Goal: Task Accomplishment & Management: Manage account settings

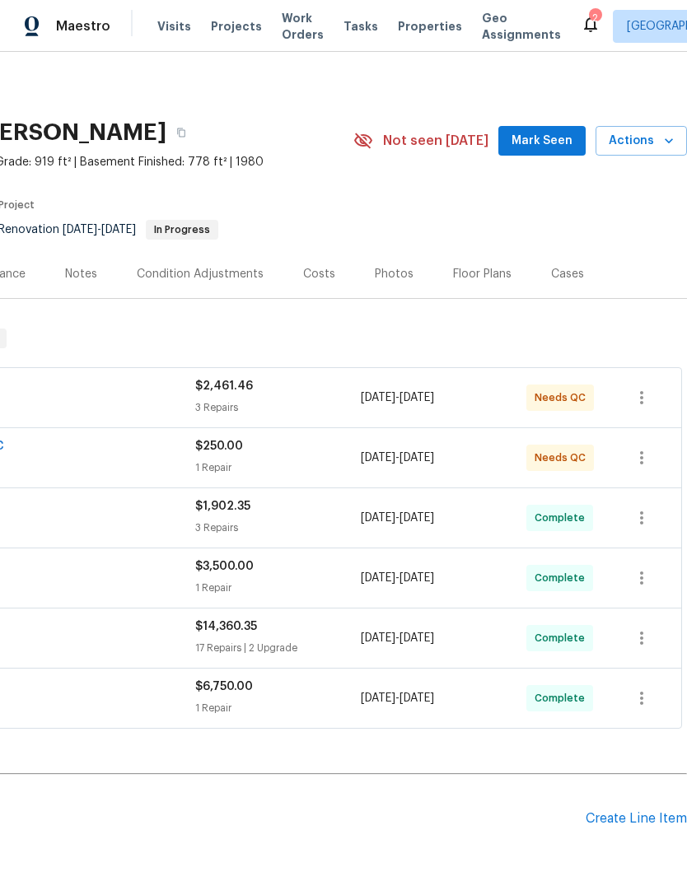
scroll to position [0, 244]
click at [253, 393] on div "$2,461.46" at bounding box center [277, 386] width 165 height 16
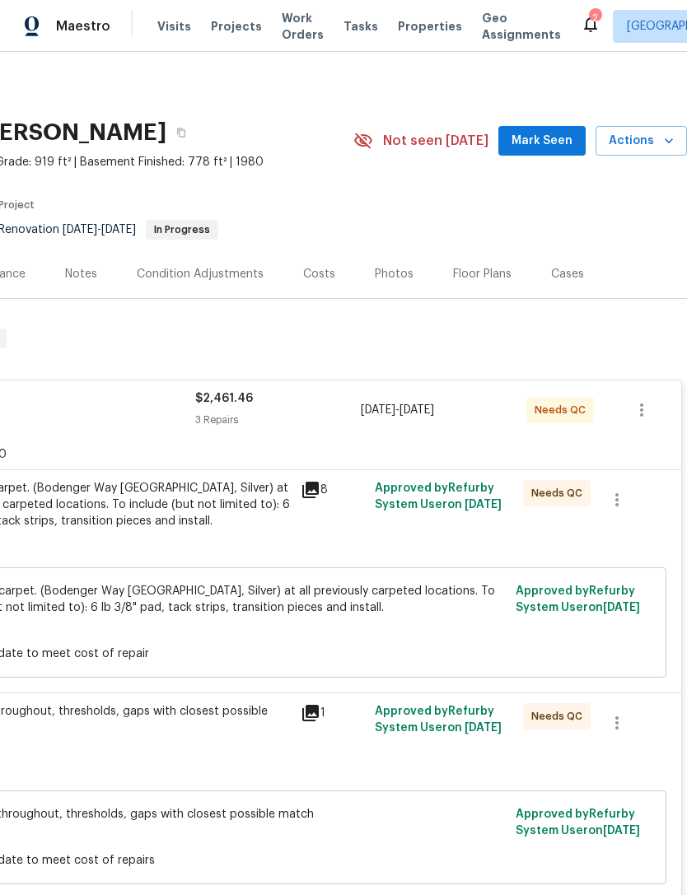
click at [198, 513] on div "Install new carpet. (Bodenger Way 945 Winter Ash, Silver) at all previously car…" at bounding box center [110, 504] width 361 height 49
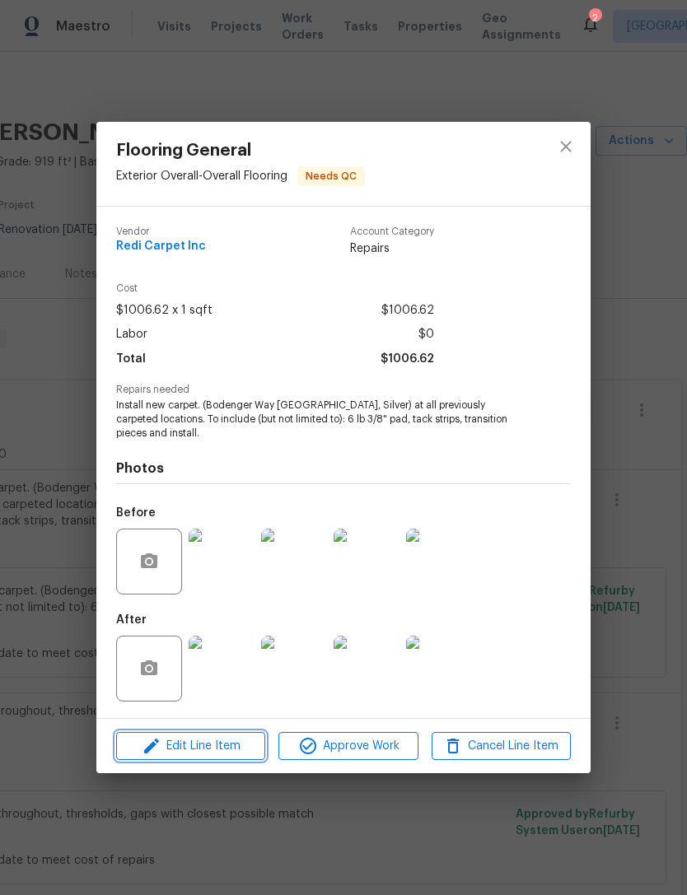
click at [236, 739] on span "Edit Line Item" at bounding box center [190, 746] width 139 height 21
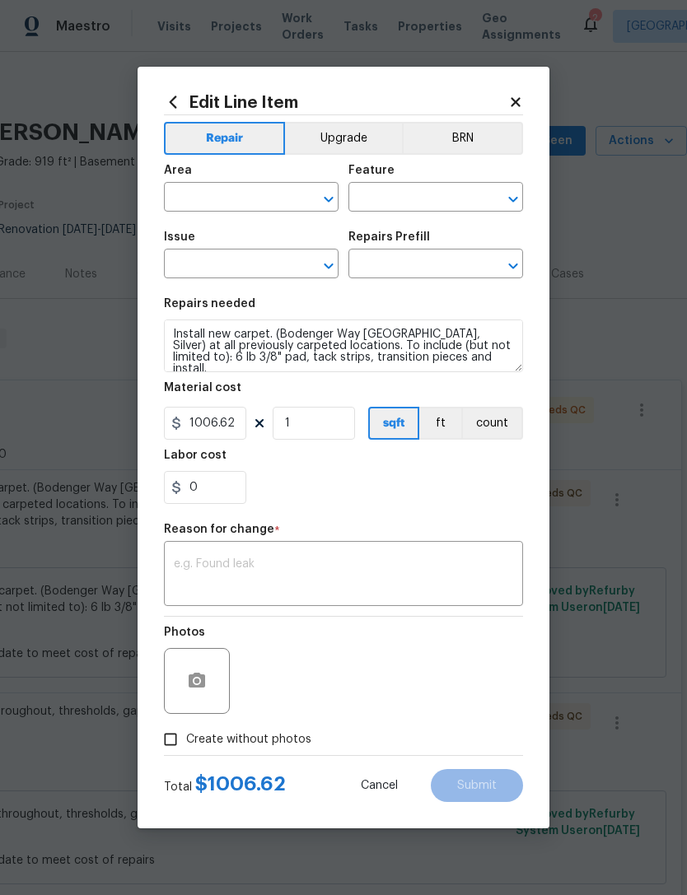
type input "Exterior Overall"
type input "Overall Flooring"
type input "Flooring General"
type input "Carpet LVL 1 - Bodenger Way (Silver) $1.50"
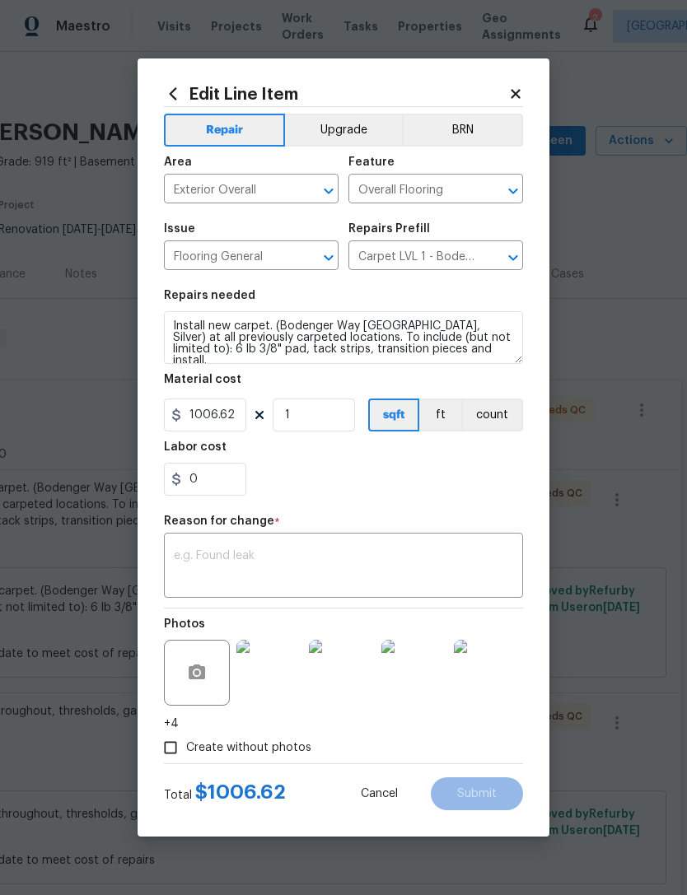
click at [530, 81] on div "Edit Line Item Repair Upgrade BRN Area Exterior Overall ​ Feature Overall Floor…" at bounding box center [343, 447] width 412 height 778
click at [519, 98] on icon at bounding box center [515, 93] width 15 height 15
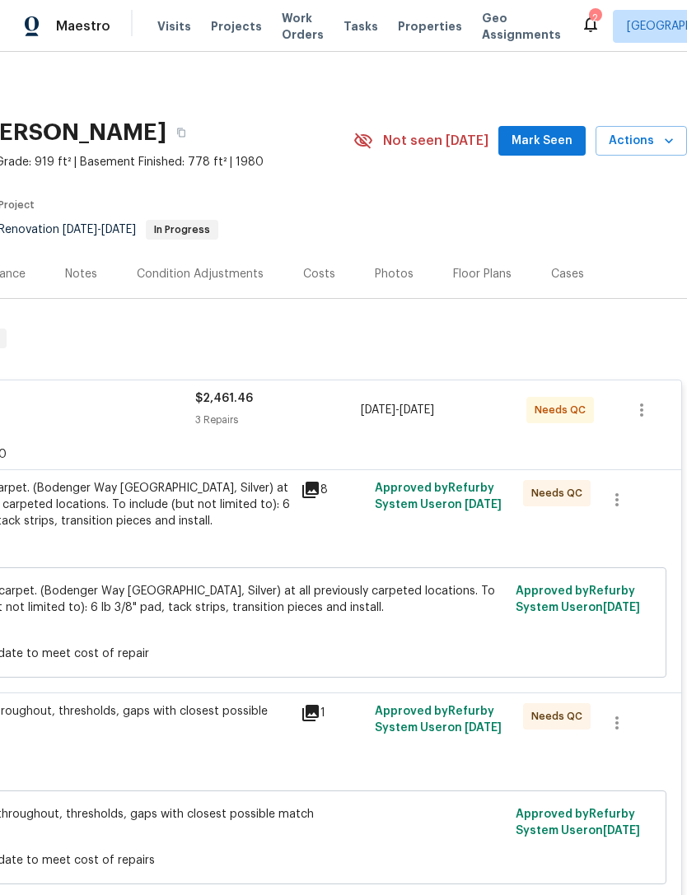
click at [174, 452] on div "Reference: 7PPBSND4DXGP8-c4aa3b690" at bounding box center [221, 455] width 919 height 30
click at [152, 521] on div "Install new carpet. (Bodenger Way 945 Winter Ash, Silver) at all previously car…" at bounding box center [110, 504] width 361 height 49
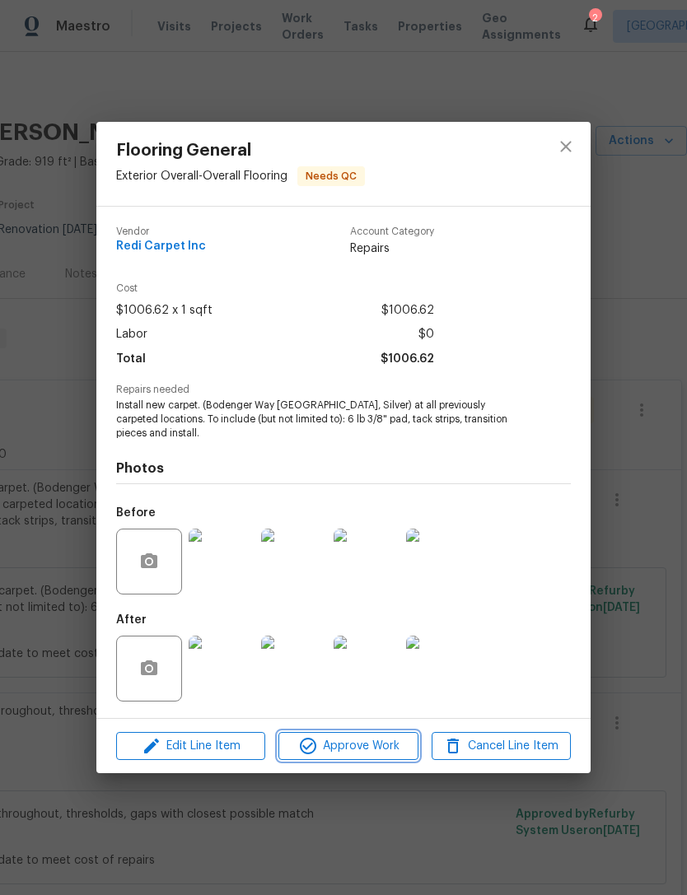
click at [356, 744] on span "Approve Work" at bounding box center [347, 746] width 129 height 21
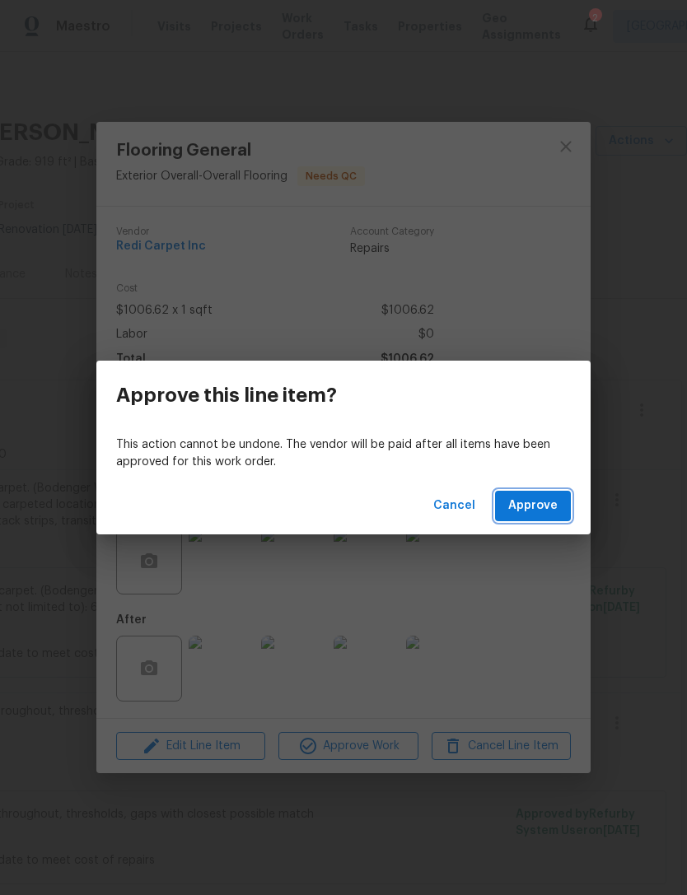
click at [520, 504] on span "Approve" at bounding box center [532, 506] width 49 height 21
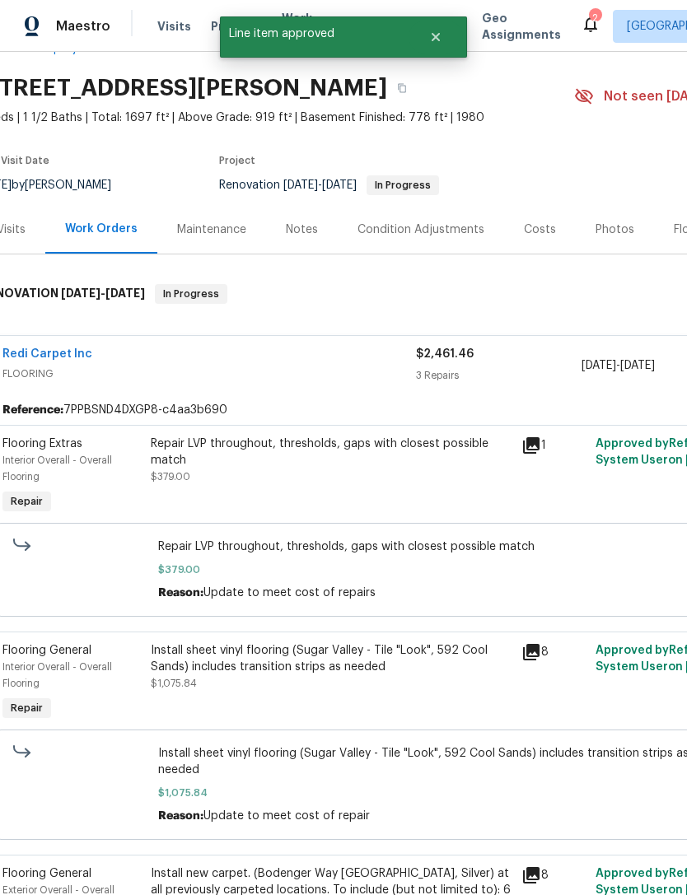
scroll to position [45, 25]
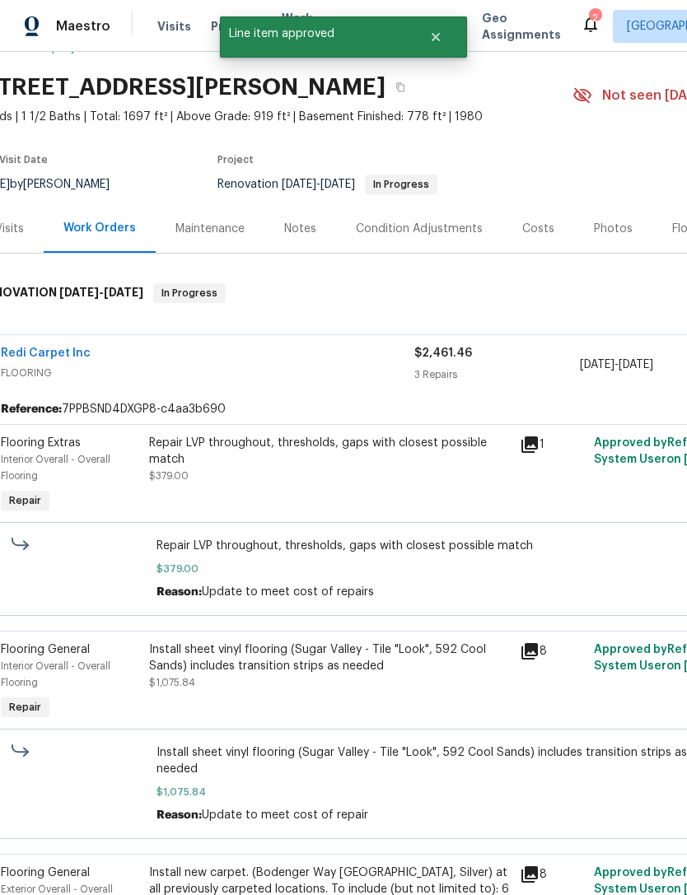
click at [361, 463] on div "Repair LVP throughout, thresholds, gaps with closest possible match" at bounding box center [329, 451] width 361 height 33
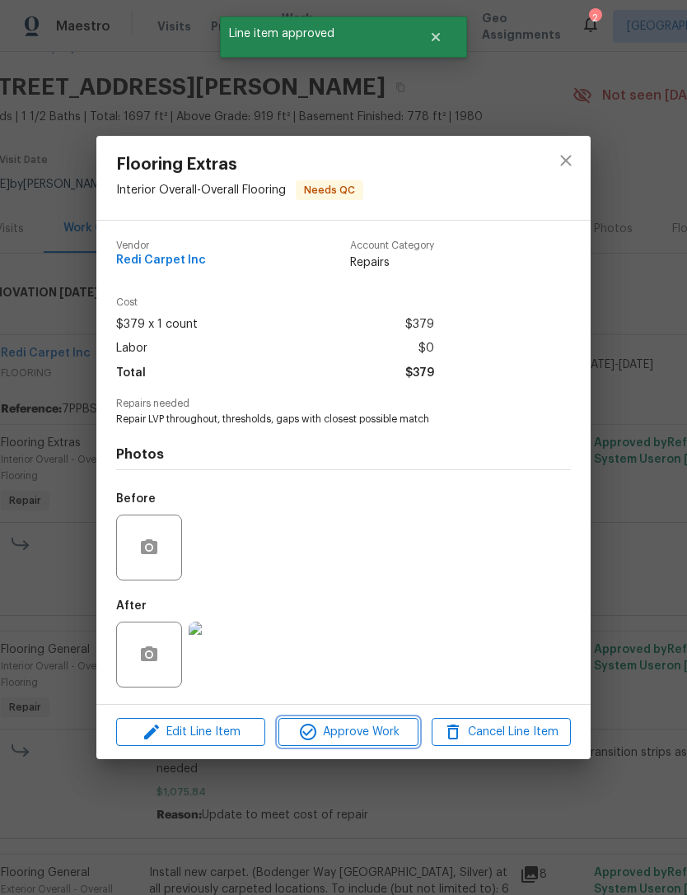
click at [353, 726] on span "Approve Work" at bounding box center [347, 732] width 129 height 21
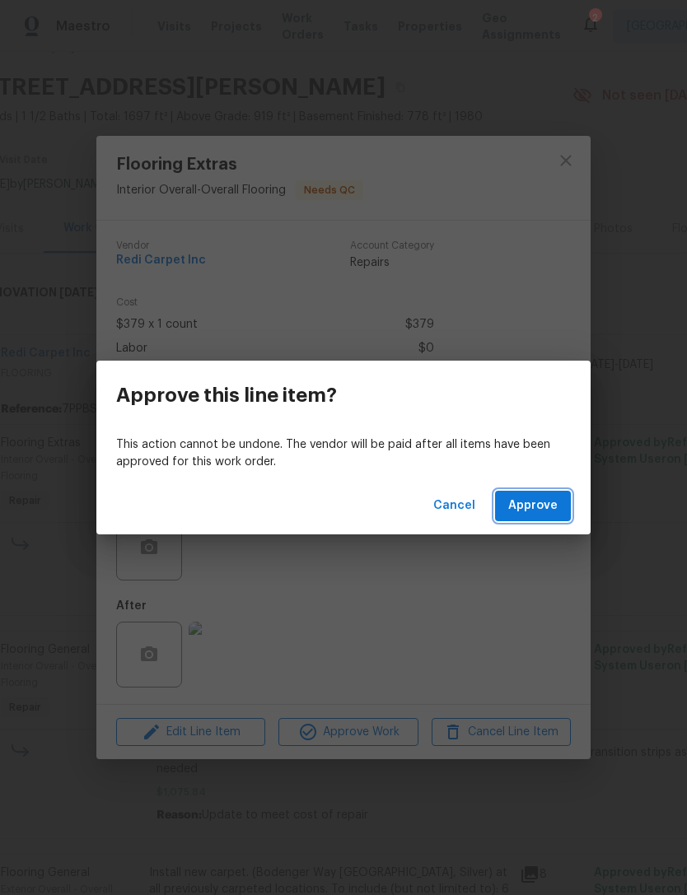
click at [534, 503] on span "Approve" at bounding box center [532, 506] width 49 height 21
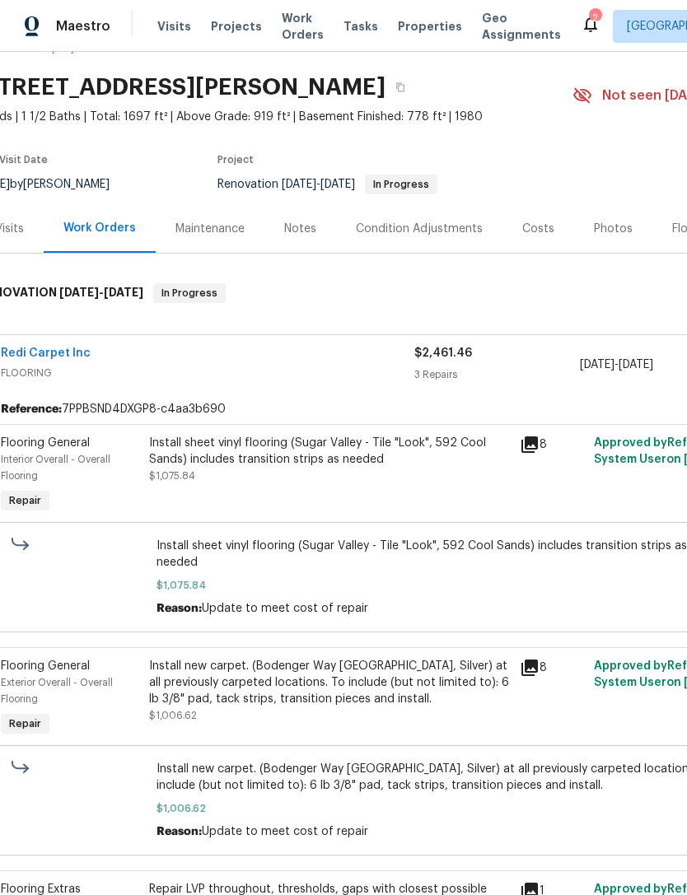
click at [305, 472] on div "Install sheet vinyl flooring (Sugar Valley - Tile "Look", 592 Cool Sands) inclu…" at bounding box center [329, 459] width 361 height 49
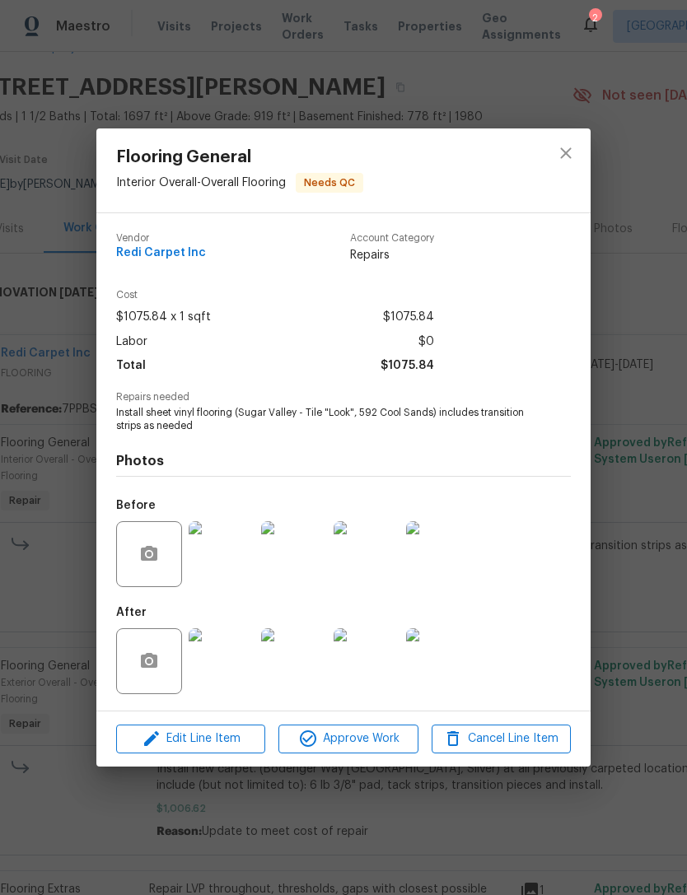
click at [228, 671] on img at bounding box center [222, 661] width 66 height 66
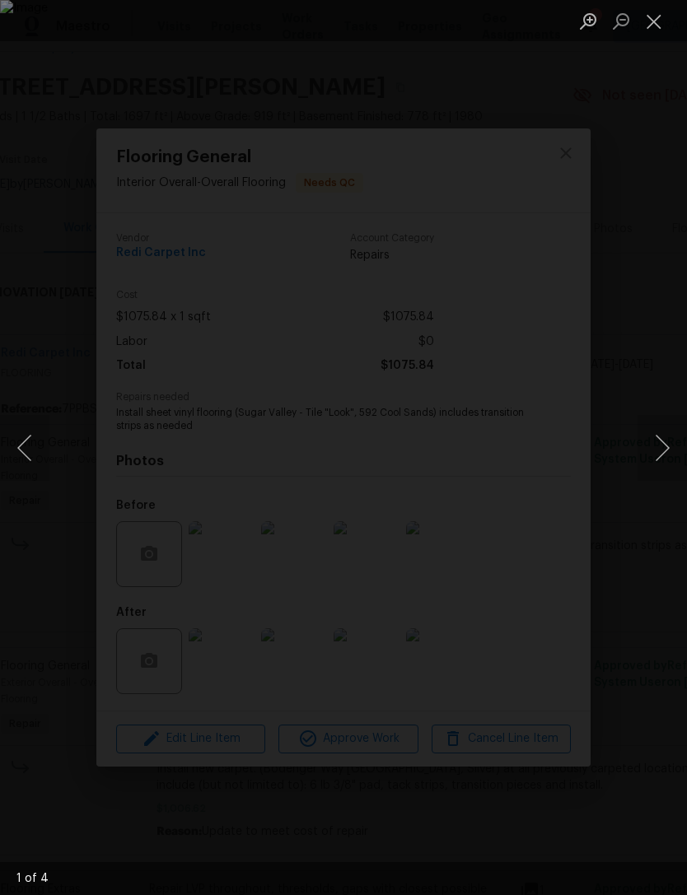
click at [658, 442] on button "Next image" at bounding box center [661, 448] width 49 height 66
click at [656, 440] on button "Next image" at bounding box center [661, 448] width 49 height 66
click at [654, 444] on button "Next image" at bounding box center [661, 448] width 49 height 66
click at [660, 446] on button "Next image" at bounding box center [661, 448] width 49 height 66
click at [658, 449] on button "Next image" at bounding box center [661, 448] width 49 height 66
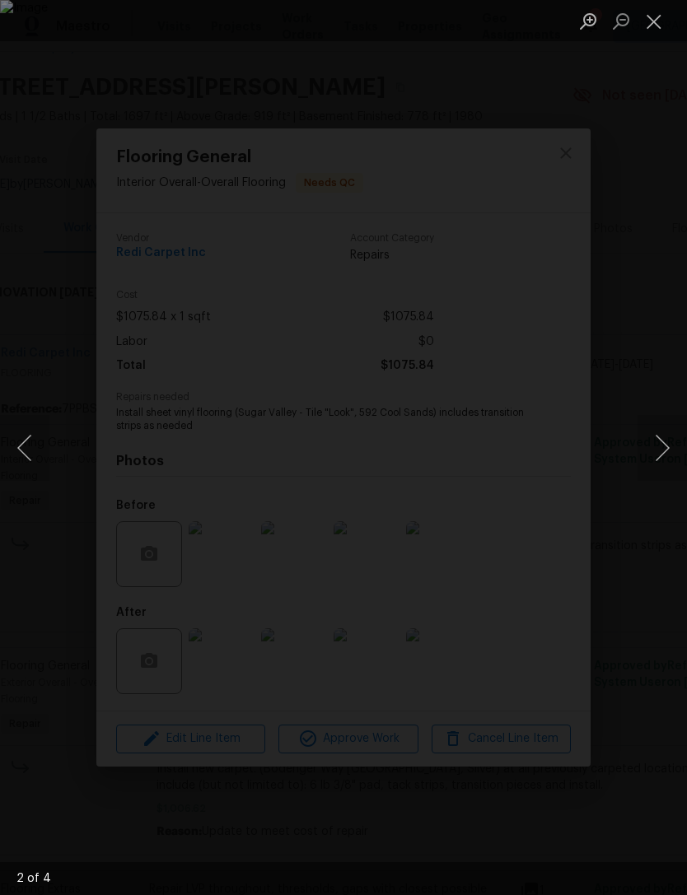
click at [657, 449] on button "Next image" at bounding box center [661, 448] width 49 height 66
click at [657, 450] on button "Next image" at bounding box center [661, 448] width 49 height 66
click at [655, 448] on button "Next image" at bounding box center [661, 448] width 49 height 66
click at [657, 449] on button "Next image" at bounding box center [661, 448] width 49 height 66
click at [656, 448] on button "Next image" at bounding box center [661, 448] width 49 height 66
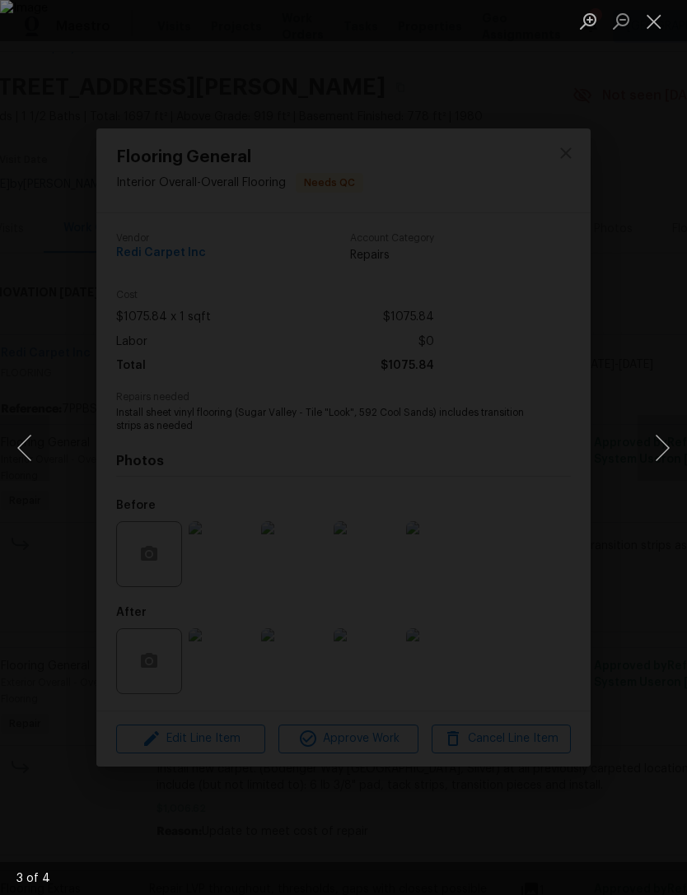
click at [654, 450] on button "Next image" at bounding box center [661, 448] width 49 height 66
click at [654, 449] on button "Next image" at bounding box center [661, 448] width 49 height 66
click at [653, 451] on button "Next image" at bounding box center [661, 448] width 49 height 66
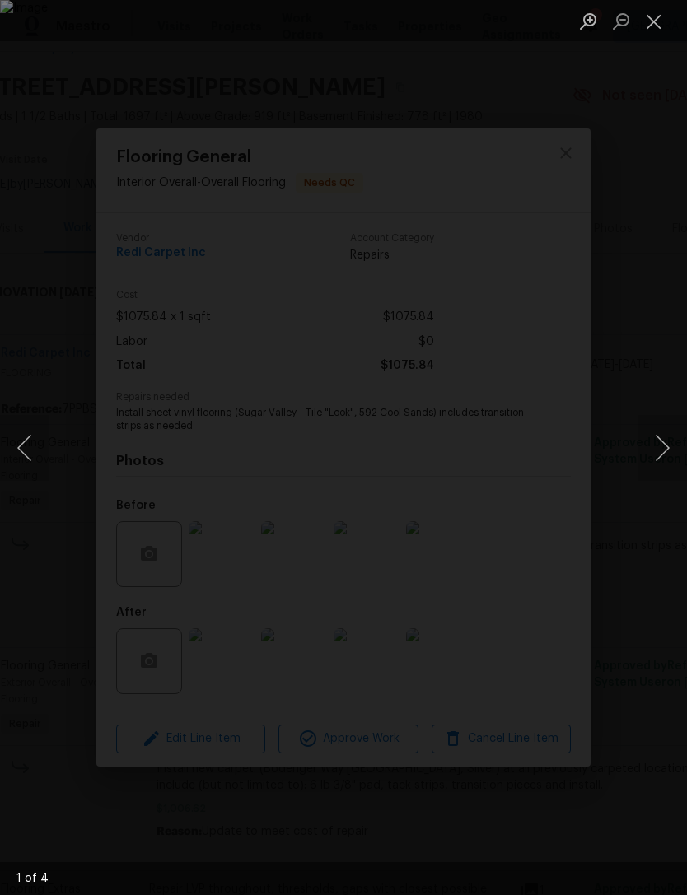
click at [652, 451] on button "Next image" at bounding box center [661, 448] width 49 height 66
click at [648, 28] on button "Close lightbox" at bounding box center [653, 21] width 33 height 29
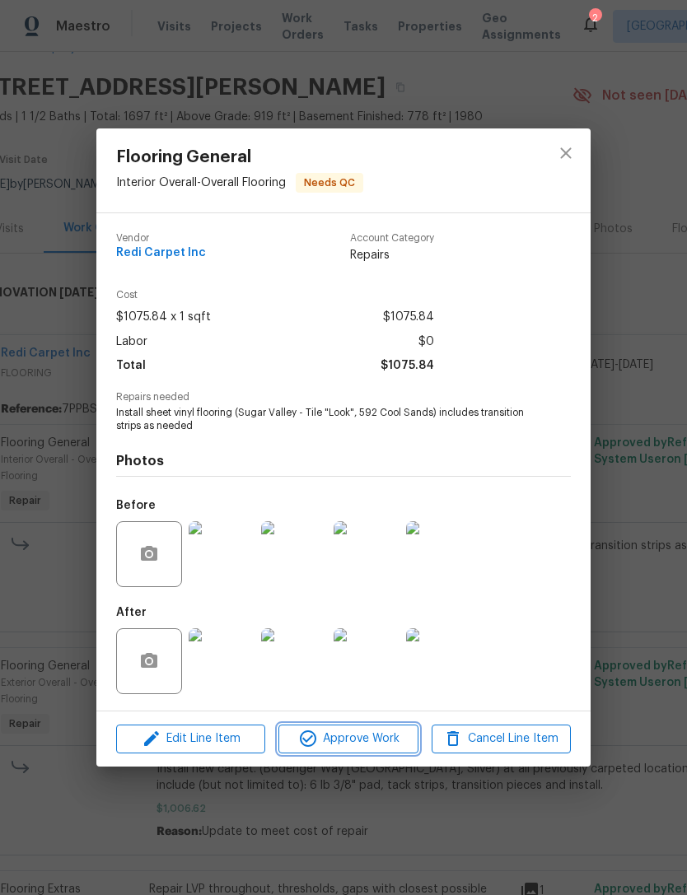
click at [351, 742] on span "Approve Work" at bounding box center [347, 739] width 129 height 21
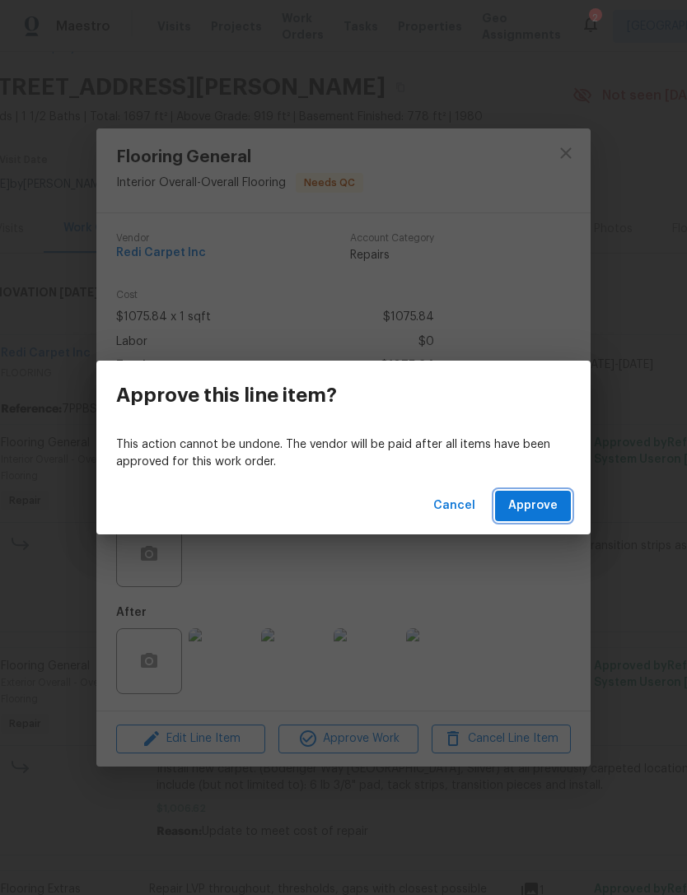
click at [533, 502] on span "Approve" at bounding box center [532, 506] width 49 height 21
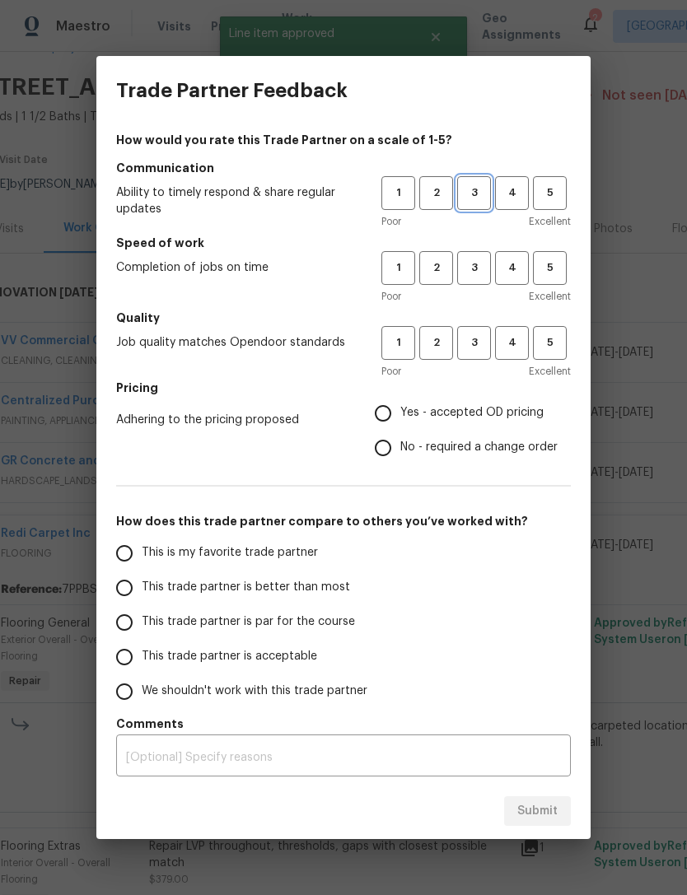
click at [485, 187] on span "3" at bounding box center [474, 193] width 30 height 19
click at [485, 247] on h5 "Speed of work" at bounding box center [343, 243] width 454 height 16
click at [479, 339] on span "3" at bounding box center [474, 342] width 30 height 19
click at [400, 408] on input "Yes - accepted OD pricing" at bounding box center [382, 413] width 35 height 35
radio input "true"
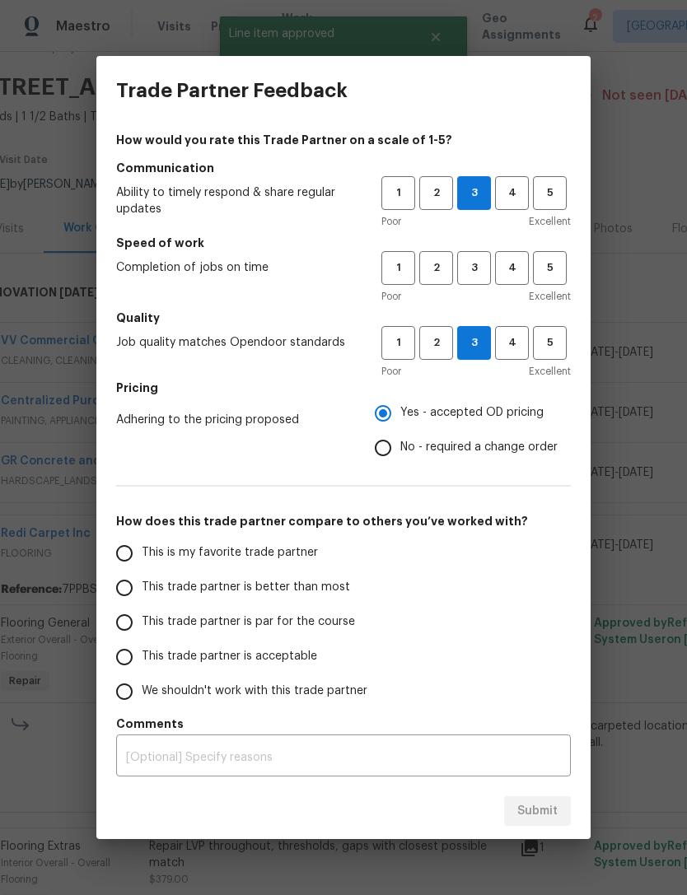
click at [133, 558] on input "This is my favorite trade partner" at bounding box center [124, 553] width 35 height 35
click at [546, 814] on div "Submit" at bounding box center [343, 811] width 494 height 57
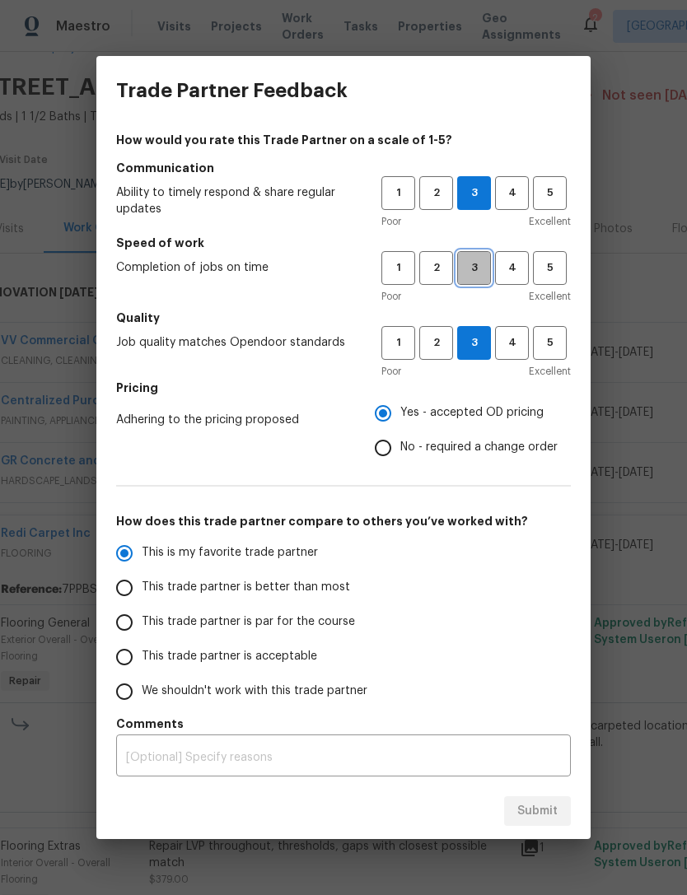
click at [475, 258] on button "3" at bounding box center [474, 268] width 34 height 34
radio input "true"
click at [545, 807] on span "Submit" at bounding box center [537, 811] width 40 height 21
radio input "false"
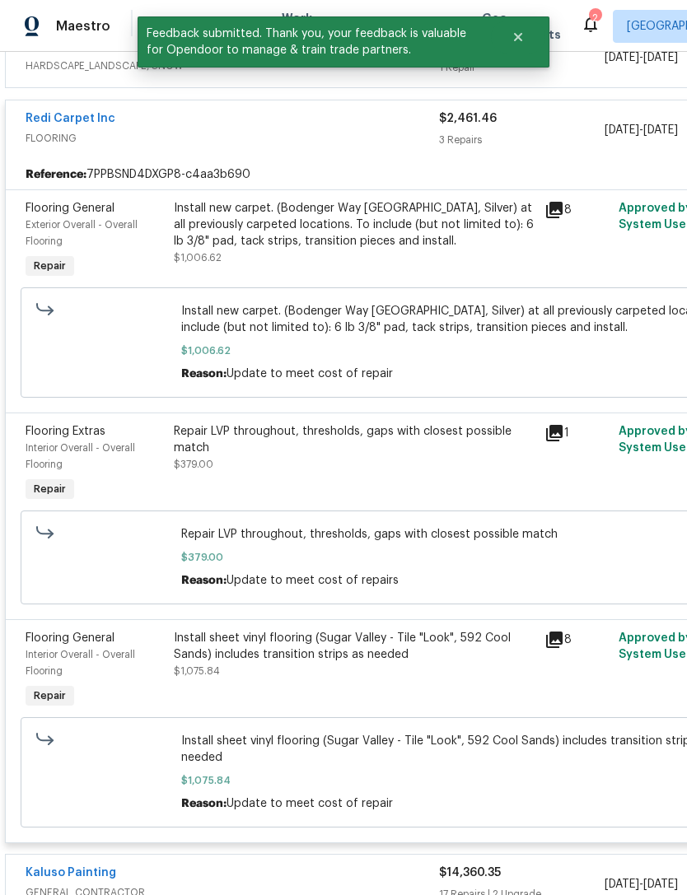
scroll to position [460, 0]
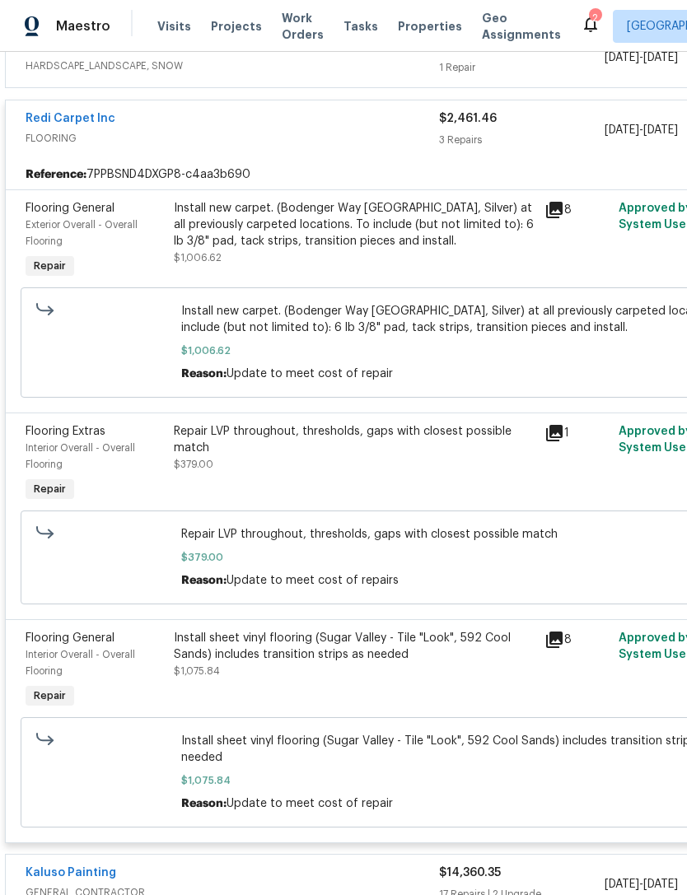
click at [563, 435] on icon at bounding box center [554, 433] width 20 height 20
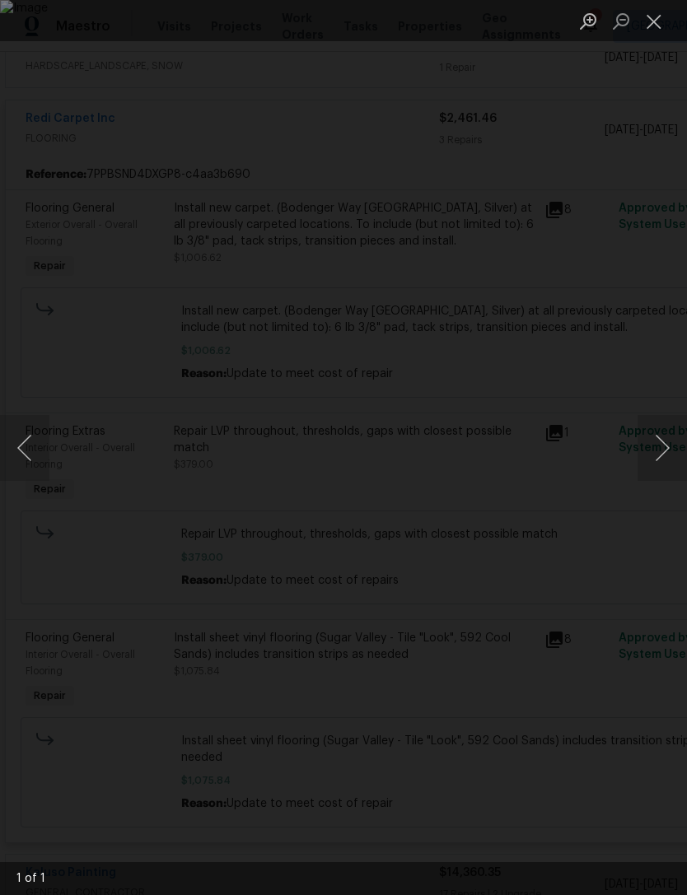
click at [664, 439] on button "Next image" at bounding box center [661, 448] width 49 height 66
click at [662, 436] on button "Next image" at bounding box center [661, 448] width 49 height 66
click at [663, 438] on button "Next image" at bounding box center [661, 448] width 49 height 66
click at [660, 436] on button "Next image" at bounding box center [661, 448] width 49 height 66
click at [652, 449] on button "Next image" at bounding box center [661, 448] width 49 height 66
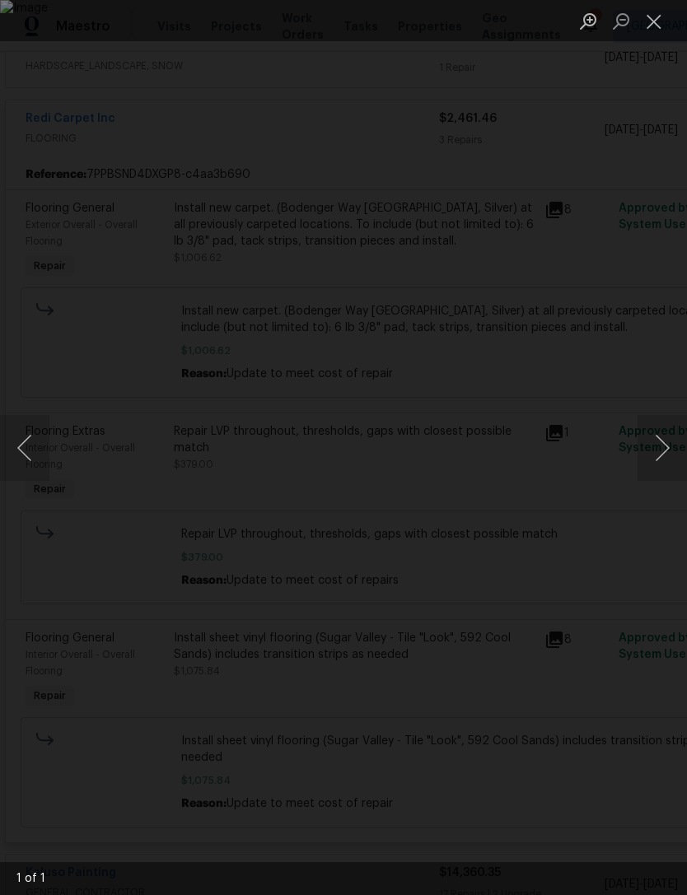
click at [660, 440] on button "Next image" at bounding box center [661, 448] width 49 height 66
click at [654, 16] on button "Close lightbox" at bounding box center [653, 21] width 33 height 29
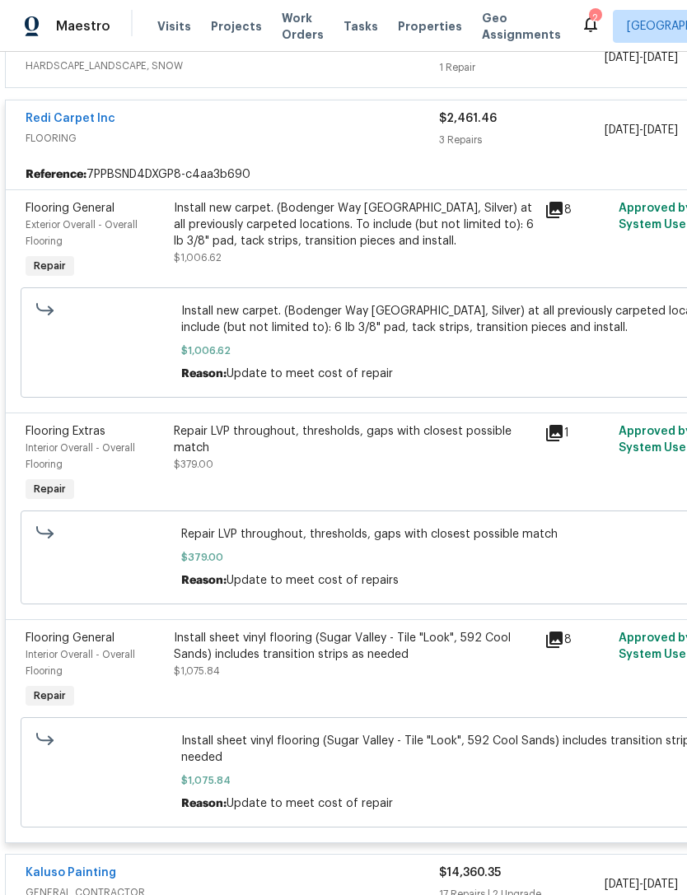
click at [387, 679] on div "Install sheet vinyl flooring (Sugar Valley - Tile "Look", 592 Cool Sands) inclu…" at bounding box center [354, 654] width 361 height 49
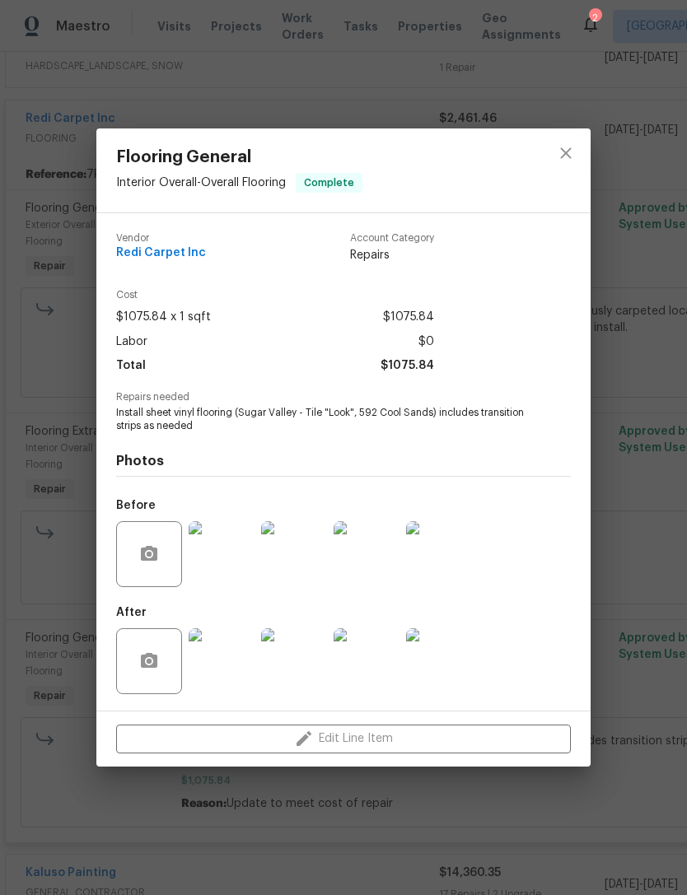
click at [227, 562] on img at bounding box center [222, 554] width 66 height 66
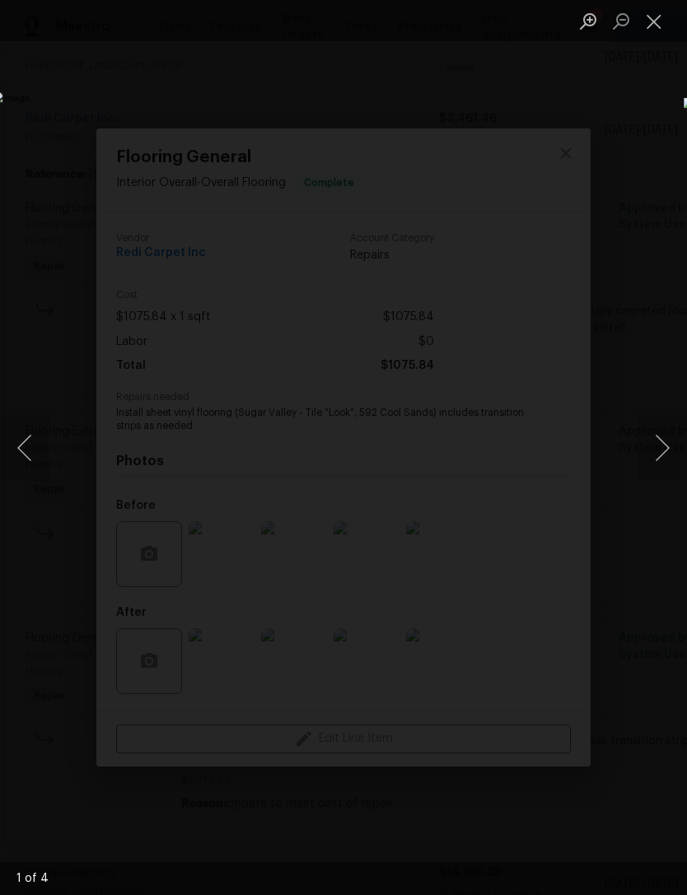
click at [654, 452] on button "Next image" at bounding box center [661, 448] width 49 height 66
click at [659, 447] on button "Next image" at bounding box center [661, 448] width 49 height 66
click at [664, 446] on button "Next image" at bounding box center [661, 448] width 49 height 66
click at [665, 444] on button "Next image" at bounding box center [661, 448] width 49 height 66
click at [664, 448] on button "Next image" at bounding box center [661, 448] width 49 height 66
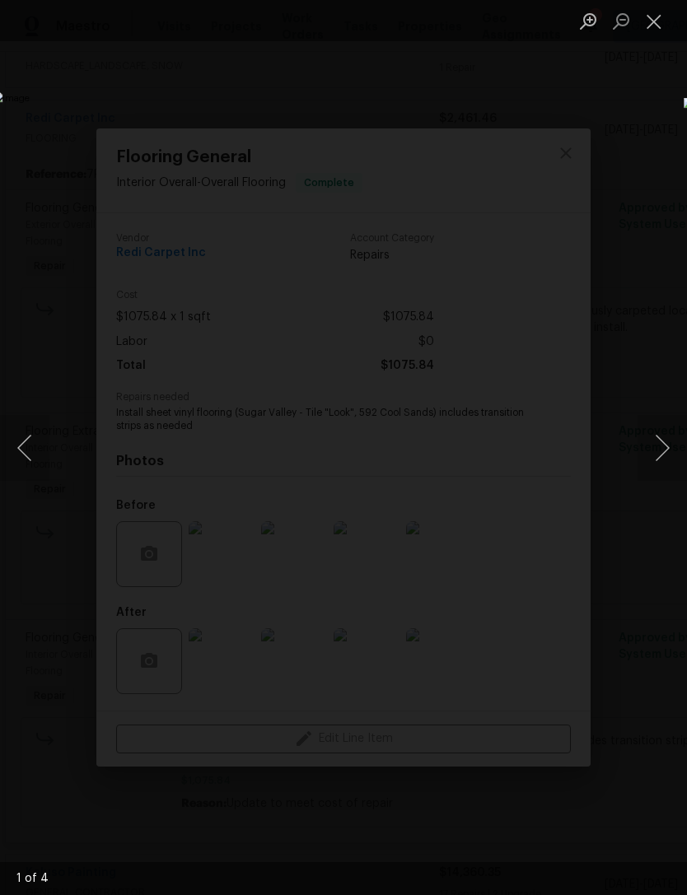
click at [663, 448] on button "Next image" at bounding box center [661, 448] width 49 height 66
click at [662, 19] on button "Close lightbox" at bounding box center [653, 21] width 33 height 29
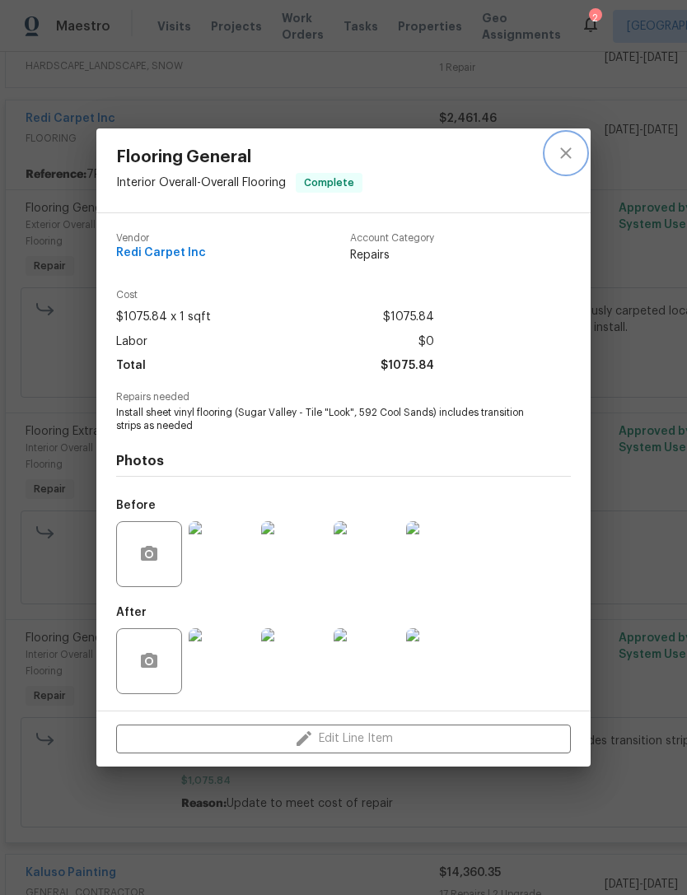
click at [570, 151] on icon "close" at bounding box center [566, 153] width 20 height 20
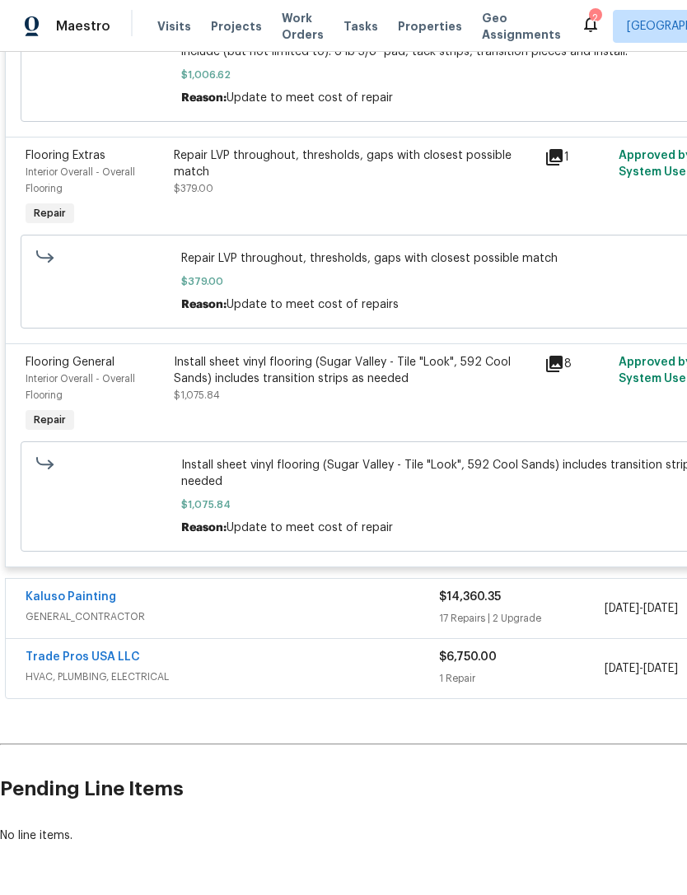
scroll to position [734, 0]
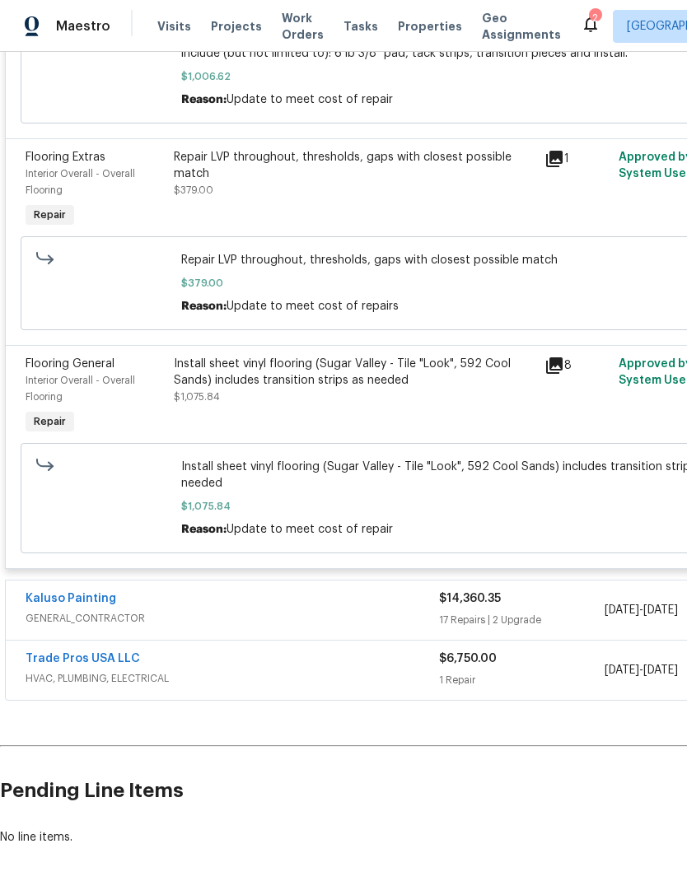
click at [358, 611] on span "GENERAL_CONTRACTOR" at bounding box center [232, 618] width 413 height 16
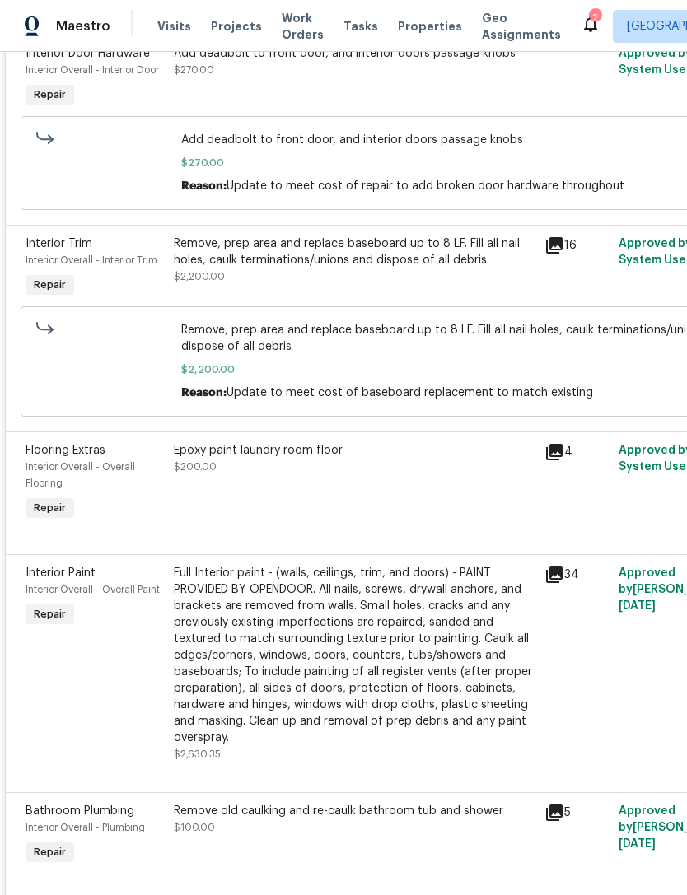
scroll to position [2962, 0]
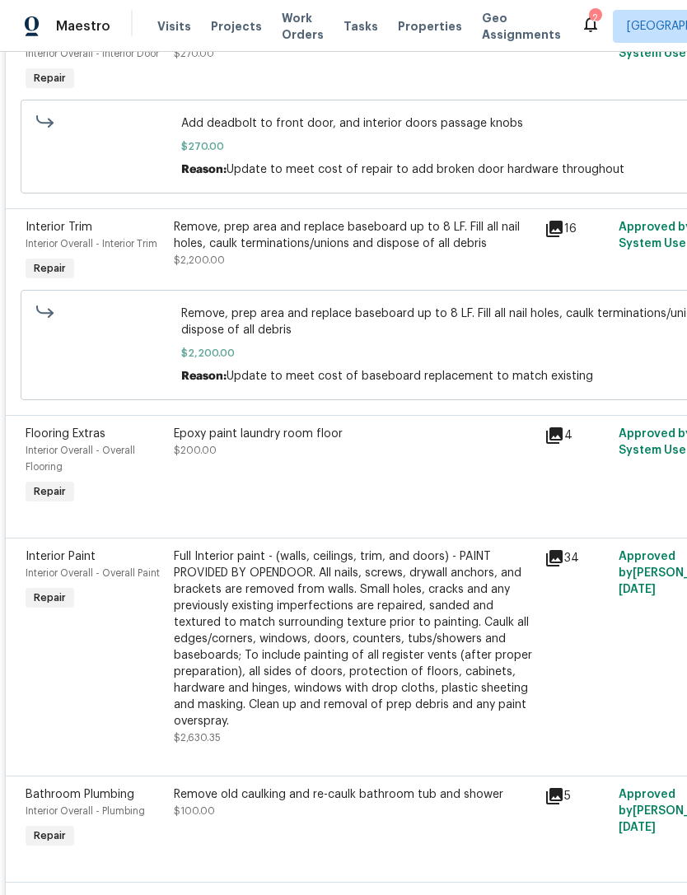
click at [336, 626] on div "Full Interior paint - (walls, ceilings, trim, and doors) - PAINT PROVIDED BY OP…" at bounding box center [354, 638] width 361 height 181
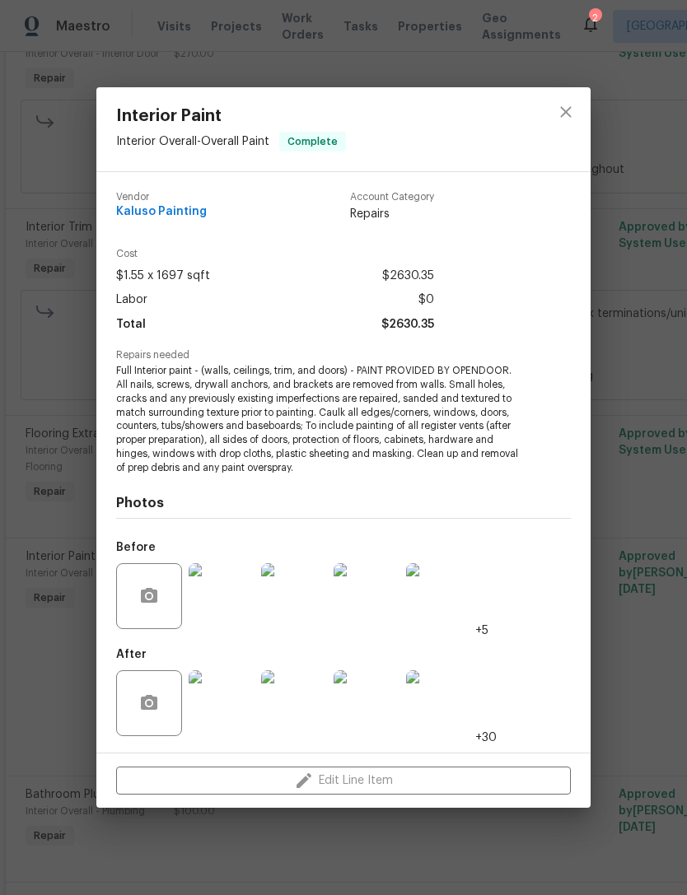
click at [219, 715] on img at bounding box center [222, 703] width 66 height 66
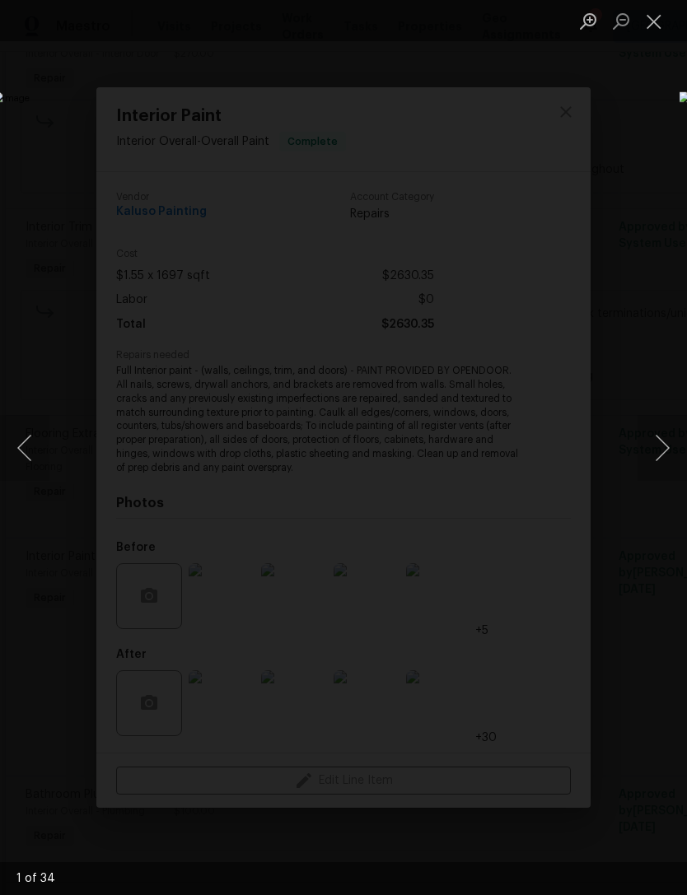
click at [657, 442] on button "Next image" at bounding box center [661, 448] width 49 height 66
click at [654, 446] on button "Next image" at bounding box center [661, 448] width 49 height 66
click at [659, 448] on button "Next image" at bounding box center [661, 448] width 49 height 66
click at [663, 445] on button "Next image" at bounding box center [661, 448] width 49 height 66
click at [662, 448] on button "Next image" at bounding box center [661, 448] width 49 height 66
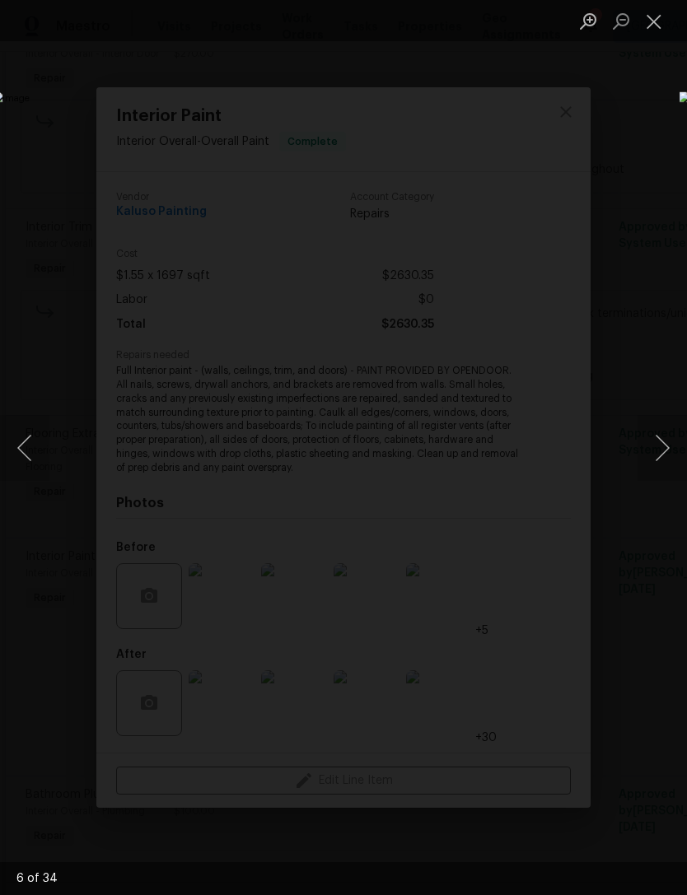
click at [662, 449] on button "Next image" at bounding box center [661, 448] width 49 height 66
click at [661, 449] on button "Next image" at bounding box center [661, 448] width 49 height 66
click at [663, 450] on button "Next image" at bounding box center [661, 448] width 49 height 66
click at [662, 449] on button "Next image" at bounding box center [661, 448] width 49 height 66
click at [661, 449] on button "Next image" at bounding box center [661, 448] width 49 height 66
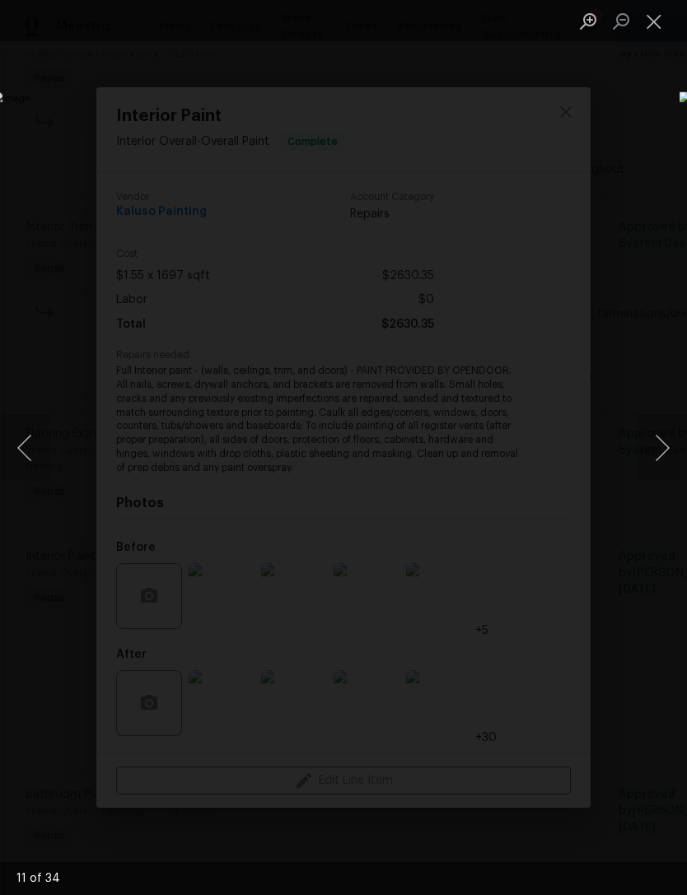
click at [25, 448] on button "Previous image" at bounding box center [24, 448] width 49 height 66
click at [666, 450] on button "Next image" at bounding box center [661, 448] width 49 height 66
click at [665, 452] on button "Next image" at bounding box center [661, 448] width 49 height 66
click at [662, 452] on button "Next image" at bounding box center [661, 448] width 49 height 66
click at [662, 446] on button "Next image" at bounding box center [661, 448] width 49 height 66
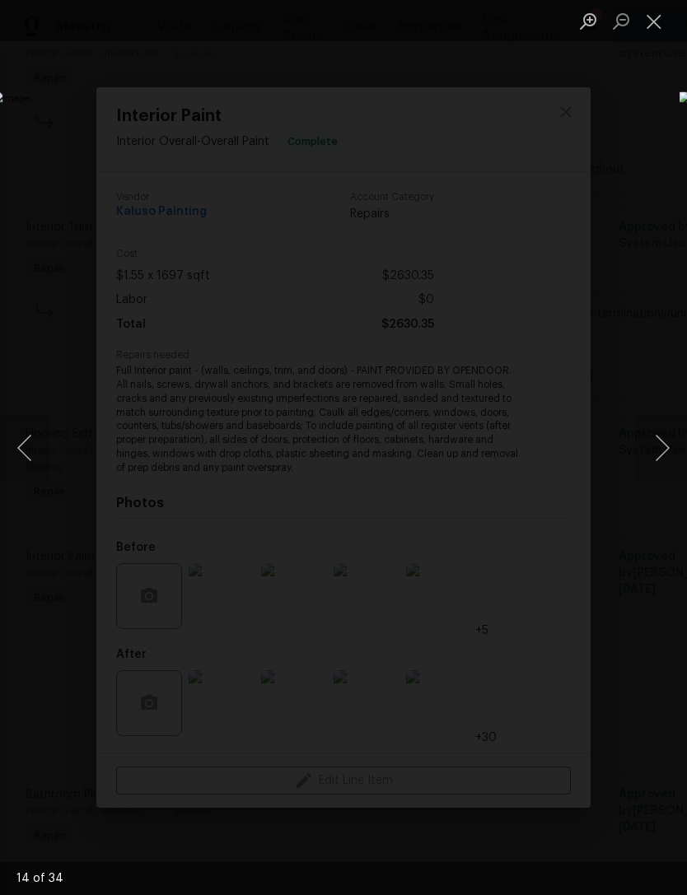
click at [660, 452] on button "Next image" at bounding box center [661, 448] width 49 height 66
click at [660, 448] on button "Next image" at bounding box center [661, 448] width 49 height 66
click at [659, 454] on button "Next image" at bounding box center [661, 448] width 49 height 66
click at [662, 454] on button "Next image" at bounding box center [661, 448] width 49 height 66
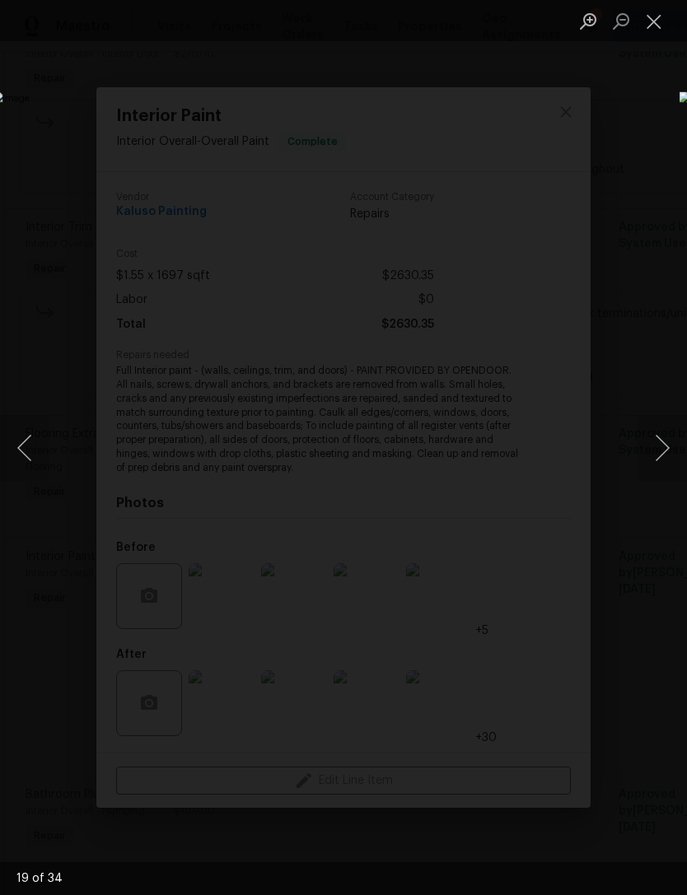
click at [30, 467] on button "Previous image" at bounding box center [24, 448] width 49 height 66
click at [664, 454] on button "Next image" at bounding box center [661, 448] width 49 height 66
click at [662, 456] on button "Next image" at bounding box center [661, 448] width 49 height 66
click at [661, 457] on button "Next image" at bounding box center [661, 448] width 49 height 66
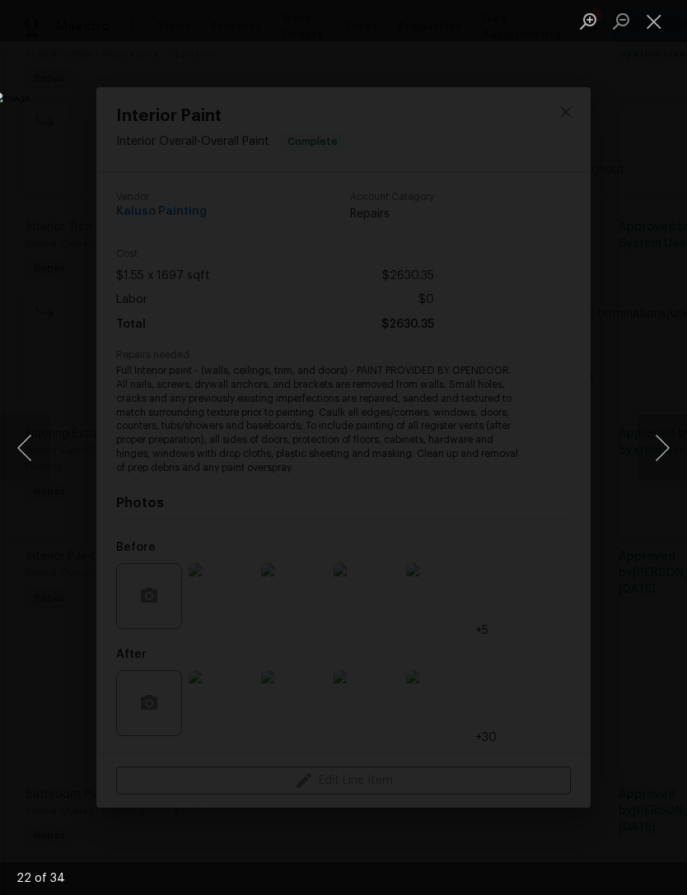
click at [660, 462] on button "Next image" at bounding box center [661, 448] width 49 height 66
click at [656, 466] on button "Next image" at bounding box center [661, 448] width 49 height 66
click at [659, 454] on button "Next image" at bounding box center [661, 448] width 49 height 66
click at [662, 459] on button "Next image" at bounding box center [661, 448] width 49 height 66
click at [657, 462] on button "Next image" at bounding box center [661, 448] width 49 height 66
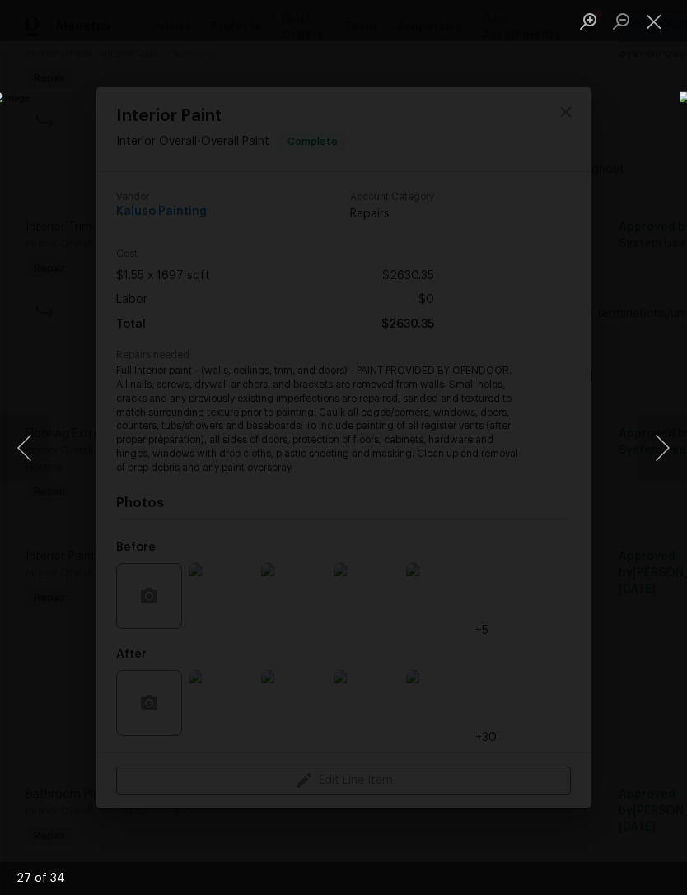
click at [659, 466] on button "Next image" at bounding box center [661, 448] width 49 height 66
click at [643, 26] on button "Close lightbox" at bounding box center [653, 21] width 33 height 29
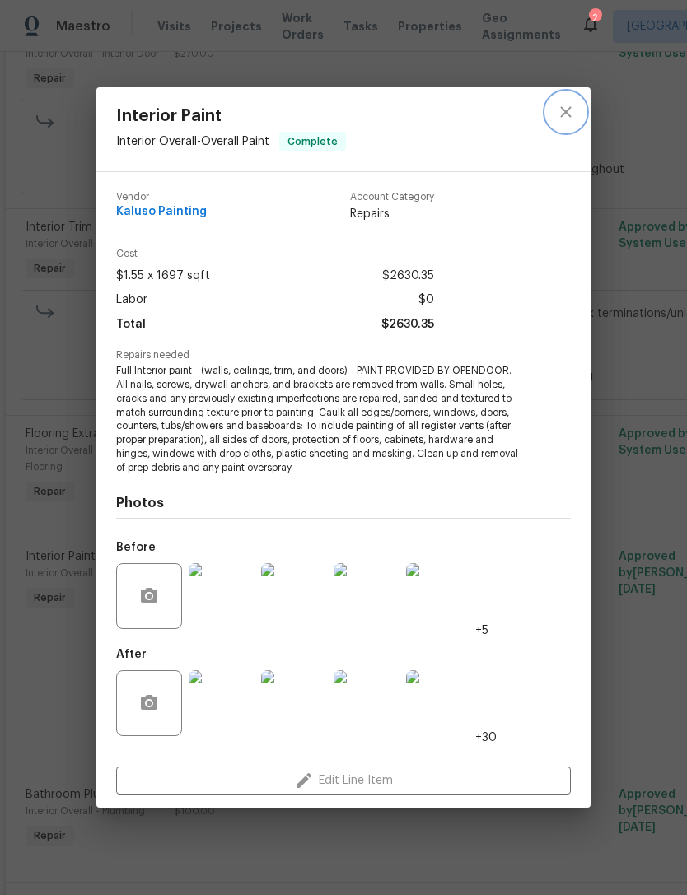
click at [570, 109] on icon "close" at bounding box center [566, 112] width 20 height 20
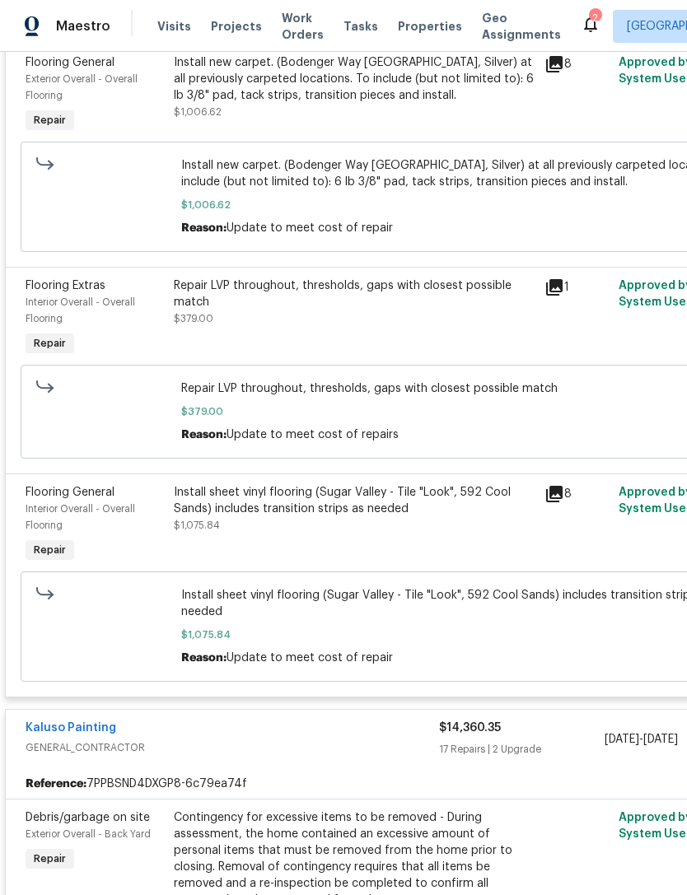
scroll to position [605, 0]
click at [349, 518] on div "Install sheet vinyl flooring (Sugar Valley - Tile "Look", 592 Cool Sands) inclu…" at bounding box center [354, 501] width 361 height 33
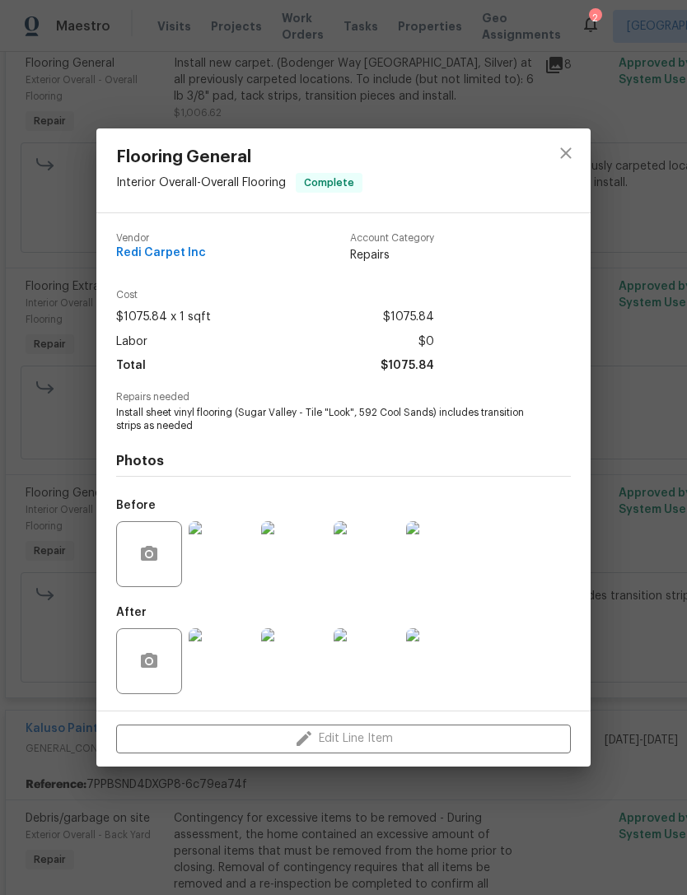
click at [218, 669] on img at bounding box center [222, 661] width 66 height 66
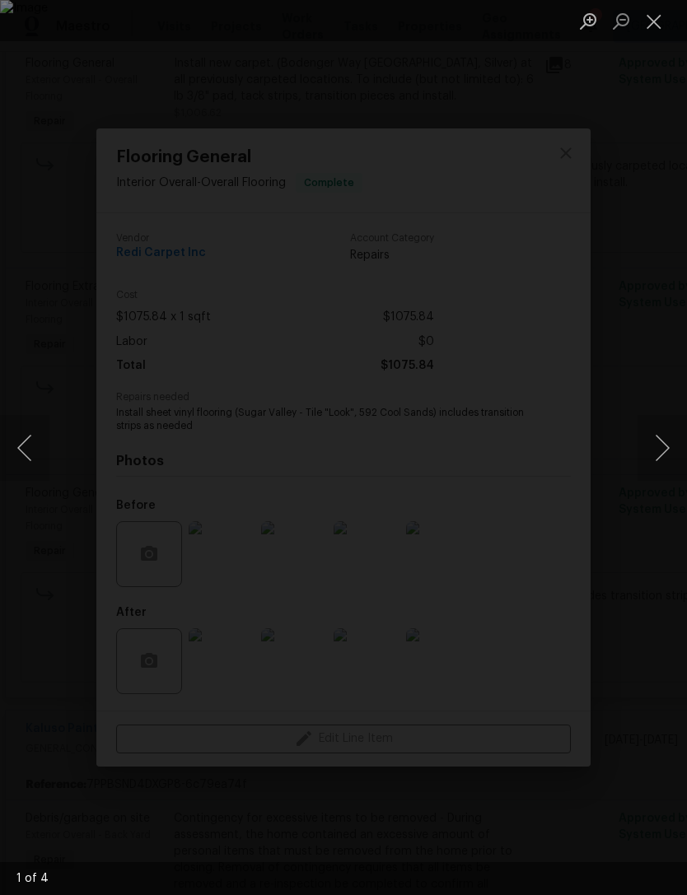
click at [660, 454] on button "Next image" at bounding box center [661, 448] width 49 height 66
click at [663, 458] on button "Next image" at bounding box center [661, 448] width 49 height 66
click at [664, 454] on button "Next image" at bounding box center [661, 448] width 49 height 66
click at [662, 458] on button "Next image" at bounding box center [661, 448] width 49 height 66
click at [661, 463] on button "Next image" at bounding box center [661, 448] width 49 height 66
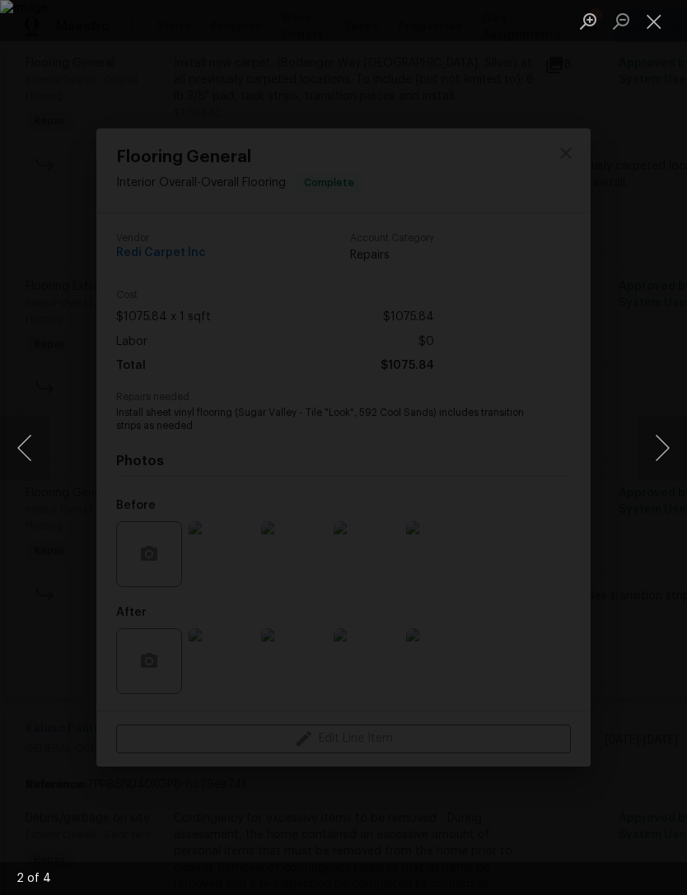
click at [663, 463] on button "Next image" at bounding box center [661, 448] width 49 height 66
click at [663, 464] on button "Next image" at bounding box center [661, 448] width 49 height 66
click at [662, 465] on button "Next image" at bounding box center [661, 448] width 49 height 66
click at [663, 465] on button "Next image" at bounding box center [661, 448] width 49 height 66
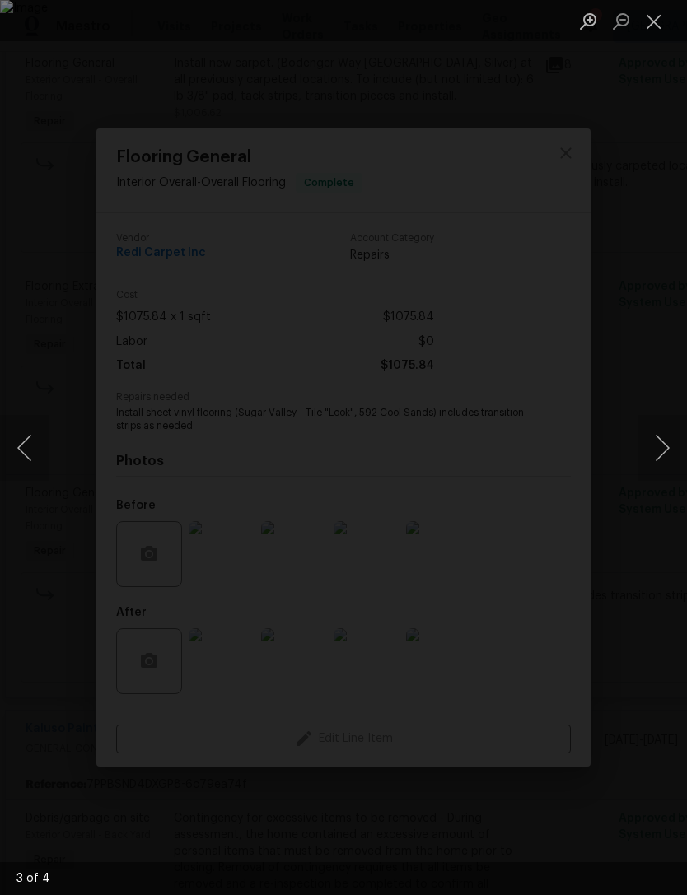
click at [637, 30] on button "Close lightbox" at bounding box center [653, 21] width 33 height 29
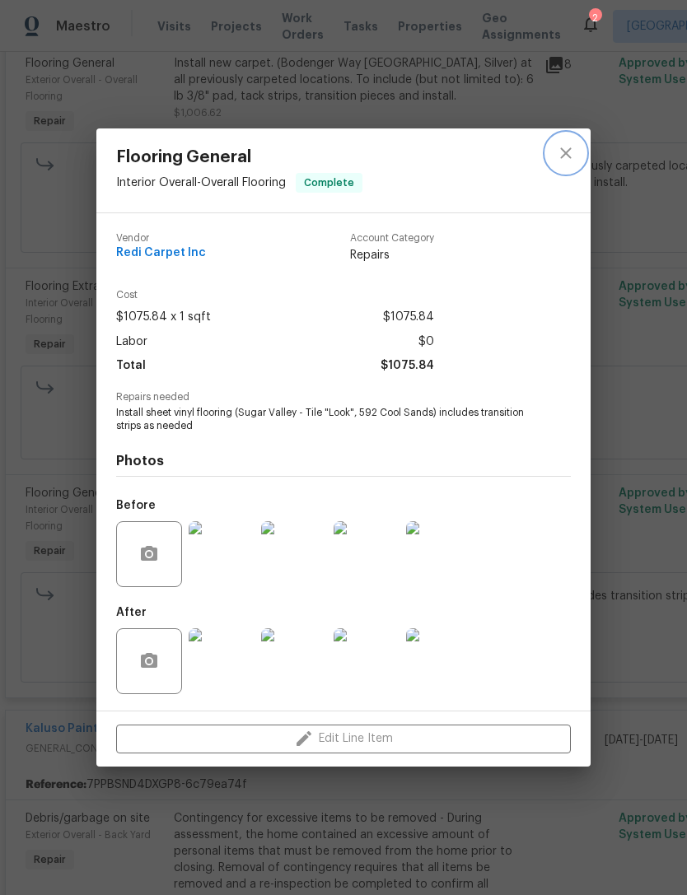
click at [565, 156] on icon "close" at bounding box center [566, 153] width 20 height 20
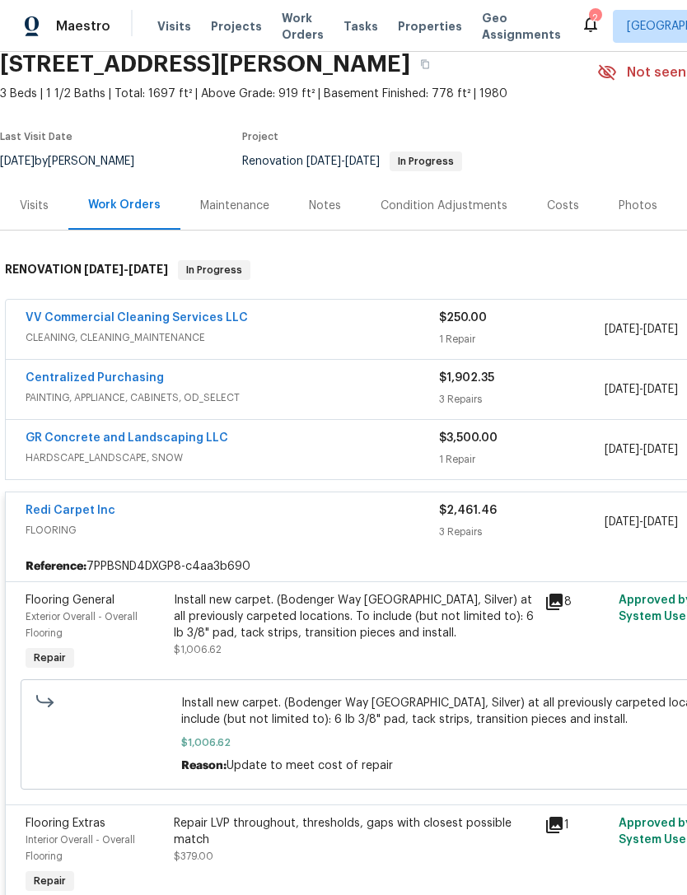
scroll to position [67, 0]
click at [389, 338] on span "CLEANING, CLEANING_MAINTENANCE" at bounding box center [232, 338] width 413 height 16
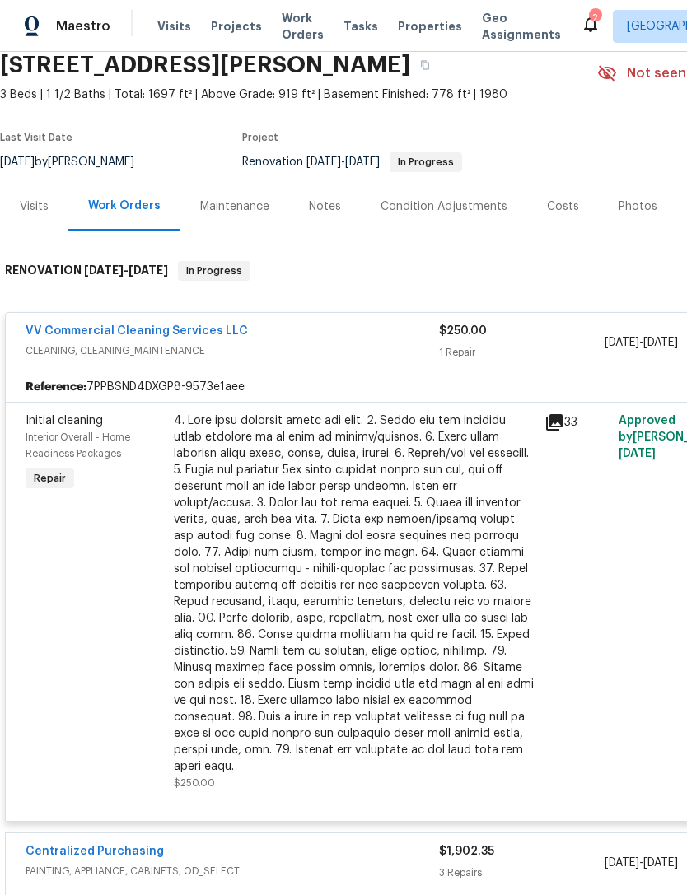
click at [360, 482] on div at bounding box center [354, 593] width 361 height 362
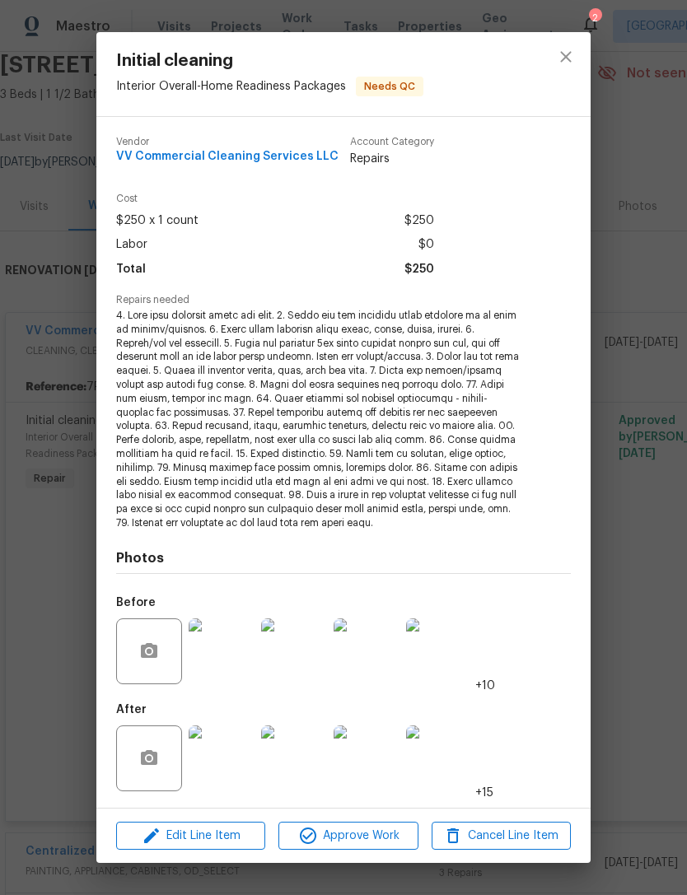
click at [234, 767] on img at bounding box center [222, 758] width 66 height 66
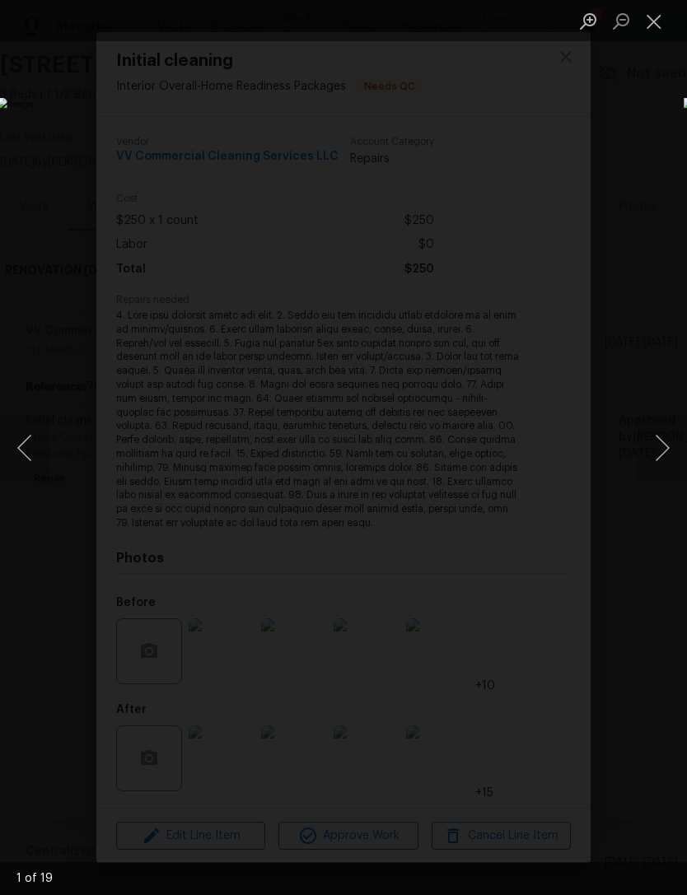
click at [652, 447] on button "Next image" at bounding box center [661, 448] width 49 height 66
click at [657, 451] on button "Next image" at bounding box center [661, 448] width 49 height 66
click at [659, 449] on button "Next image" at bounding box center [661, 448] width 49 height 66
click at [663, 445] on button "Next image" at bounding box center [661, 448] width 49 height 66
click at [661, 450] on button "Next image" at bounding box center [661, 448] width 49 height 66
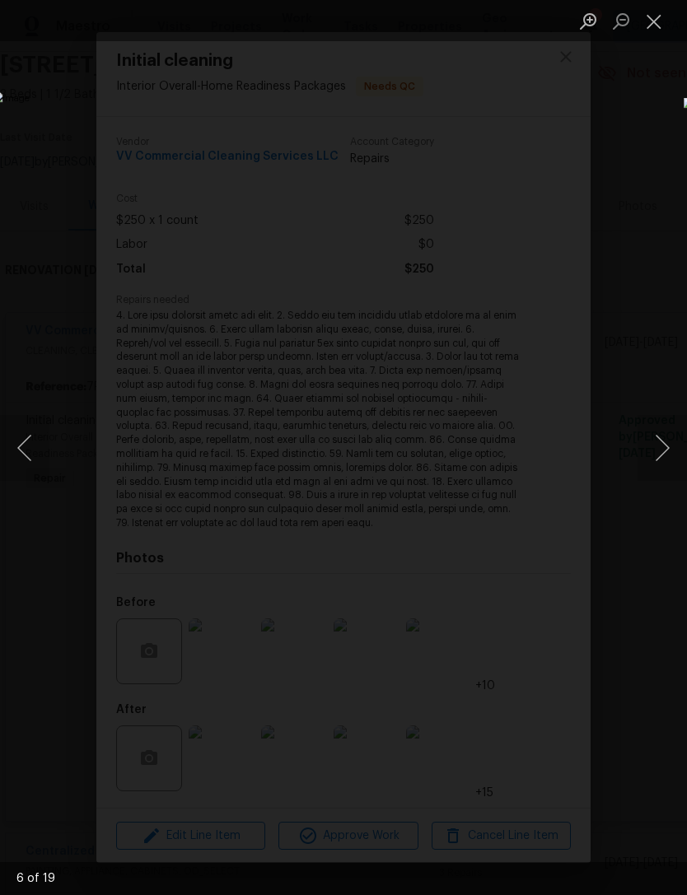
click at [664, 448] on button "Next image" at bounding box center [661, 448] width 49 height 66
click at [663, 449] on button "Next image" at bounding box center [661, 448] width 49 height 66
click at [660, 448] on button "Next image" at bounding box center [661, 448] width 49 height 66
click at [662, 449] on button "Next image" at bounding box center [661, 448] width 49 height 66
click at [662, 455] on button "Next image" at bounding box center [661, 448] width 49 height 66
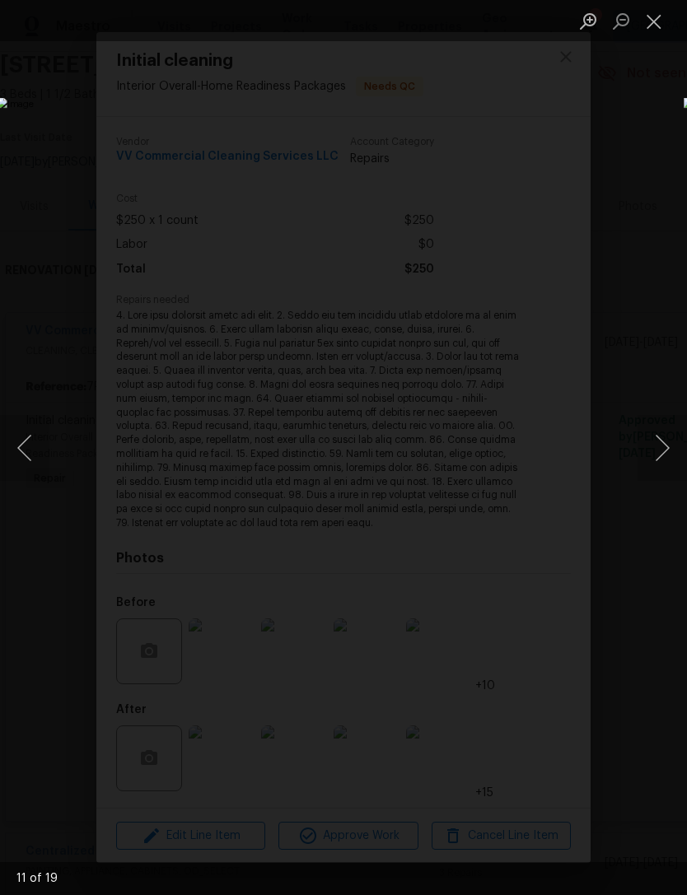
click at [660, 455] on button "Next image" at bounding box center [661, 448] width 49 height 66
click at [661, 445] on button "Next image" at bounding box center [661, 448] width 49 height 66
click at [659, 447] on button "Next image" at bounding box center [661, 448] width 49 height 66
click at [664, 448] on button "Next image" at bounding box center [661, 448] width 49 height 66
click at [664, 446] on button "Next image" at bounding box center [661, 448] width 49 height 66
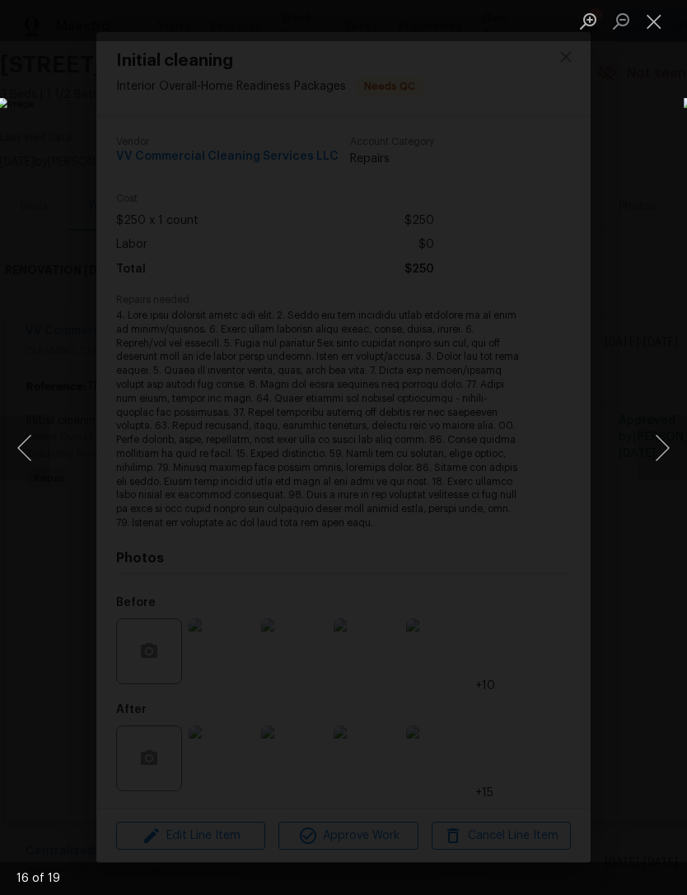
click at [664, 445] on button "Next image" at bounding box center [661, 448] width 49 height 66
click at [665, 445] on button "Next image" at bounding box center [661, 448] width 49 height 66
click at [664, 446] on button "Next image" at bounding box center [661, 448] width 49 height 66
click at [663, 446] on button "Next image" at bounding box center [661, 448] width 49 height 66
click at [663, 445] on button "Next image" at bounding box center [661, 448] width 49 height 66
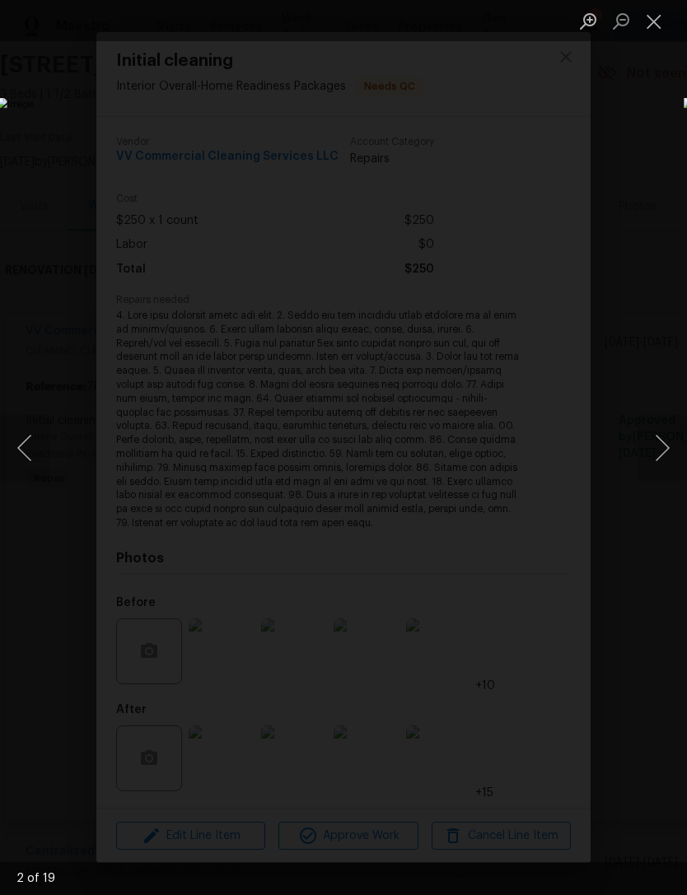
click at [663, 448] on button "Next image" at bounding box center [661, 448] width 49 height 66
click at [662, 449] on button "Next image" at bounding box center [661, 448] width 49 height 66
click at [661, 449] on button "Next image" at bounding box center [661, 448] width 49 height 66
click at [654, 25] on button "Close lightbox" at bounding box center [653, 21] width 33 height 29
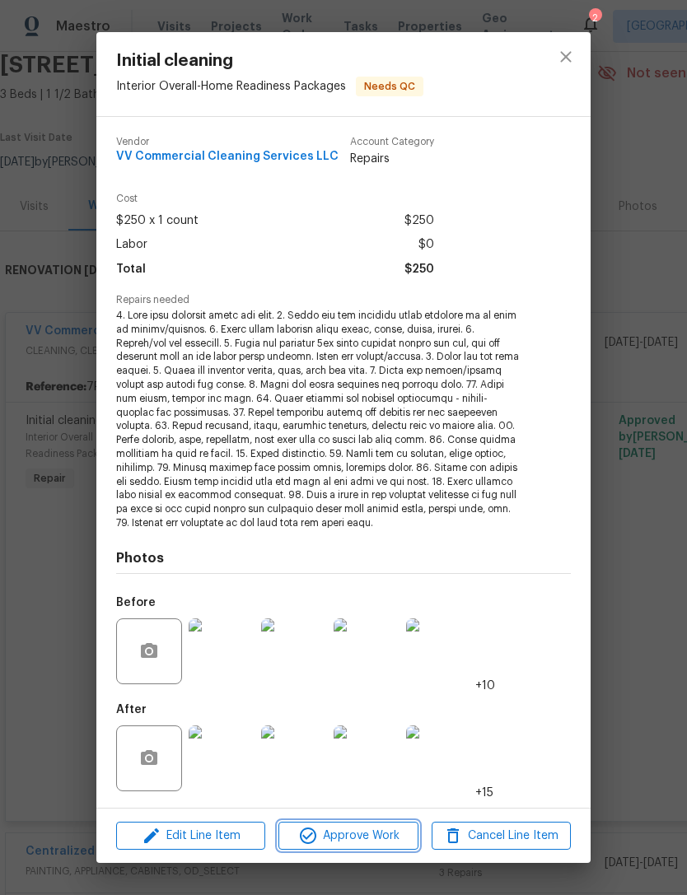
click at [350, 840] on span "Approve Work" at bounding box center [347, 836] width 129 height 21
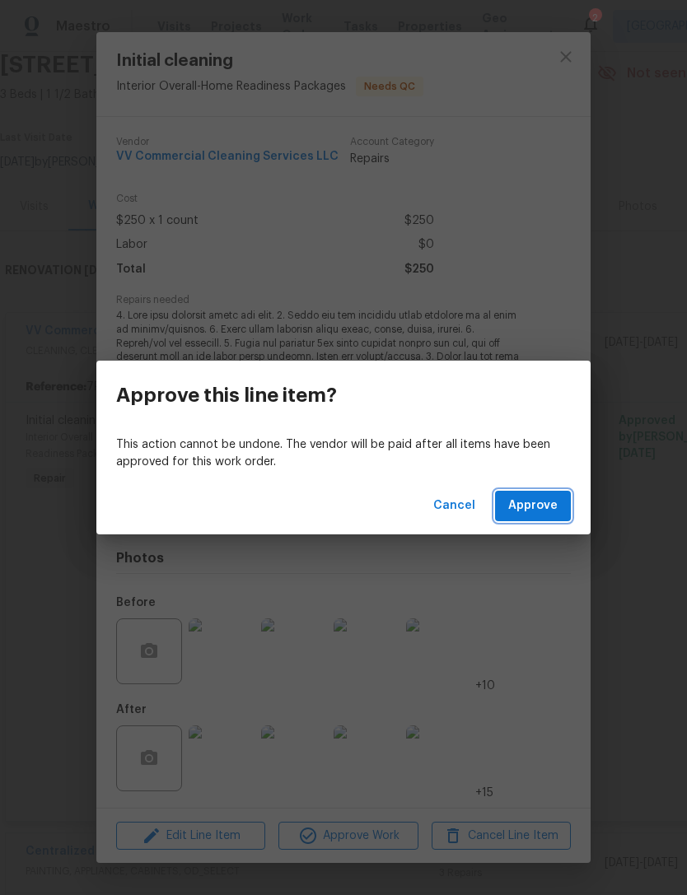
click at [551, 505] on span "Approve" at bounding box center [532, 506] width 49 height 21
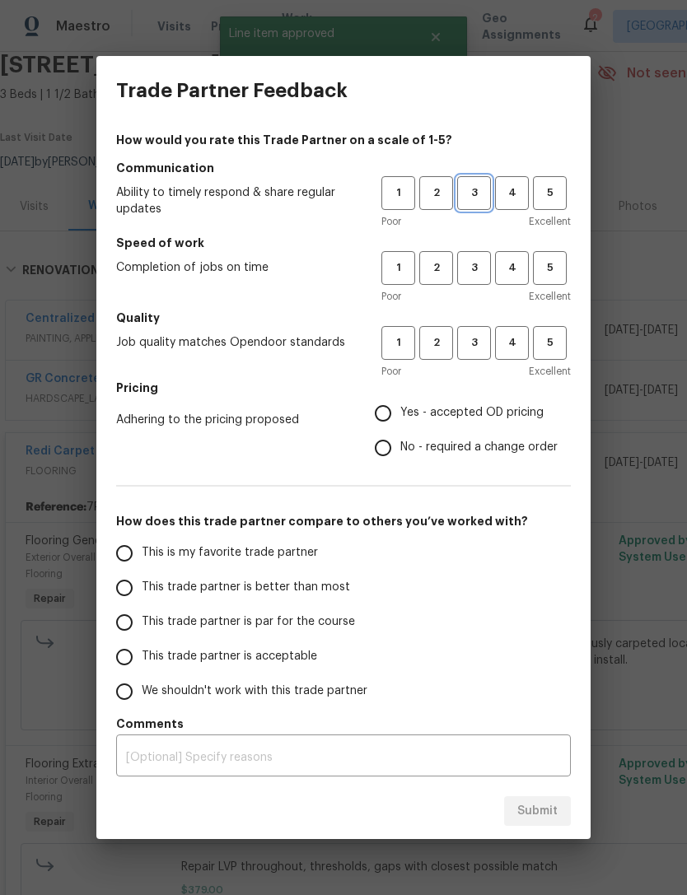
click at [475, 189] on span "3" at bounding box center [474, 193] width 30 height 19
click at [473, 258] on span "3" at bounding box center [474, 267] width 30 height 19
click at [477, 351] on span "3" at bounding box center [474, 342] width 30 height 19
click at [388, 412] on input "Yes - accepted OD pricing" at bounding box center [382, 413] width 35 height 35
radio input "true"
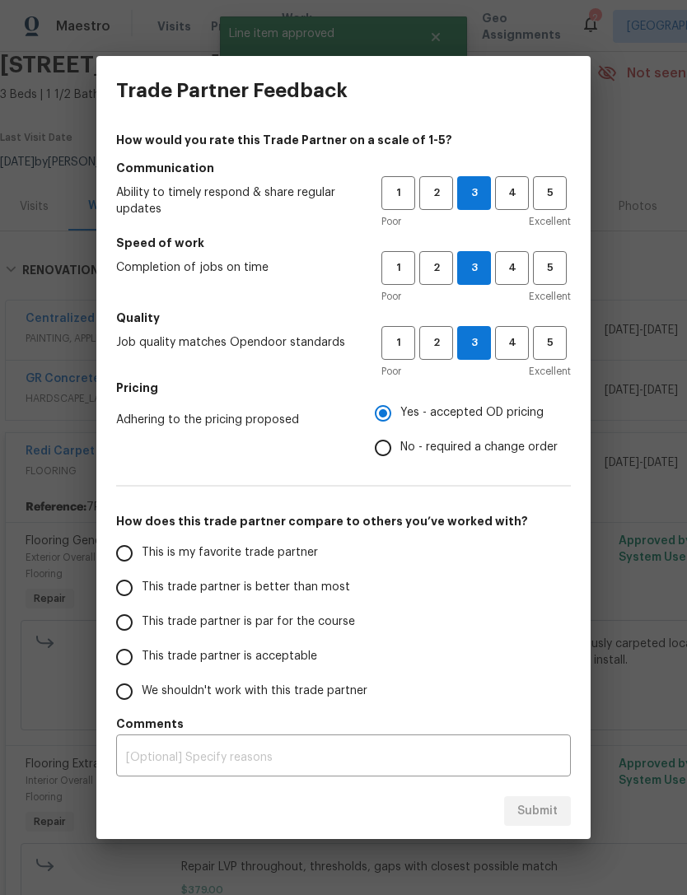
click at [128, 556] on input "This is my favorite trade partner" at bounding box center [124, 553] width 35 height 35
click at [532, 808] on span "Submit" at bounding box center [537, 811] width 40 height 21
radio input "true"
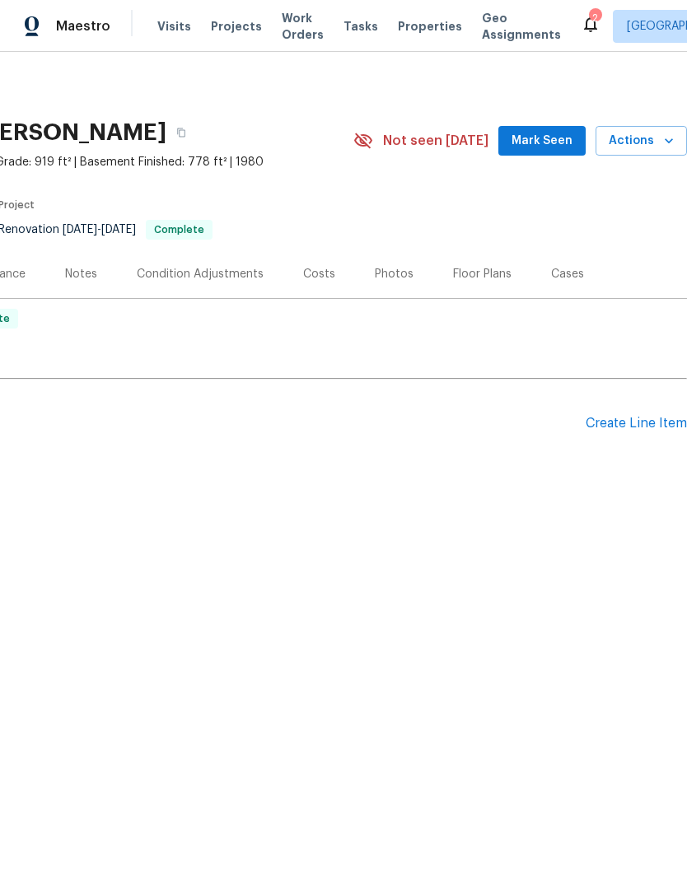
scroll to position [0, 244]
click at [539, 129] on button "Mark Seen" at bounding box center [541, 141] width 87 height 30
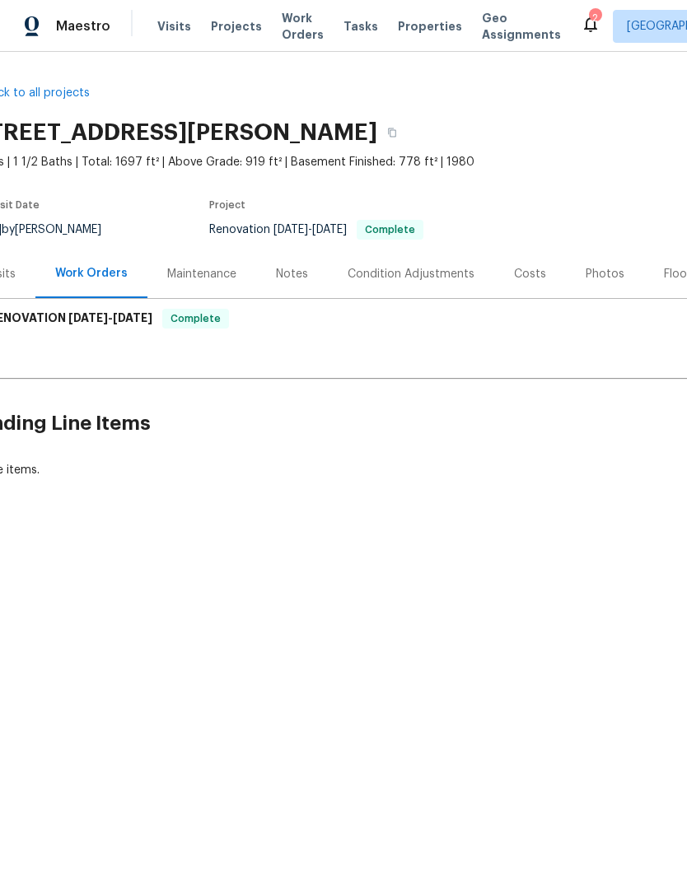
scroll to position [0, 33]
click at [300, 272] on div "Notes" at bounding box center [292, 274] width 32 height 16
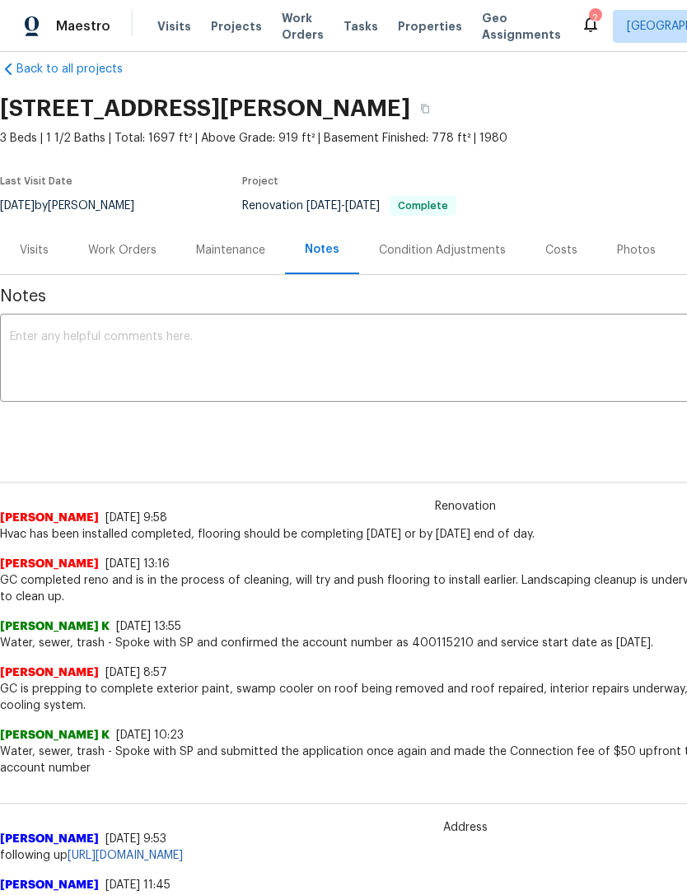
scroll to position [25, 0]
click at [102, 349] on textarea at bounding box center [465, 359] width 910 height 58
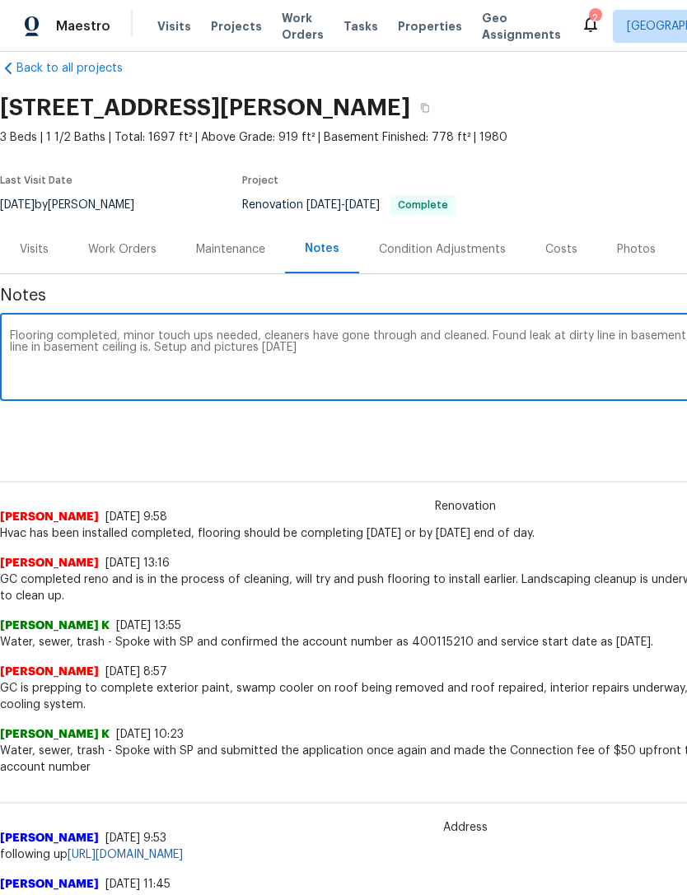
type textarea "Flooring completed, minor touch ups needed, cleaners have gone through and clea…"
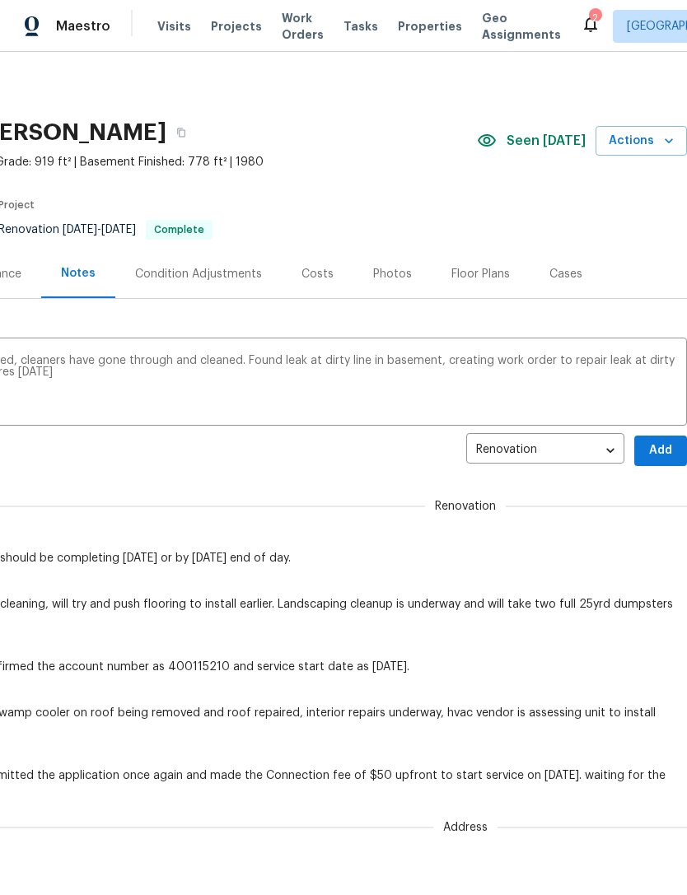
scroll to position [0, 244]
click at [659, 445] on span "Add" at bounding box center [660, 450] width 26 height 21
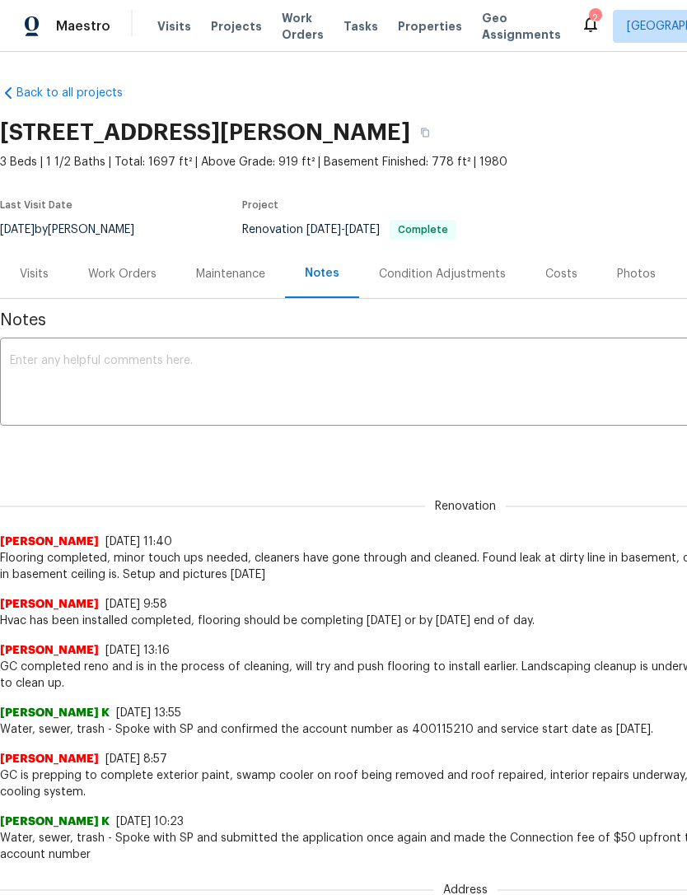
scroll to position [0, 0]
click at [126, 275] on div "Work Orders" at bounding box center [122, 274] width 68 height 16
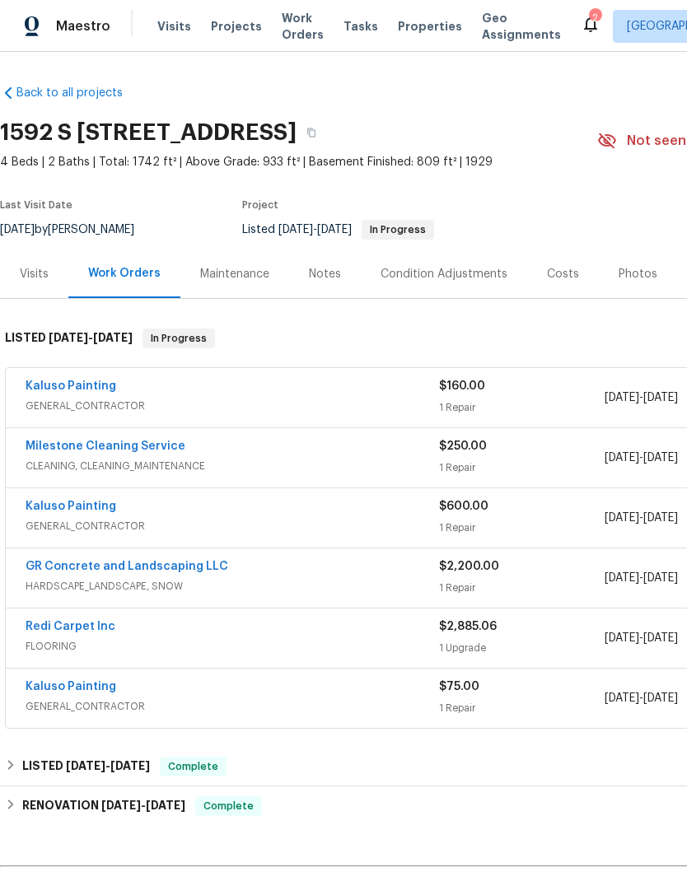
click at [420, 398] on span "GENERAL_CONTRACTOR" at bounding box center [232, 406] width 413 height 16
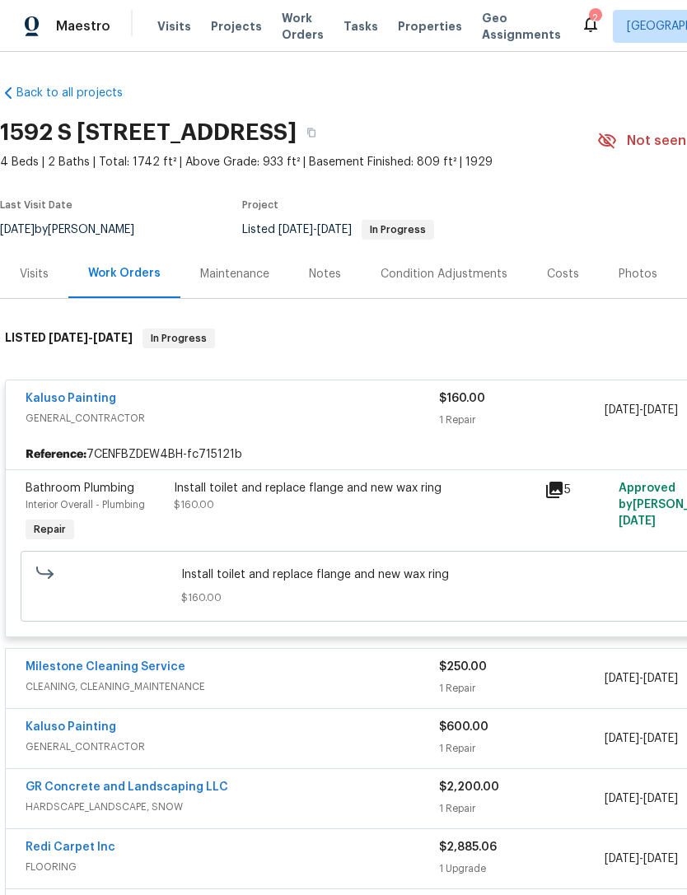
click at [563, 486] on icon at bounding box center [554, 490] width 20 height 20
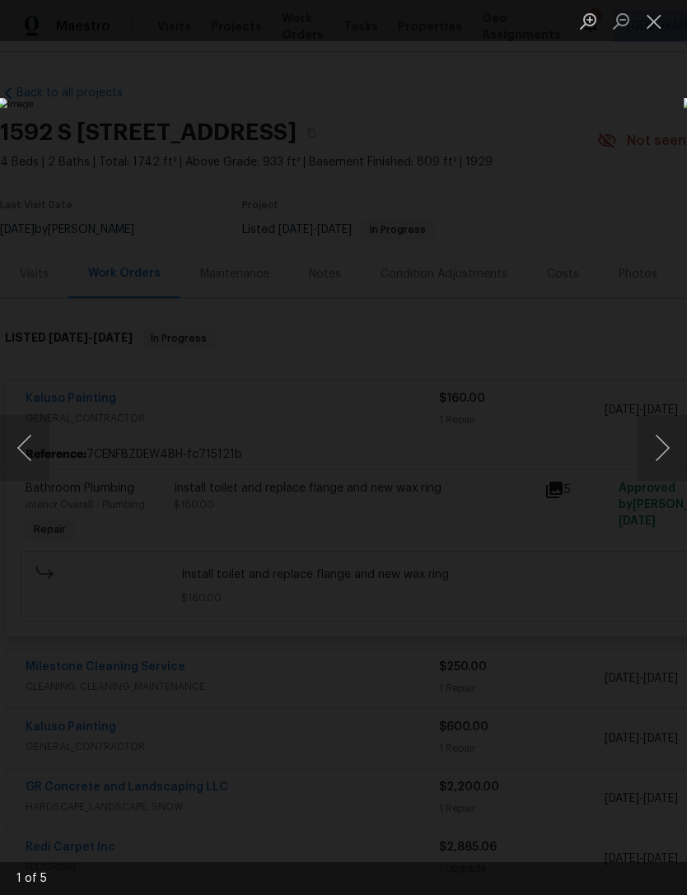
click at [656, 447] on button "Next image" at bounding box center [661, 448] width 49 height 66
click at [650, 448] on button "Next image" at bounding box center [661, 448] width 49 height 66
click at [657, 446] on button "Next image" at bounding box center [661, 448] width 49 height 66
click at [657, 26] on button "Close lightbox" at bounding box center [653, 21] width 33 height 29
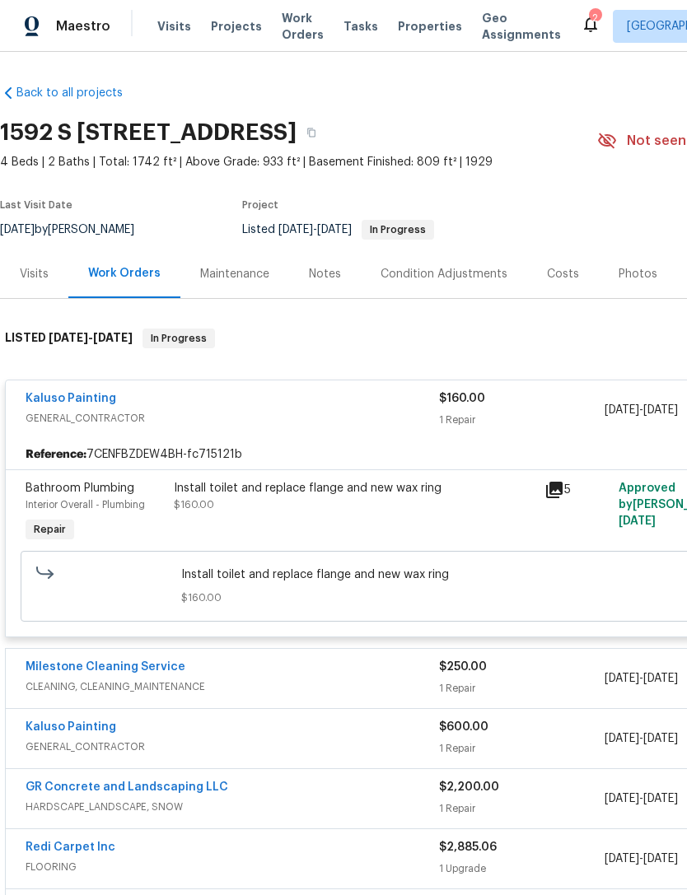
click at [446, 512] on div "Install toilet and replace flange and new wax ring $160.00" at bounding box center [354, 496] width 361 height 33
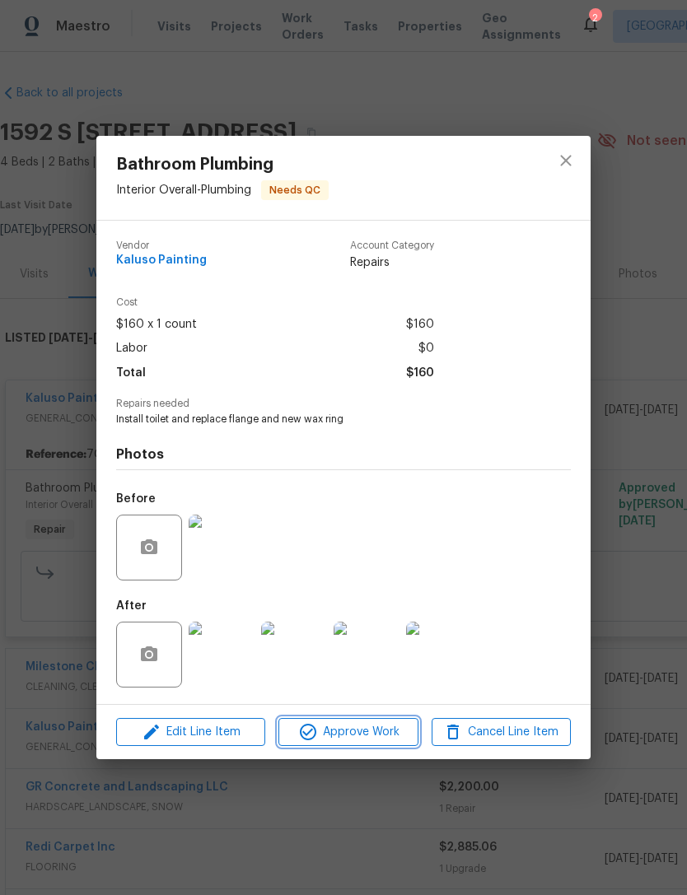
click at [333, 735] on span "Approve Work" at bounding box center [347, 732] width 129 height 21
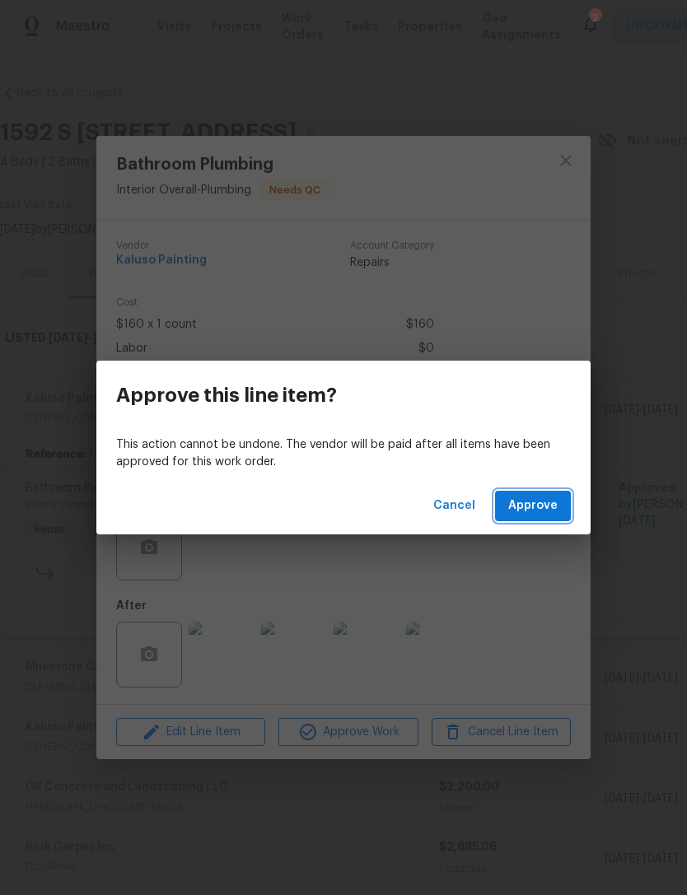
click at [539, 506] on span "Approve" at bounding box center [532, 506] width 49 height 21
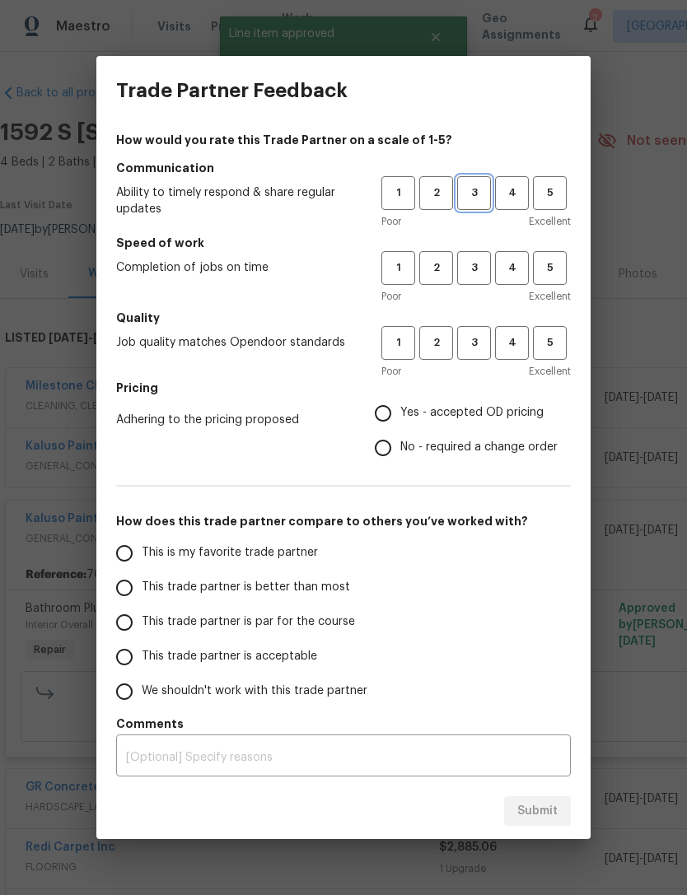
click at [478, 193] on span "3" at bounding box center [474, 193] width 30 height 19
click at [486, 256] on button "3" at bounding box center [474, 268] width 34 height 34
click at [477, 347] on span "3" at bounding box center [474, 342] width 30 height 19
click at [400, 415] on input "Yes - accepted OD pricing" at bounding box center [382, 413] width 35 height 35
radio input "true"
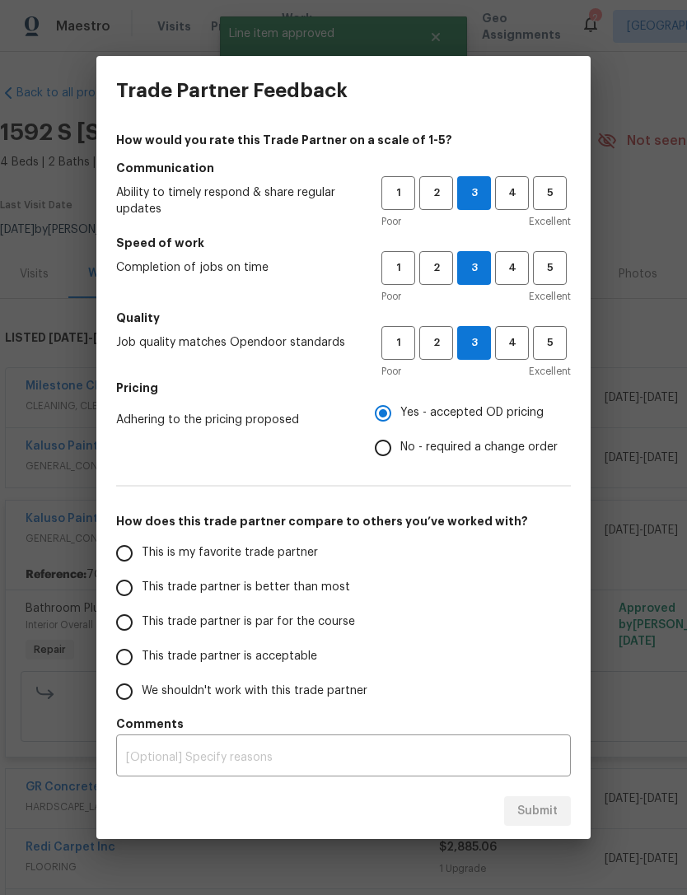
click at [139, 547] on input "This is my favorite trade partner" at bounding box center [124, 553] width 35 height 35
click at [538, 812] on span "Submit" at bounding box center [537, 811] width 40 height 21
radio input "true"
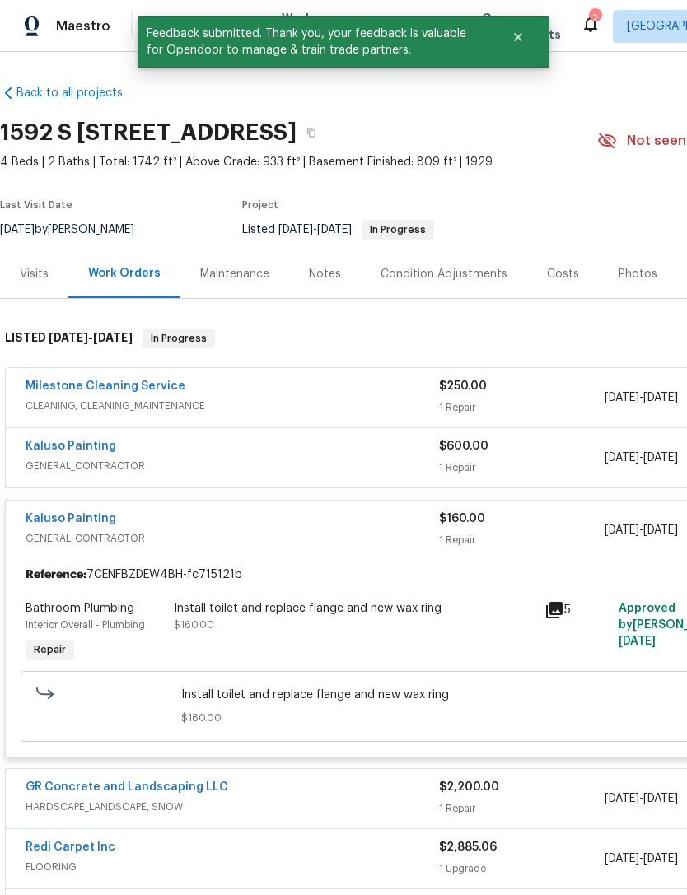
click at [363, 467] on span "GENERAL_CONTRACTOR" at bounding box center [232, 466] width 413 height 16
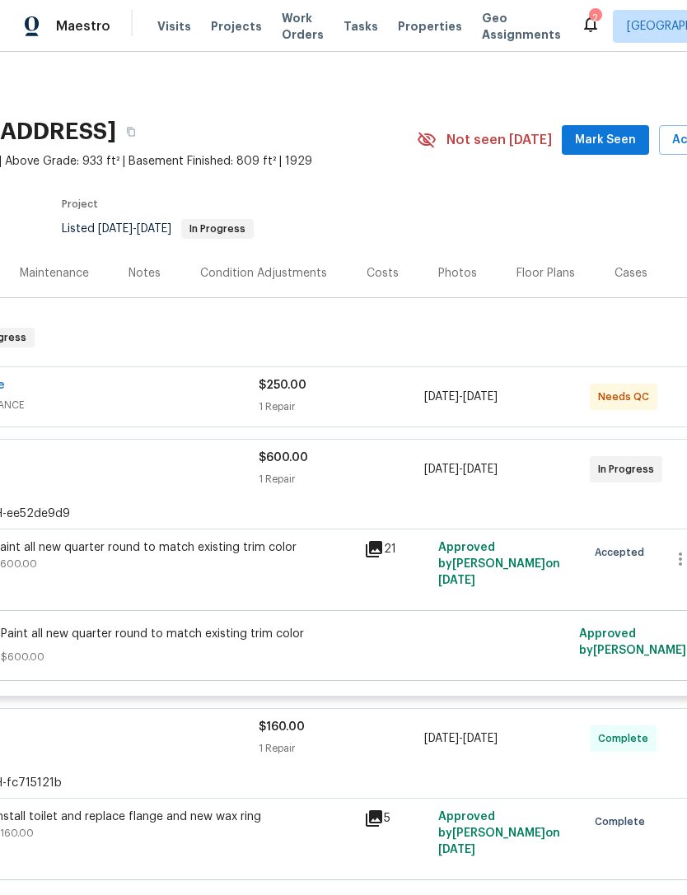
scroll to position [1, 34]
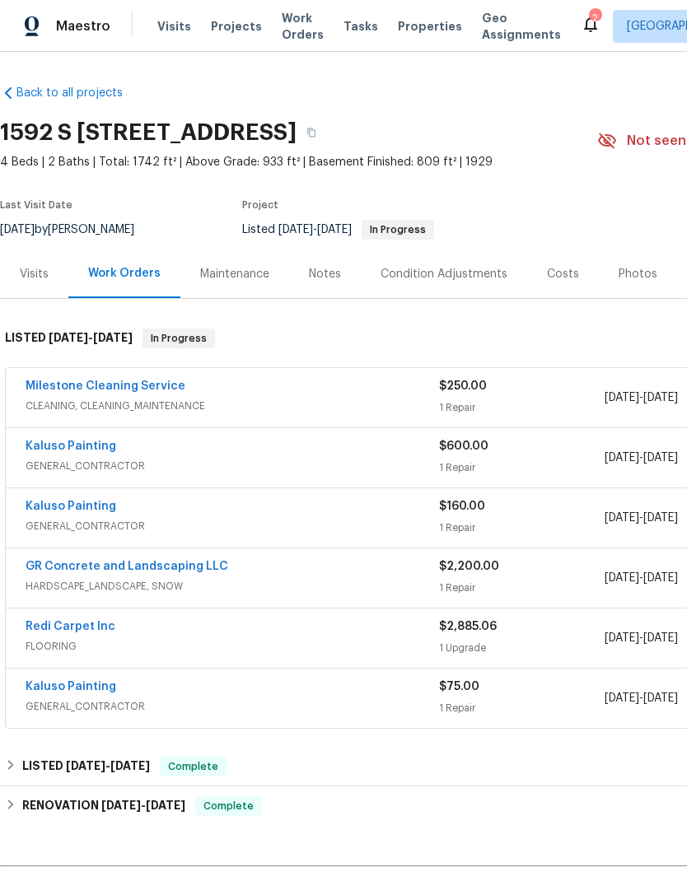
click at [384, 403] on span "CLEANING, CLEANING_MAINTENANCE" at bounding box center [232, 406] width 413 height 16
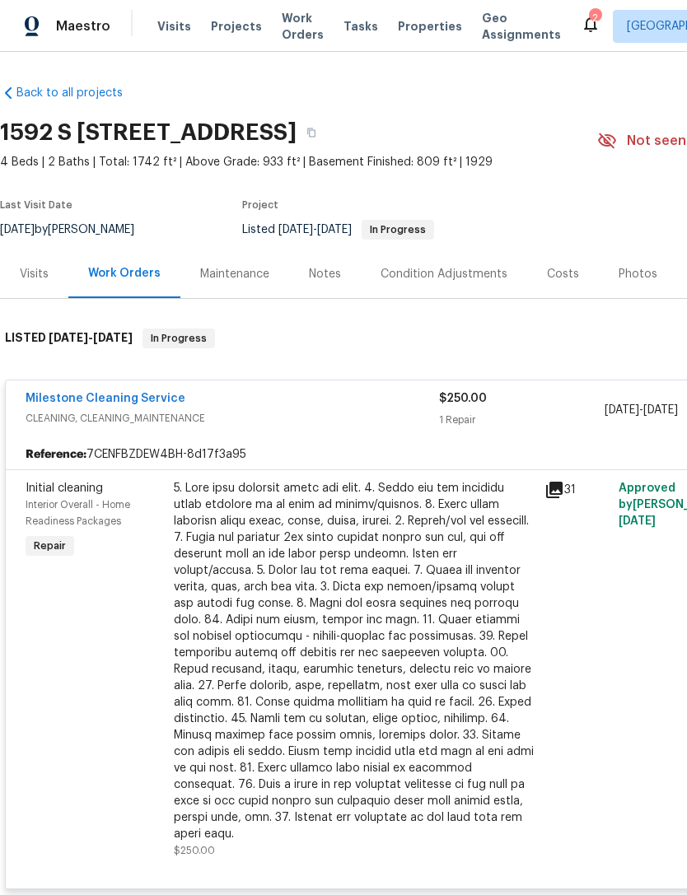
click at [365, 692] on div at bounding box center [354, 661] width 361 height 362
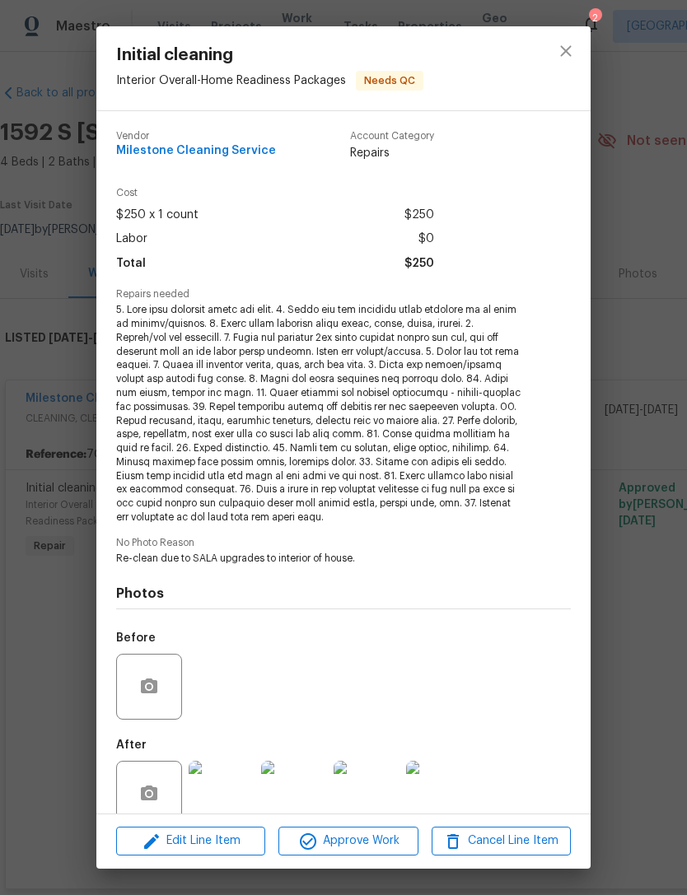
click at [225, 793] on img at bounding box center [222, 794] width 66 height 66
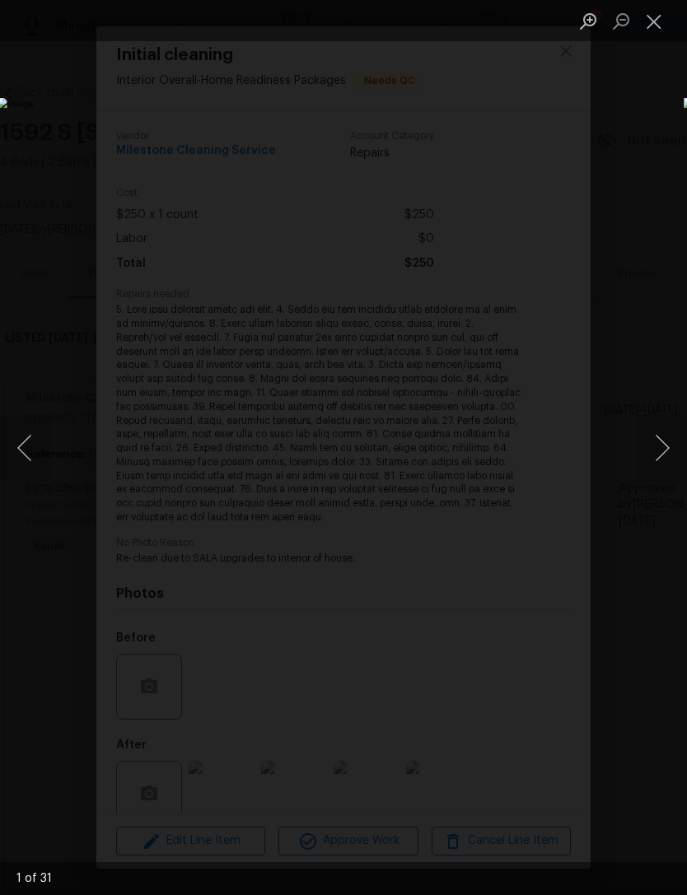
click at [663, 444] on button "Next image" at bounding box center [661, 448] width 49 height 66
click at [664, 439] on button "Next image" at bounding box center [661, 448] width 49 height 66
click at [664, 438] on button "Next image" at bounding box center [661, 448] width 49 height 66
click at [663, 439] on button "Next image" at bounding box center [661, 448] width 49 height 66
click at [663, 440] on button "Next image" at bounding box center [661, 448] width 49 height 66
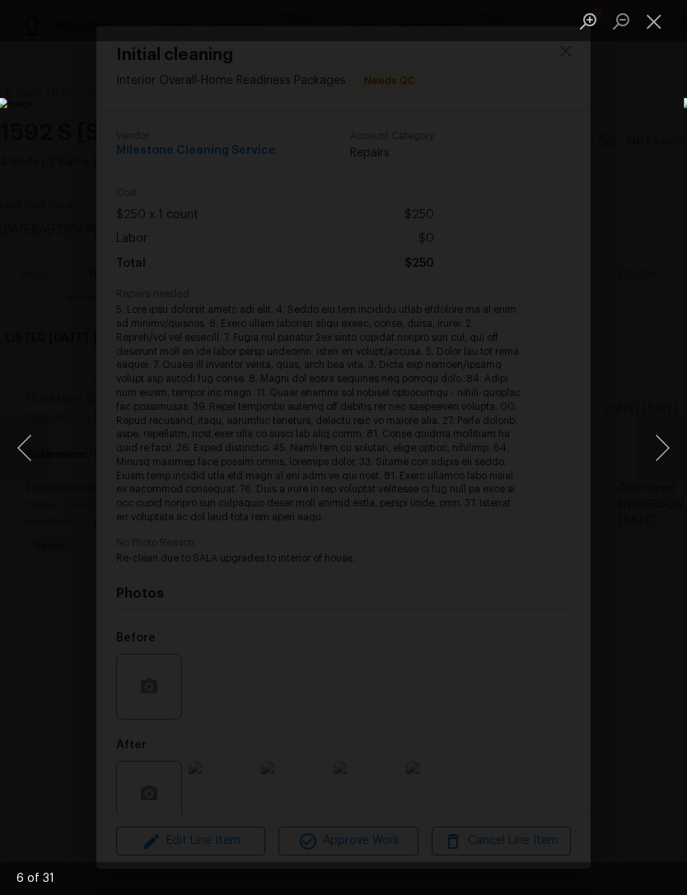
click at [664, 442] on button "Next image" at bounding box center [661, 448] width 49 height 66
click at [664, 441] on button "Next image" at bounding box center [661, 448] width 49 height 66
click at [665, 442] on button "Next image" at bounding box center [661, 448] width 49 height 66
click at [665, 443] on button "Next image" at bounding box center [661, 448] width 49 height 66
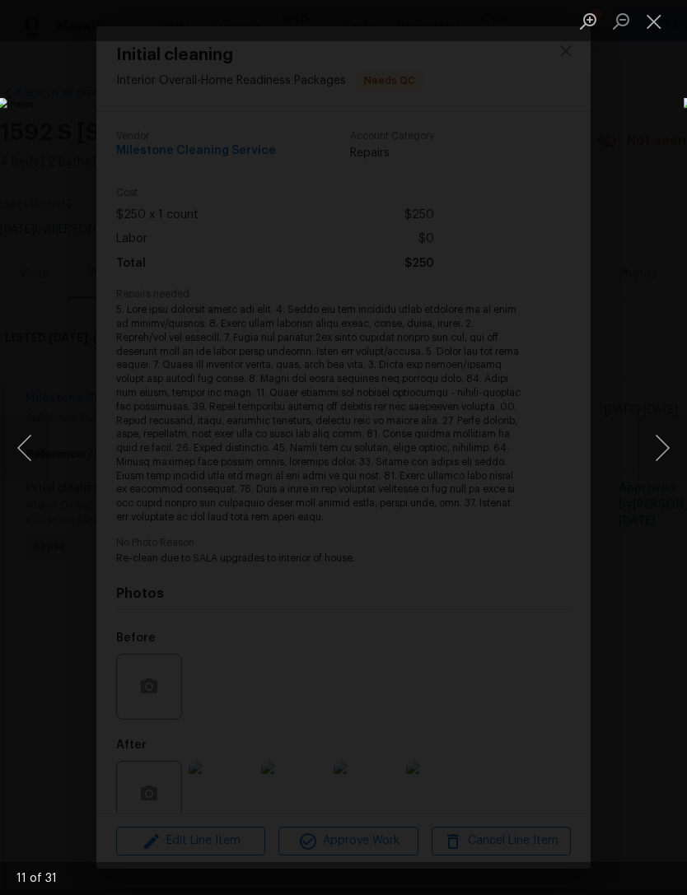
click at [29, 452] on button "Previous image" at bounding box center [24, 448] width 49 height 66
click at [664, 444] on button "Next image" at bounding box center [661, 448] width 49 height 66
click at [664, 443] on button "Next image" at bounding box center [661, 448] width 49 height 66
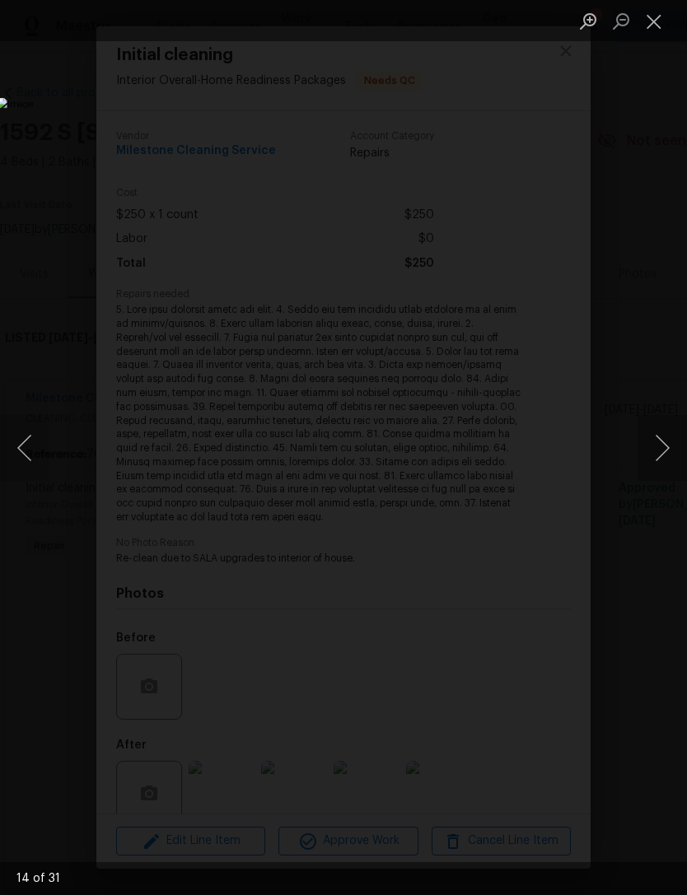
click at [666, 442] on button "Next image" at bounding box center [661, 448] width 49 height 66
click at [667, 442] on button "Next image" at bounding box center [661, 448] width 49 height 66
click at [665, 445] on button "Next image" at bounding box center [661, 448] width 49 height 66
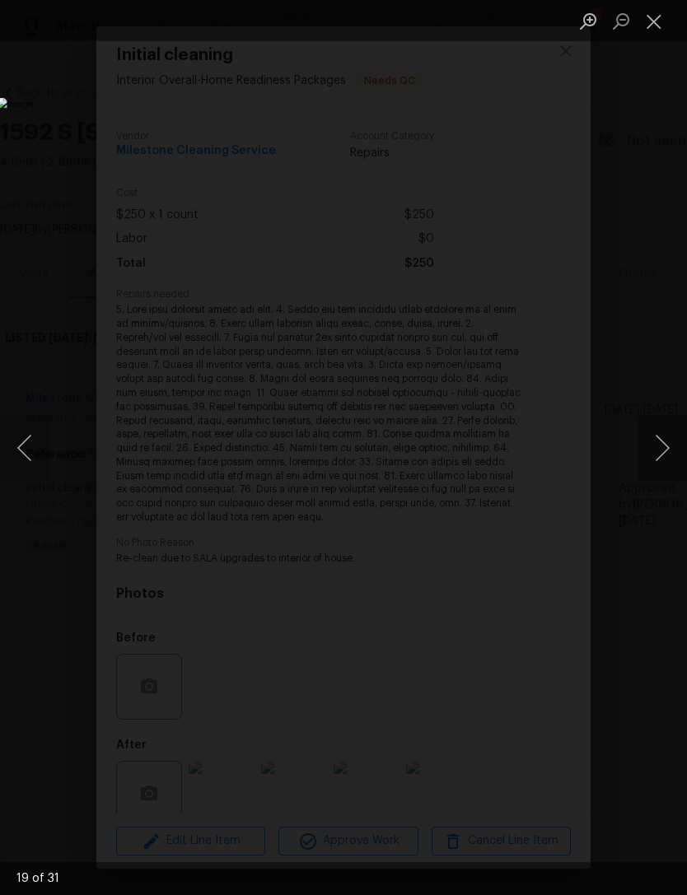
click at [664, 445] on button "Next image" at bounding box center [661, 448] width 49 height 66
click at [665, 445] on button "Next image" at bounding box center [661, 448] width 49 height 66
click at [665, 446] on button "Next image" at bounding box center [661, 448] width 49 height 66
click at [664, 449] on button "Next image" at bounding box center [661, 448] width 49 height 66
click at [664, 448] on button "Next image" at bounding box center [661, 448] width 49 height 66
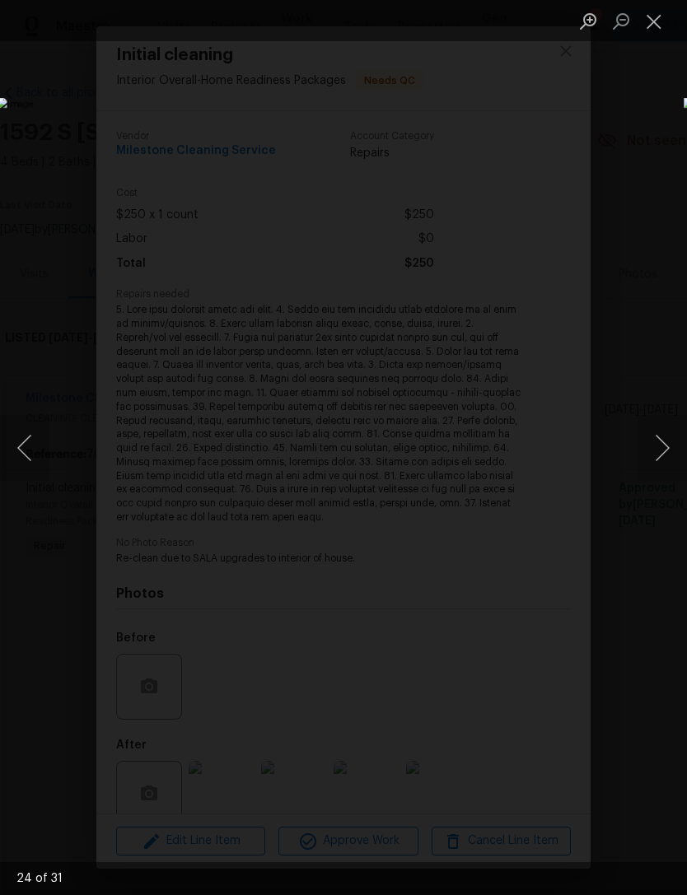
click at [664, 445] on button "Next image" at bounding box center [661, 448] width 49 height 66
click at [664, 444] on button "Next image" at bounding box center [661, 448] width 49 height 66
click at [659, 15] on button "Close lightbox" at bounding box center [653, 21] width 33 height 29
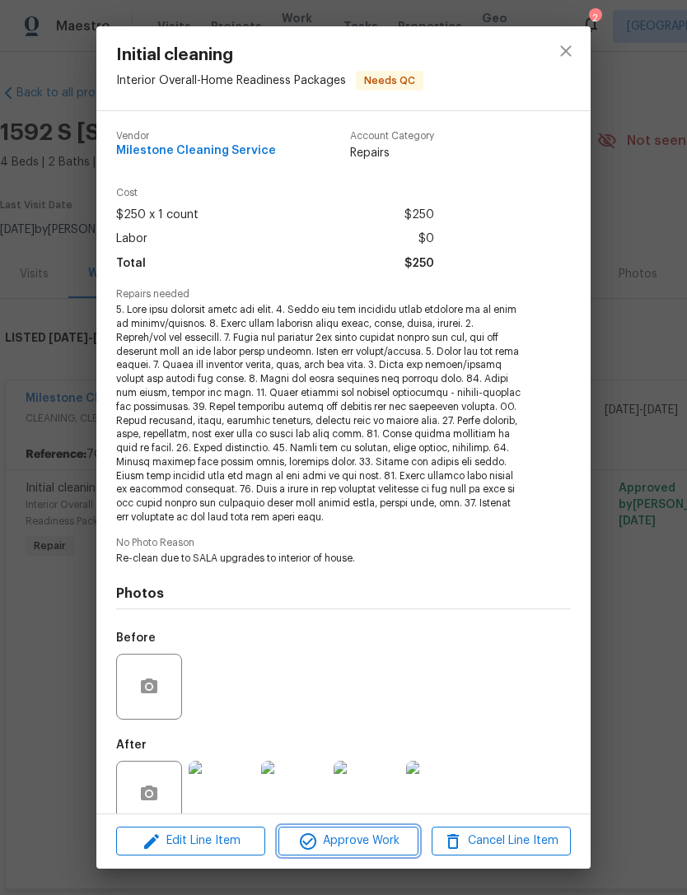
click at [355, 845] on span "Approve Work" at bounding box center [347, 841] width 129 height 21
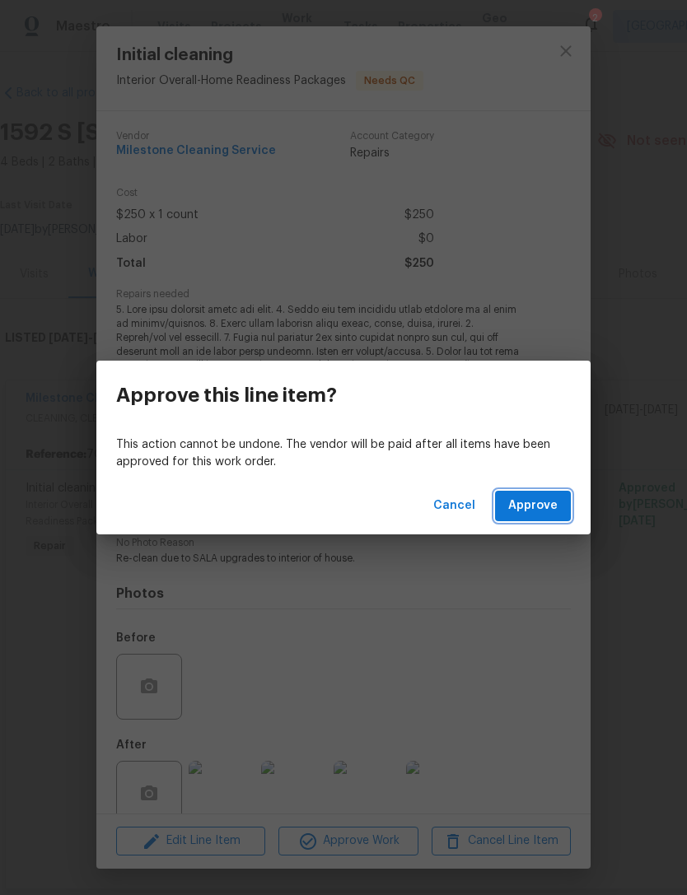
click at [538, 498] on span "Approve" at bounding box center [532, 506] width 49 height 21
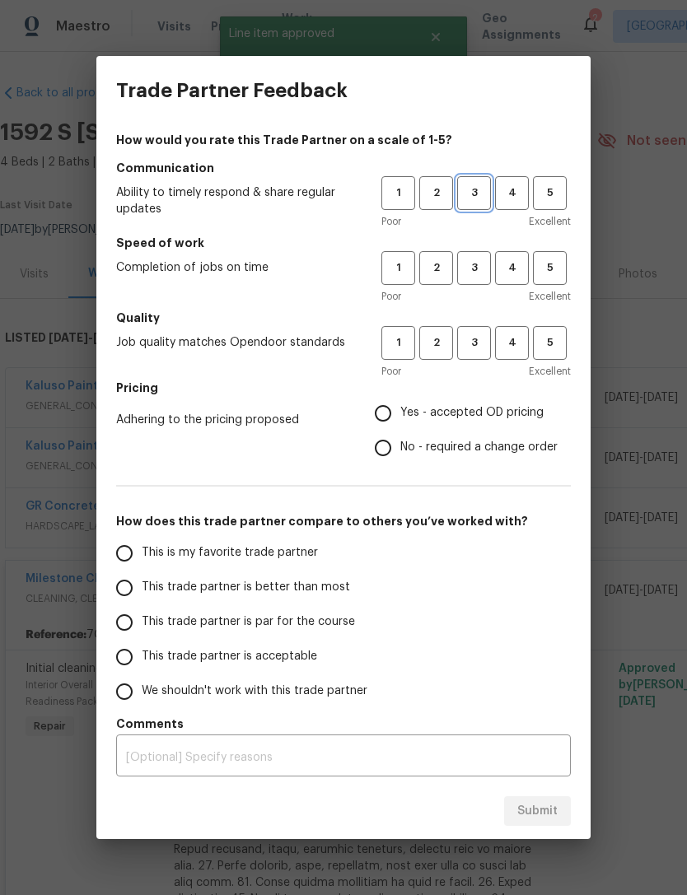
click at [477, 189] on span "3" at bounding box center [474, 193] width 30 height 19
click at [481, 260] on span "3" at bounding box center [474, 267] width 30 height 19
click at [477, 343] on span "3" at bounding box center [474, 342] width 30 height 19
click at [396, 408] on input "Yes - accepted OD pricing" at bounding box center [382, 413] width 35 height 35
radio input "true"
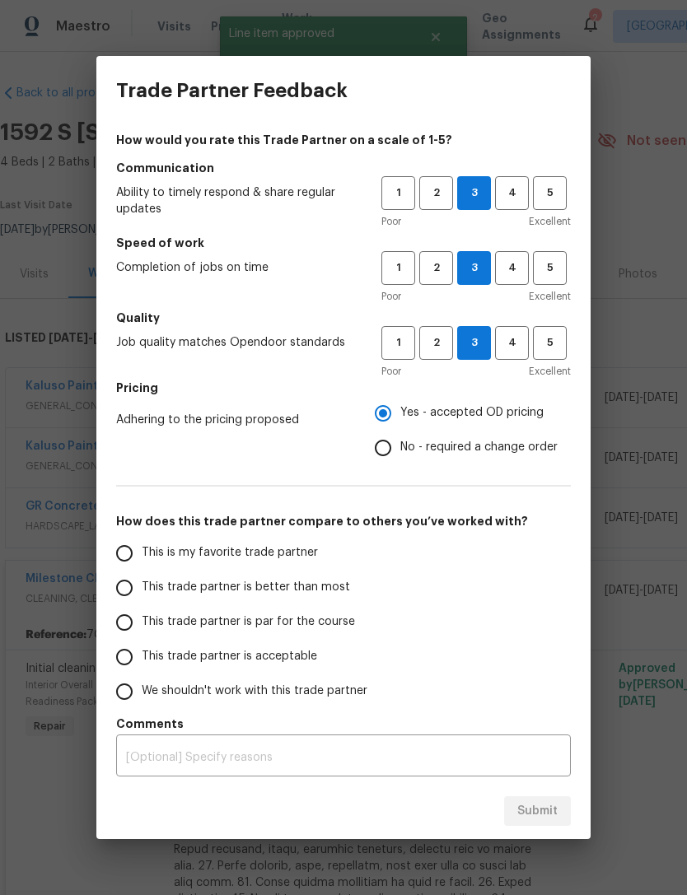
click at [125, 561] on input "This is my favorite trade partner" at bounding box center [124, 553] width 35 height 35
click at [552, 809] on span "Submit" at bounding box center [537, 811] width 40 height 21
radio input "true"
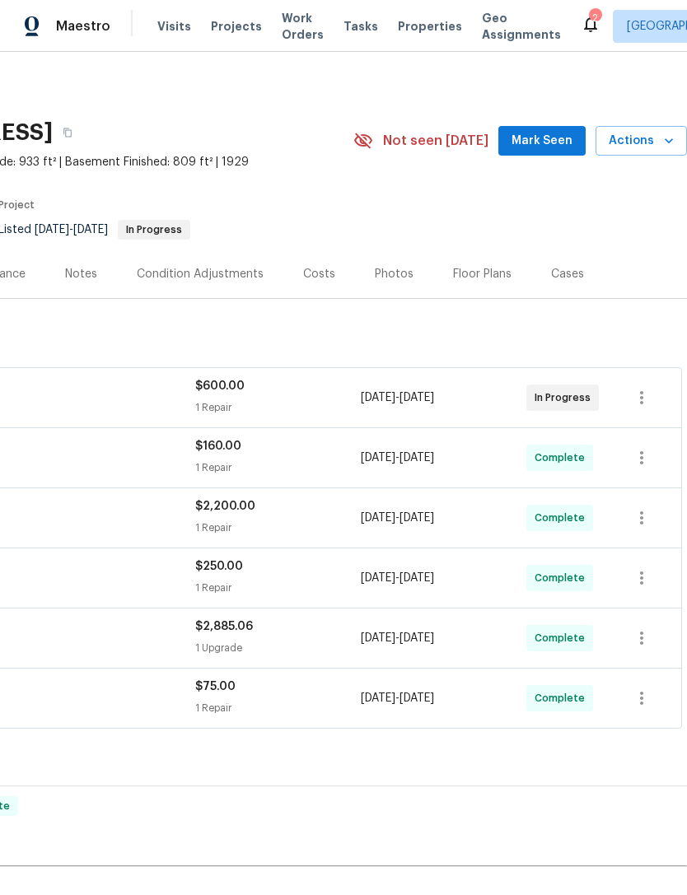
scroll to position [0, 244]
click at [534, 142] on span "Mark Seen" at bounding box center [541, 141] width 61 height 21
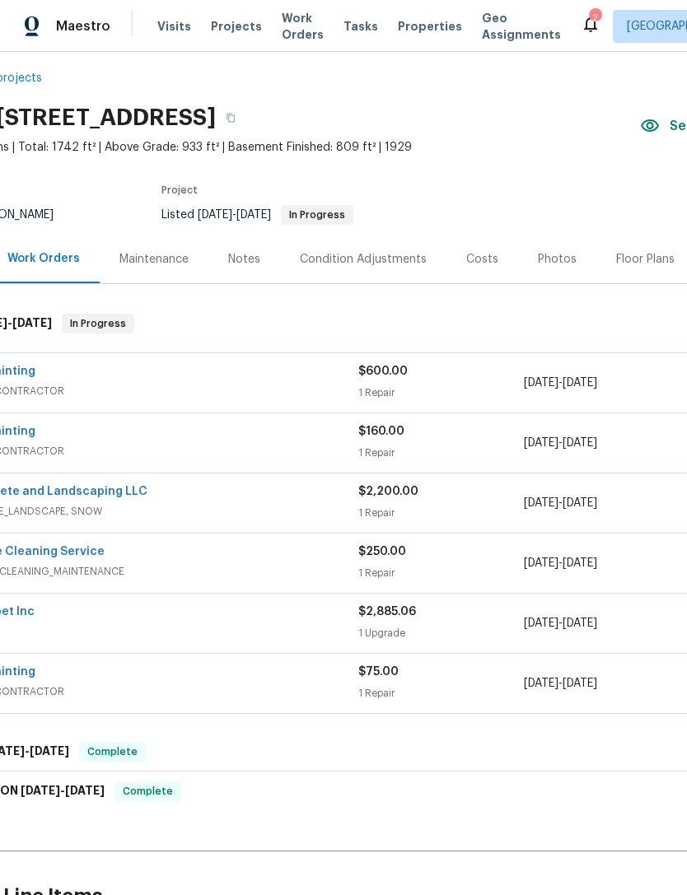
scroll to position [15, 75]
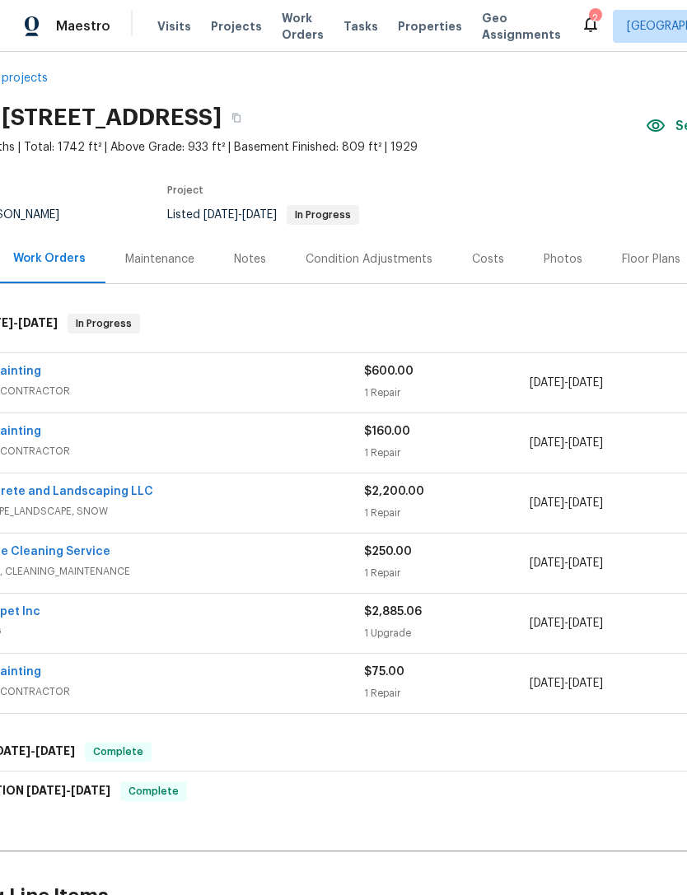
click at [252, 262] on div "Notes" at bounding box center [250, 259] width 32 height 16
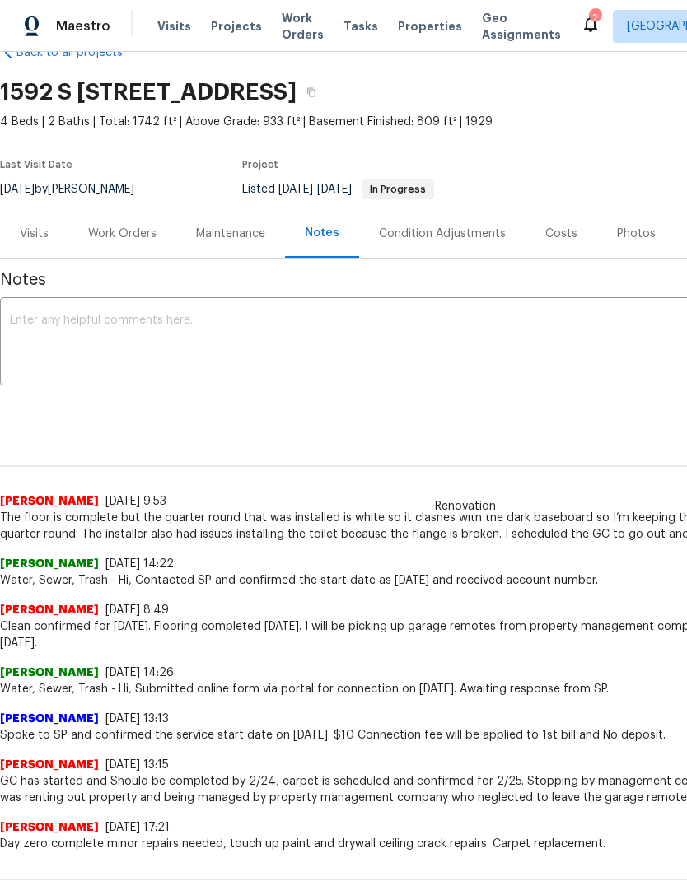
scroll to position [40, 0]
click at [118, 326] on textarea at bounding box center [465, 343] width 910 height 58
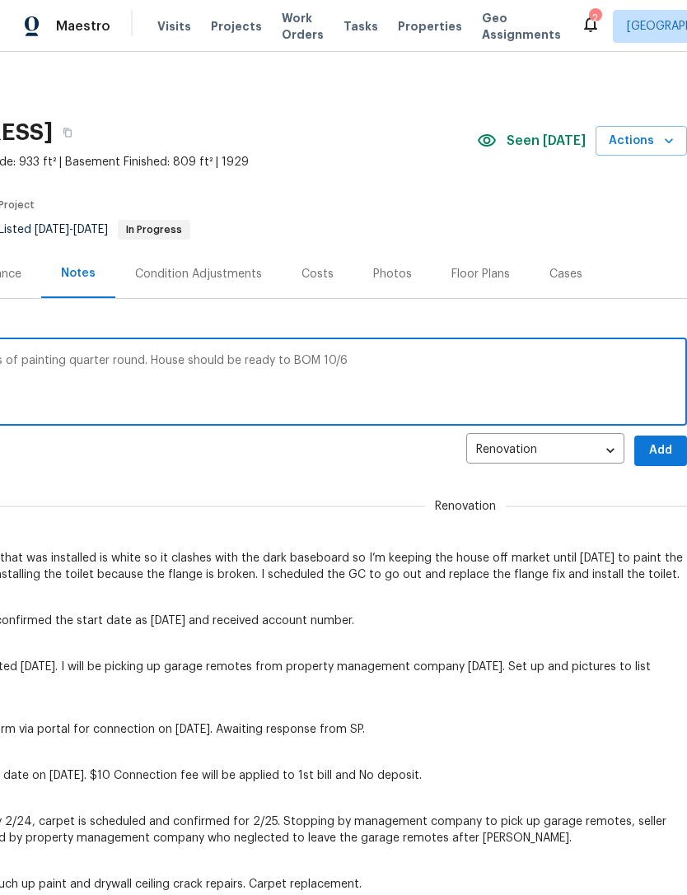
scroll to position [0, 244]
type textarea "Toilet has been installed, GC in the process of painting quarter round. House s…"
click at [659, 445] on span "Add" at bounding box center [660, 450] width 26 height 21
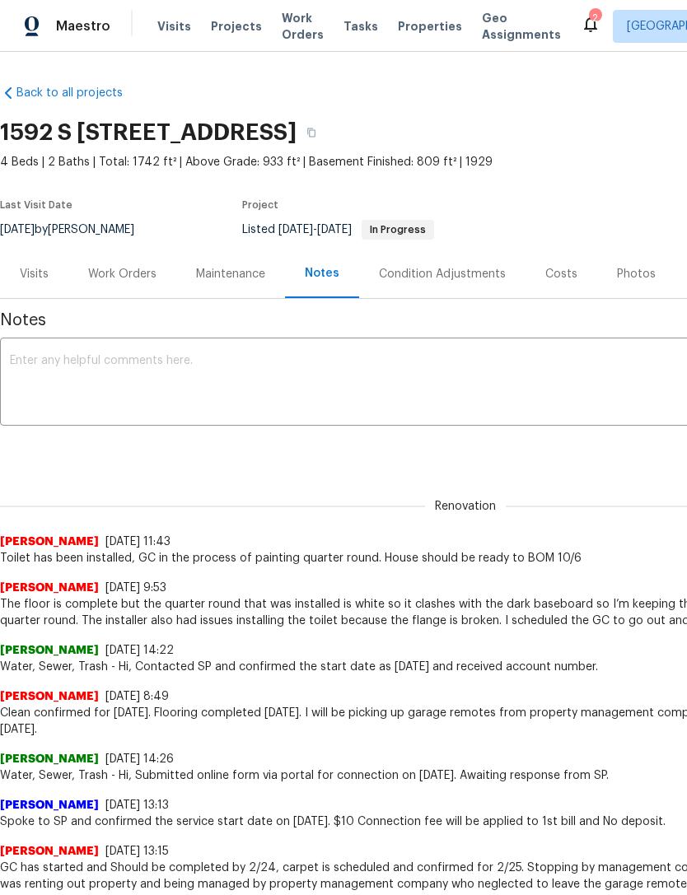
scroll to position [0, 0]
click at [135, 268] on div "Work Orders" at bounding box center [122, 274] width 68 height 16
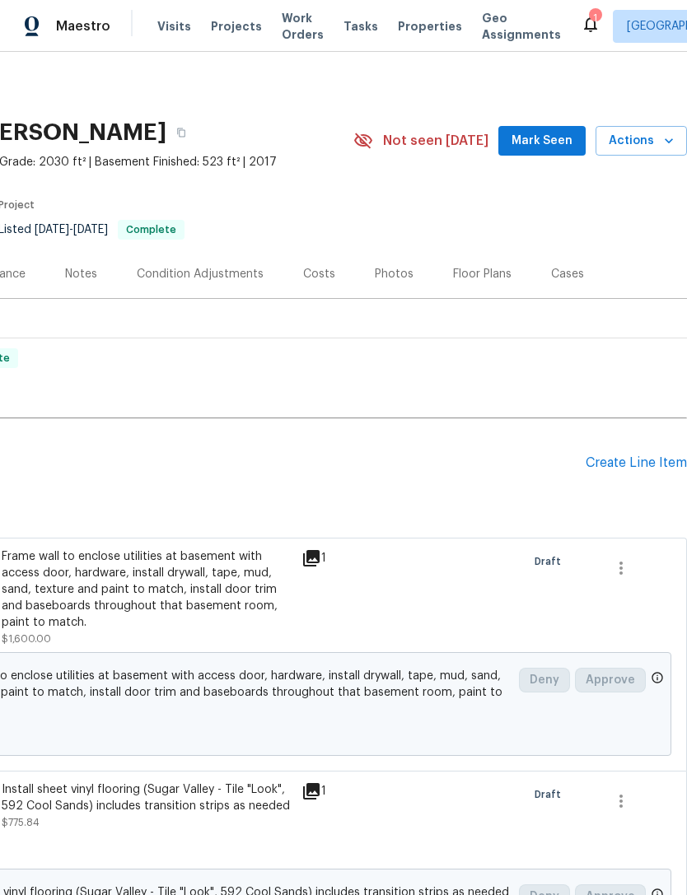
scroll to position [0, 244]
click at [621, 463] on div "Create Line Item" at bounding box center [635, 463] width 101 height 16
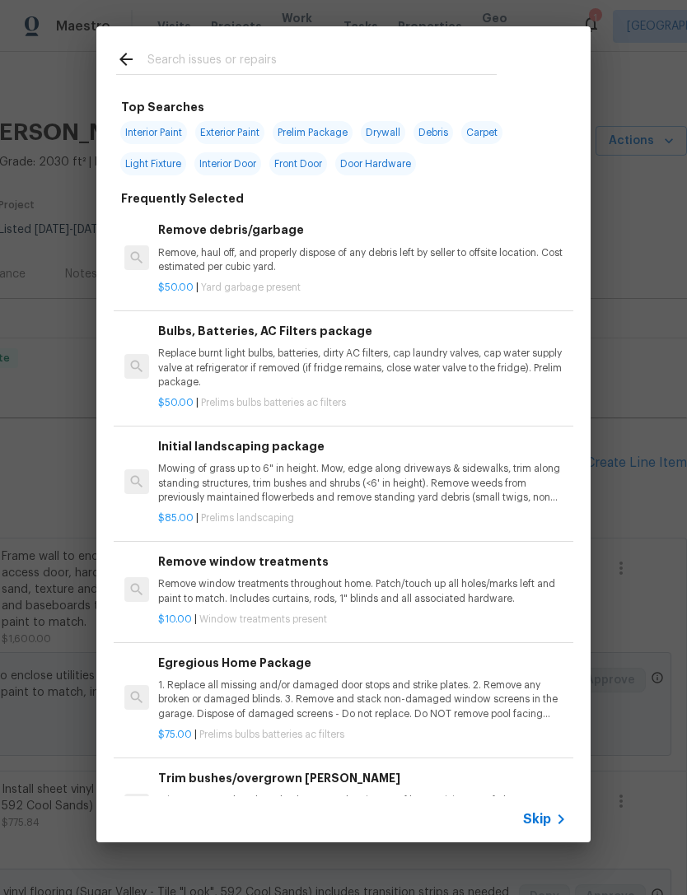
click at [536, 809] on div "Skip" at bounding box center [547, 819] width 48 height 20
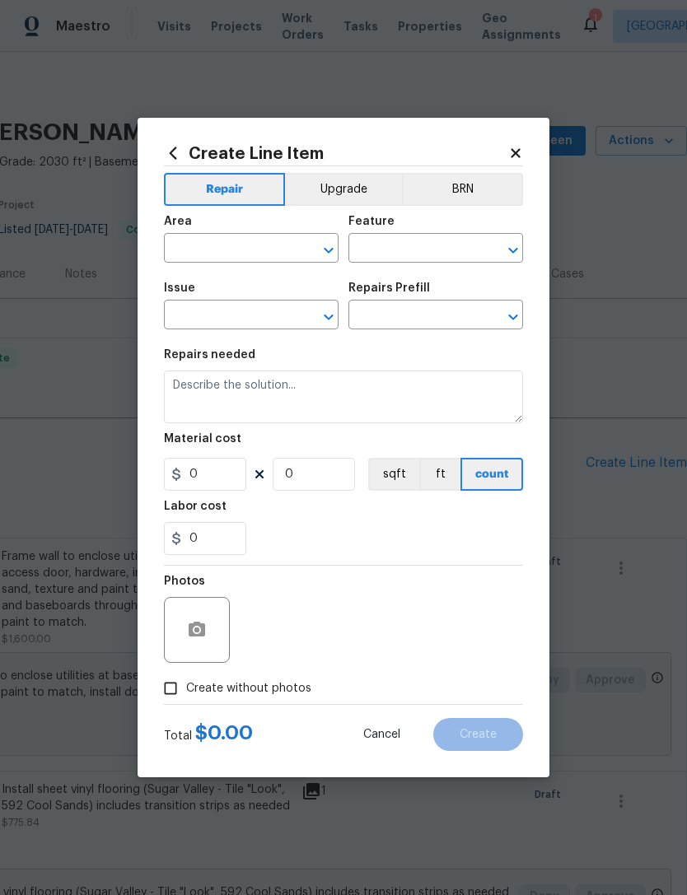
click at [249, 245] on input "text" at bounding box center [228, 250] width 128 height 26
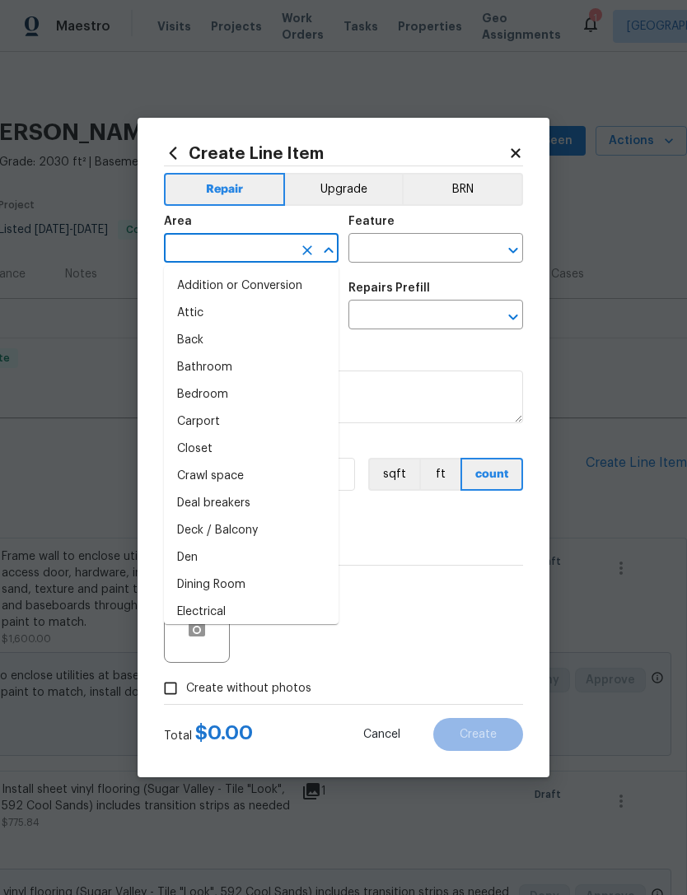
click at [520, 144] on div "Create Line Item" at bounding box center [343, 153] width 359 height 18
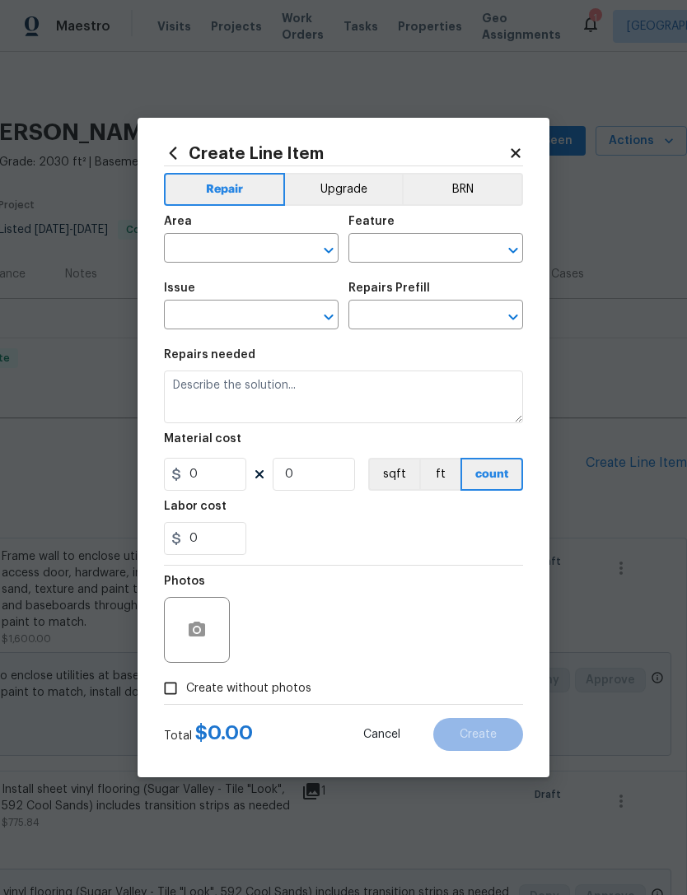
click at [519, 151] on icon at bounding box center [515, 153] width 15 height 15
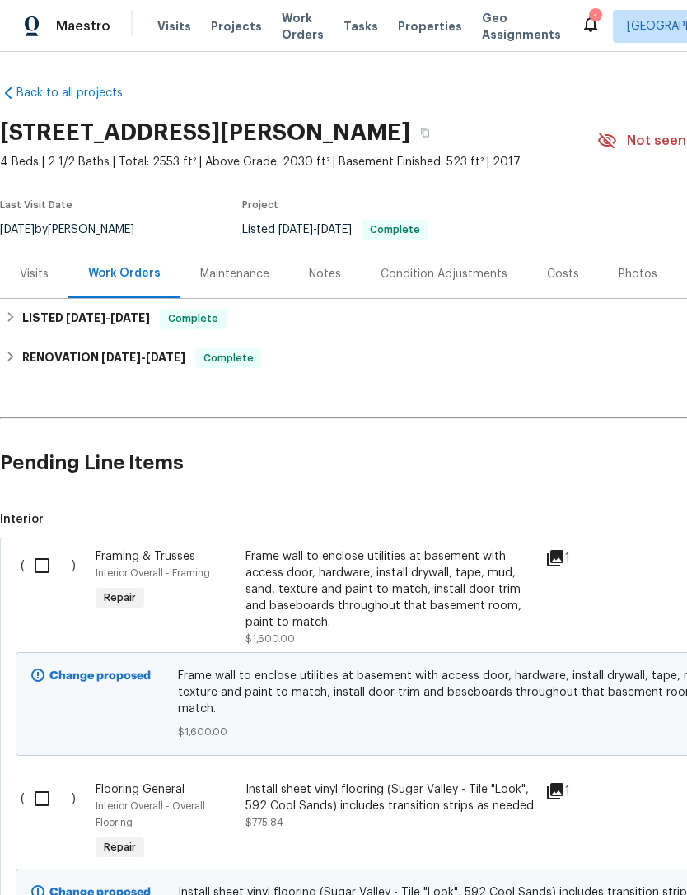
scroll to position [0, 0]
click at [361, 601] on div "Frame wall to enclose utilities at basement with access door, hardware, install…" at bounding box center [390, 589] width 290 height 82
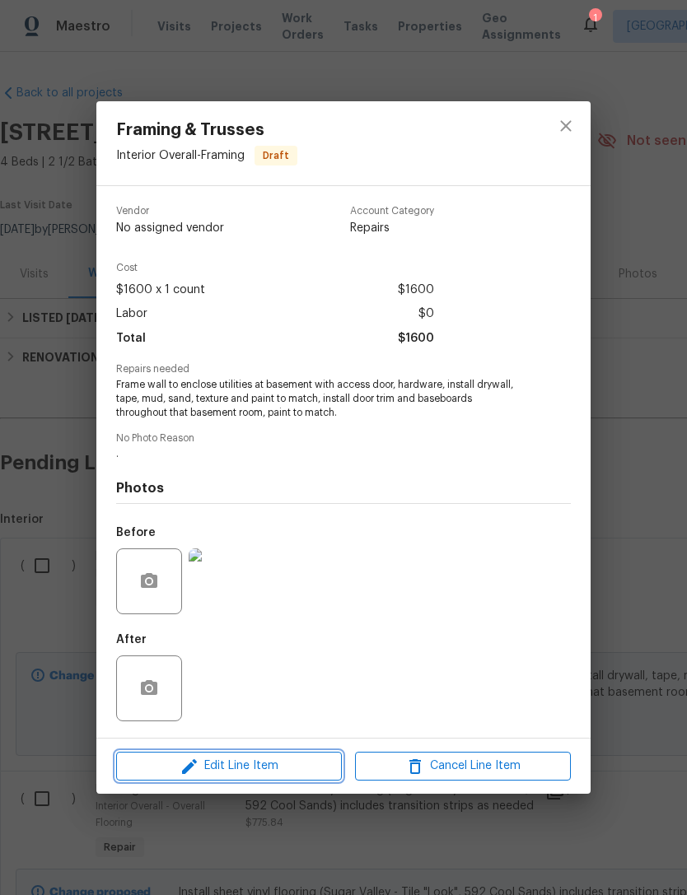
click at [274, 766] on span "Edit Line Item" at bounding box center [229, 766] width 216 height 21
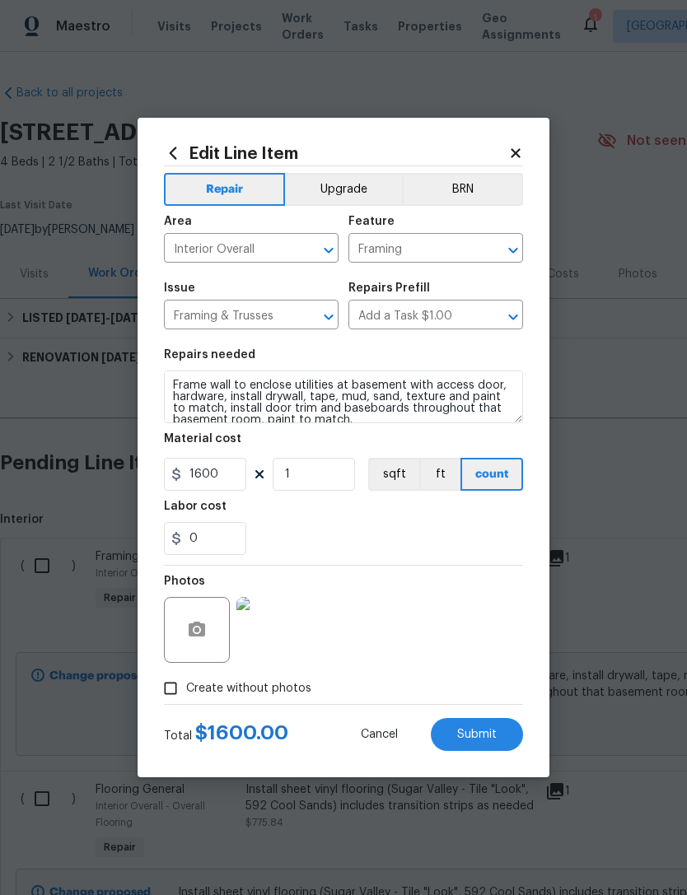
click at [347, 189] on button "Upgrade" at bounding box center [344, 189] width 118 height 33
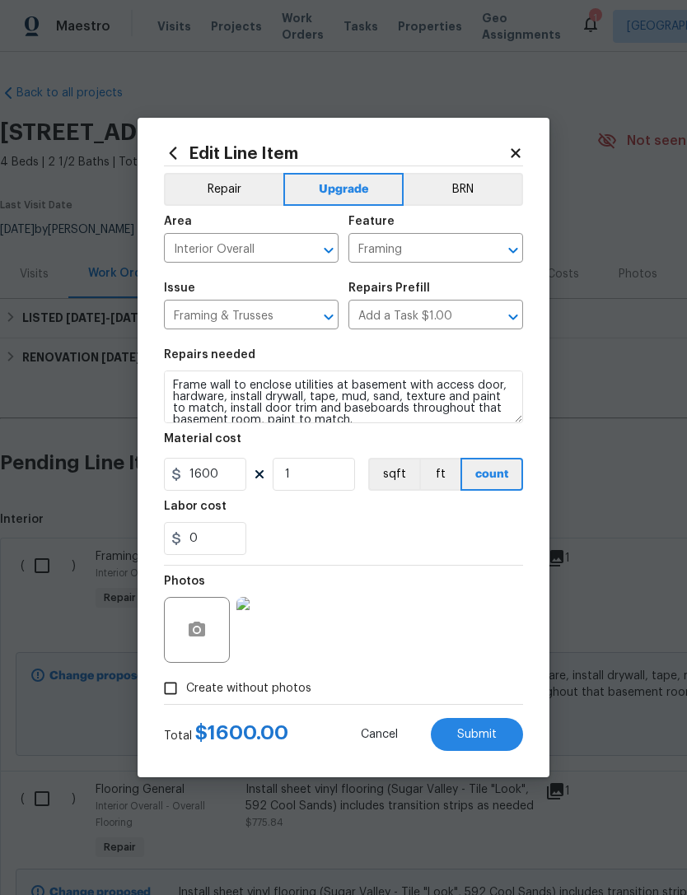
click at [482, 741] on span "Submit" at bounding box center [477, 735] width 40 height 12
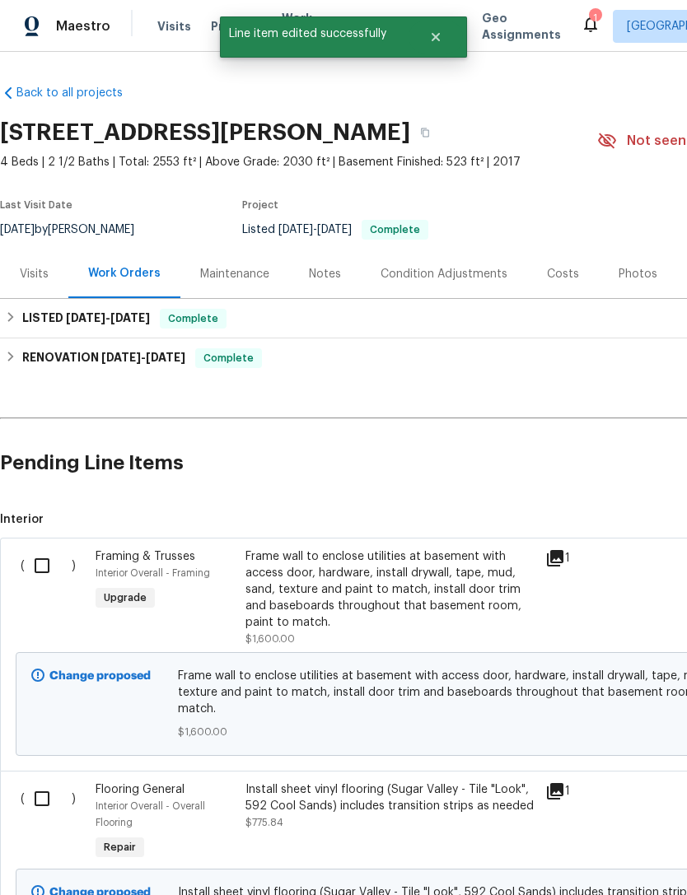
click at [358, 806] on div "Install sheet vinyl flooring (Sugar Valley - Tile "Look", 592 Cool Sands) inclu…" at bounding box center [390, 797] width 290 height 33
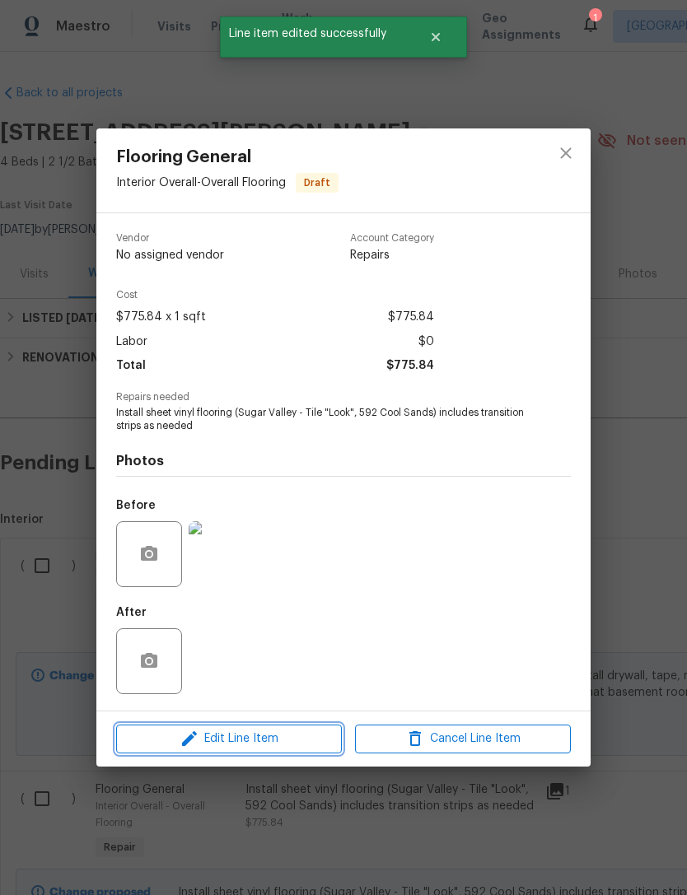
click at [269, 740] on span "Edit Line Item" at bounding box center [229, 739] width 216 height 21
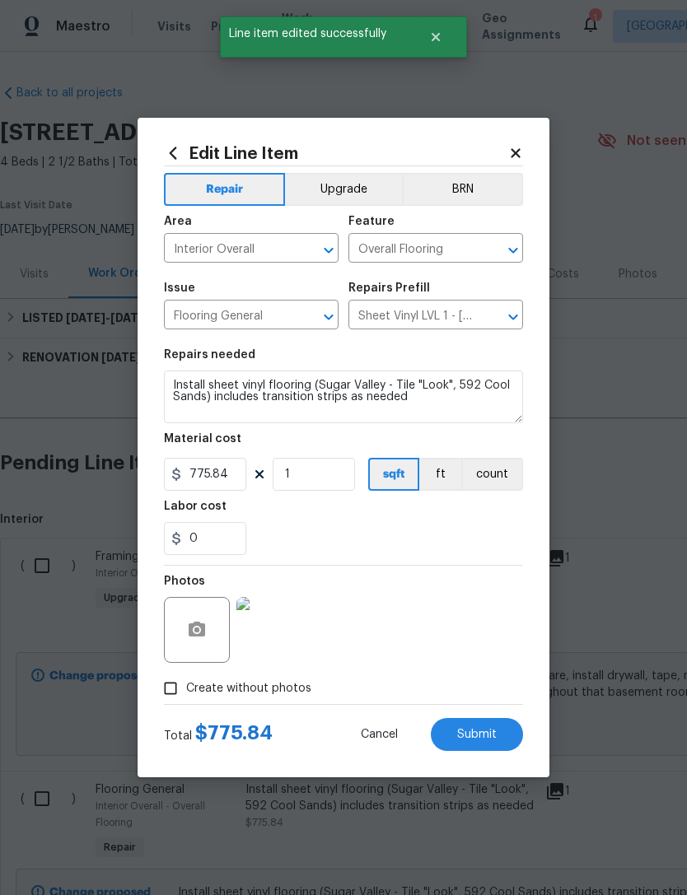
click at [354, 189] on button "Upgrade" at bounding box center [344, 189] width 118 height 33
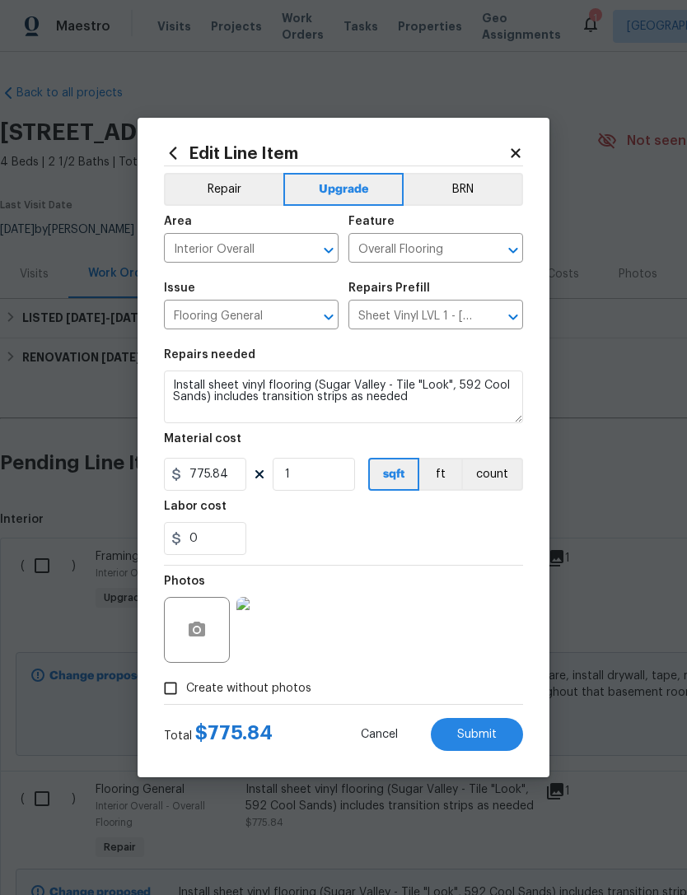
click at [480, 733] on span "Submit" at bounding box center [477, 735] width 40 height 12
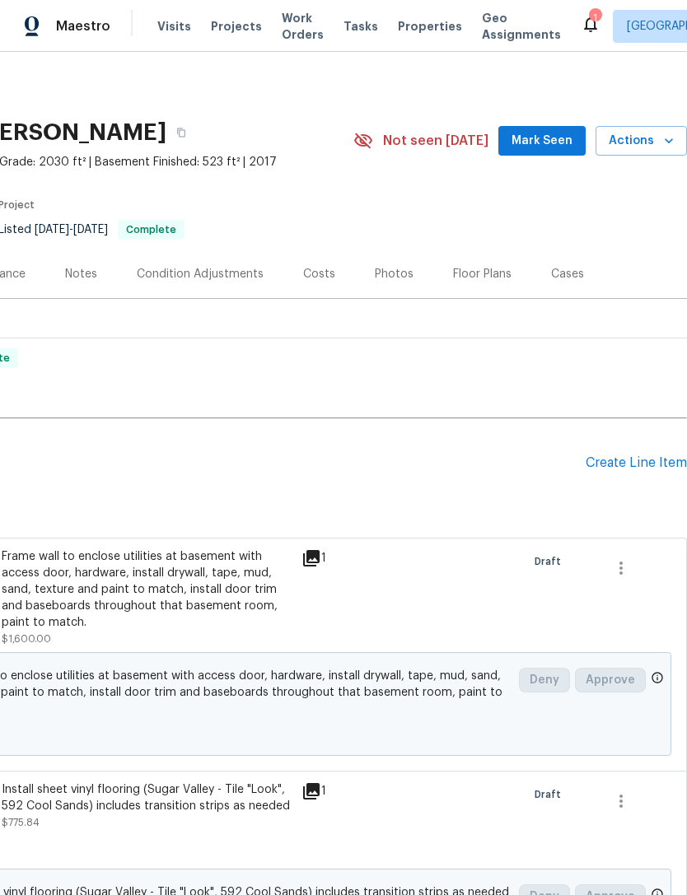
scroll to position [0, 244]
click at [639, 456] on div "Create Line Item" at bounding box center [635, 463] width 101 height 16
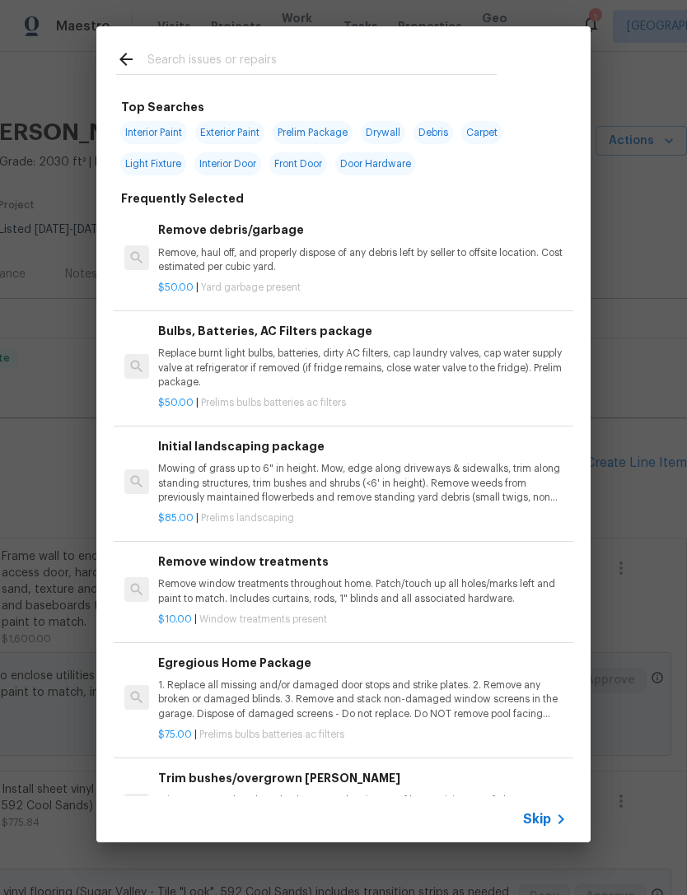
click at [545, 812] on span "Skip" at bounding box center [537, 819] width 28 height 16
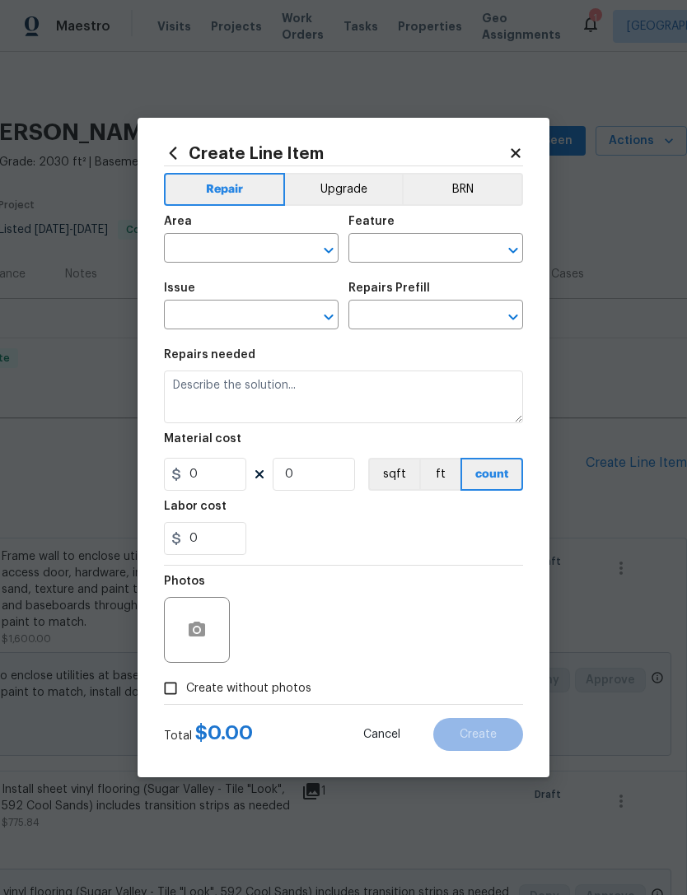
click at [244, 240] on input "text" at bounding box center [228, 250] width 128 height 26
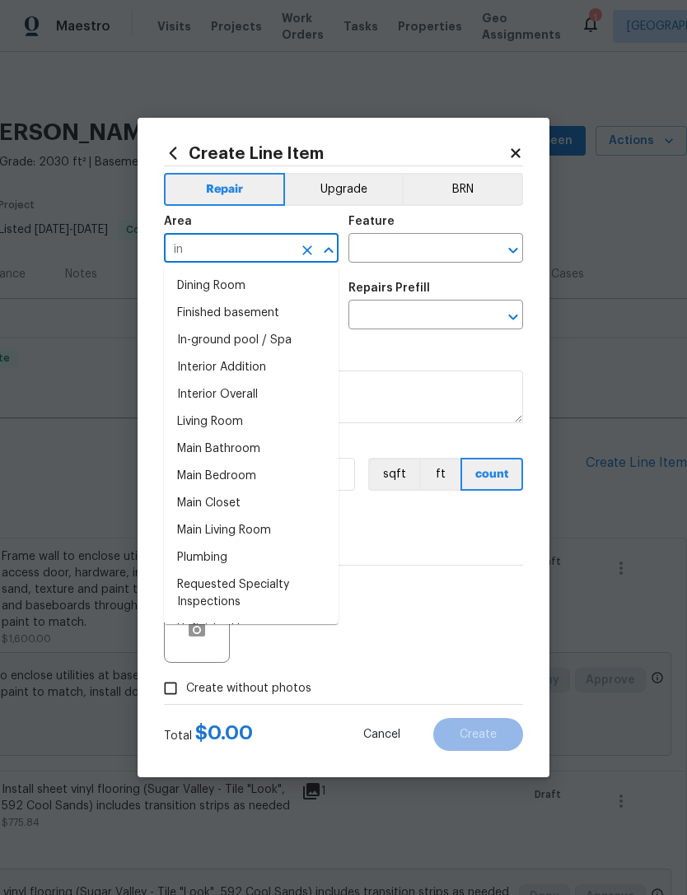
type input "i"
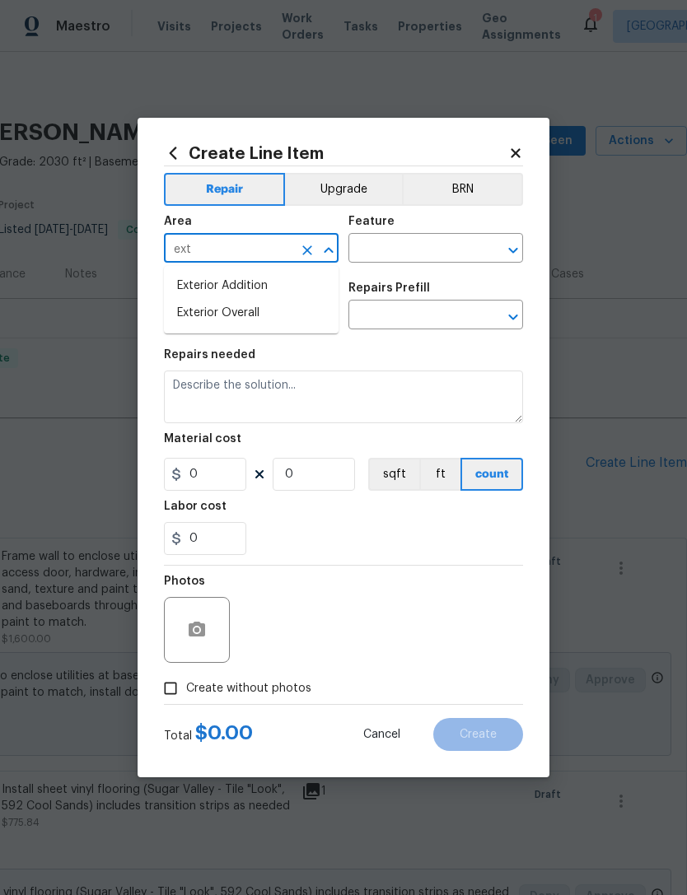
click at [257, 319] on li "Exterior Overall" at bounding box center [251, 313] width 175 height 27
type input "Exterior Overall"
click at [409, 248] on input "text" at bounding box center [412, 250] width 128 height 26
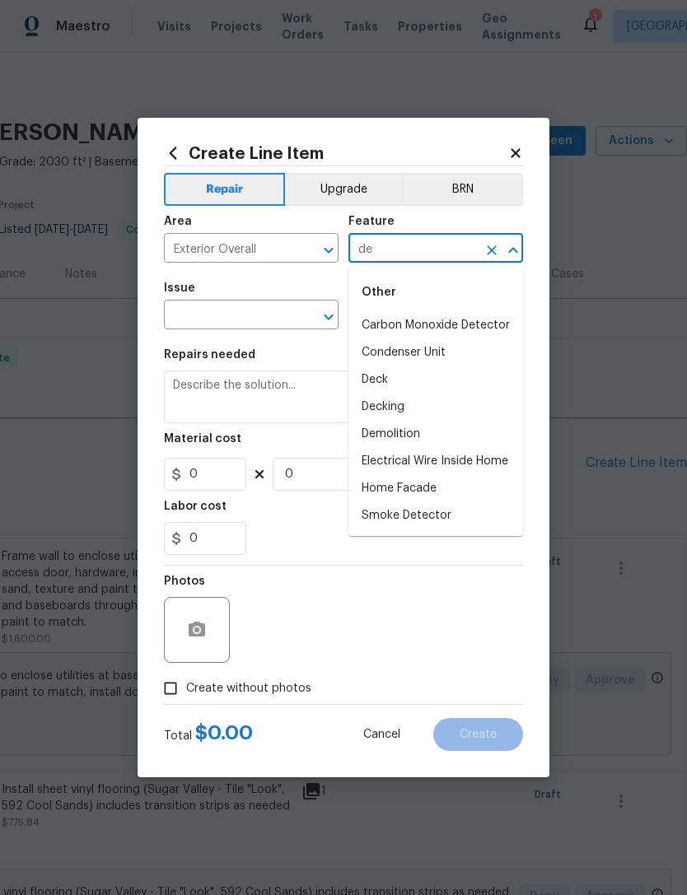
type input "d"
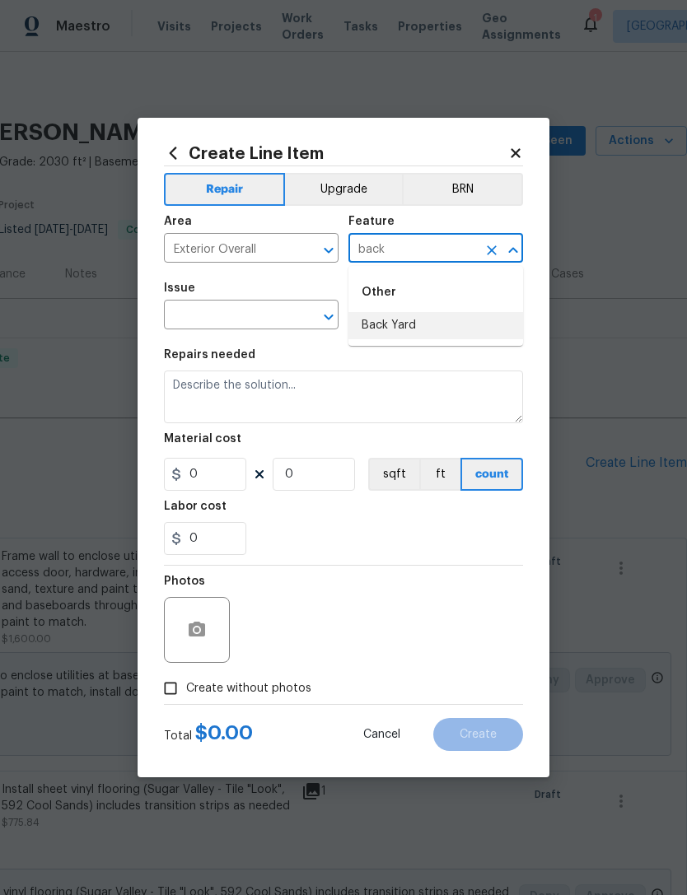
click at [415, 316] on li "Back Yard" at bounding box center [435, 325] width 175 height 27
type input "Back Yard"
click at [254, 314] on input "text" at bounding box center [228, 317] width 128 height 26
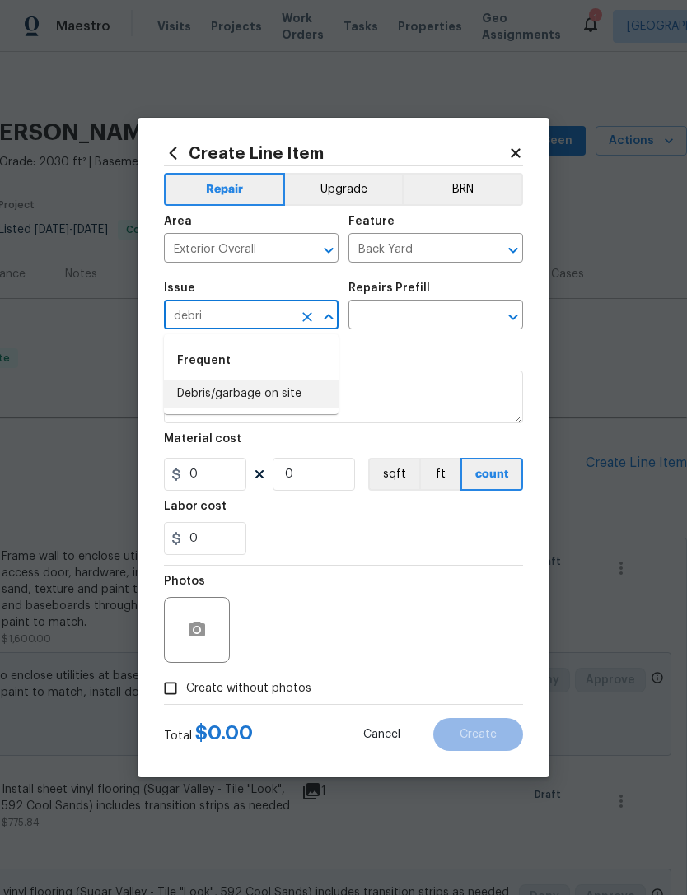
click at [248, 398] on li "Debris/garbage on site" at bounding box center [251, 393] width 175 height 27
type input "Debris/garbage on site"
click at [437, 319] on input "text" at bounding box center [412, 317] width 128 height 26
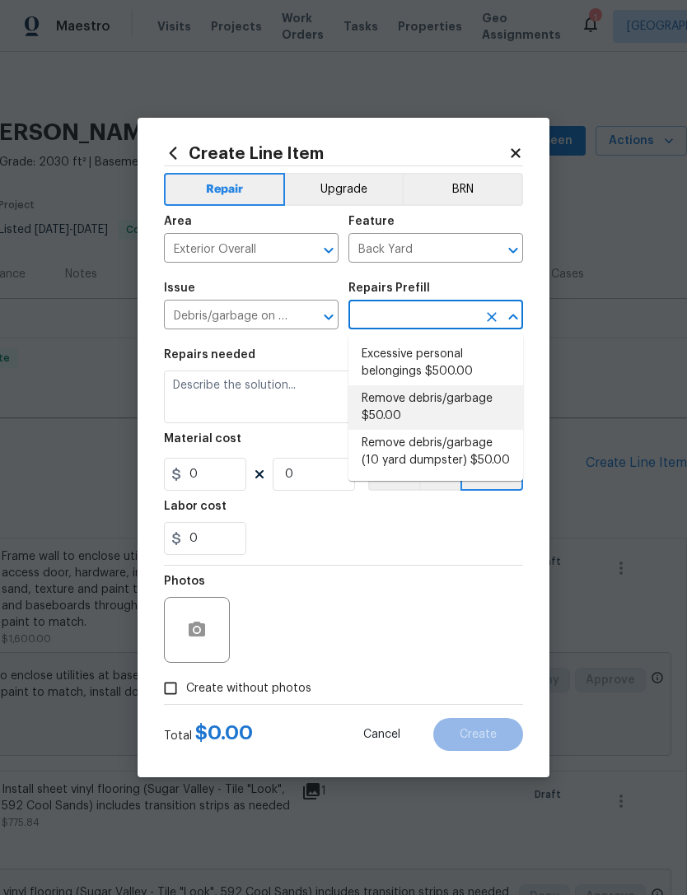
click at [456, 412] on li "Remove debris/garbage $50.00" at bounding box center [435, 407] width 175 height 44
type input "Remove debris/garbage $50.00"
type textarea "Remove, haul off, and properly dispose of any debris left by seller to offsite …"
type input "1"
type input "50"
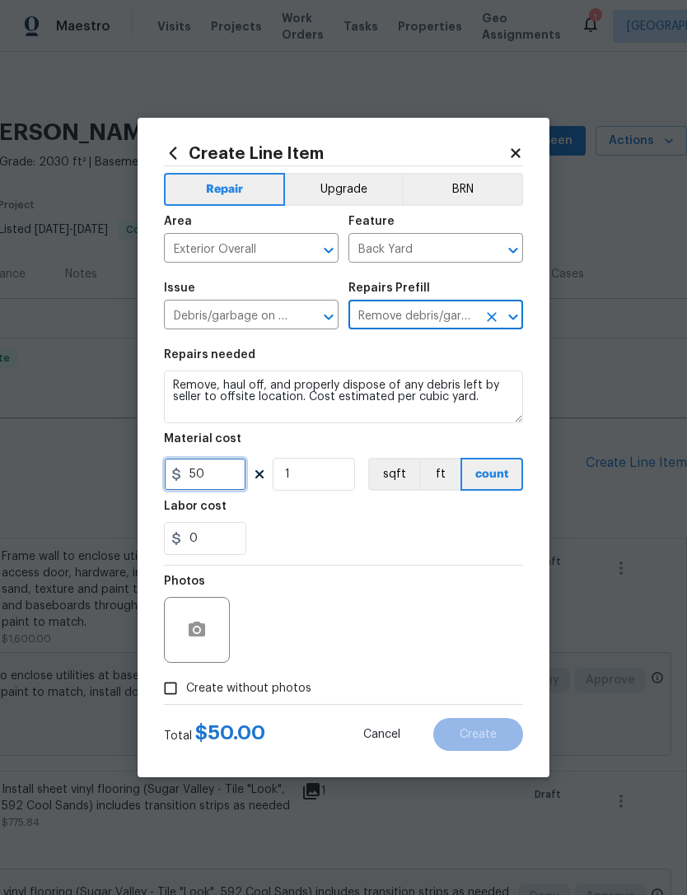
click at [215, 468] on input "50" at bounding box center [205, 474] width 82 height 33
click at [230, 471] on input "50" at bounding box center [205, 474] width 82 height 33
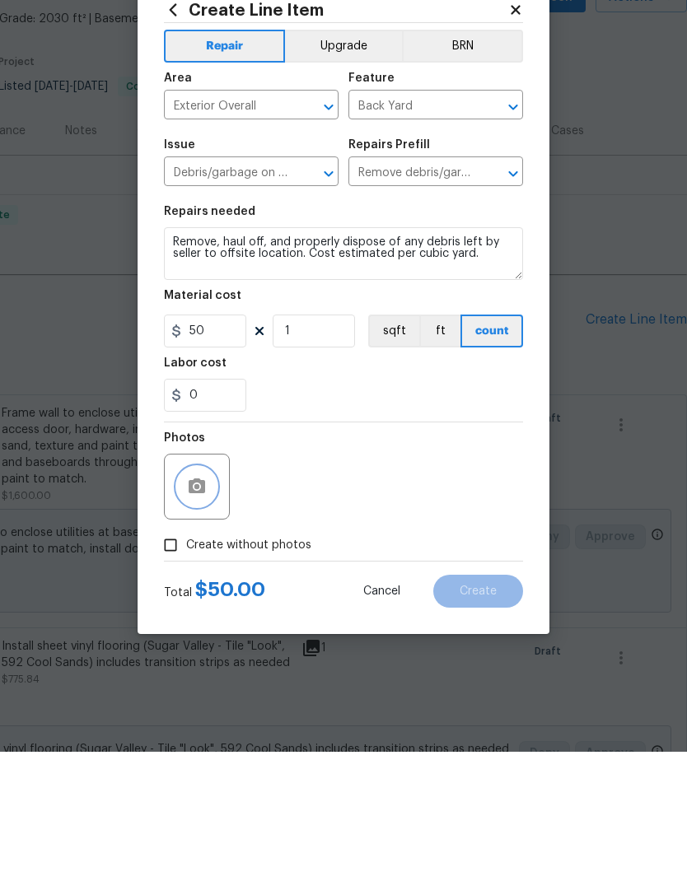
click at [203, 620] on icon "button" at bounding box center [197, 630] width 20 height 20
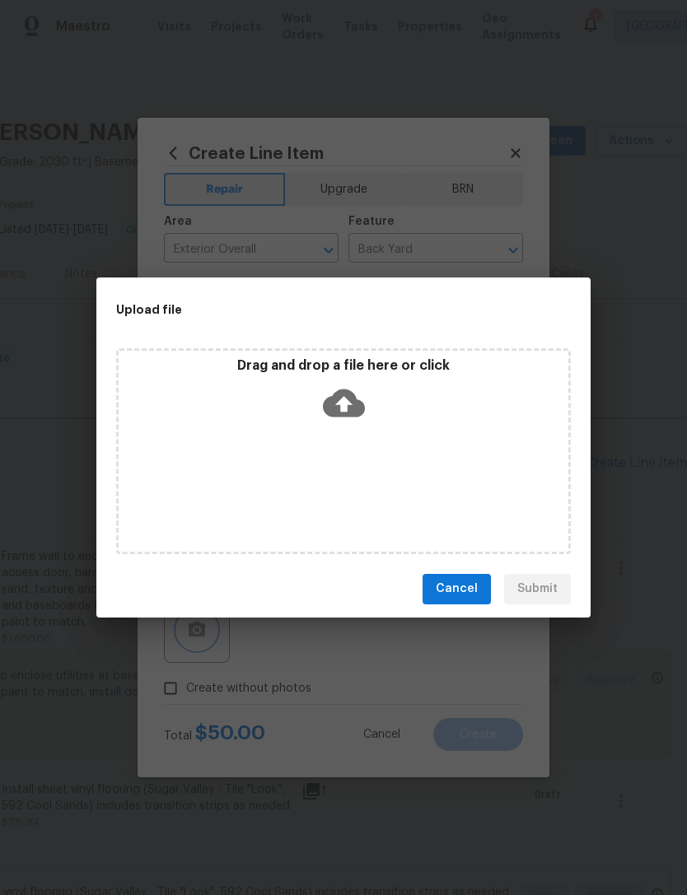
click at [633, 375] on div "Upload file Drag and drop a file here or click Cancel Submit" at bounding box center [343, 447] width 687 height 895
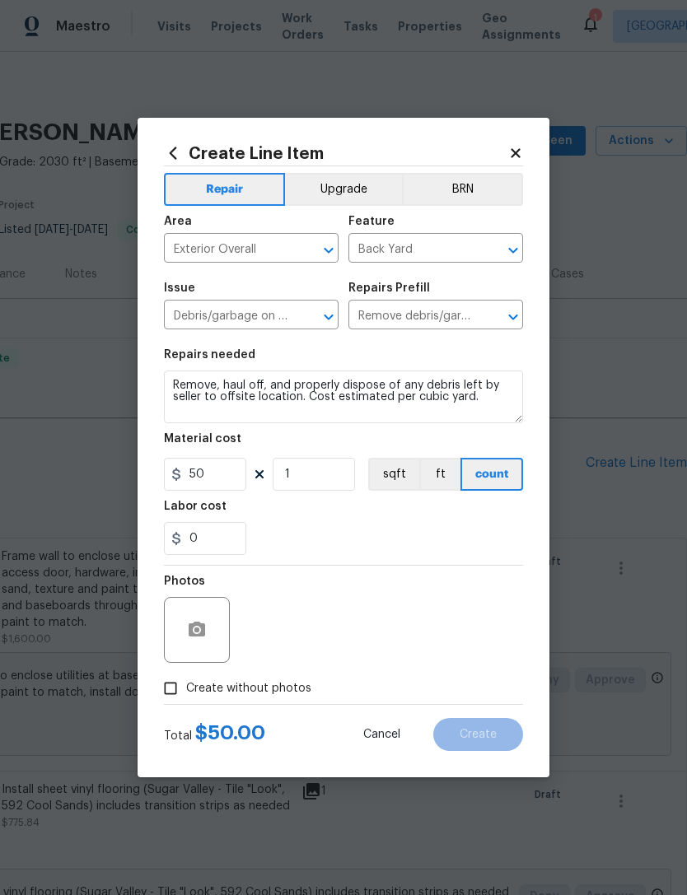
click at [176, 691] on input "Create without photos" at bounding box center [170, 688] width 31 height 31
checkbox input "true"
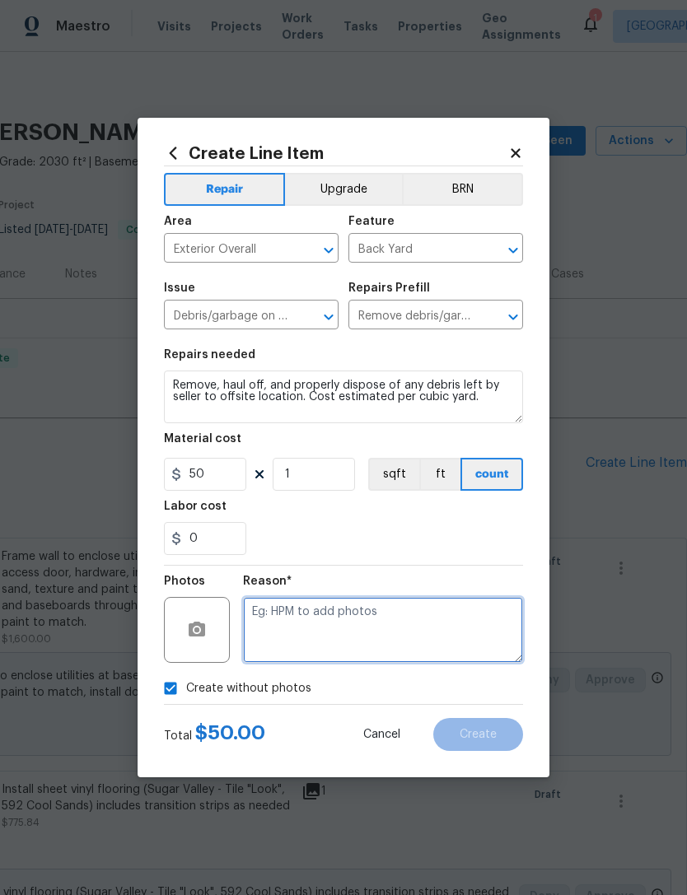
click at [341, 628] on textarea at bounding box center [383, 630] width 280 height 66
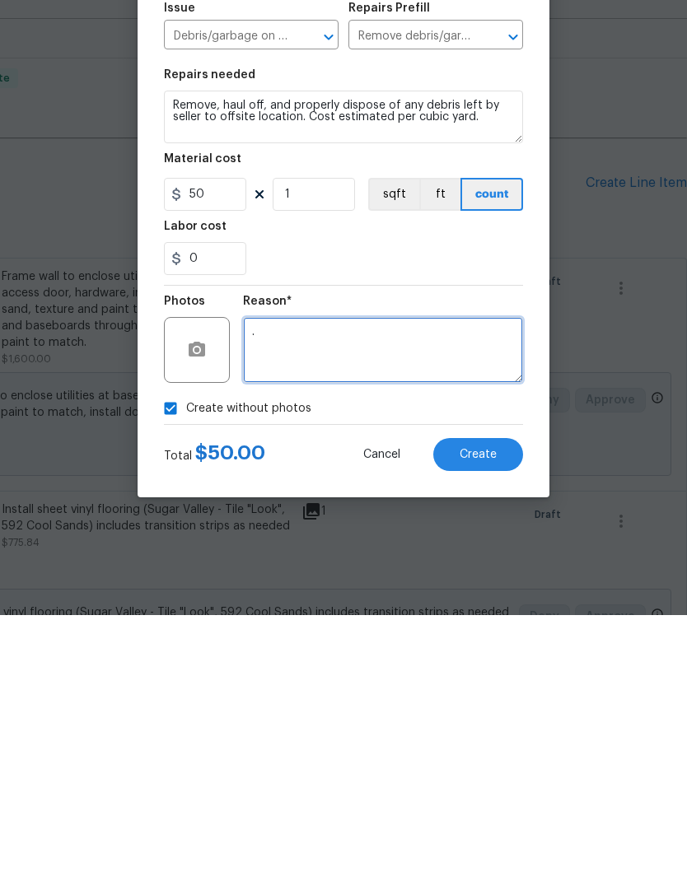
type textarea "."
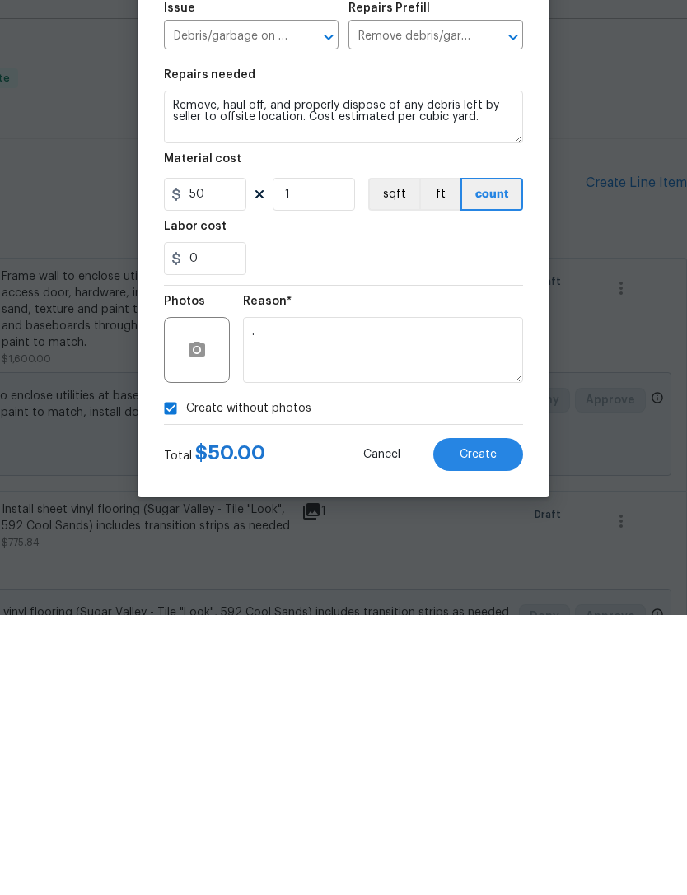
click at [487, 729] on span "Create" at bounding box center [477, 735] width 37 height 12
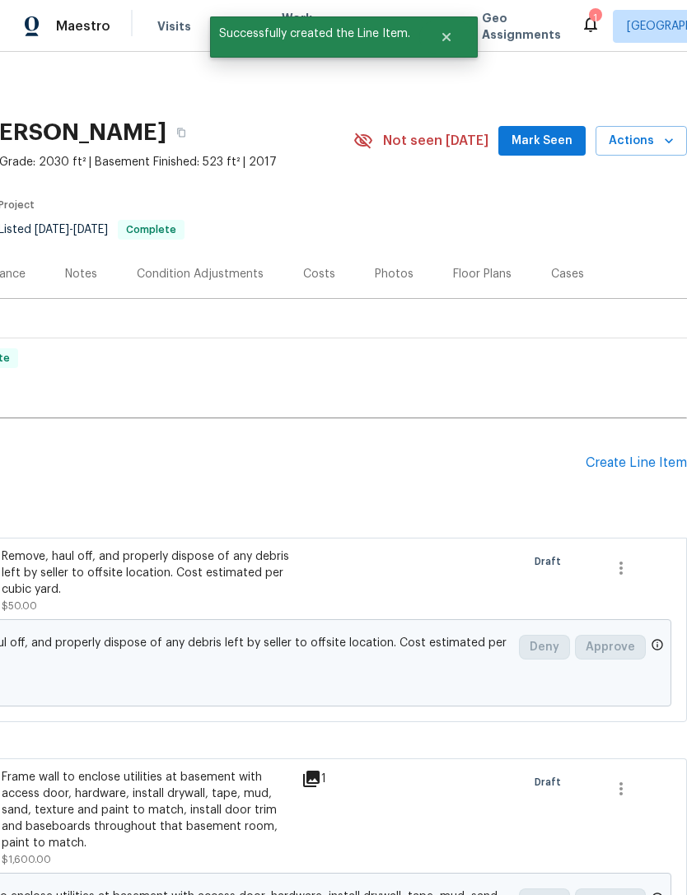
click at [630, 455] on div "Create Line Item" at bounding box center [635, 463] width 101 height 16
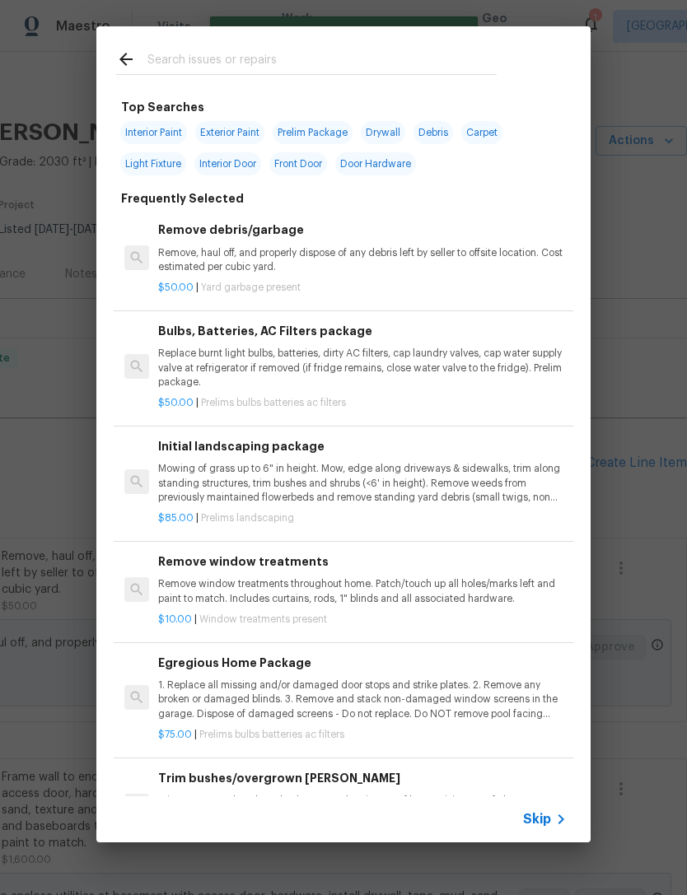
click at [536, 811] on span "Skip" at bounding box center [537, 819] width 28 height 16
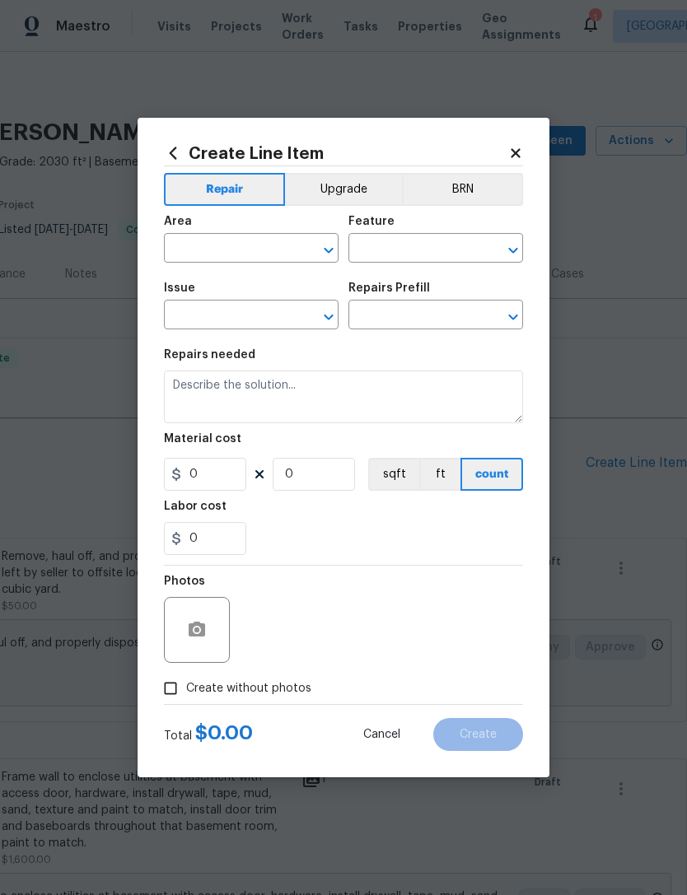
click at [270, 238] on input "text" at bounding box center [228, 250] width 128 height 26
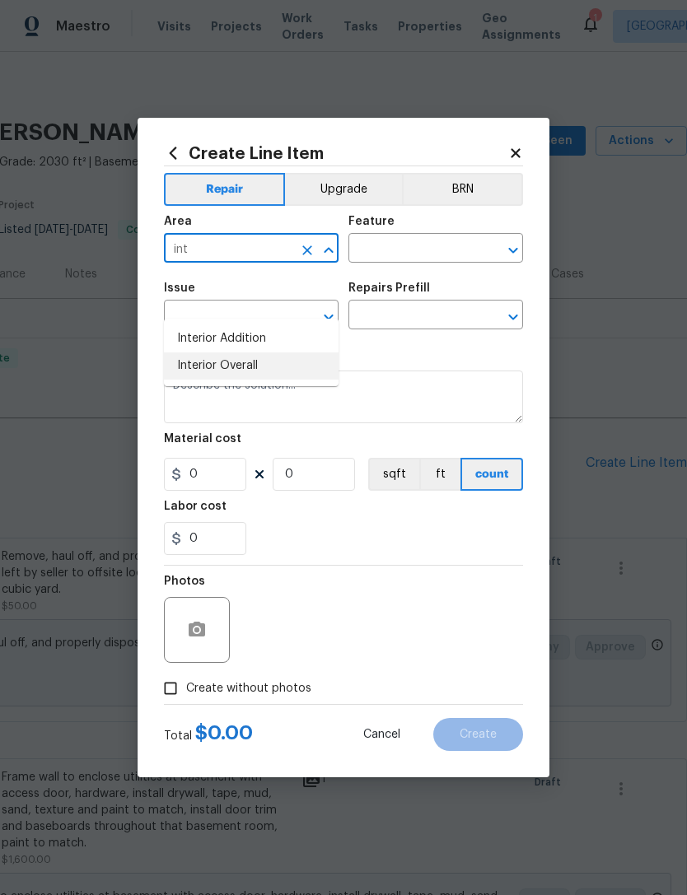
click at [263, 352] on li "Interior Overall" at bounding box center [251, 365] width 175 height 27
type input "Interior Overall"
click at [431, 250] on input "text" at bounding box center [412, 250] width 128 height 26
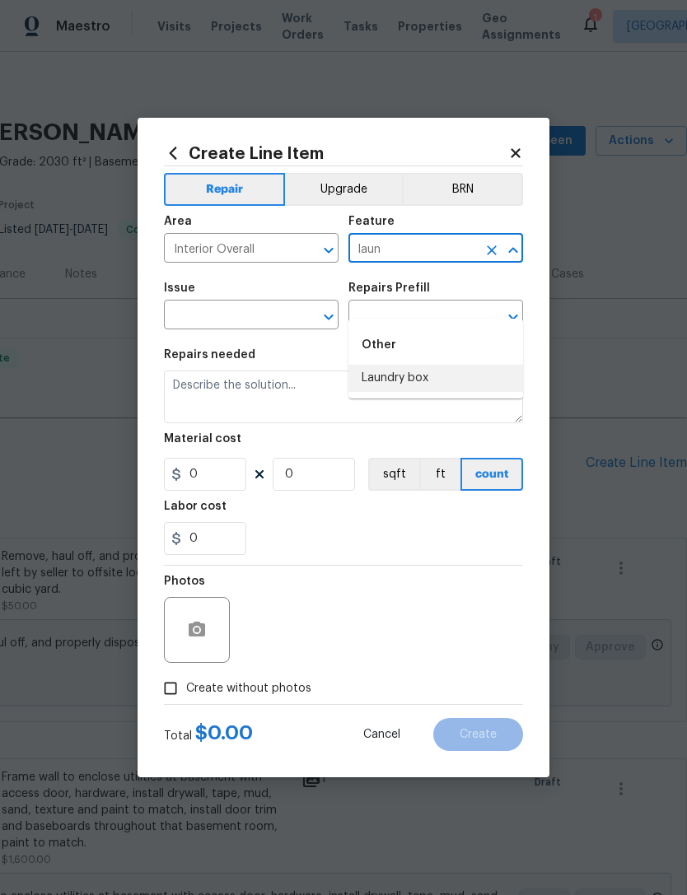
click at [430, 365] on li "Laundry box" at bounding box center [435, 378] width 175 height 27
type input "Laundry box"
click at [281, 306] on input "text" at bounding box center [228, 317] width 128 height 26
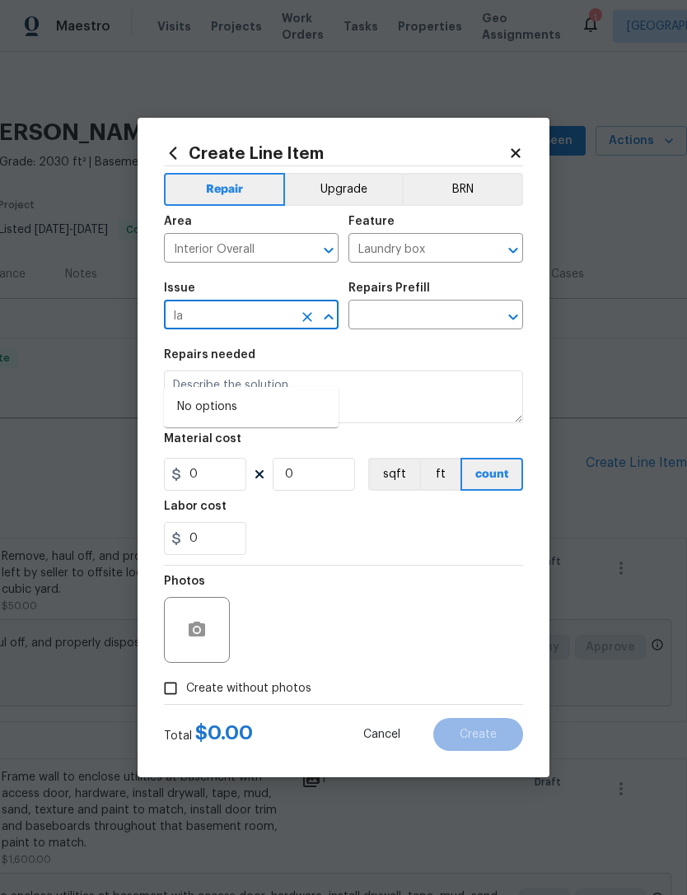
type input "l"
click at [229, 433] on li "Electrical" at bounding box center [251, 446] width 175 height 27
type input "Electrical"
click at [452, 319] on input "text" at bounding box center [412, 317] width 128 height 26
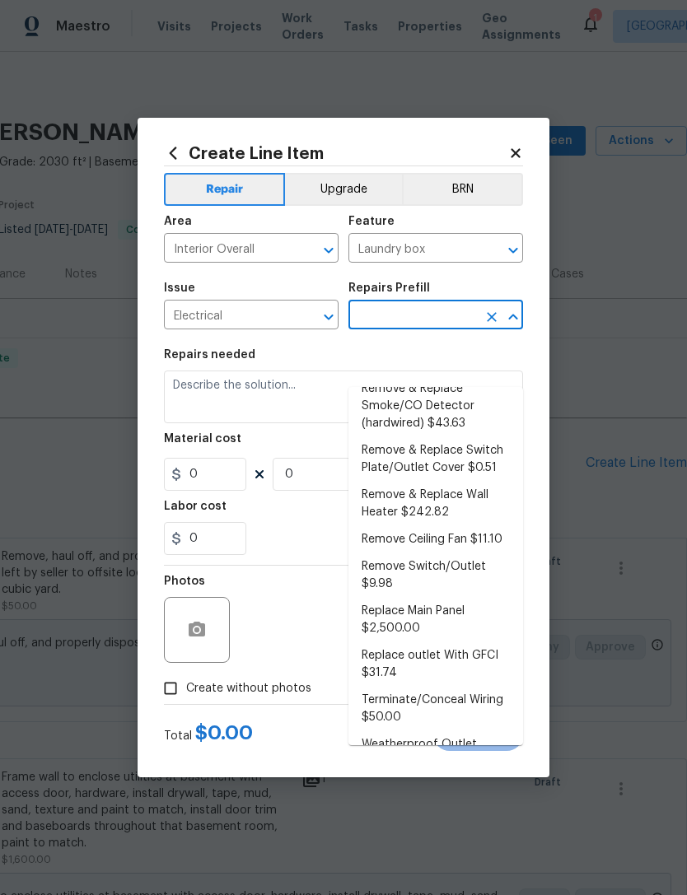
scroll to position [514, 0]
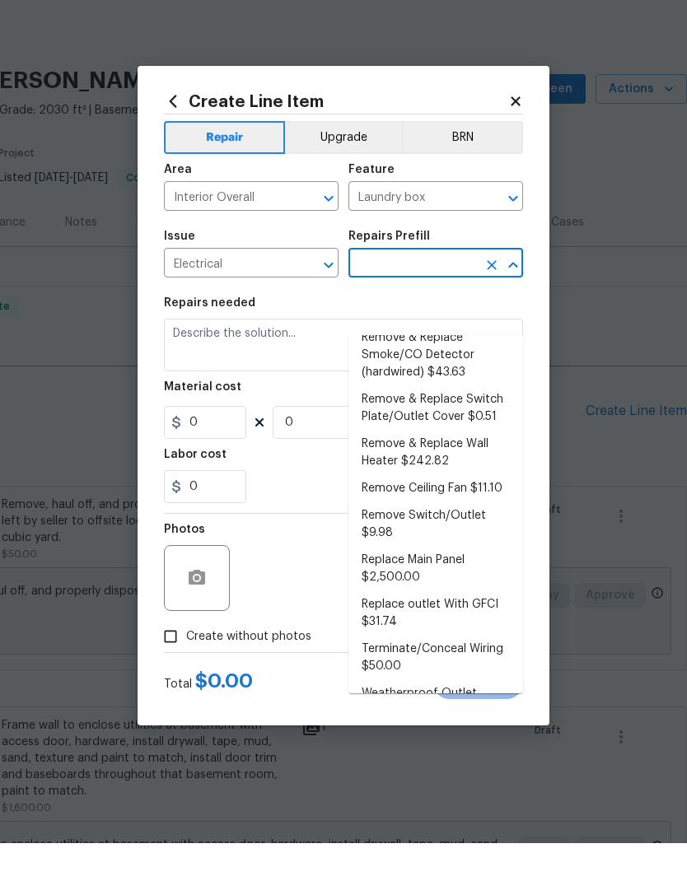
click at [503, 240] on icon "Open" at bounding box center [513, 250] width 20 height 20
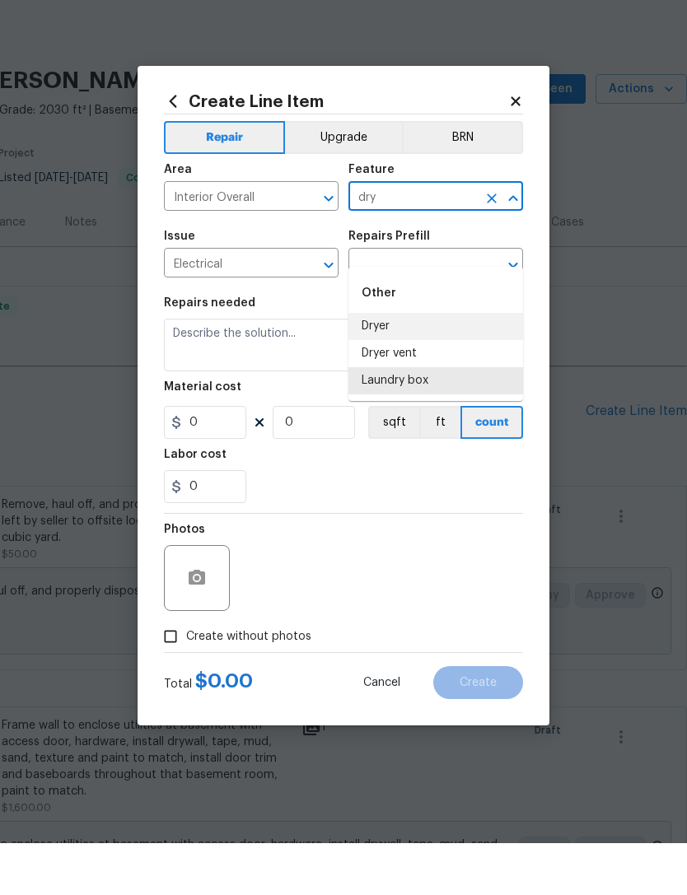
click at [384, 365] on li "Dryer" at bounding box center [435, 378] width 175 height 27
type input "Dryer"
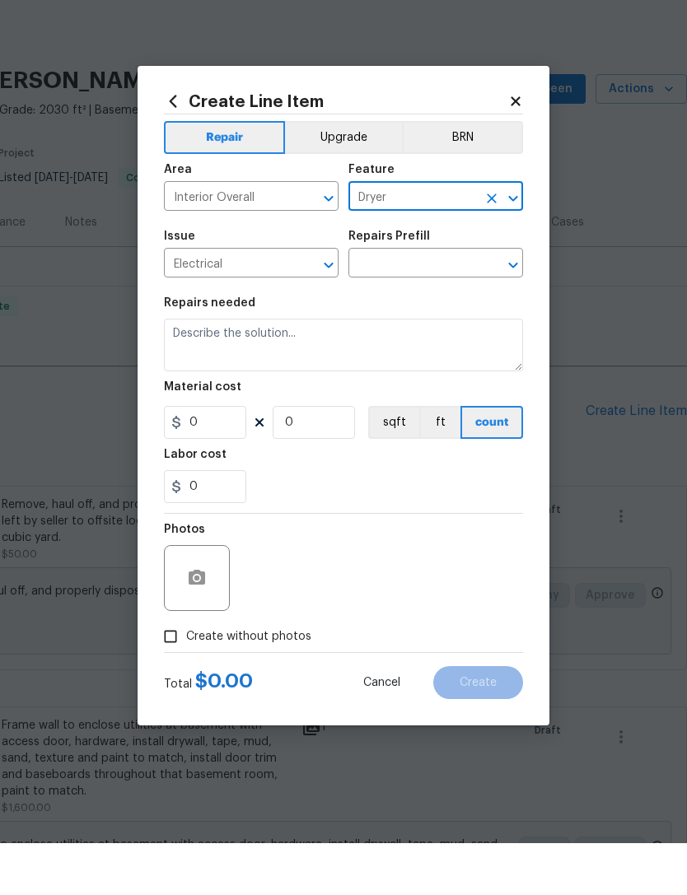
click at [430, 304] on input "text" at bounding box center [412, 317] width 128 height 26
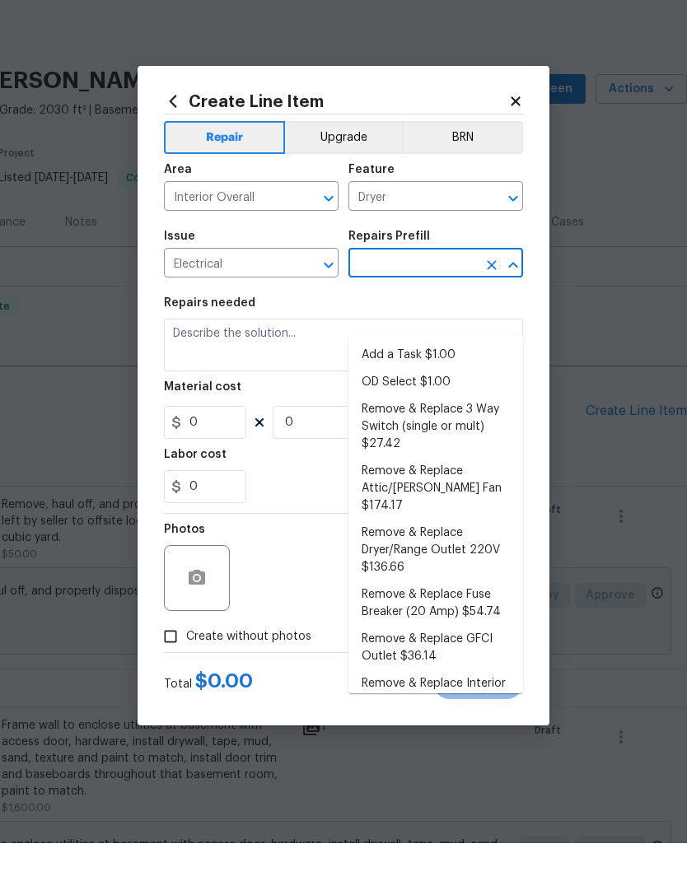
scroll to position [0, 0]
click at [424, 393] on li "Add a Task $1.00" at bounding box center [435, 406] width 175 height 27
type input "Add a Task $1.00"
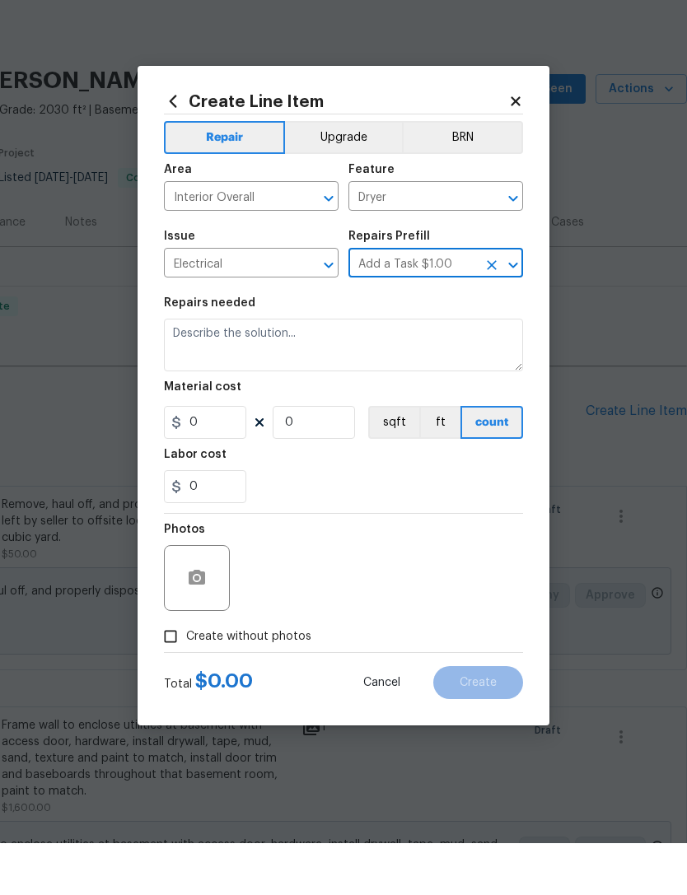
type textarea "HPM to detail"
type input "1"
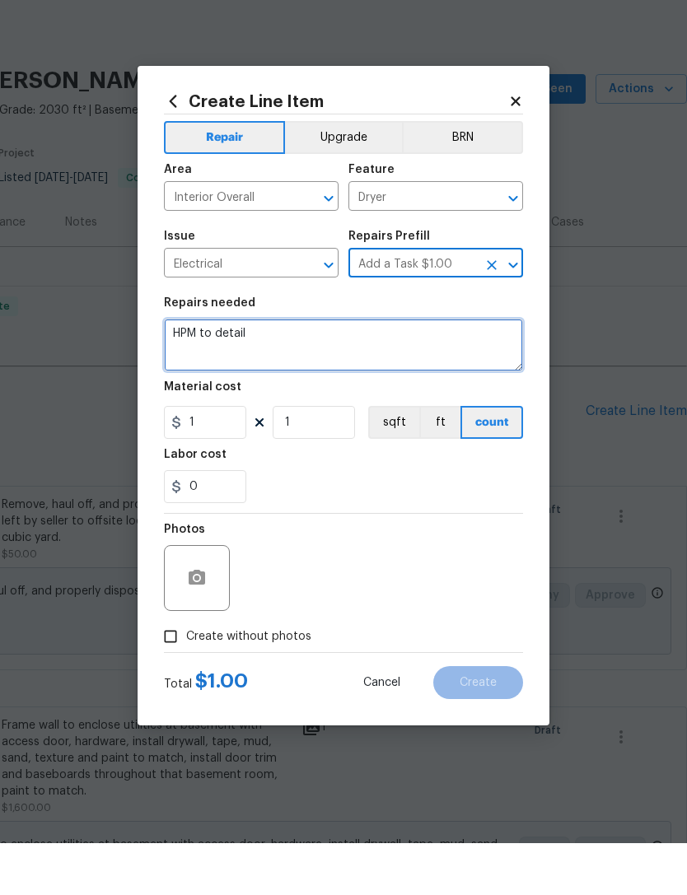
click at [227, 370] on textarea "HPM to detail" at bounding box center [343, 396] width 359 height 53
click at [226, 370] on textarea "HPM to detail" at bounding box center [343, 396] width 359 height 53
click at [221, 370] on textarea "HPM to detail" at bounding box center [343, 396] width 359 height 53
type textarea "Flip dryer plug to hide cord behind dryer"
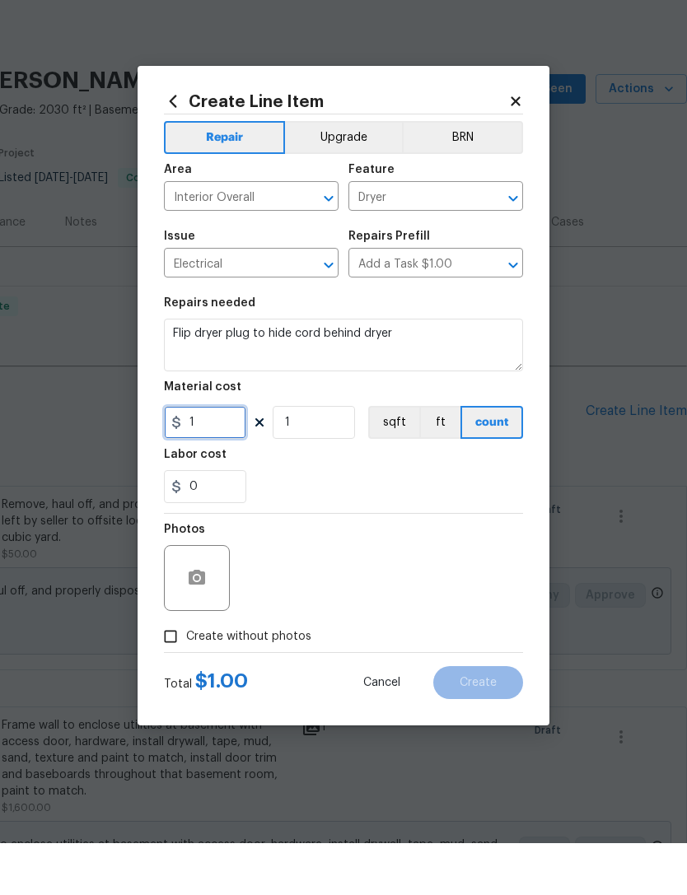
click at [221, 458] on input "1" at bounding box center [205, 474] width 82 height 33
type input "40"
click at [412, 566] on div "Photos" at bounding box center [343, 619] width 359 height 107
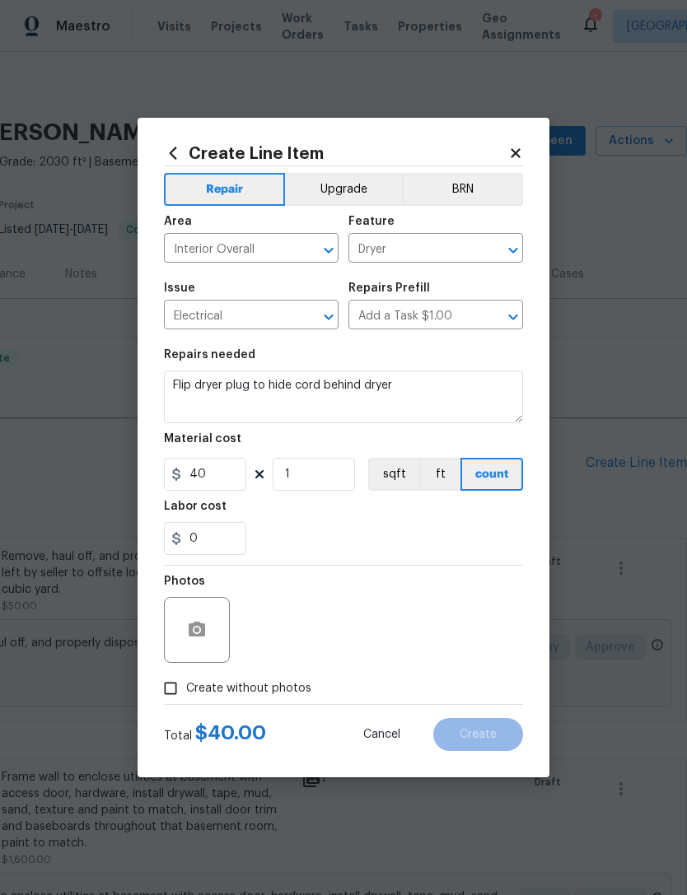
click at [171, 682] on input "Create without photos" at bounding box center [170, 688] width 31 height 31
checkbox input "true"
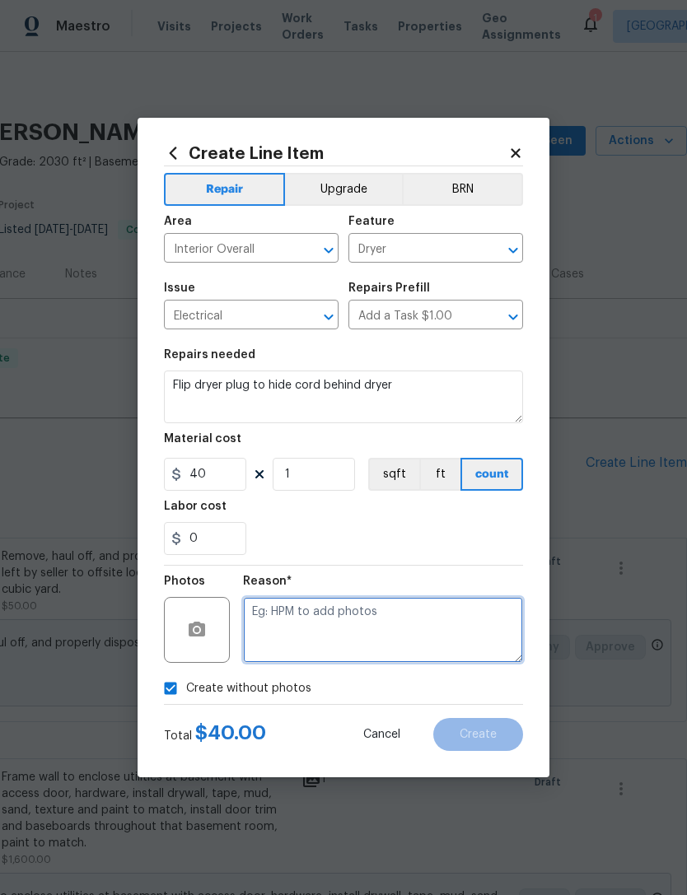
click at [310, 628] on textarea at bounding box center [383, 630] width 280 height 66
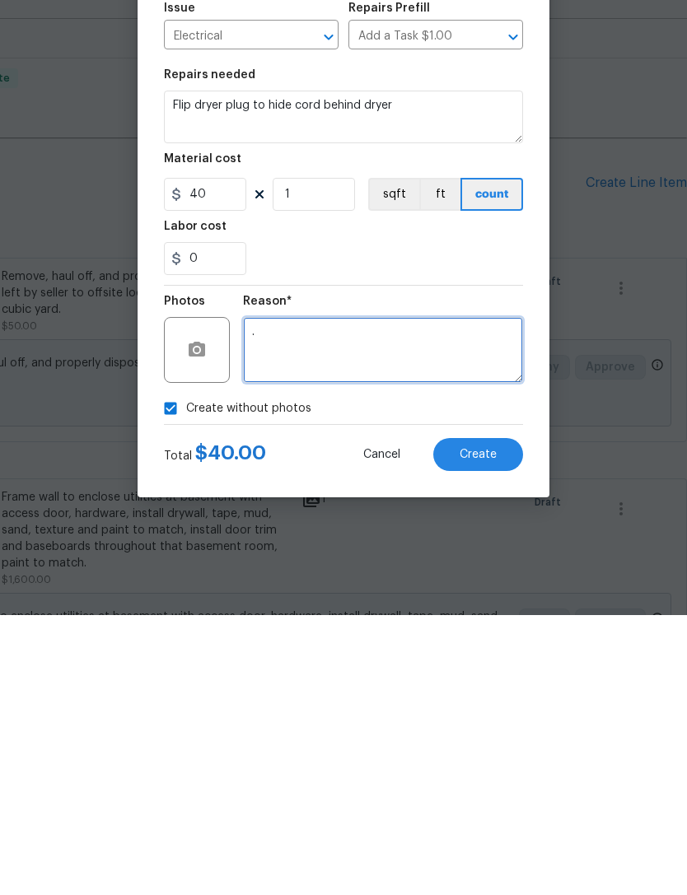
type textarea "."
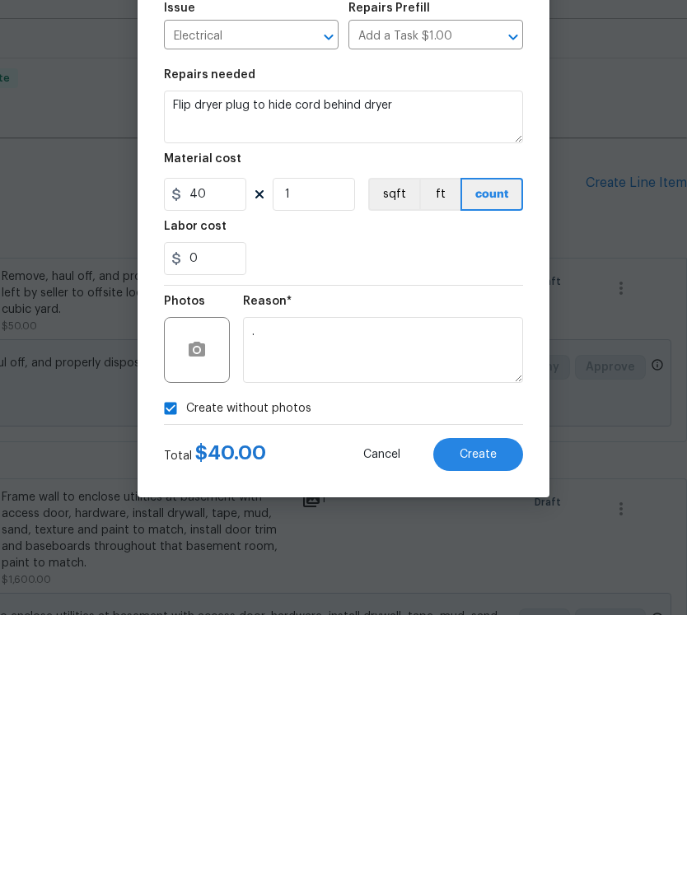
click at [477, 729] on span "Create" at bounding box center [477, 735] width 37 height 12
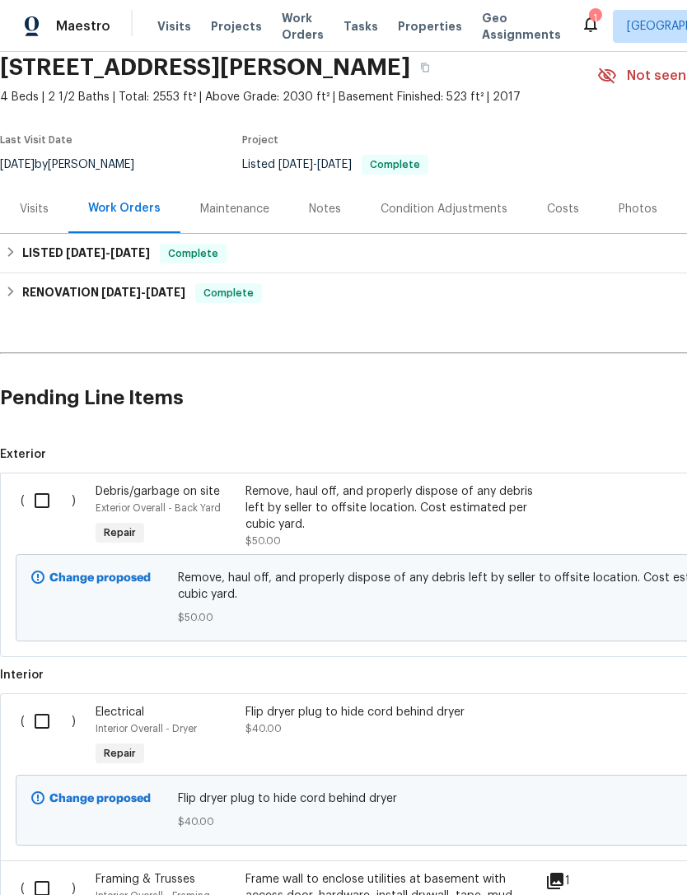
scroll to position [65, 0]
click at [333, 201] on div "Notes" at bounding box center [325, 209] width 32 height 16
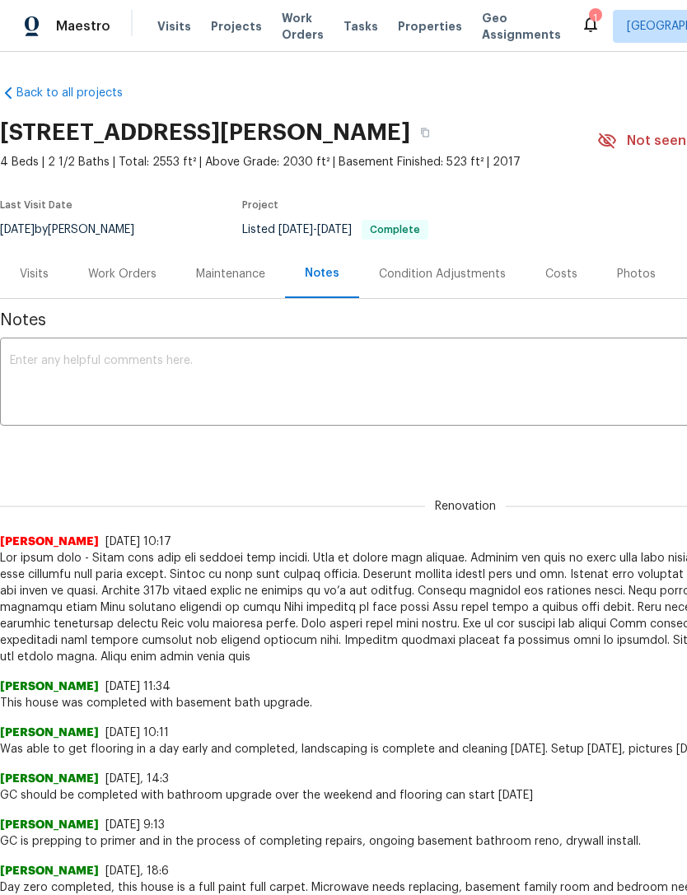
click at [121, 283] on div "Work Orders" at bounding box center [122, 273] width 108 height 49
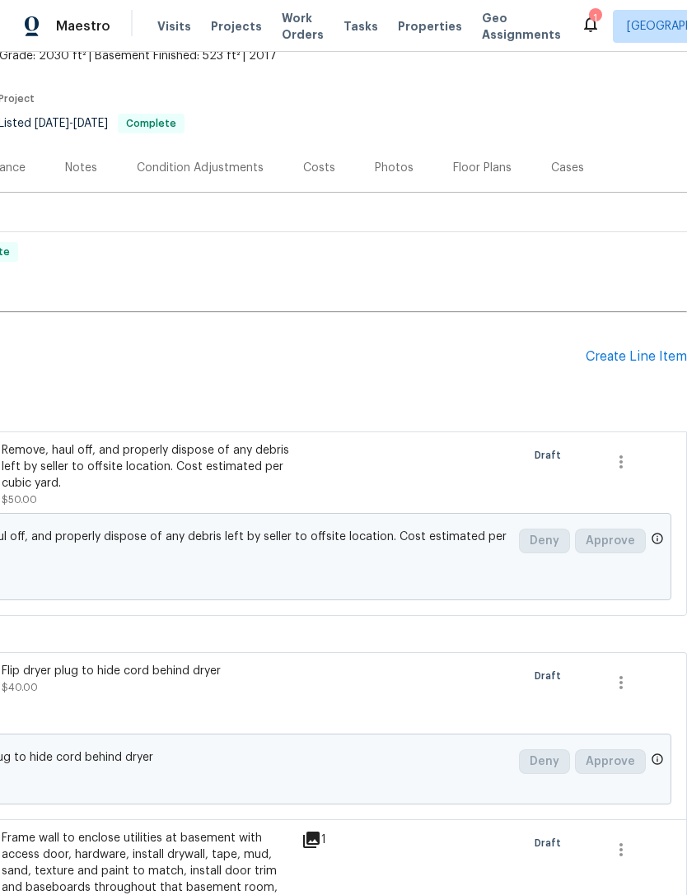
scroll to position [106, 244]
click at [629, 359] on div "Create Line Item" at bounding box center [635, 357] width 101 height 16
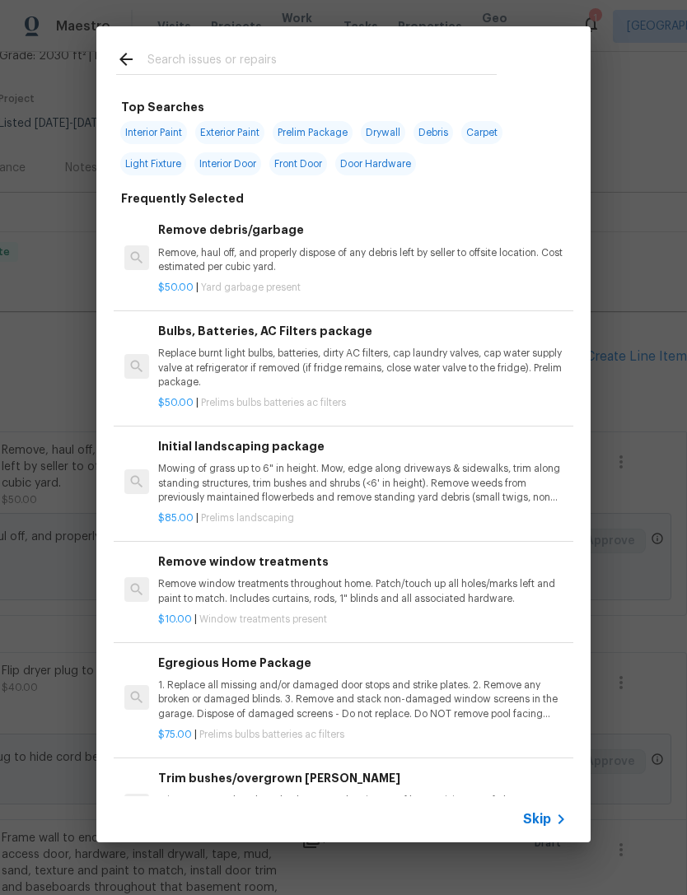
click at [533, 825] on span "Skip" at bounding box center [537, 819] width 28 height 16
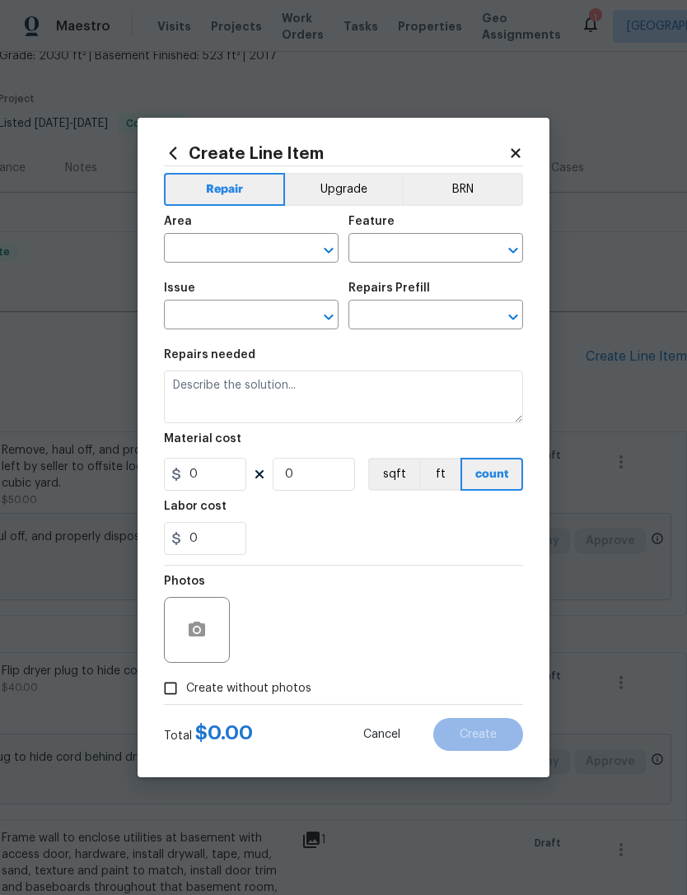
click at [244, 244] on input "text" at bounding box center [228, 250] width 128 height 26
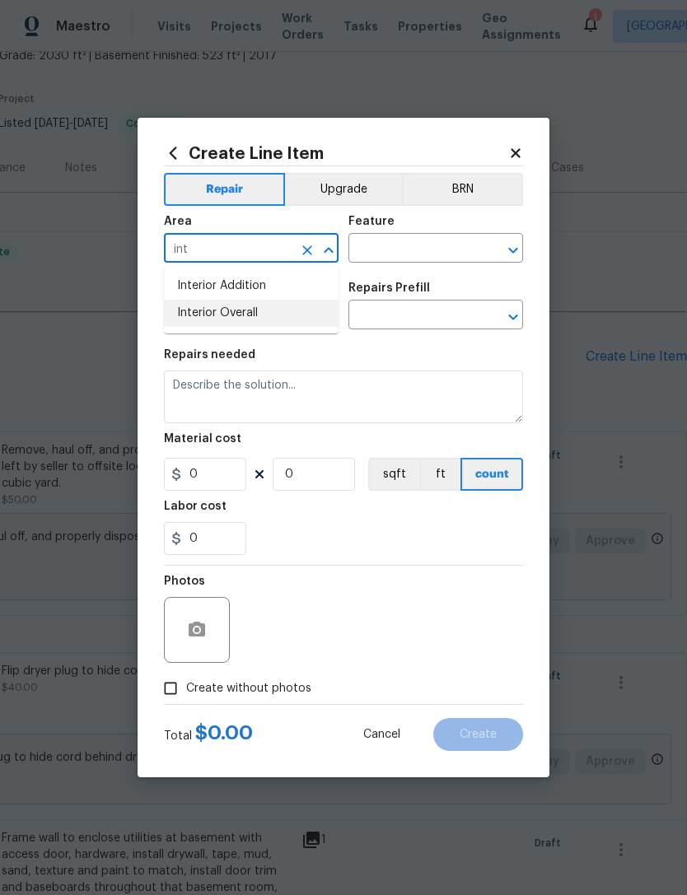
click at [260, 310] on li "Interior Overall" at bounding box center [251, 313] width 175 height 27
type input "Interior Overall"
click at [453, 241] on input "text" at bounding box center [412, 250] width 128 height 26
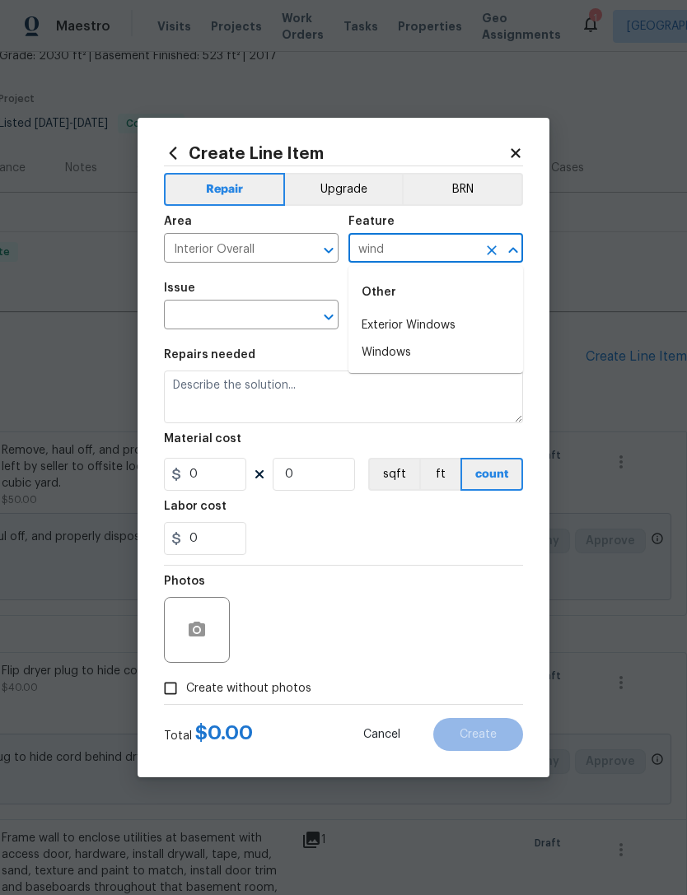
click at [401, 356] on li "Windows" at bounding box center [435, 352] width 175 height 27
type input "Windows"
click at [277, 318] on input "text" at bounding box center [228, 317] width 128 height 26
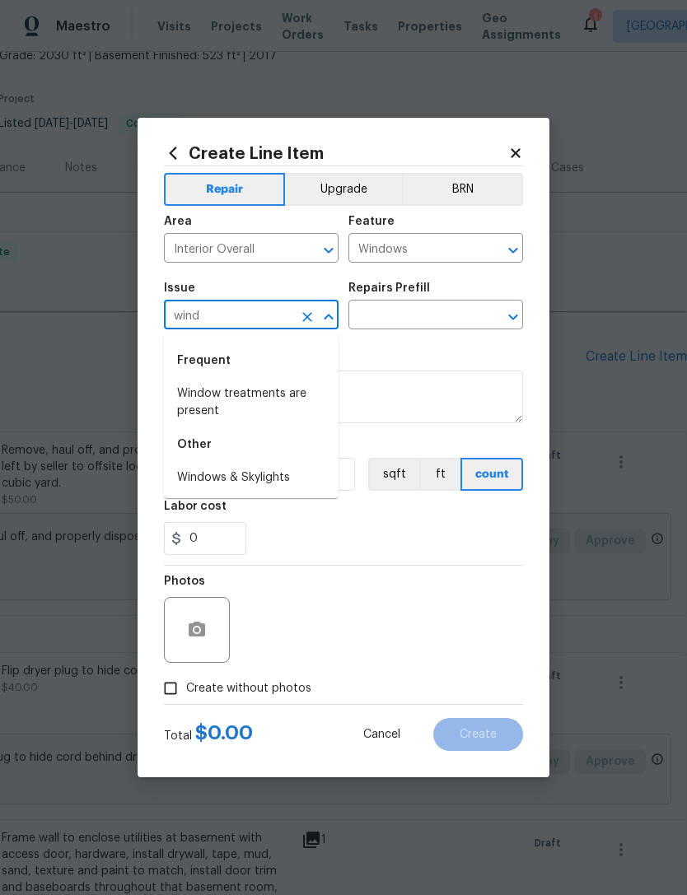
click at [263, 482] on li "Windows & Skylights" at bounding box center [251, 477] width 175 height 27
type input "Windows & Skylights"
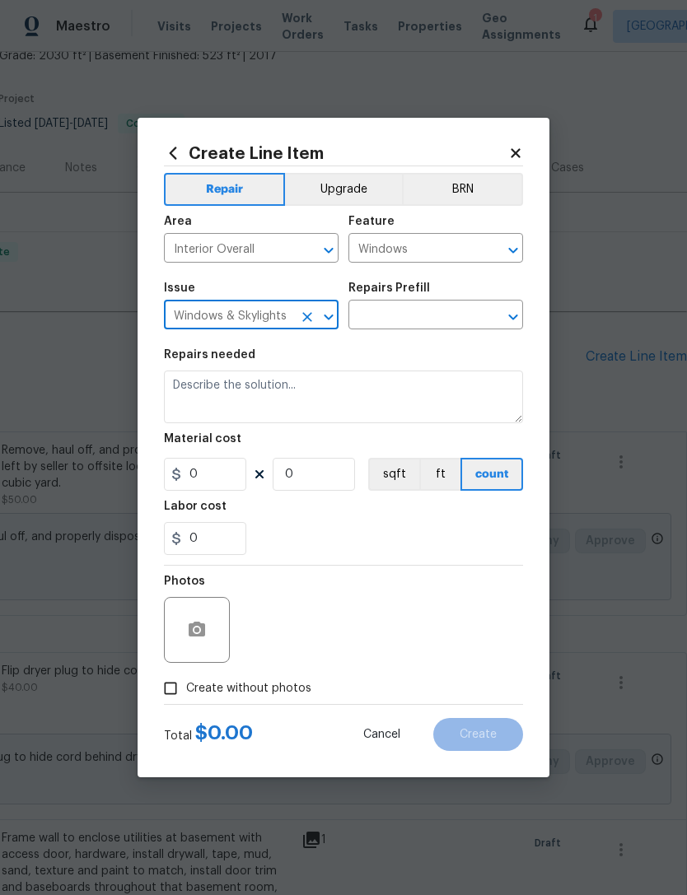
click at [443, 310] on input "text" at bounding box center [412, 317] width 128 height 26
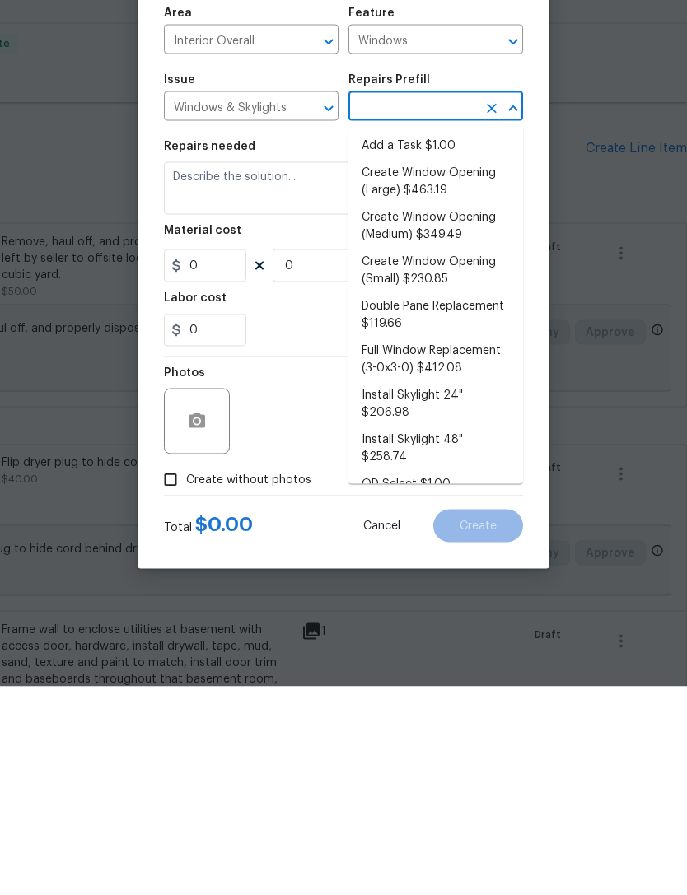
scroll to position [0, 0]
click at [426, 341] on li "Add a Task $1.00" at bounding box center [435, 354] width 175 height 27
type input "Add a Task $1.00"
type textarea "HPM to detail"
type input "1"
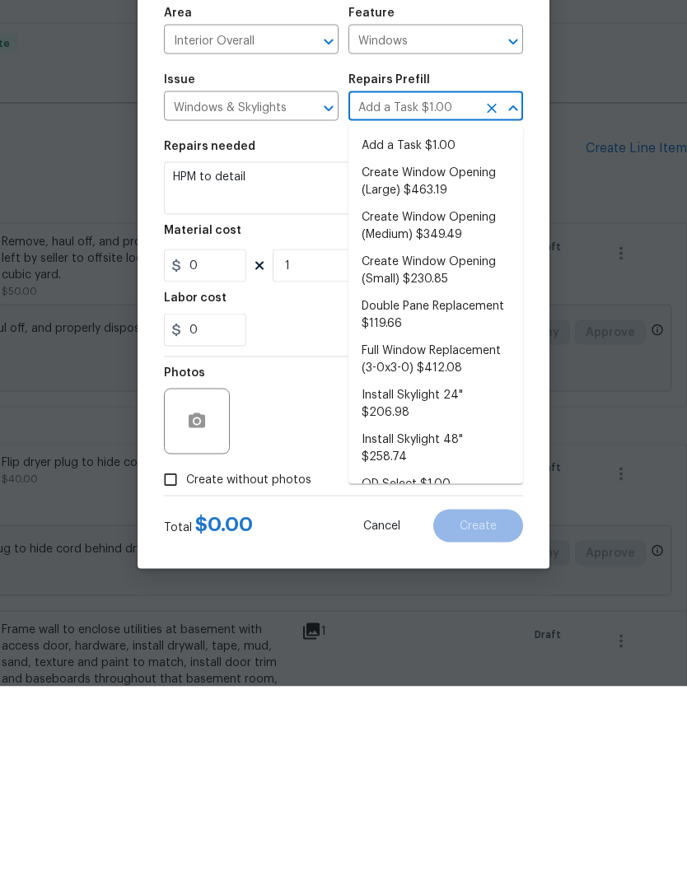
type input "1"
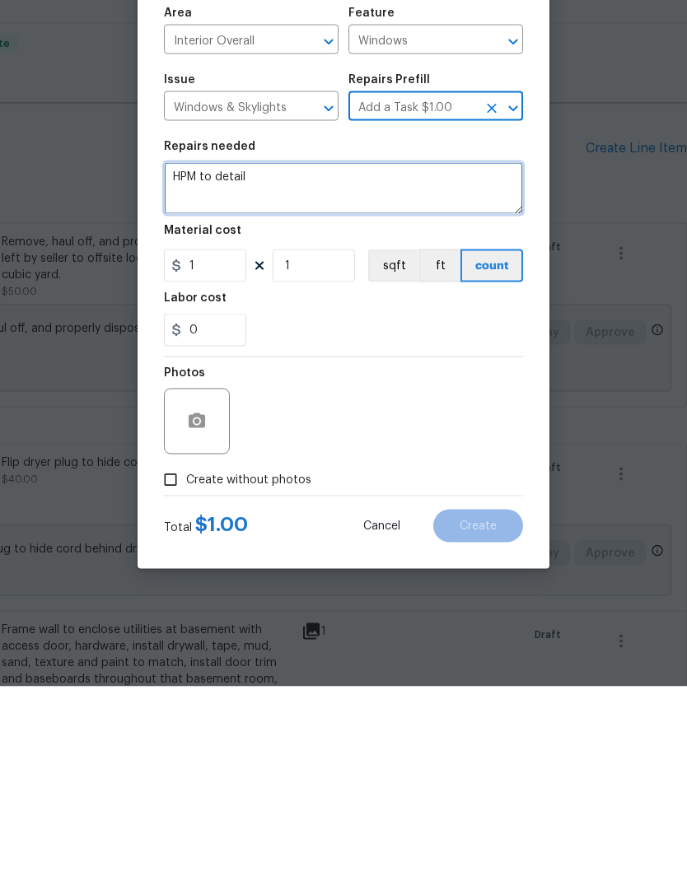
click at [224, 370] on textarea "HPM to detail" at bounding box center [343, 396] width 359 height 53
click at [229, 370] on textarea "HPM to detail" at bounding box center [343, 396] width 359 height 53
type textarea "C"
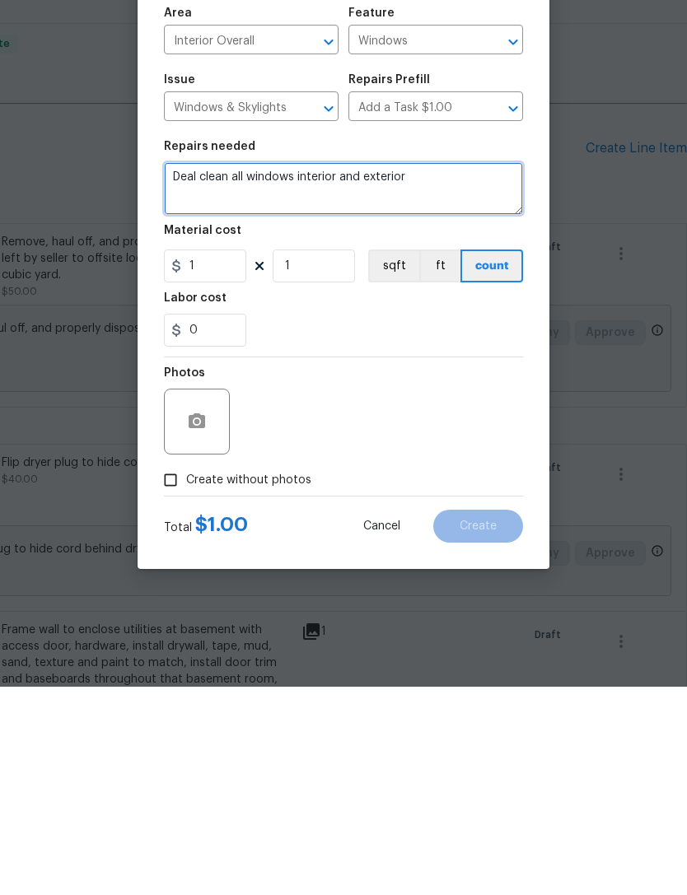
type textarea "Deal clean all windows interior and exterior"
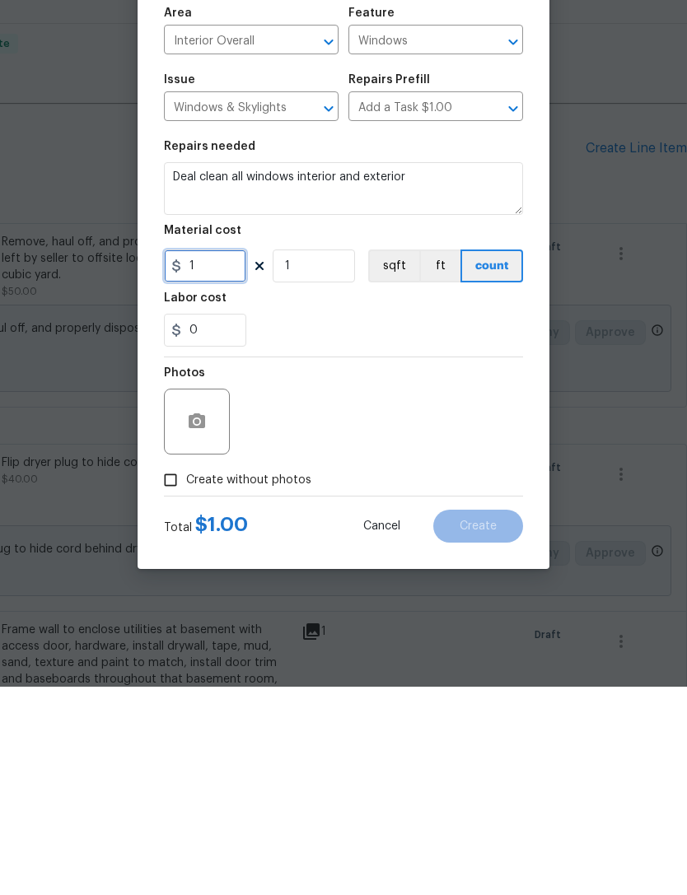
click at [231, 458] on input "1" at bounding box center [205, 474] width 82 height 33
type input "300"
click at [179, 673] on input "Create without photos" at bounding box center [170, 688] width 31 height 31
checkbox input "true"
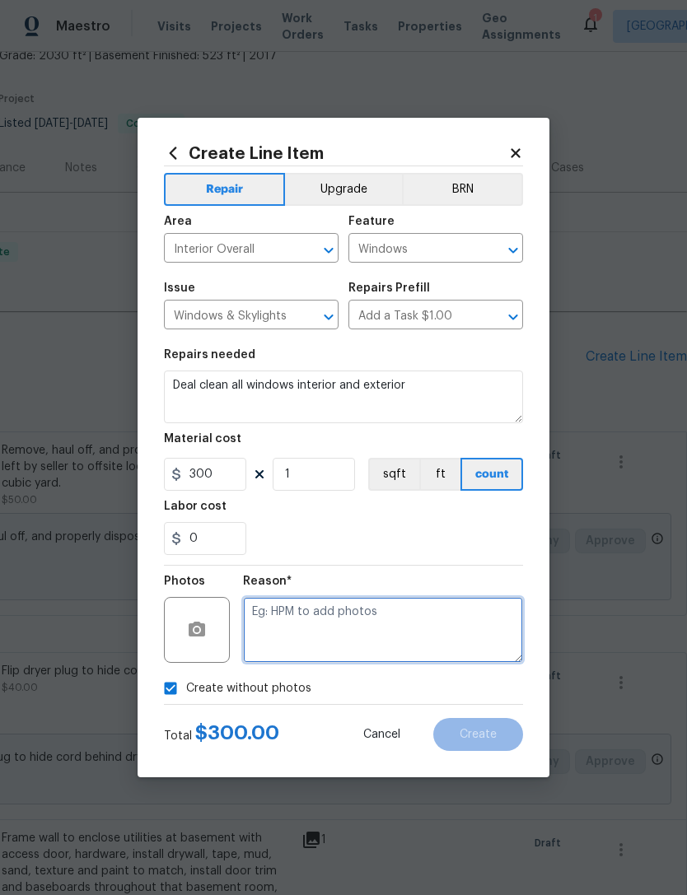
click at [334, 613] on textarea at bounding box center [383, 630] width 280 height 66
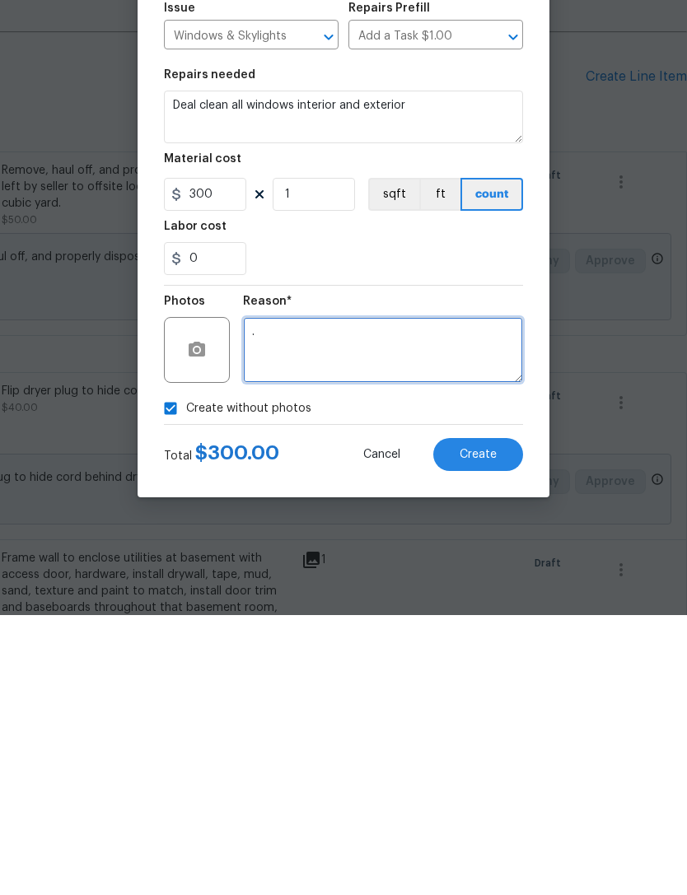
type textarea "."
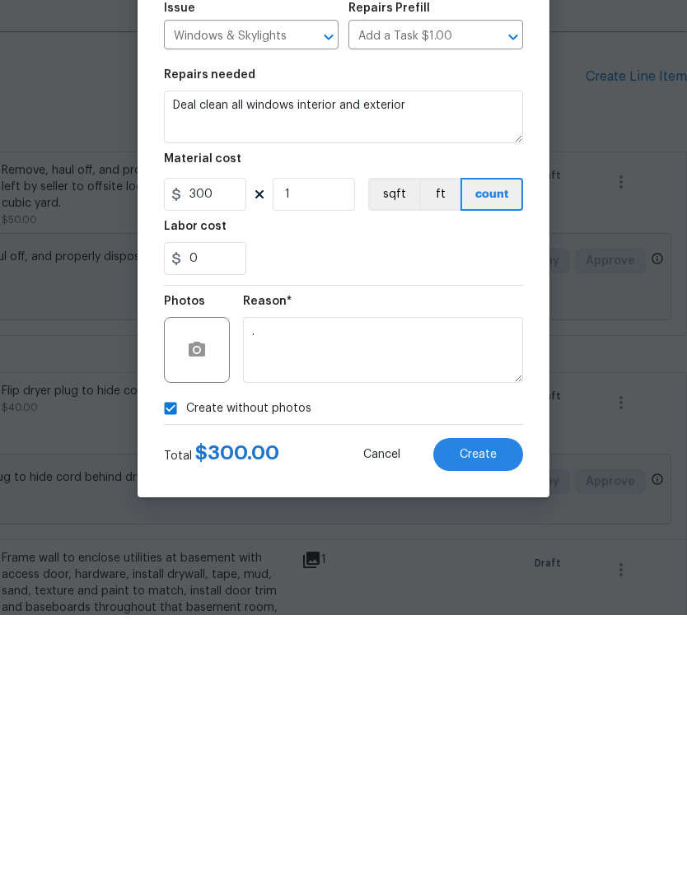
click at [491, 729] on span "Create" at bounding box center [477, 735] width 37 height 12
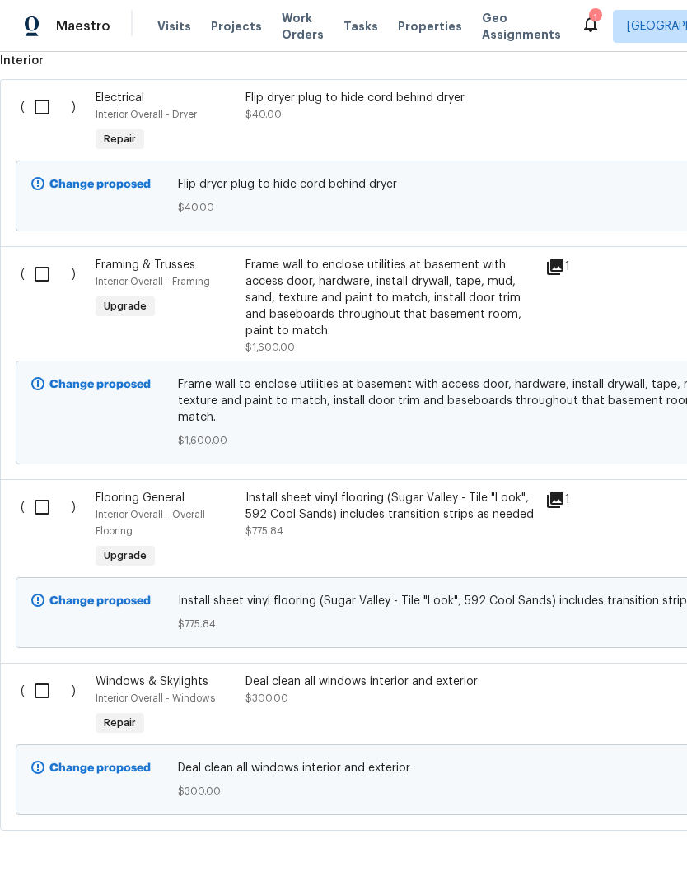
scroll to position [678, 0]
click at [48, 702] on input "checkbox" at bounding box center [48, 691] width 47 height 35
checkbox input "true"
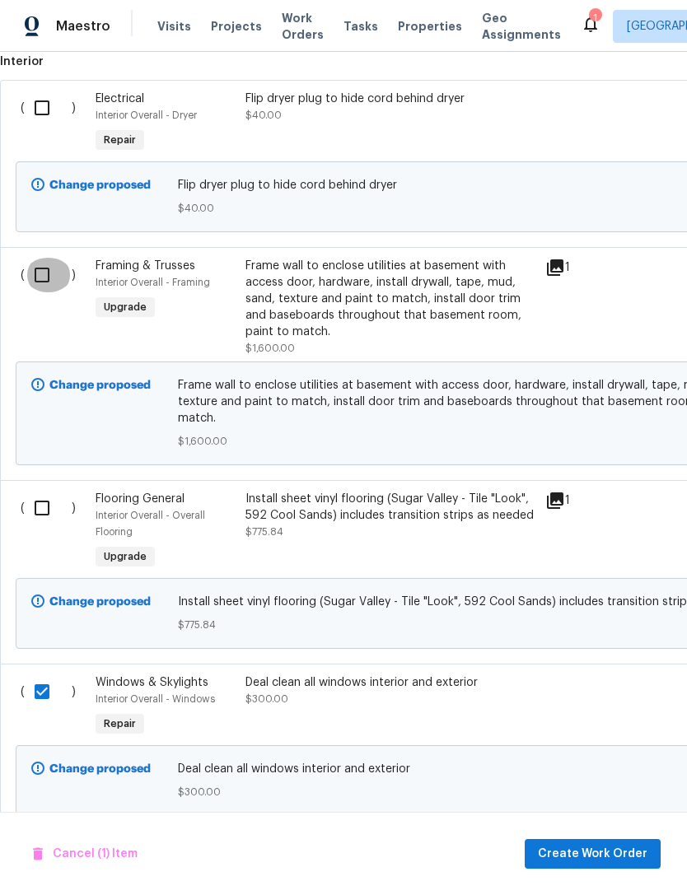
click at [51, 276] on input "checkbox" at bounding box center [48, 275] width 47 height 35
checkbox input "true"
click at [49, 110] on input "checkbox" at bounding box center [48, 108] width 47 height 35
checkbox input "true"
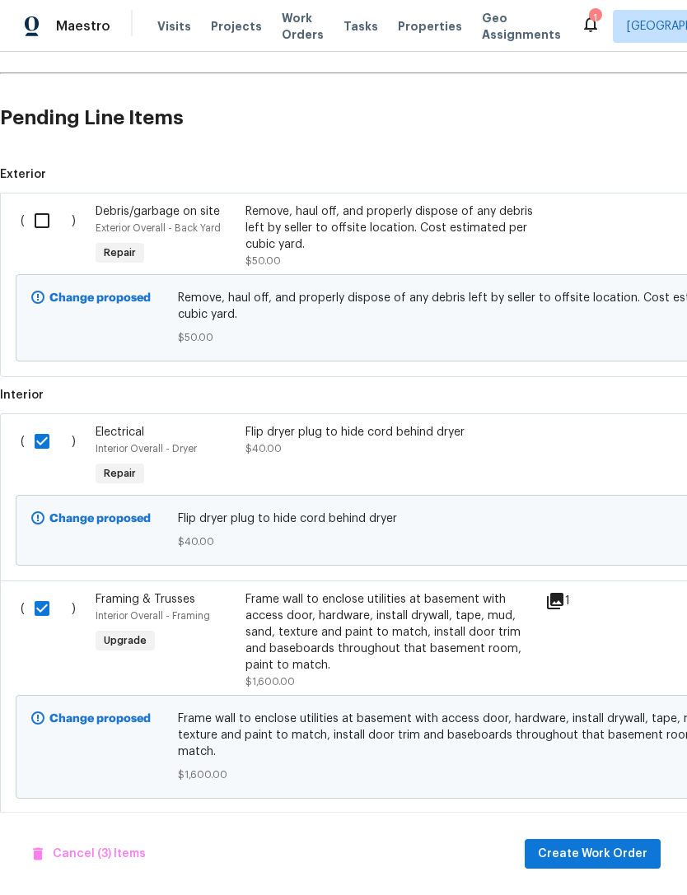
scroll to position [344, 0]
click at [44, 216] on input "checkbox" at bounding box center [48, 221] width 47 height 35
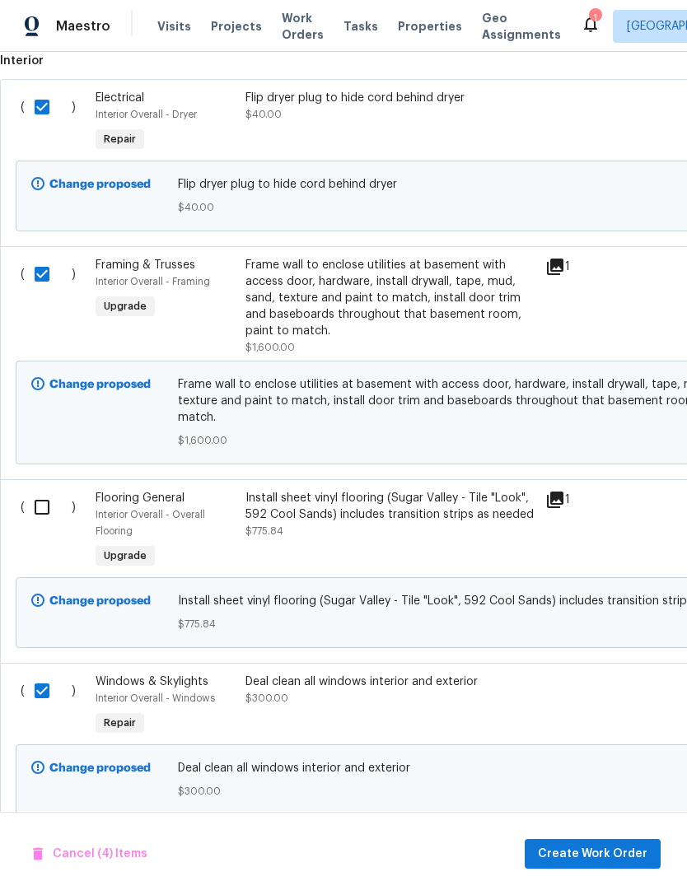
scroll to position [678, 0]
click at [575, 859] on span "Create Work Order" at bounding box center [592, 854] width 109 height 21
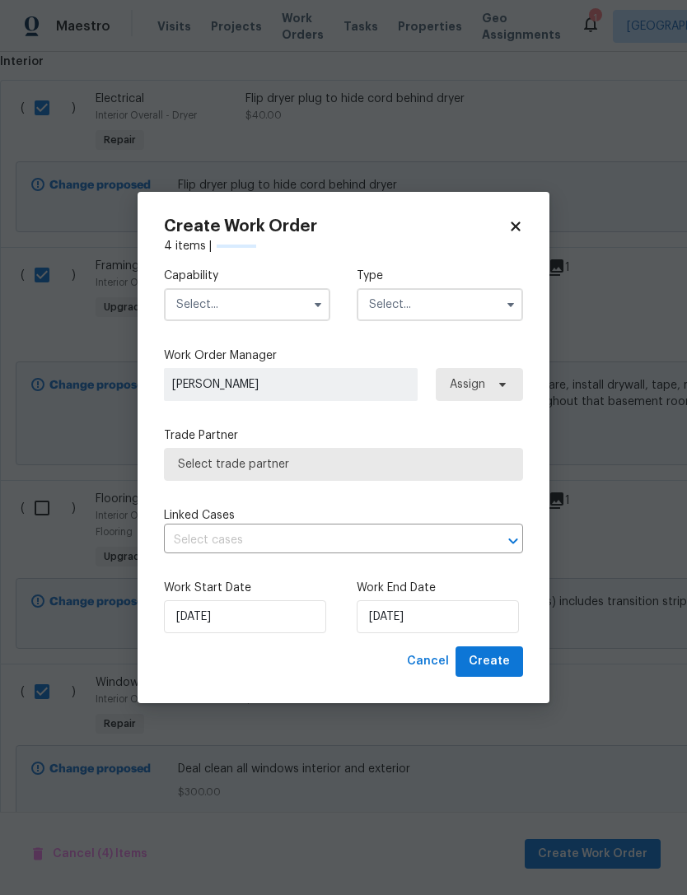
checkbox input "false"
click at [273, 310] on input "text" at bounding box center [247, 304] width 166 height 33
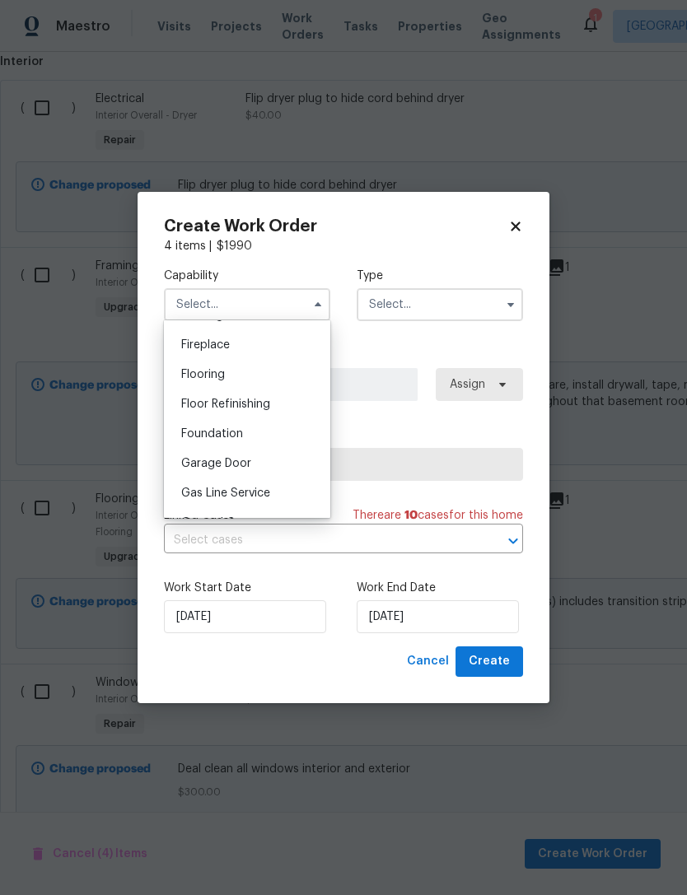
scroll to position [623, 0]
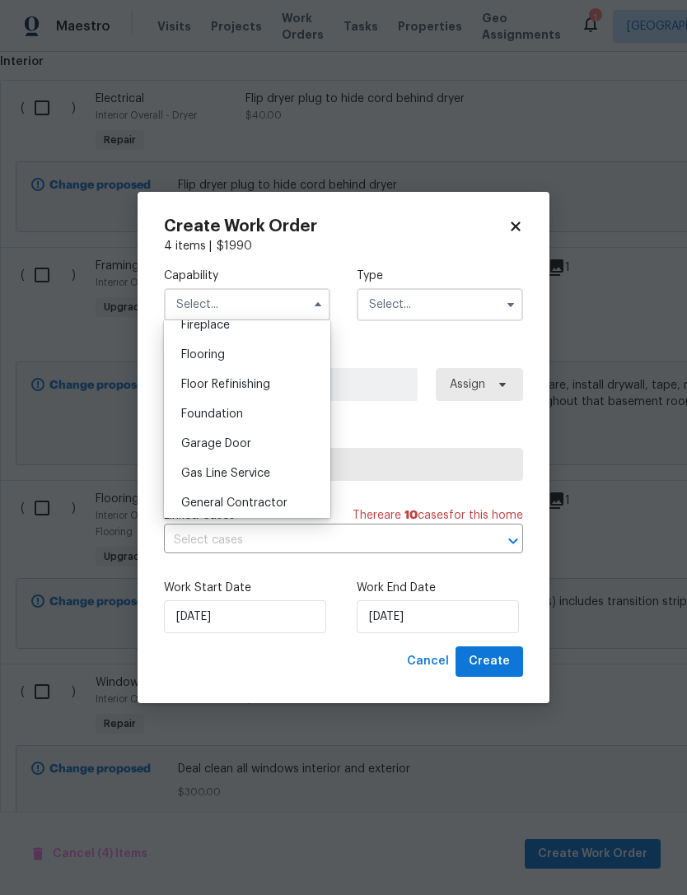
click at [268, 510] on div "General Contractor" at bounding box center [247, 503] width 158 height 30
type input "General Contractor"
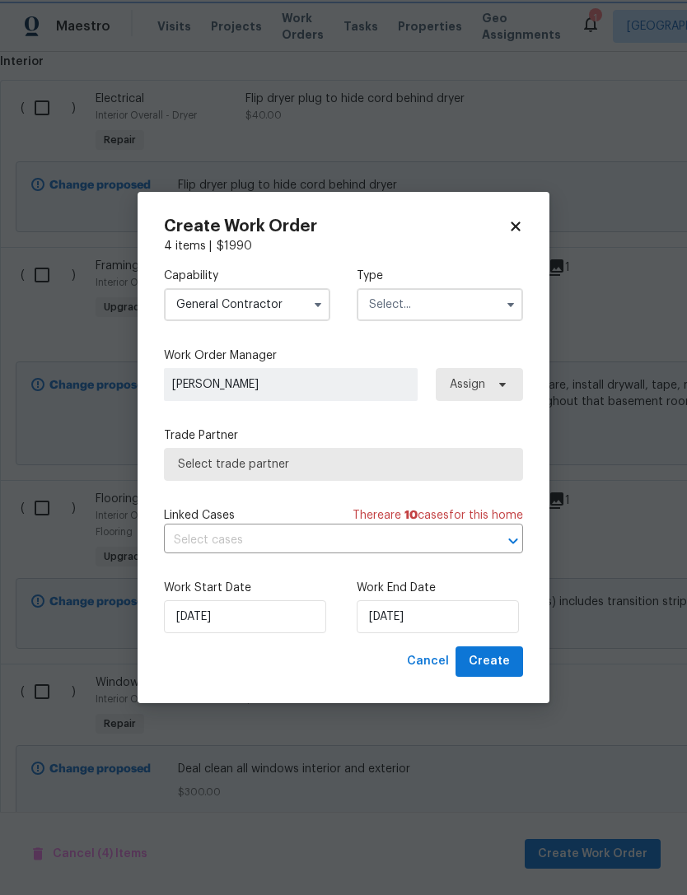
scroll to position [657, 0]
click at [431, 309] on input "text" at bounding box center [439, 304] width 166 height 33
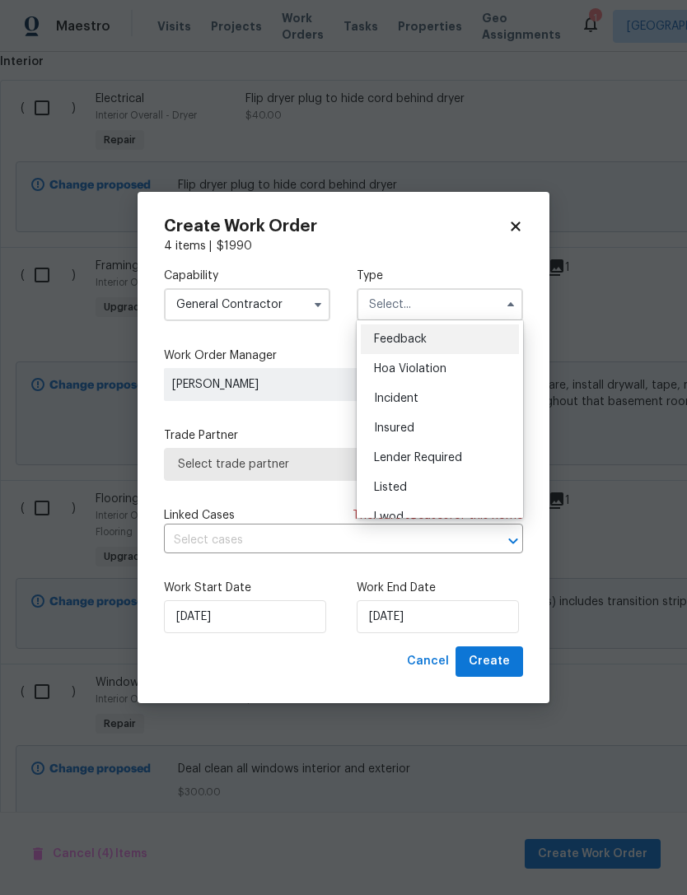
click at [407, 490] on div "Listed" at bounding box center [440, 487] width 158 height 30
type input "Listed"
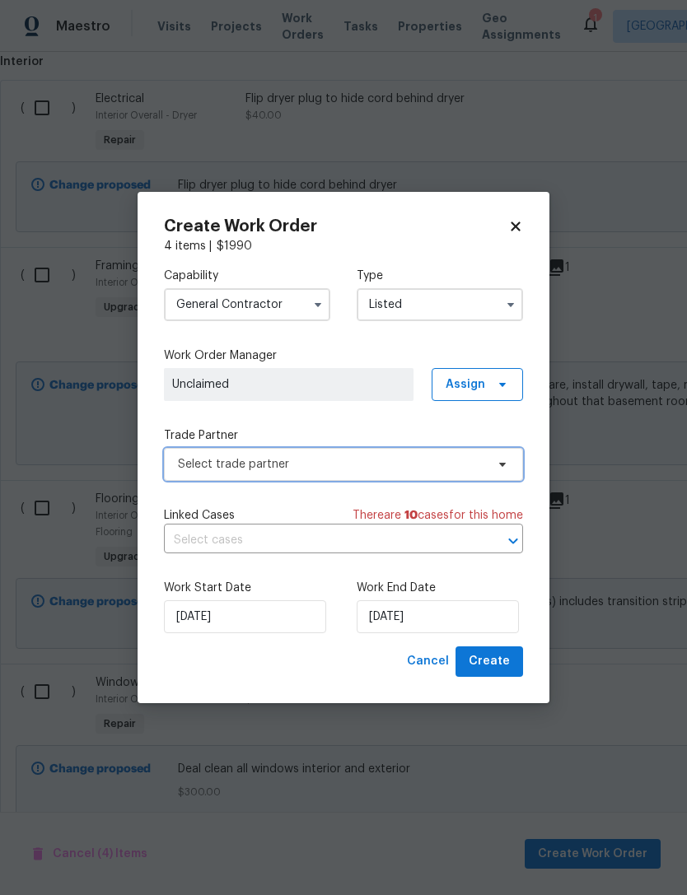
click at [241, 461] on span "Select trade partner" at bounding box center [331, 464] width 307 height 16
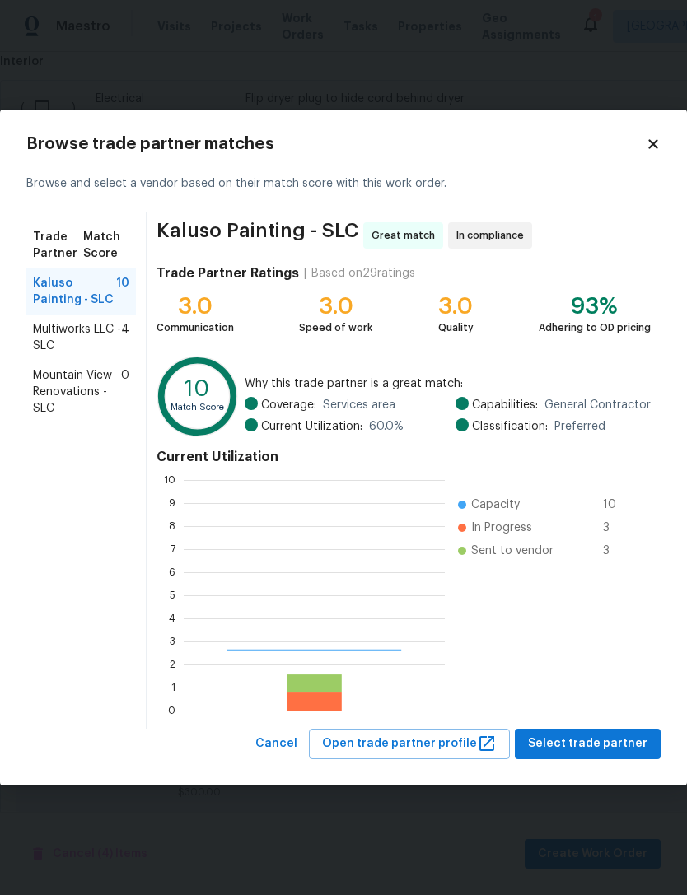
scroll to position [230, 261]
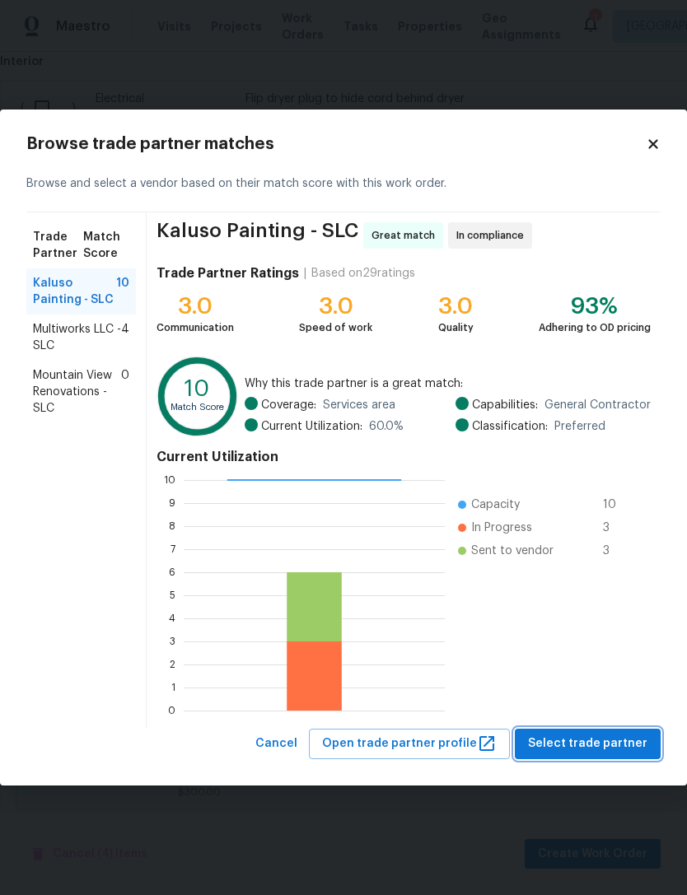
click at [588, 745] on span "Select trade partner" at bounding box center [587, 743] width 119 height 21
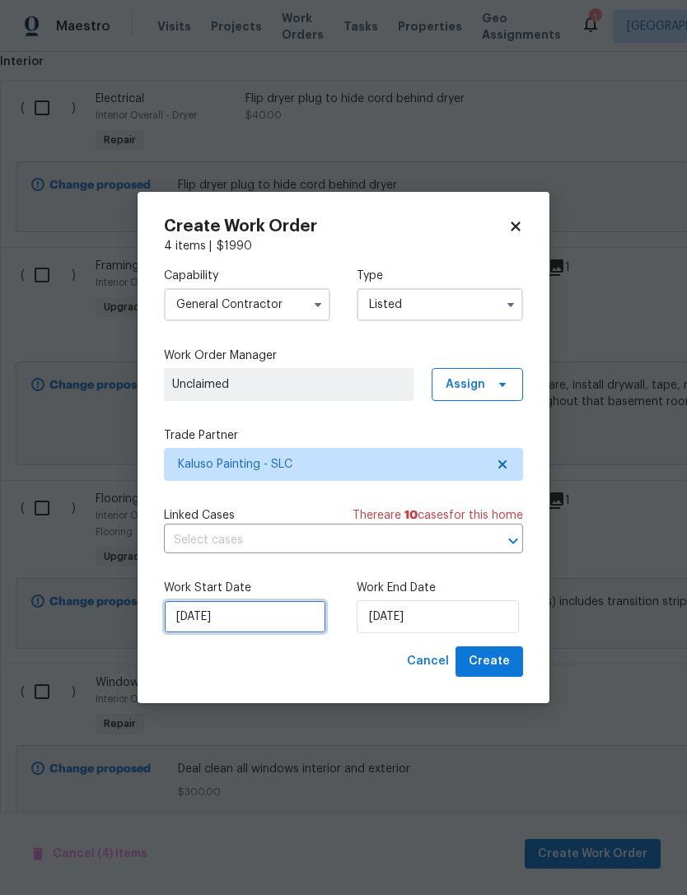
click at [282, 621] on input "10/3/2025" at bounding box center [245, 616] width 162 height 33
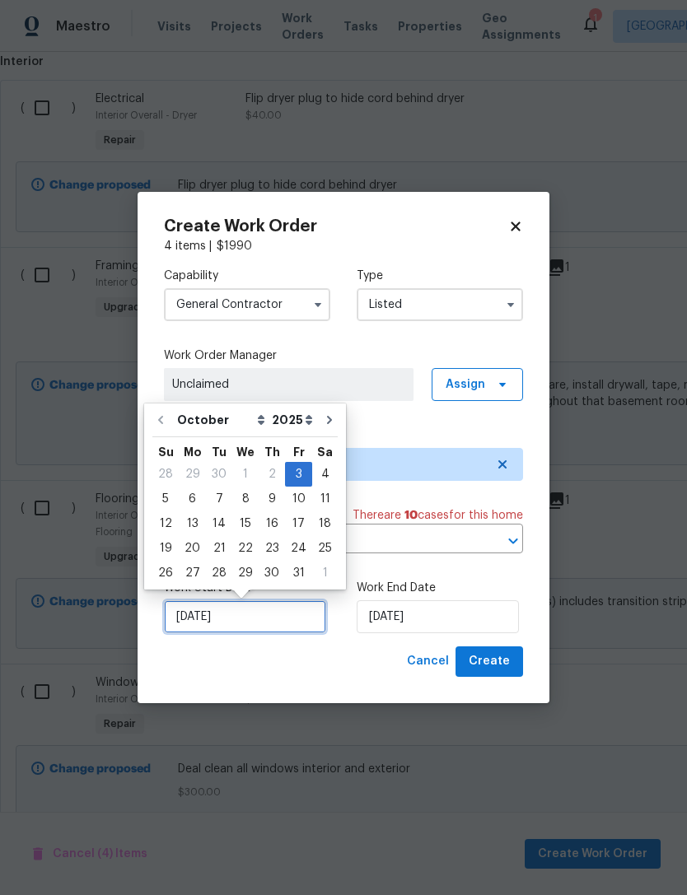
scroll to position [30, 0]
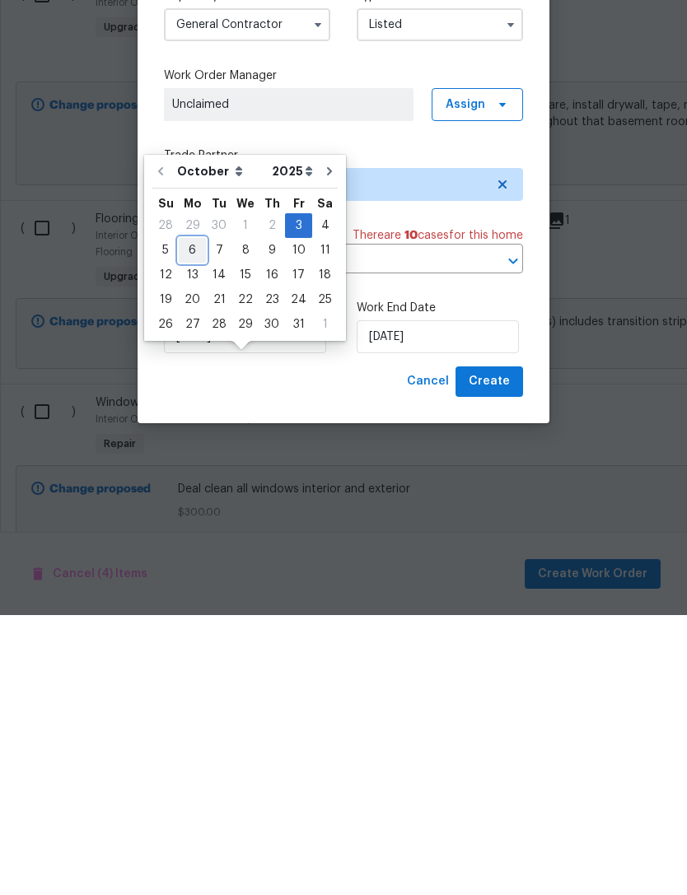
click at [193, 519] on div "6" at bounding box center [192, 530] width 27 height 23
type input "[DATE]"
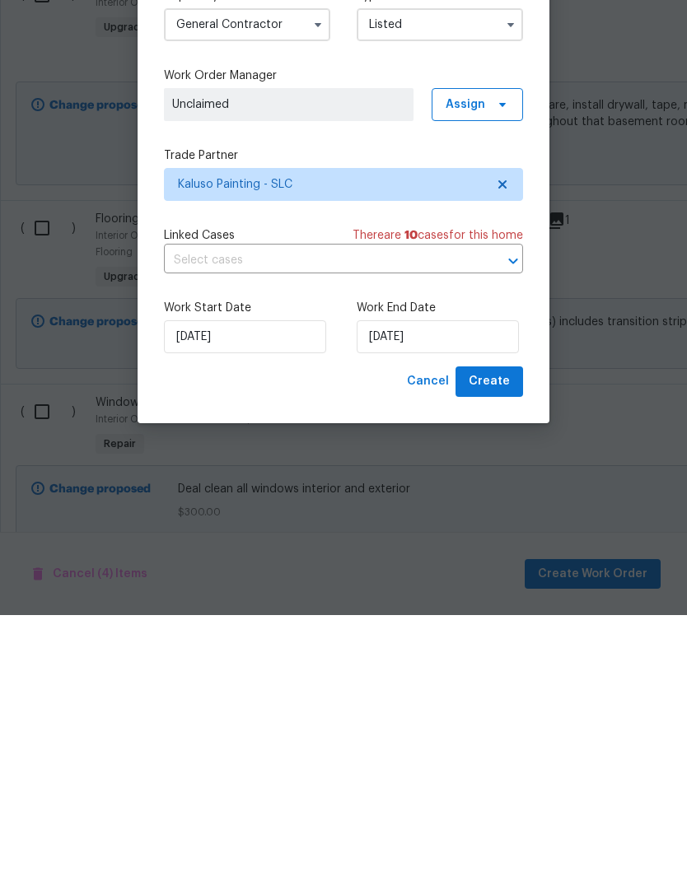
scroll to position [53, 0]
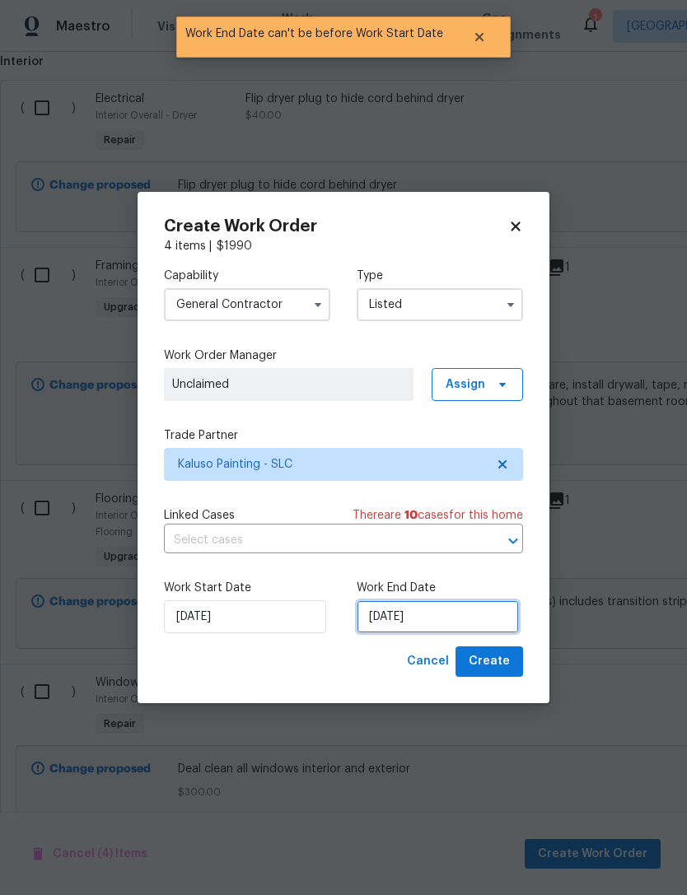
click at [437, 620] on input "[DATE]" at bounding box center [437, 616] width 162 height 33
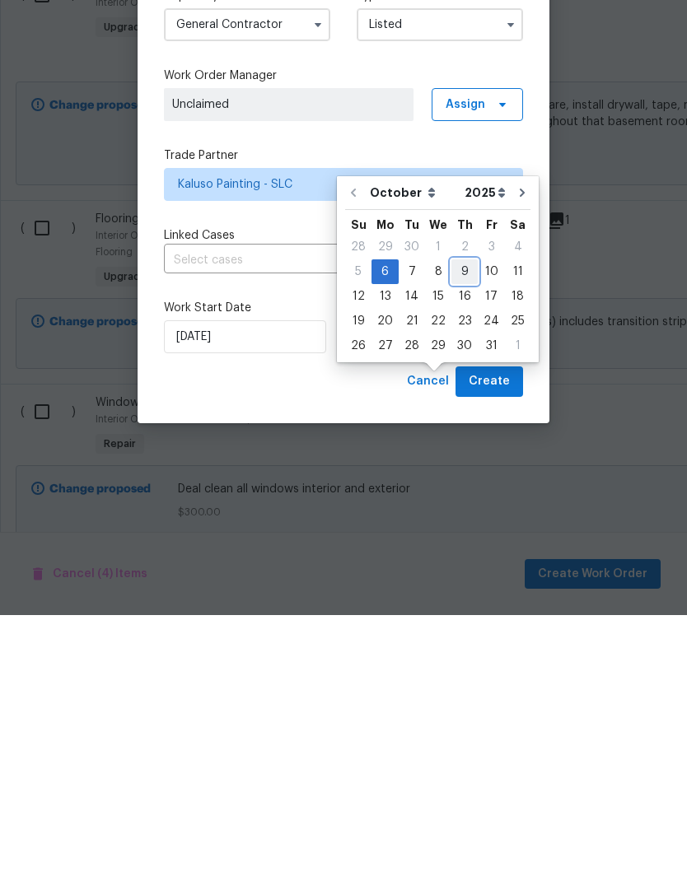
click at [467, 540] on div "9" at bounding box center [464, 551] width 26 height 23
type input "10/9/2025"
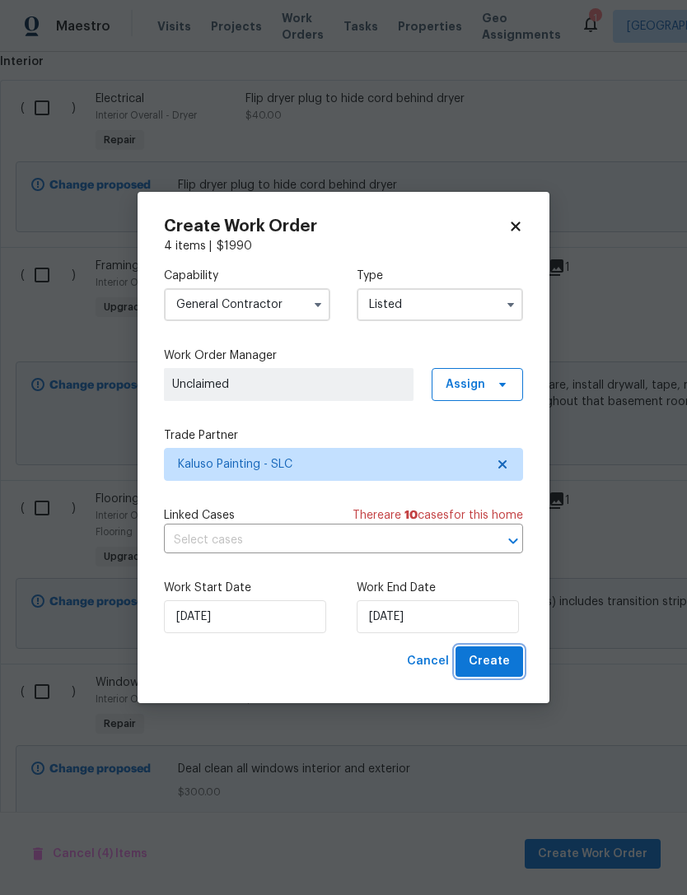
click at [496, 664] on span "Create" at bounding box center [488, 661] width 41 height 21
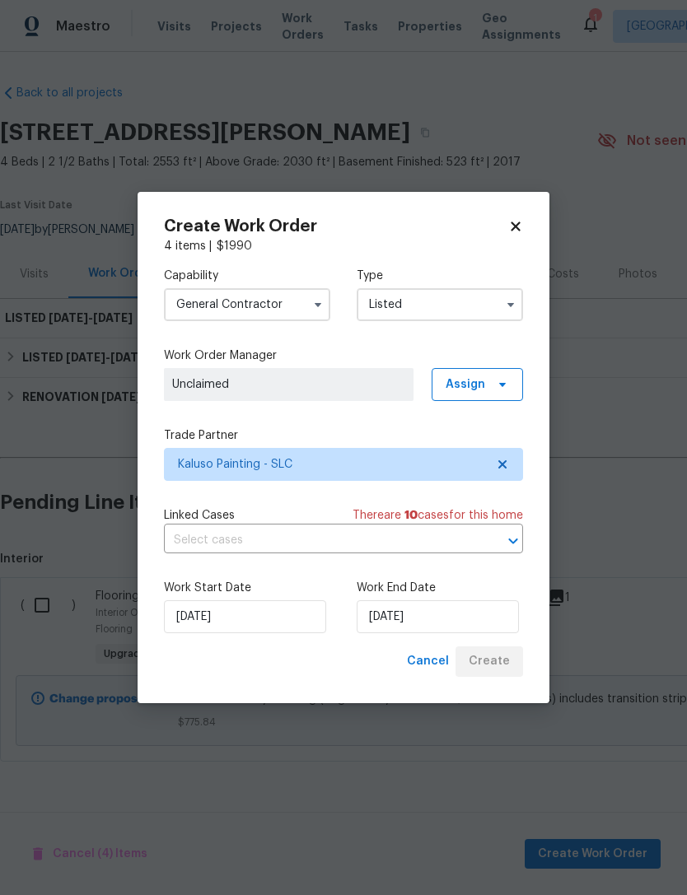
scroll to position [0, 0]
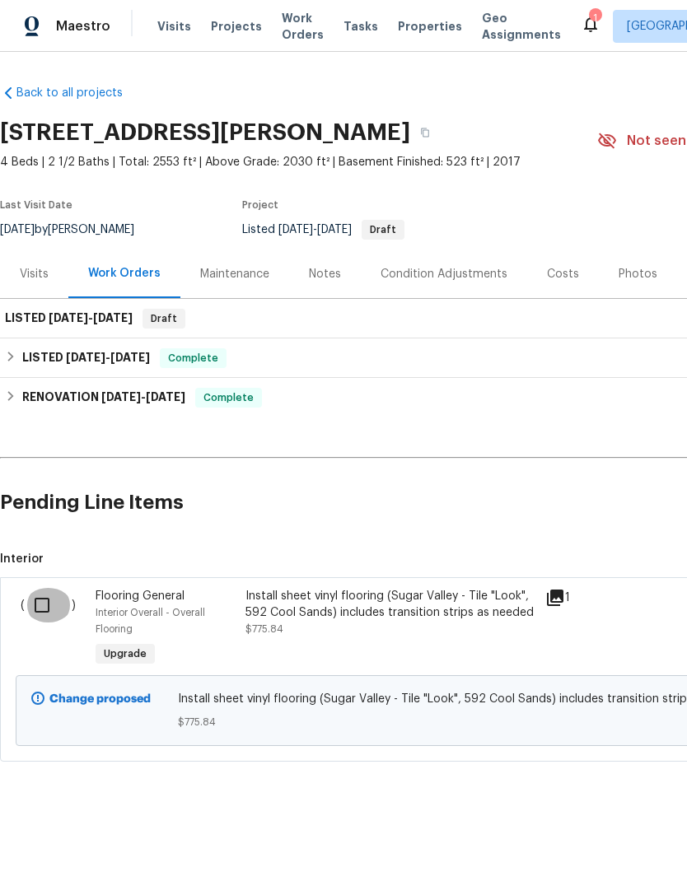
click at [40, 612] on input "checkbox" at bounding box center [48, 605] width 47 height 35
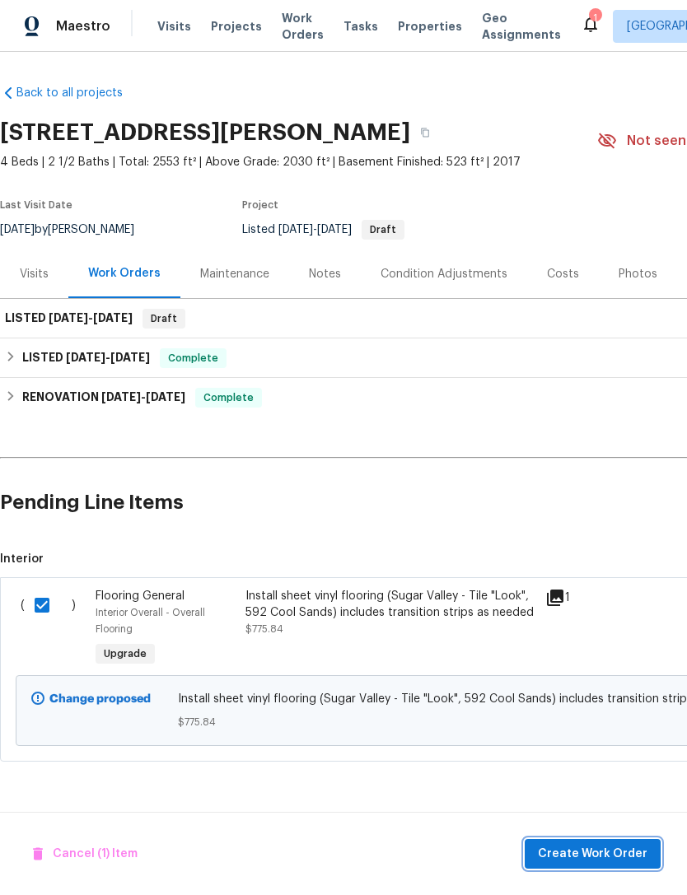
click at [578, 862] on span "Create Work Order" at bounding box center [592, 854] width 109 height 21
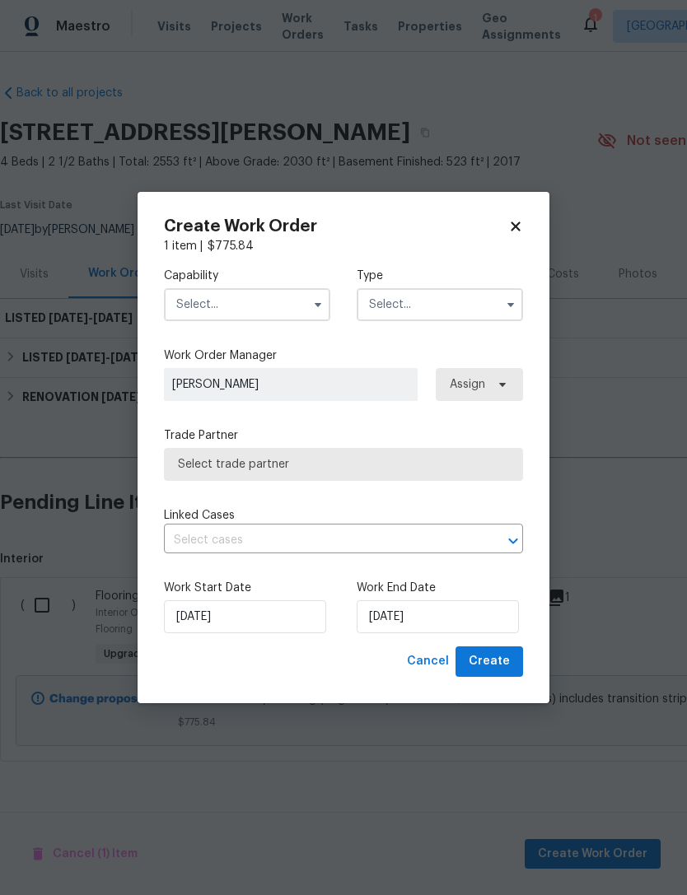
checkbox input "false"
click at [254, 300] on input "text" at bounding box center [247, 304] width 166 height 33
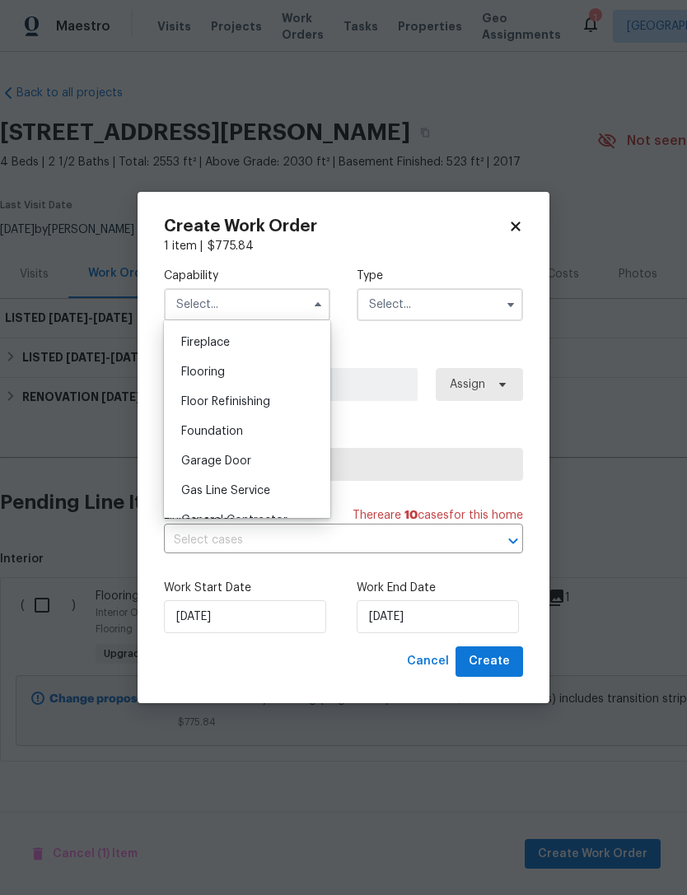
scroll to position [605, 0]
click at [216, 377] on span "Flooring" at bounding box center [203, 373] width 44 height 12
type input "Flooring"
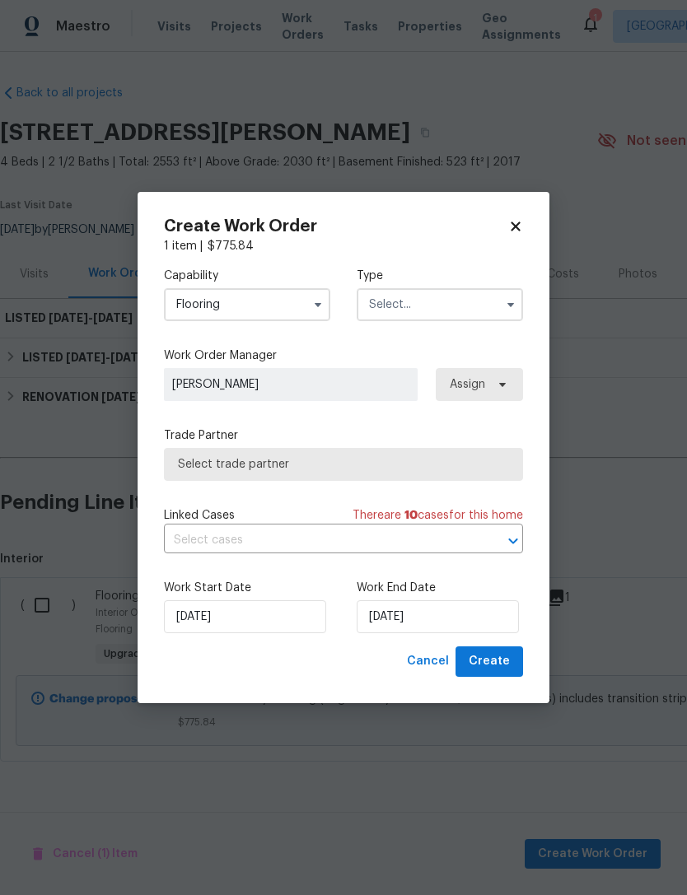
click at [413, 308] on input "text" at bounding box center [439, 304] width 166 height 33
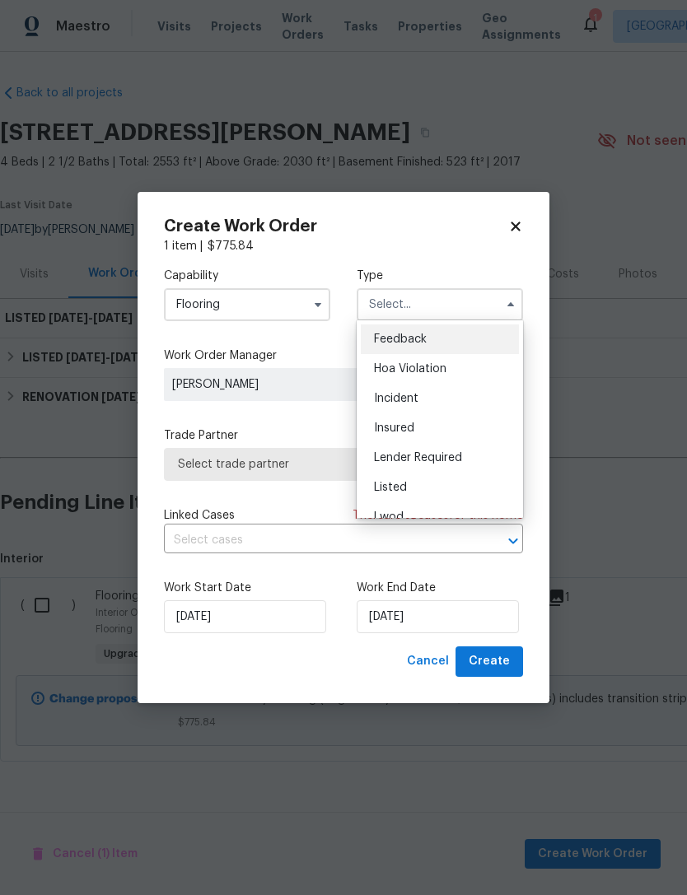
click at [400, 484] on span "Listed" at bounding box center [390, 488] width 33 height 12
type input "Listed"
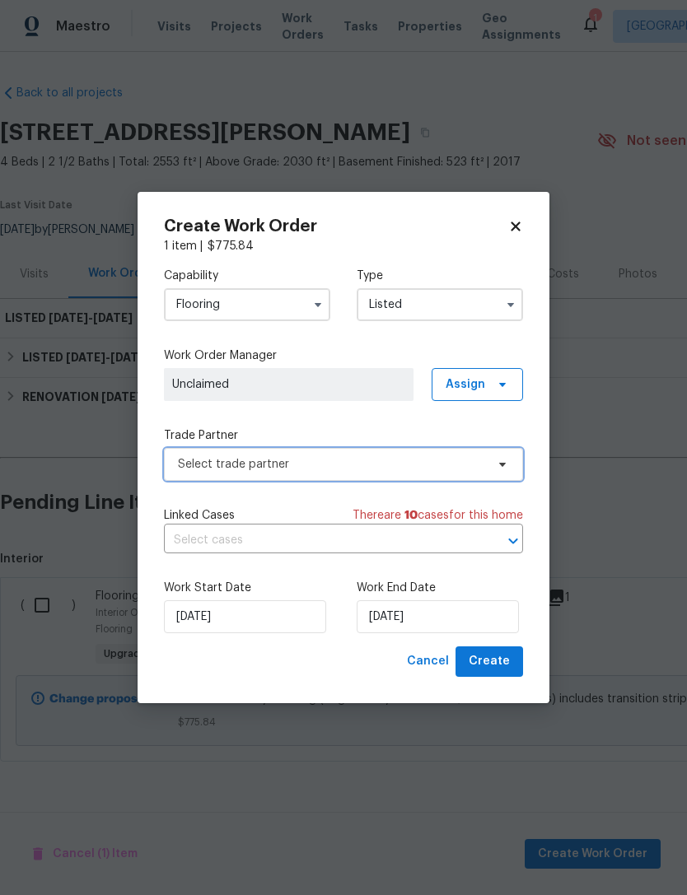
click at [251, 464] on span "Select trade partner" at bounding box center [331, 464] width 307 height 16
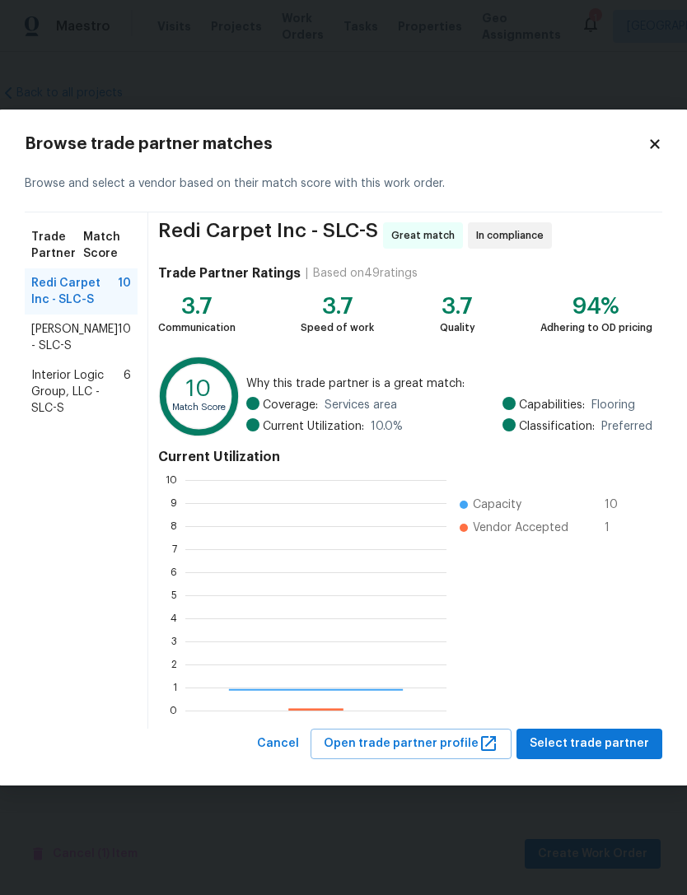
scroll to position [230, 261]
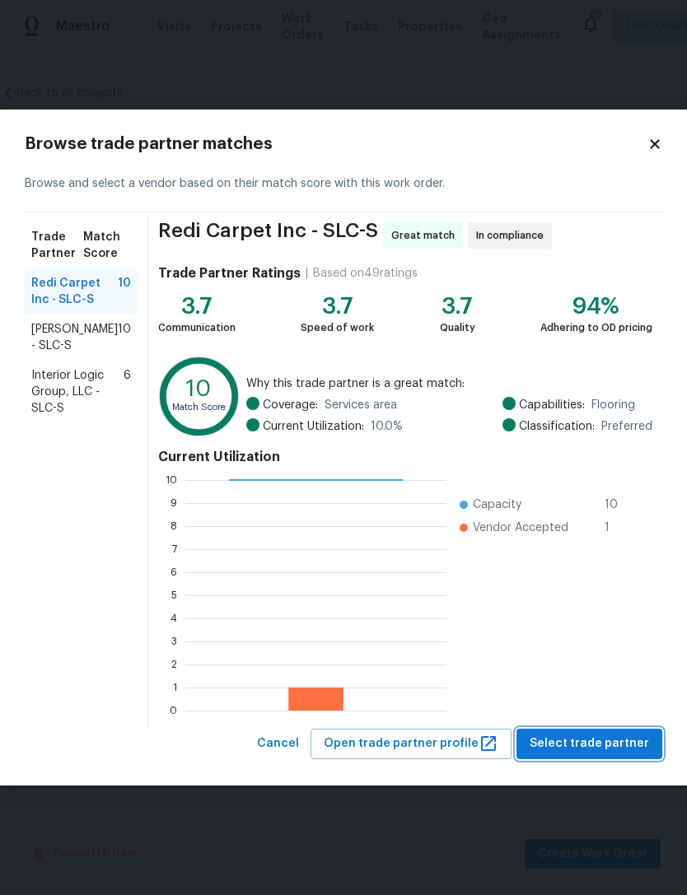
click at [586, 743] on span "Select trade partner" at bounding box center [588, 743] width 119 height 21
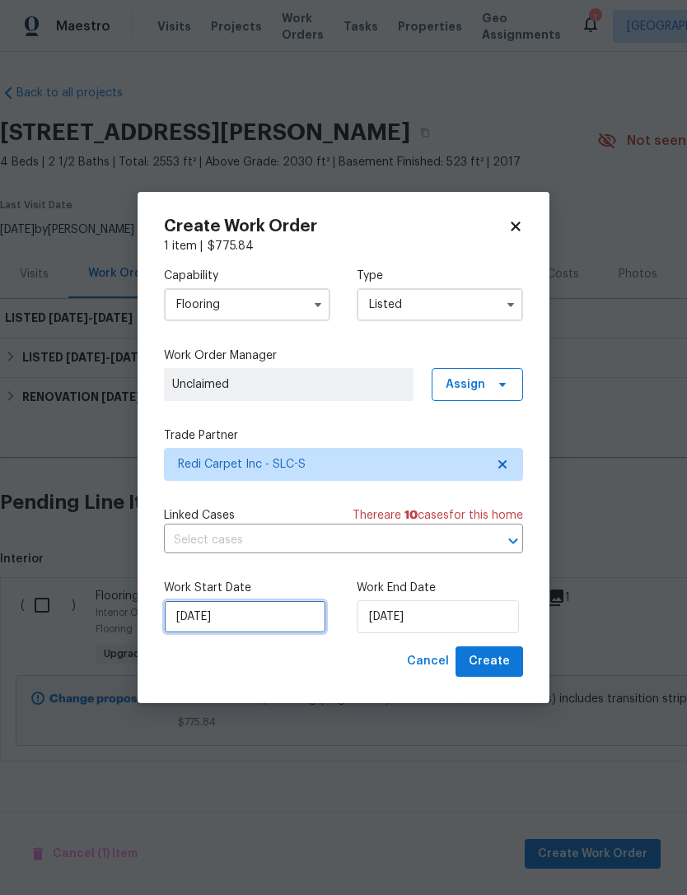
click at [262, 617] on input "[DATE]" at bounding box center [245, 616] width 162 height 33
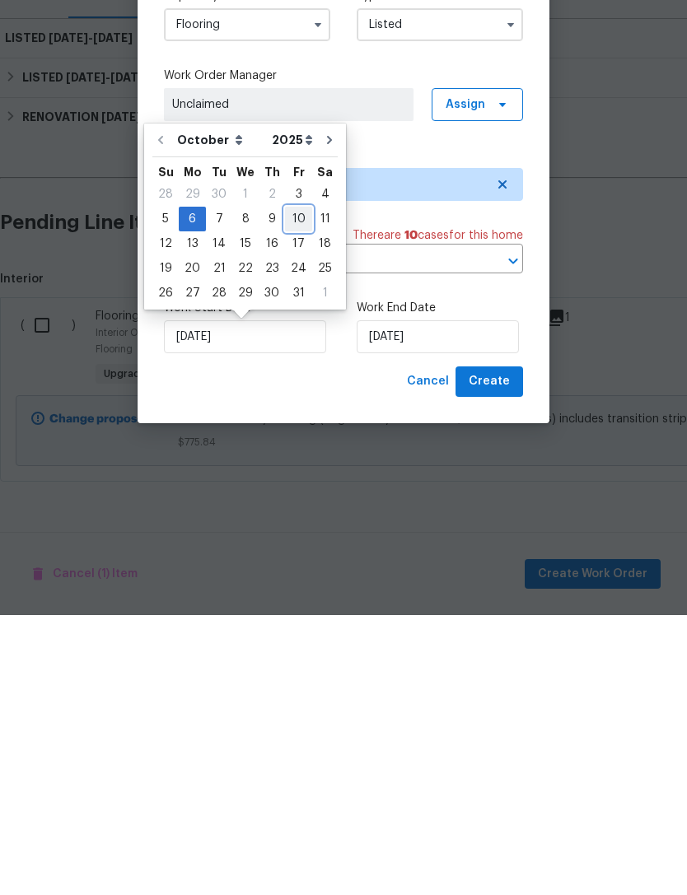
click at [292, 487] on div "10" at bounding box center [298, 498] width 27 height 23
type input "10/10/2025"
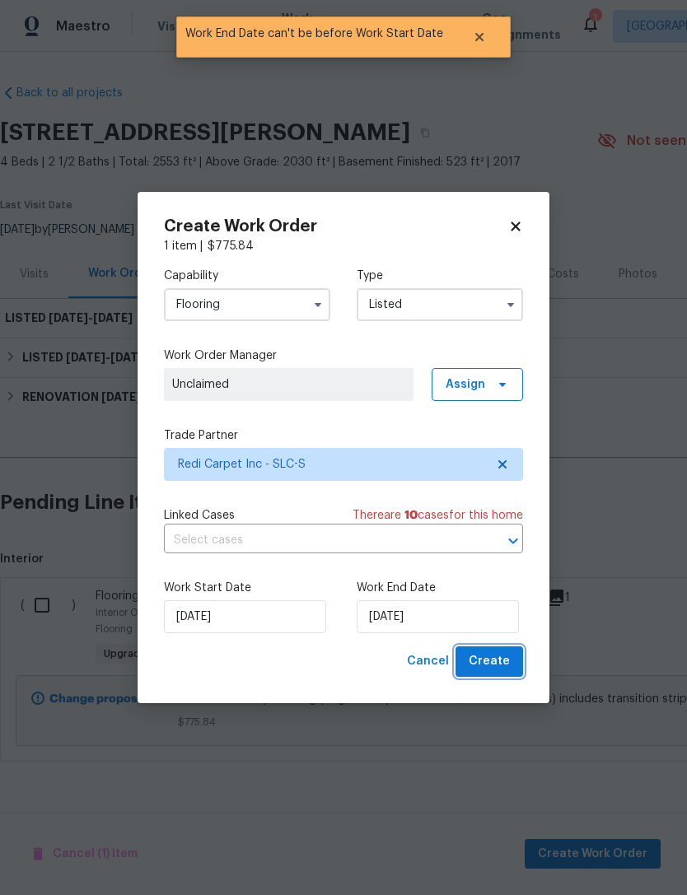
click at [493, 659] on span "Create" at bounding box center [488, 661] width 41 height 21
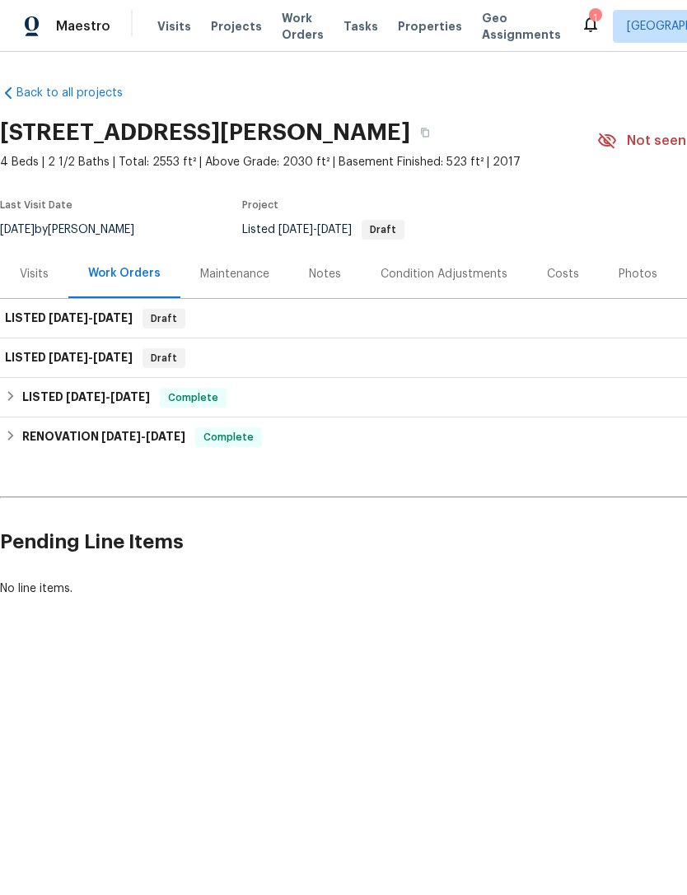
scroll to position [0, 0]
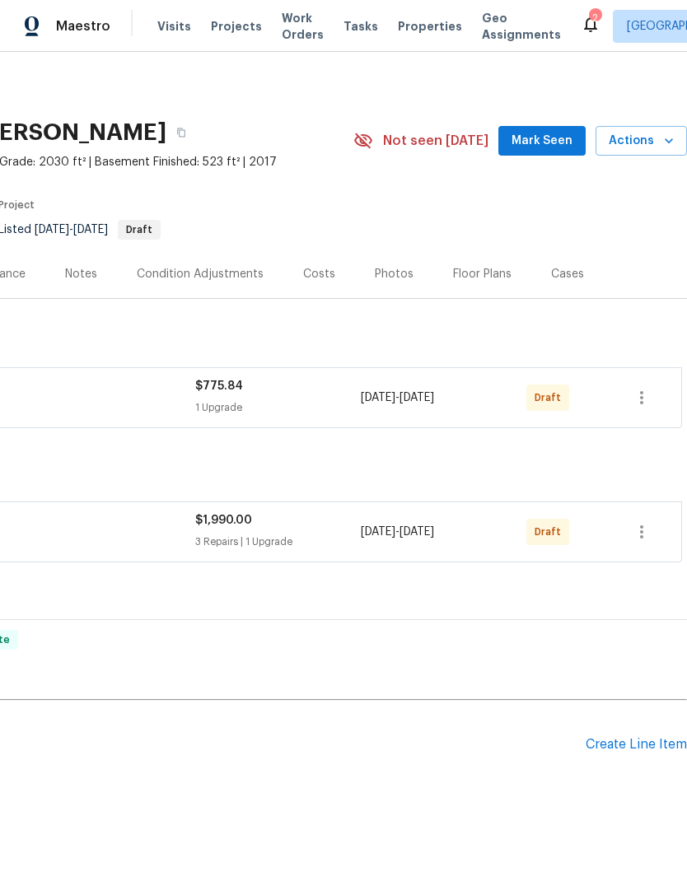
scroll to position [0, 244]
click at [652, 527] on button "button" at bounding box center [641, 532] width 40 height 40
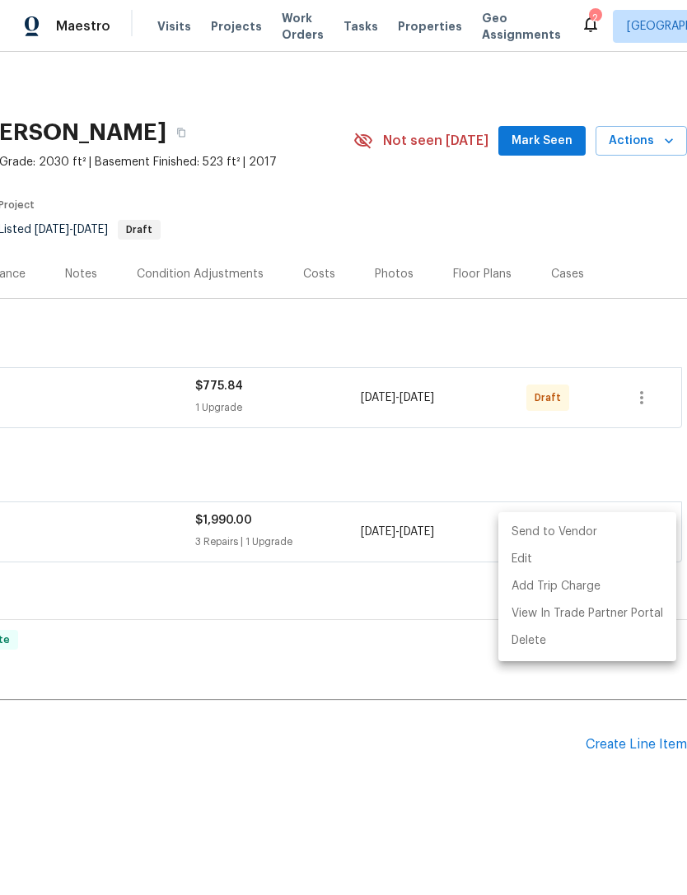
click at [620, 744] on div at bounding box center [343, 447] width 687 height 895
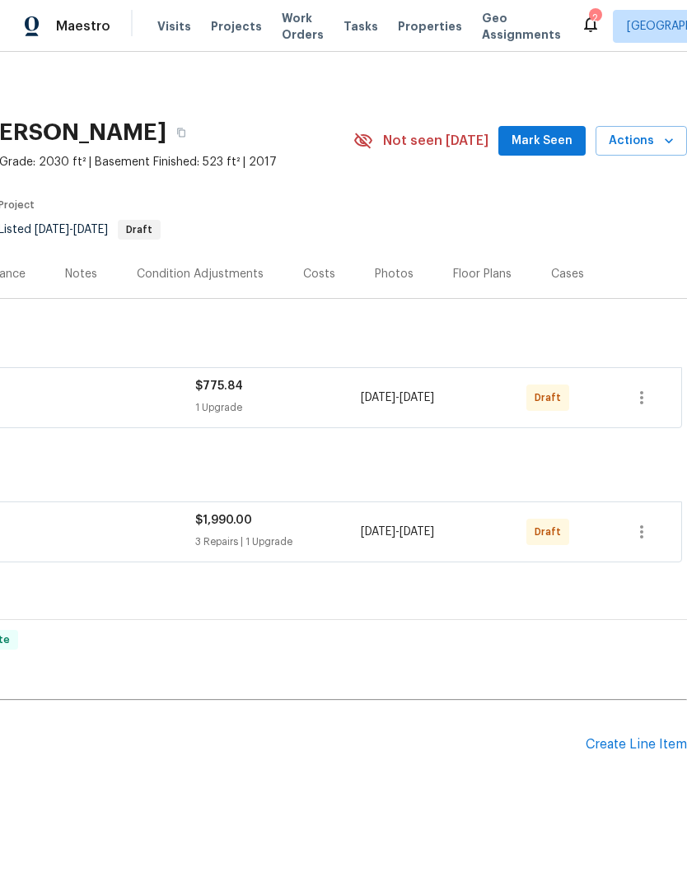
click at [623, 744] on div "Create Line Item" at bounding box center [635, 745] width 101 height 16
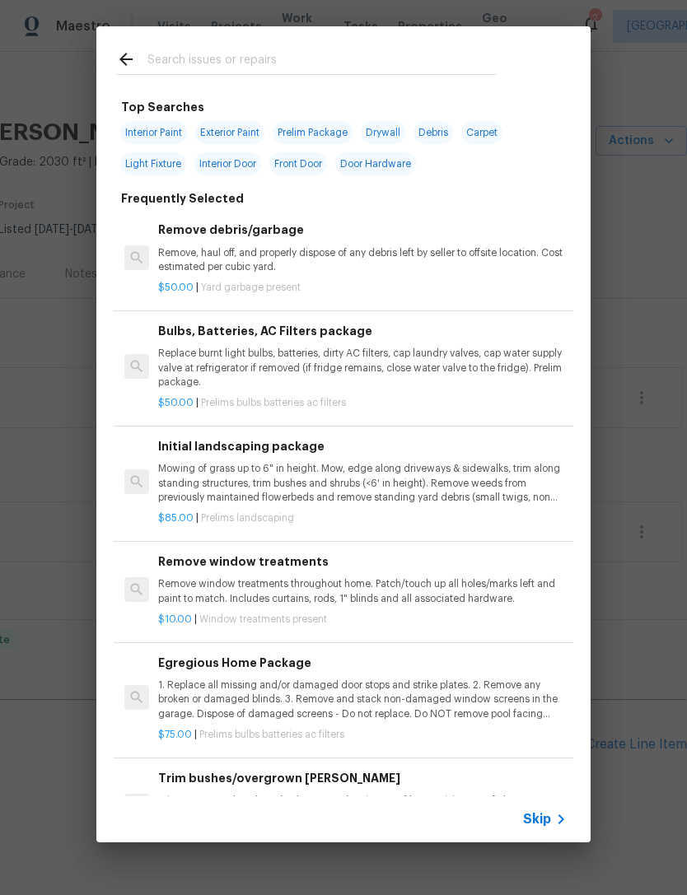
click at [547, 816] on span "Skip" at bounding box center [537, 819] width 28 height 16
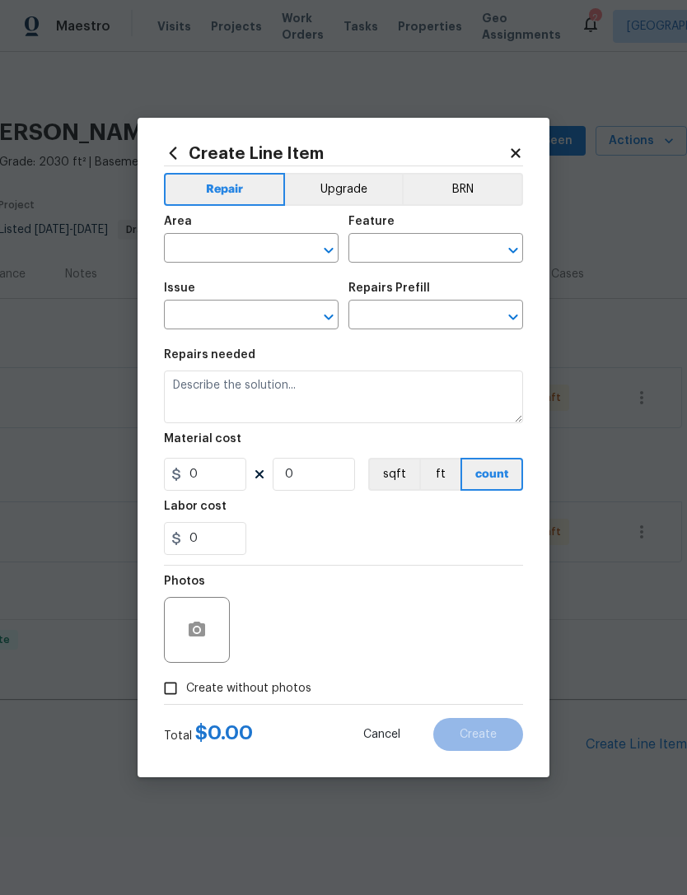
click at [249, 244] on input "text" at bounding box center [228, 250] width 128 height 26
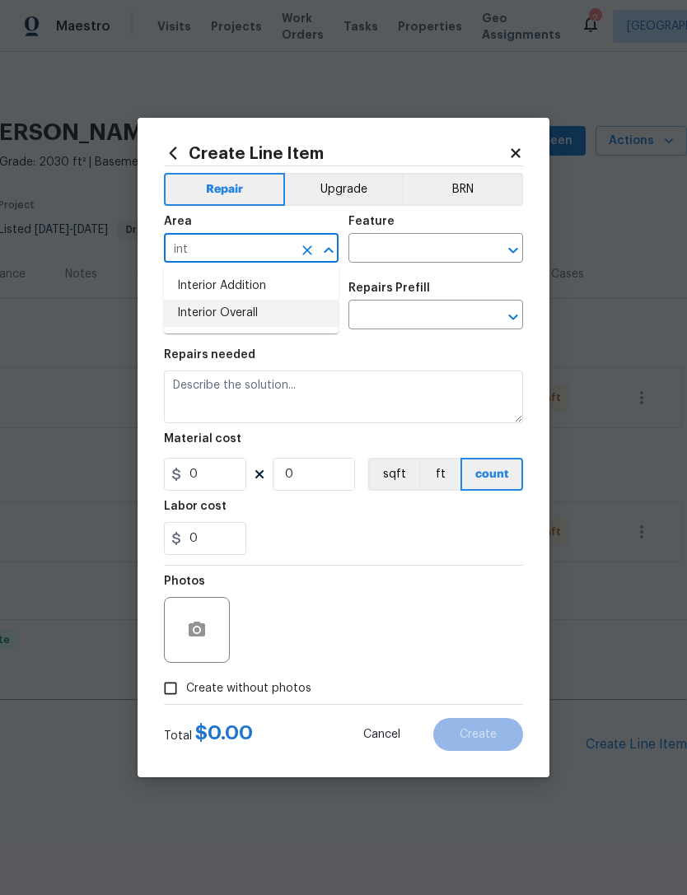
click at [242, 311] on li "Interior Overall" at bounding box center [251, 313] width 175 height 27
type input "Interior Overall"
click at [426, 240] on input "text" at bounding box center [412, 250] width 128 height 26
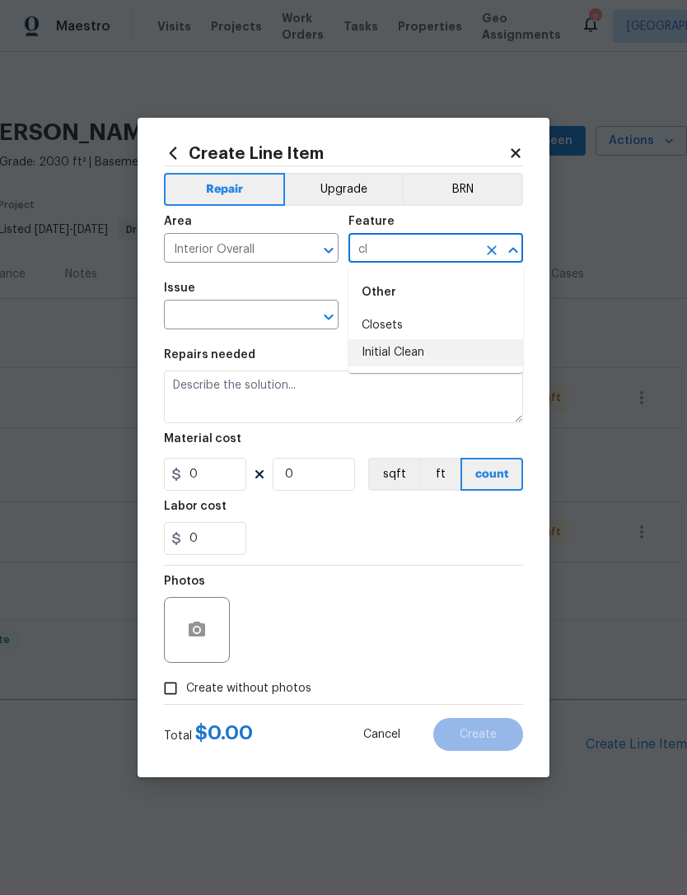
click at [435, 347] on li "Initial Clean" at bounding box center [435, 352] width 175 height 27
type input "Initial Clean"
click at [291, 316] on input "text" at bounding box center [228, 317] width 128 height 26
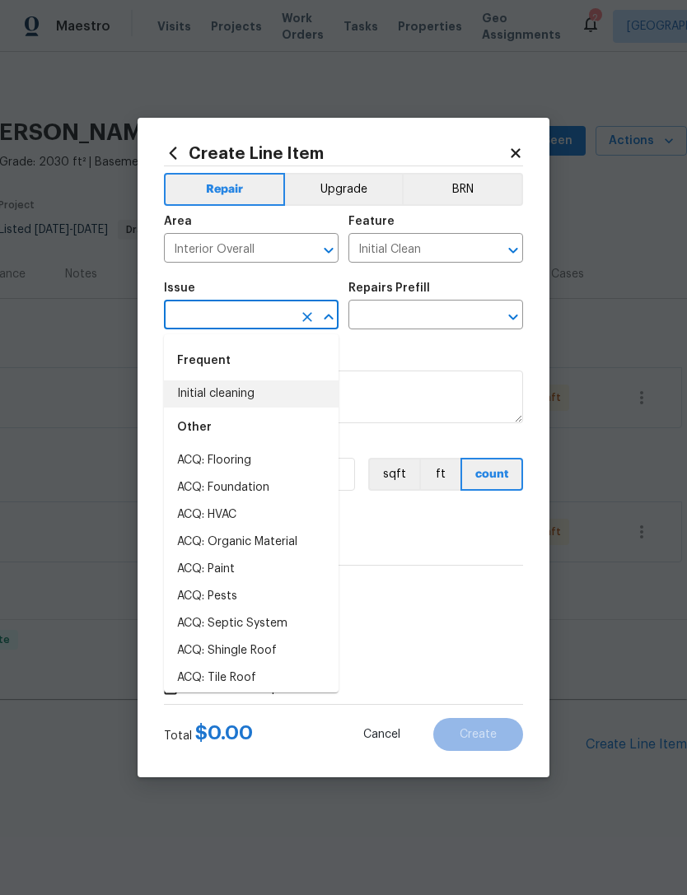
click at [244, 398] on li "Initial cleaning" at bounding box center [251, 393] width 175 height 27
type input "Initial cleaning"
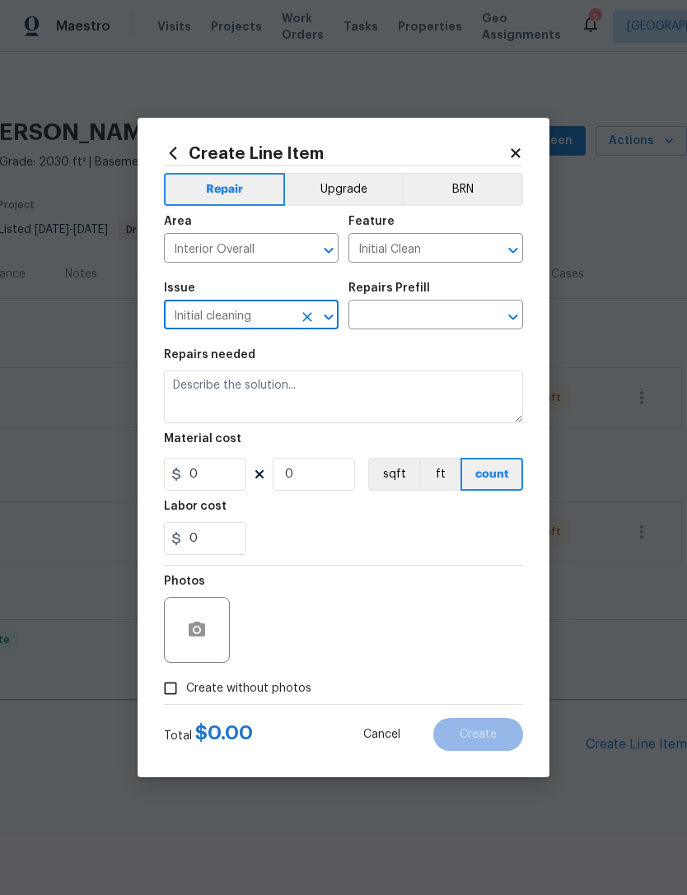
click at [443, 317] on input "text" at bounding box center [412, 317] width 128 height 26
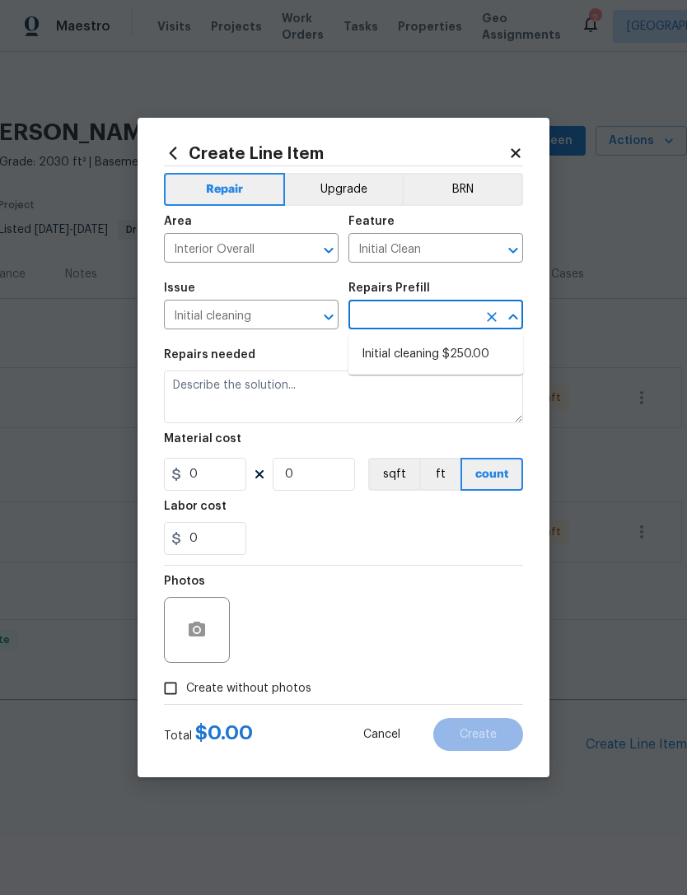
click at [480, 352] on li "Initial cleaning $250.00" at bounding box center [435, 354] width 175 height 27
type input "Initial cleaning $250.00"
type input "Home Readiness Packages"
type textarea "1. Wipe down exterior doors and trim. 2. Clean out all exterior light fixtures …"
type input "1"
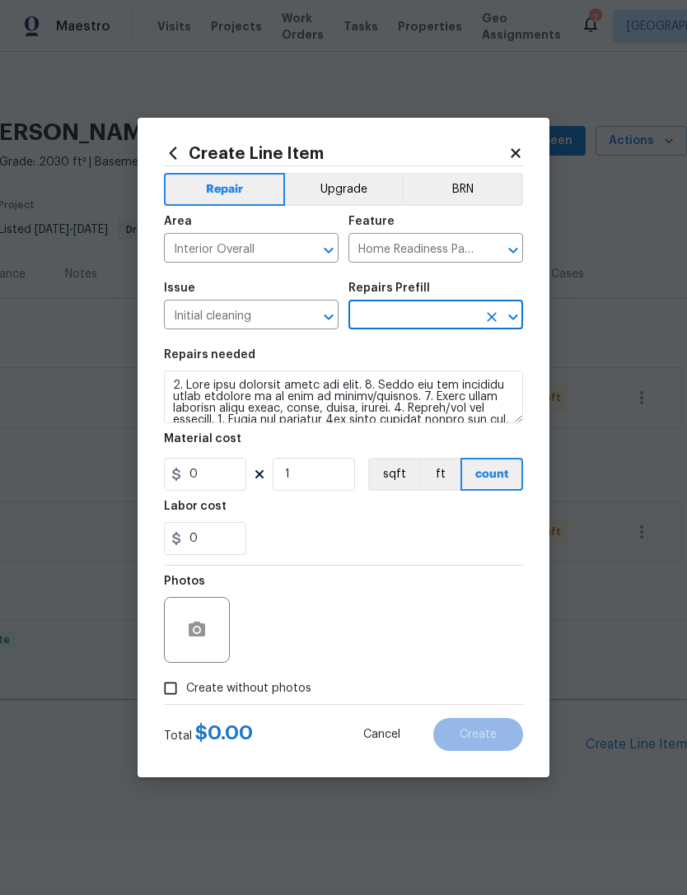
type input "Initial cleaning $250.00"
type input "250"
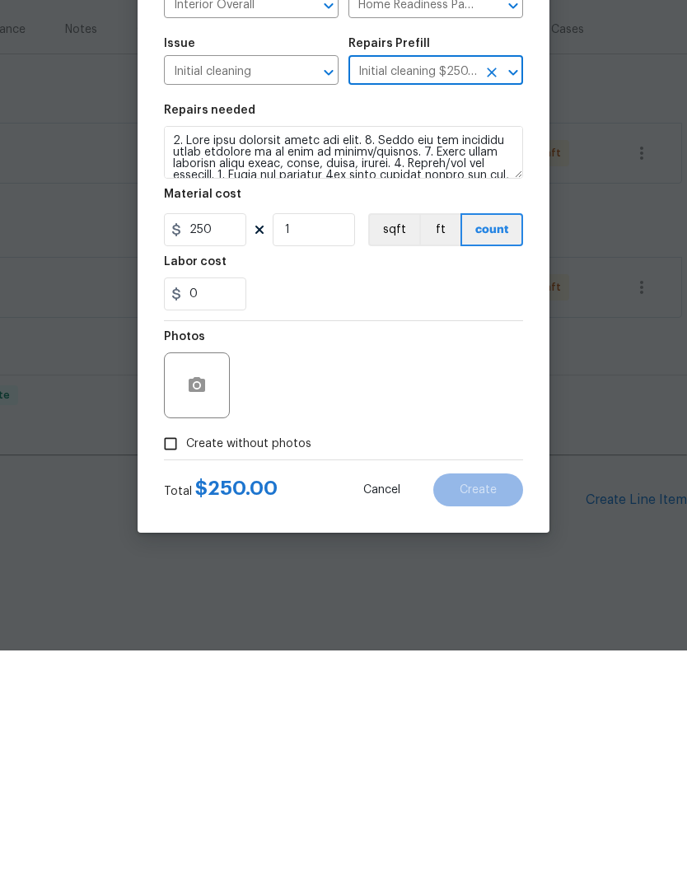
click at [175, 673] on input "Create without photos" at bounding box center [170, 688] width 31 height 31
checkbox input "true"
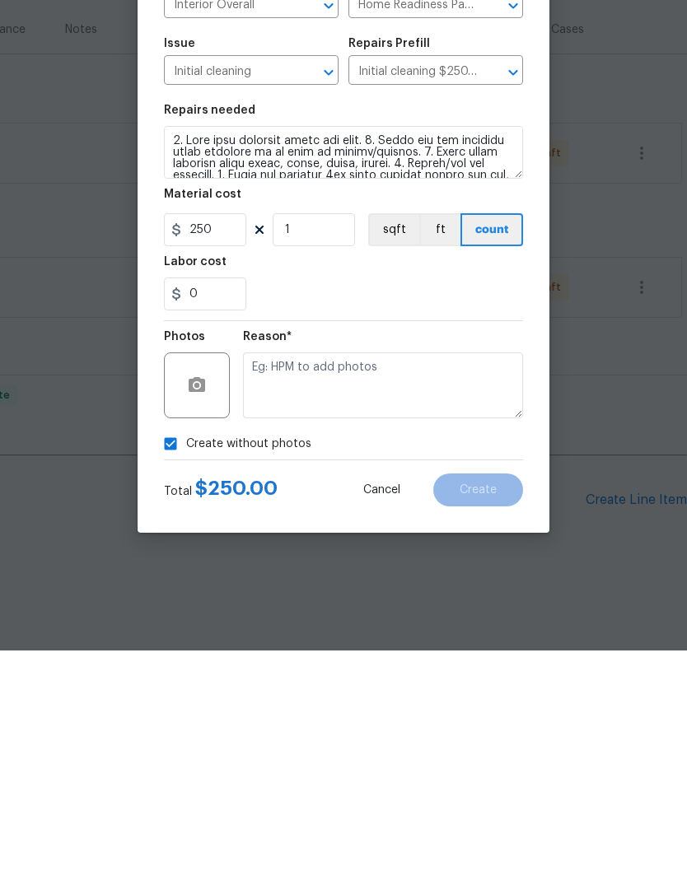
scroll to position [16, 0]
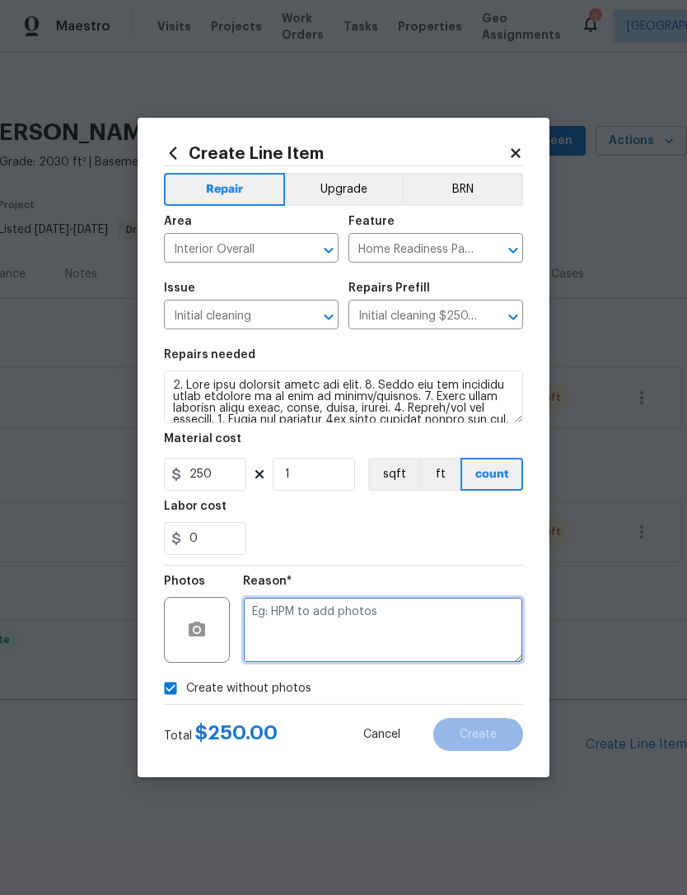
click at [335, 617] on textarea at bounding box center [383, 630] width 280 height 66
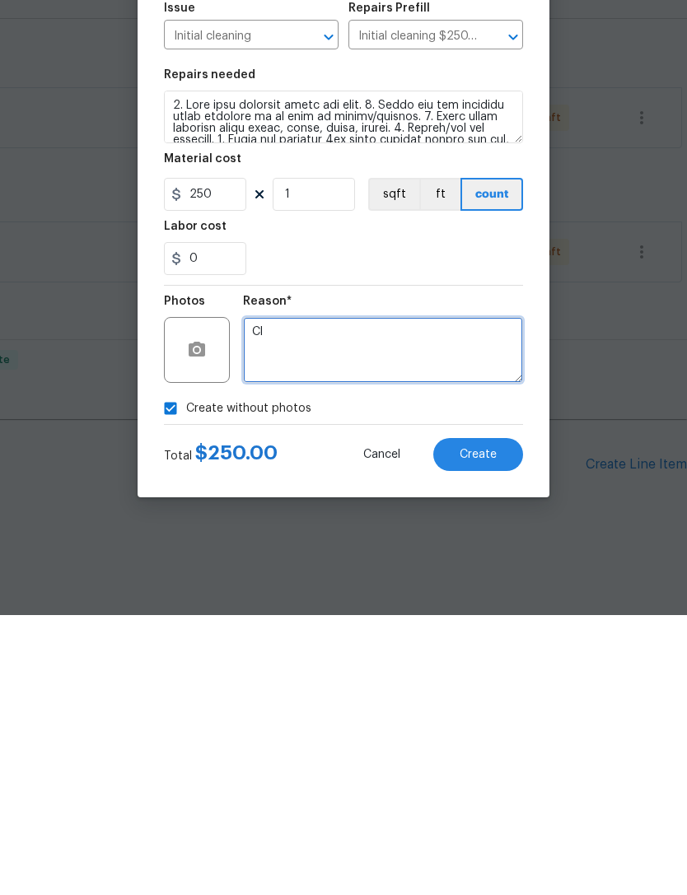
type textarea "C"
type textarea "Clean throughout due to upgrades"
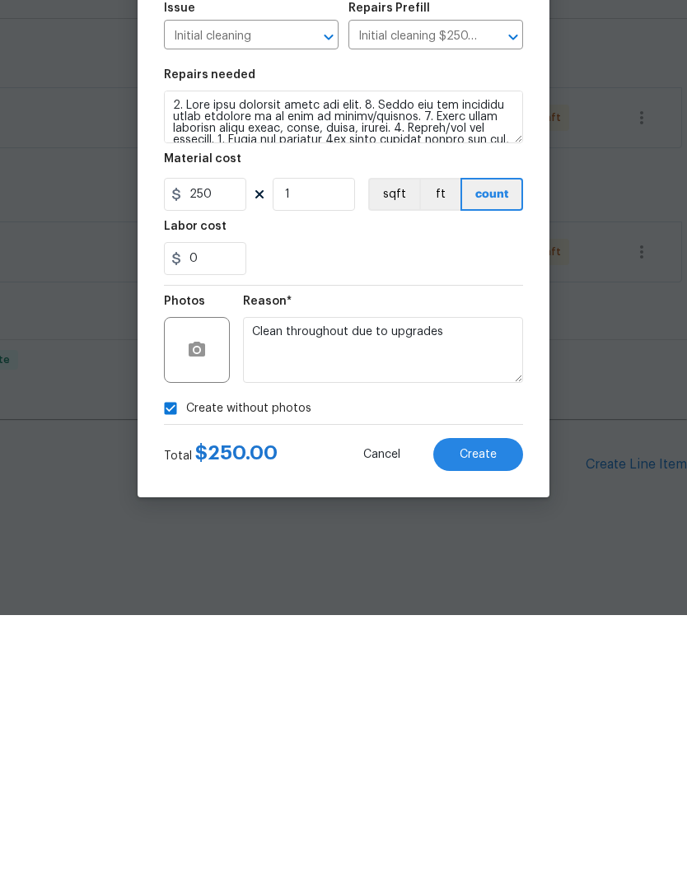
click at [488, 729] on span "Create" at bounding box center [477, 735] width 37 height 12
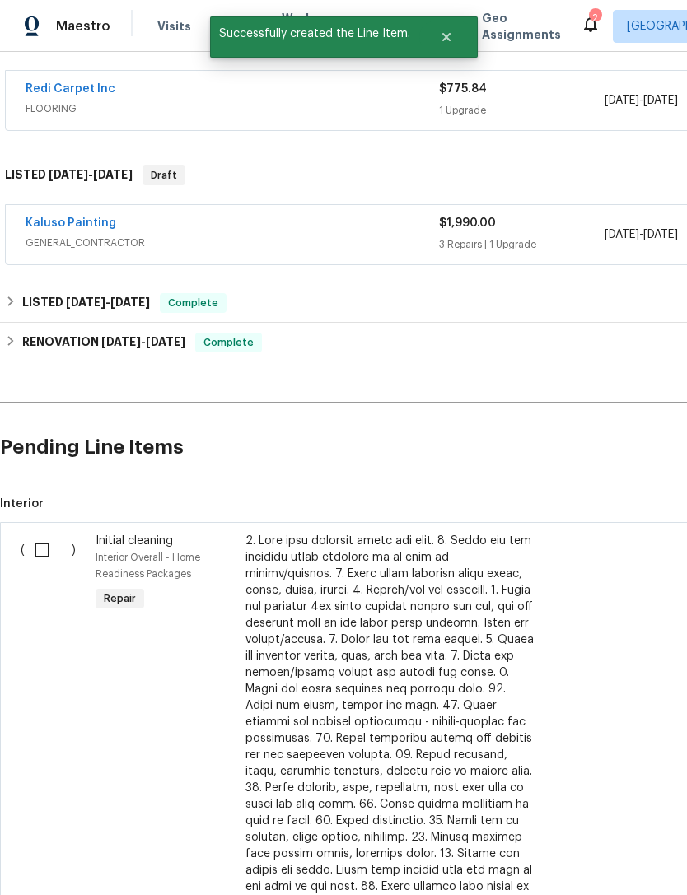
scroll to position [297, 0]
click at [44, 533] on input "checkbox" at bounding box center [48, 550] width 47 height 35
checkbox input "true"
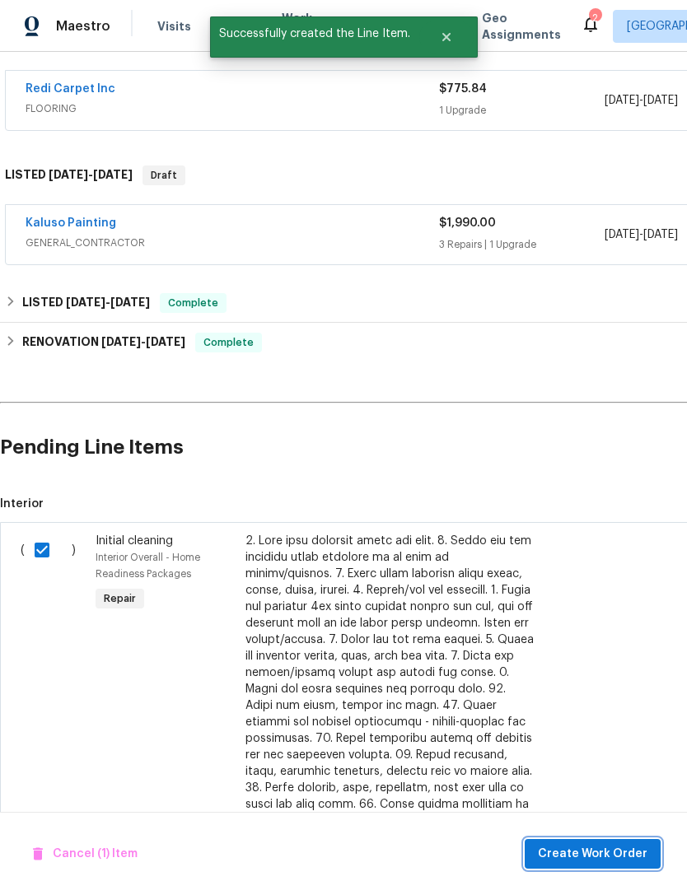
click at [605, 843] on button "Create Work Order" at bounding box center [592, 854] width 136 height 30
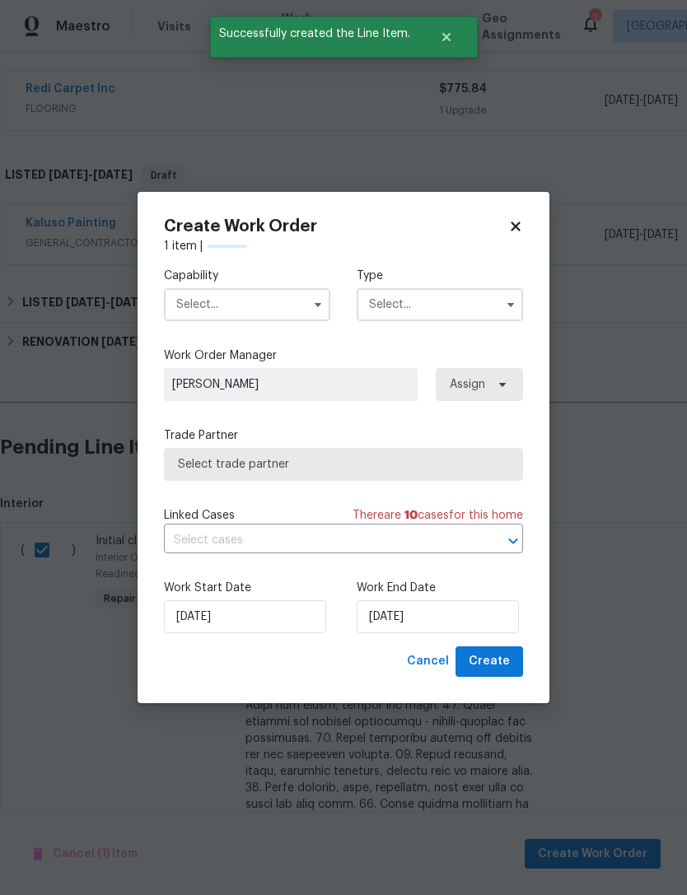
click at [262, 293] on input "text" at bounding box center [247, 304] width 166 height 33
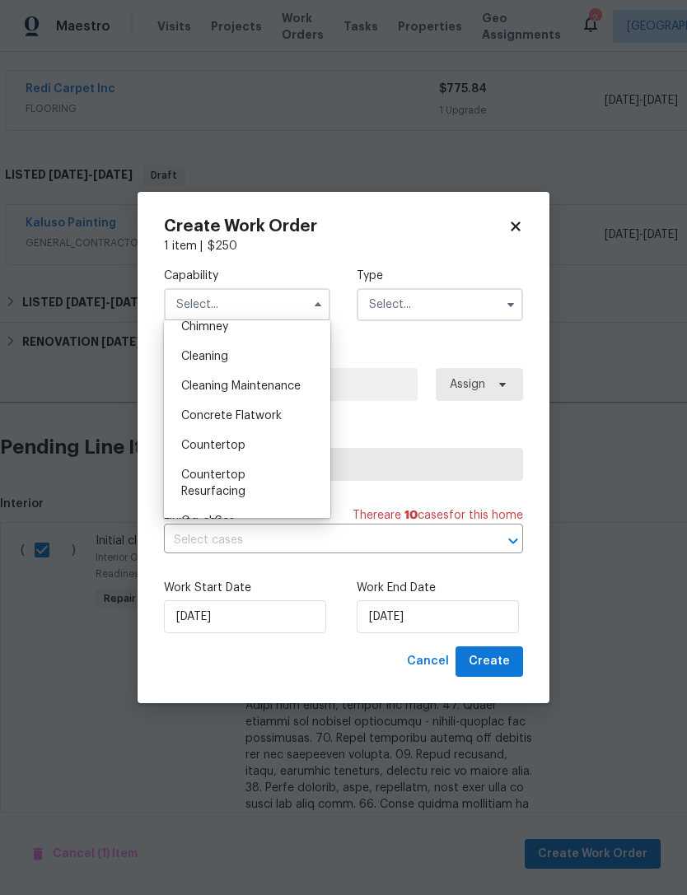
scroll to position [219, 0]
click at [223, 353] on span "Cleaning" at bounding box center [204, 357] width 47 height 12
type input "Cleaning"
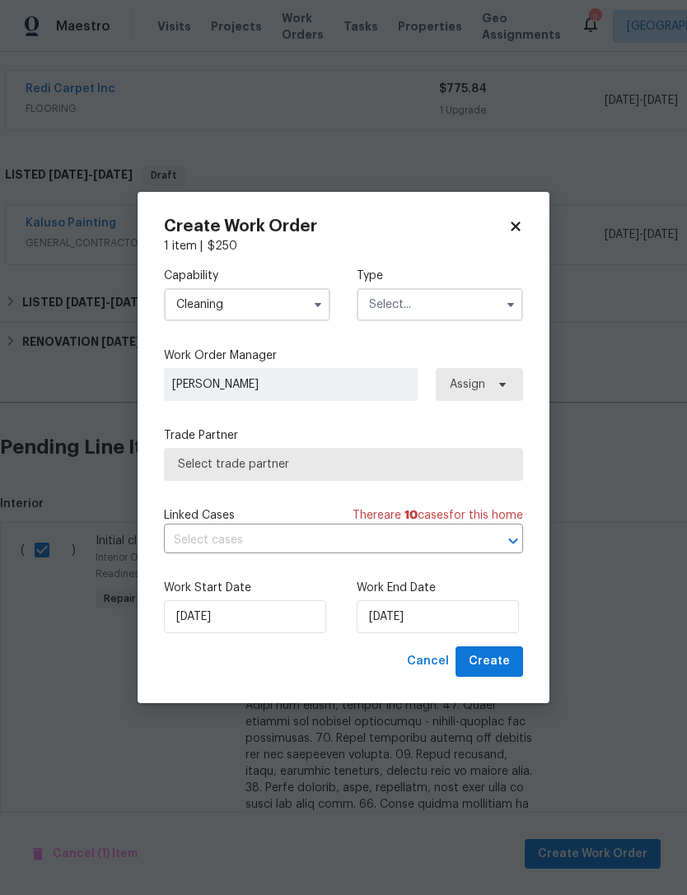
click at [449, 308] on input "text" at bounding box center [439, 304] width 166 height 33
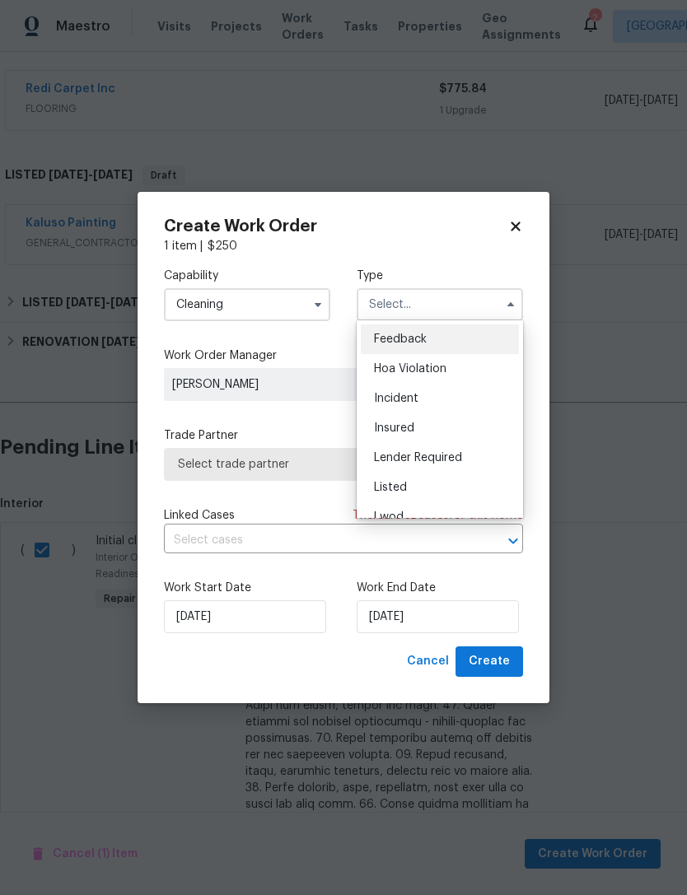
click at [401, 489] on span "Listed" at bounding box center [390, 488] width 33 height 12
type input "Listed"
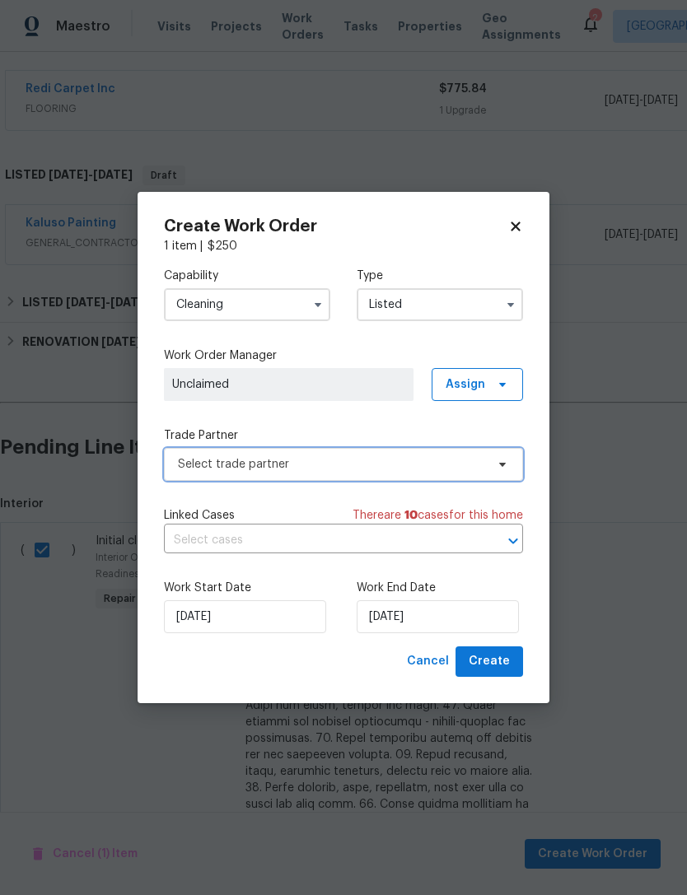
click at [290, 461] on span "Select trade partner" at bounding box center [331, 464] width 307 height 16
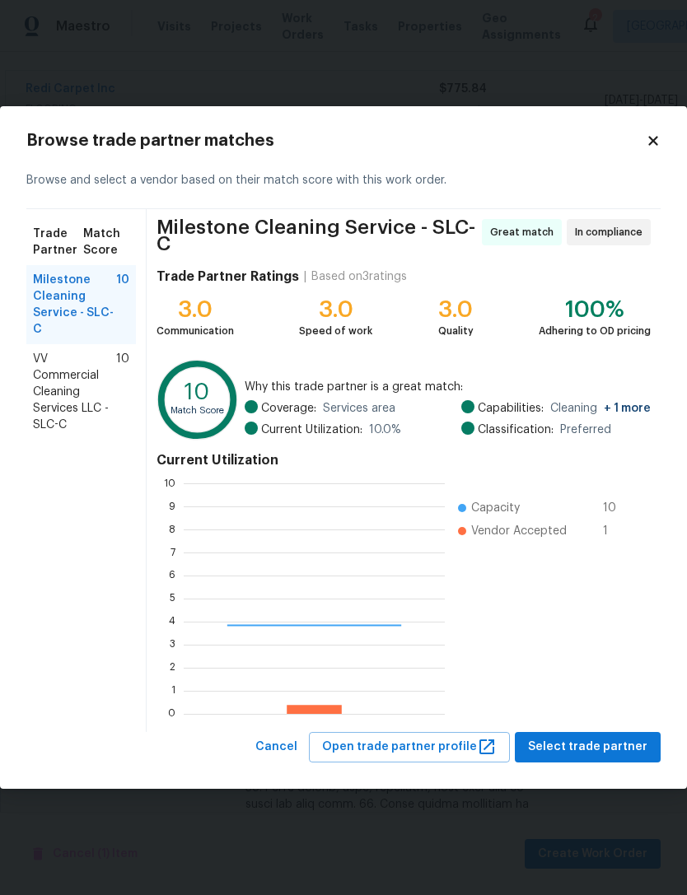
scroll to position [230, 261]
click at [71, 384] on span "VV Commercial Cleaning Services LLC - SLC-C" at bounding box center [74, 392] width 83 height 82
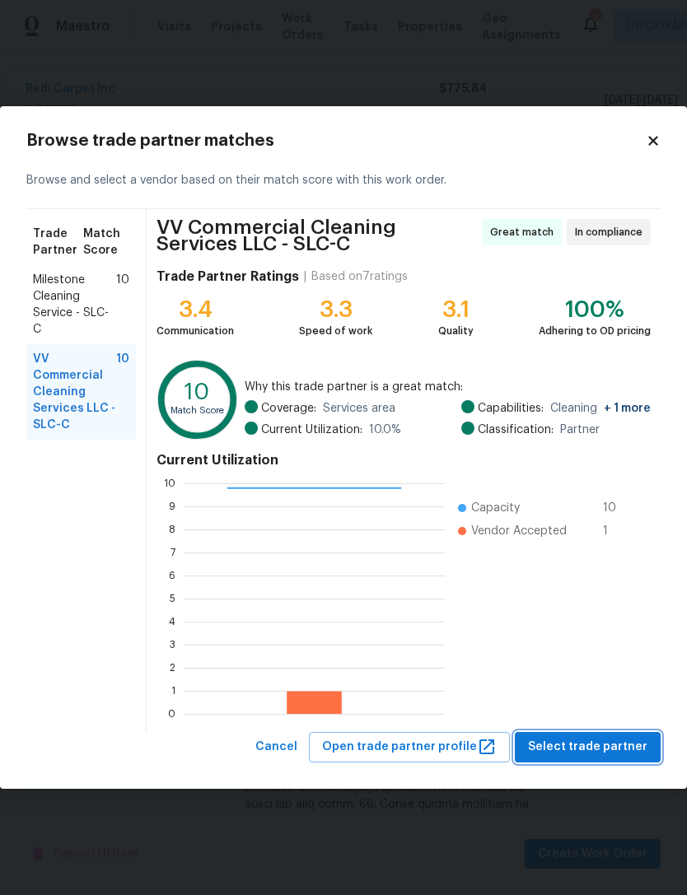
click at [602, 750] on span "Select trade partner" at bounding box center [587, 747] width 119 height 21
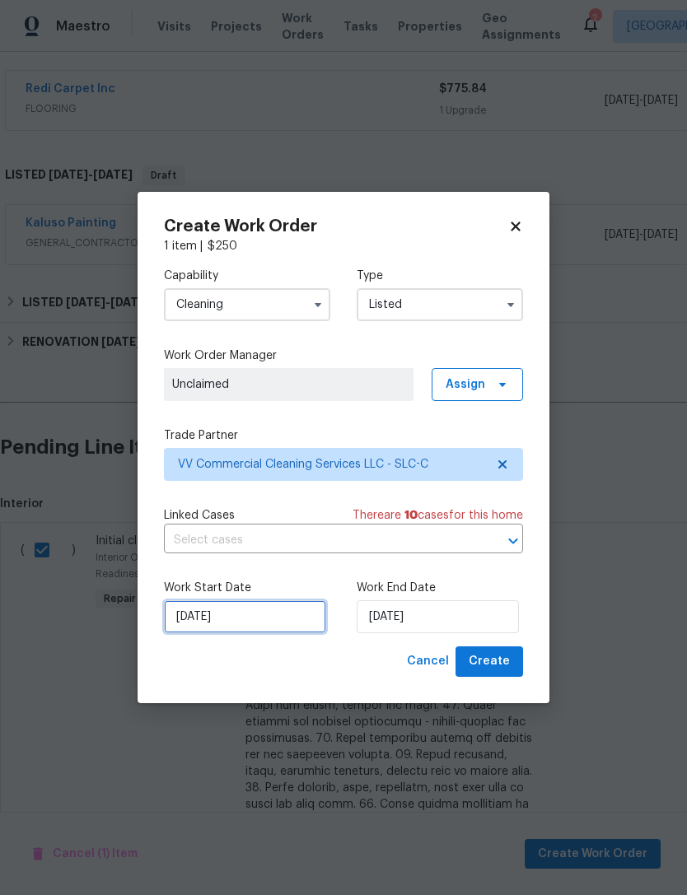
click at [261, 622] on input "[DATE]" at bounding box center [245, 616] width 162 height 33
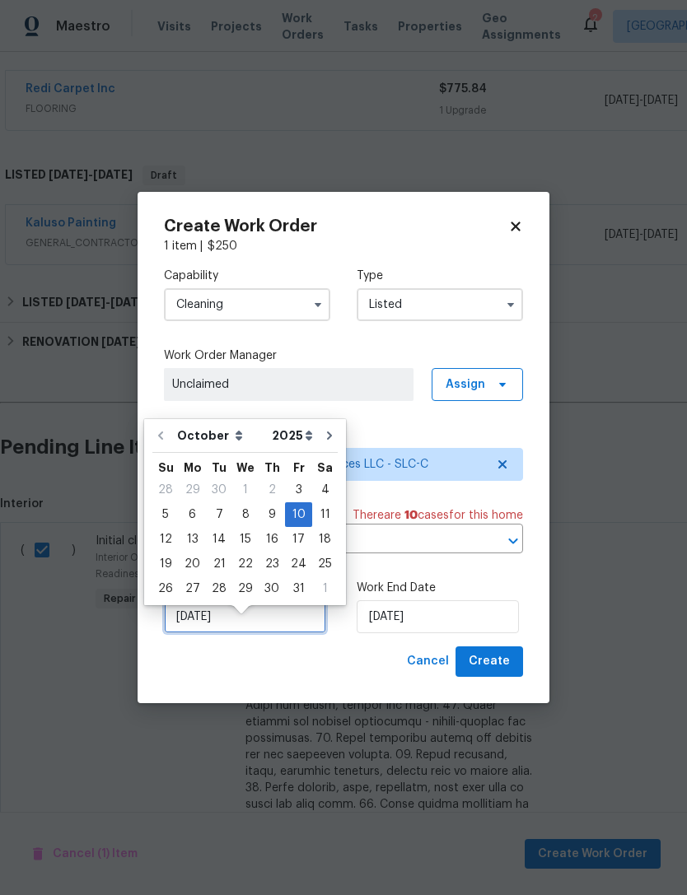
scroll to position [46, 0]
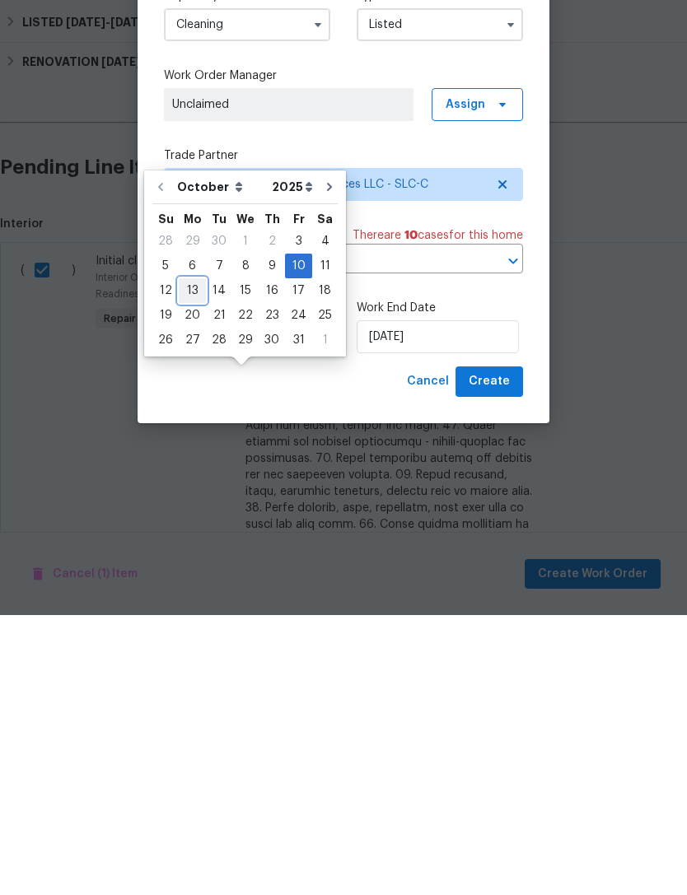
click at [188, 559] on div "13" at bounding box center [192, 570] width 27 height 23
type input "[DATE]"
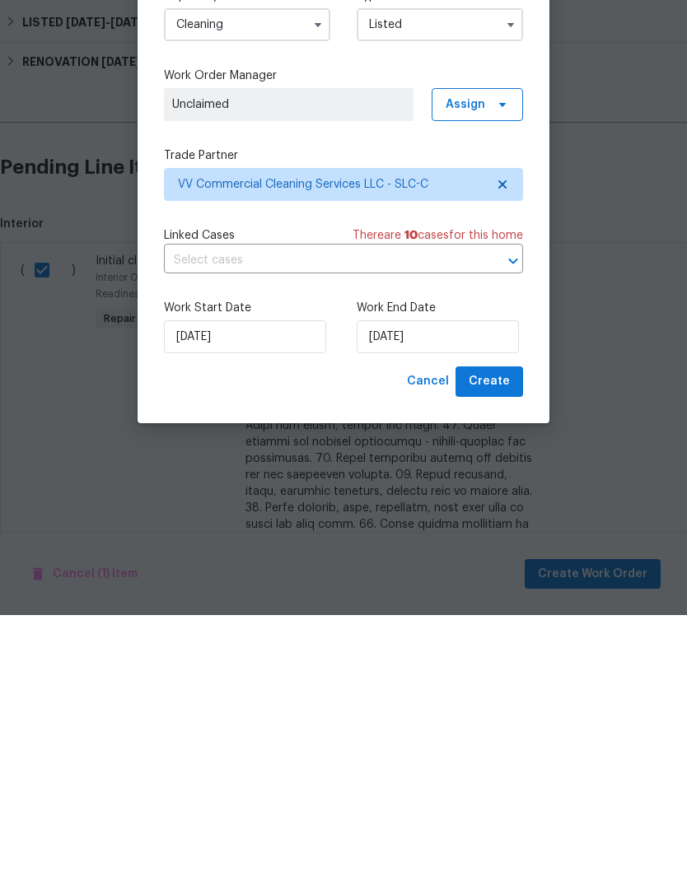
scroll to position [53, 0]
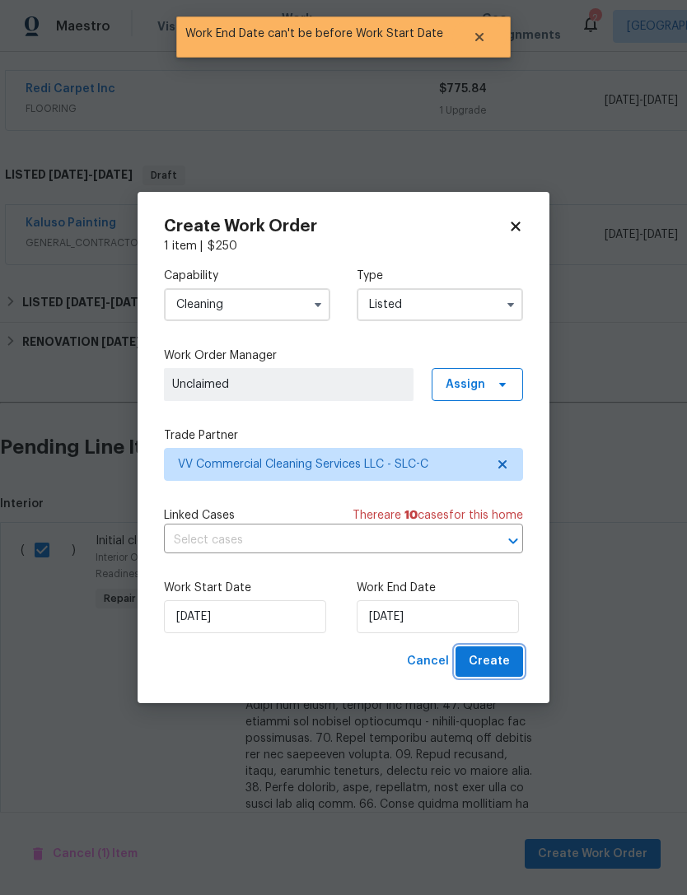
click at [496, 663] on span "Create" at bounding box center [488, 661] width 41 height 21
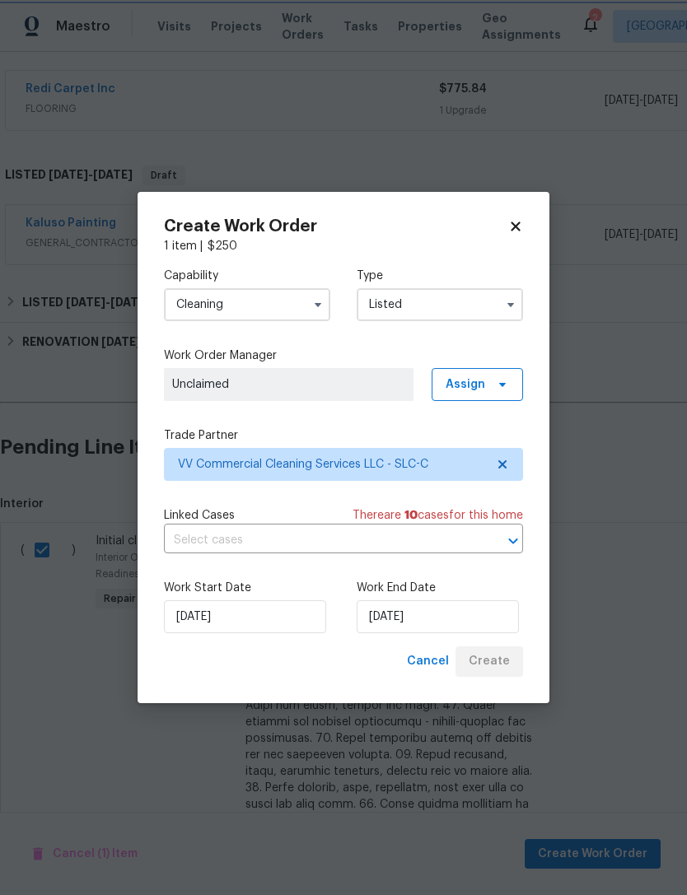
checkbox input "false"
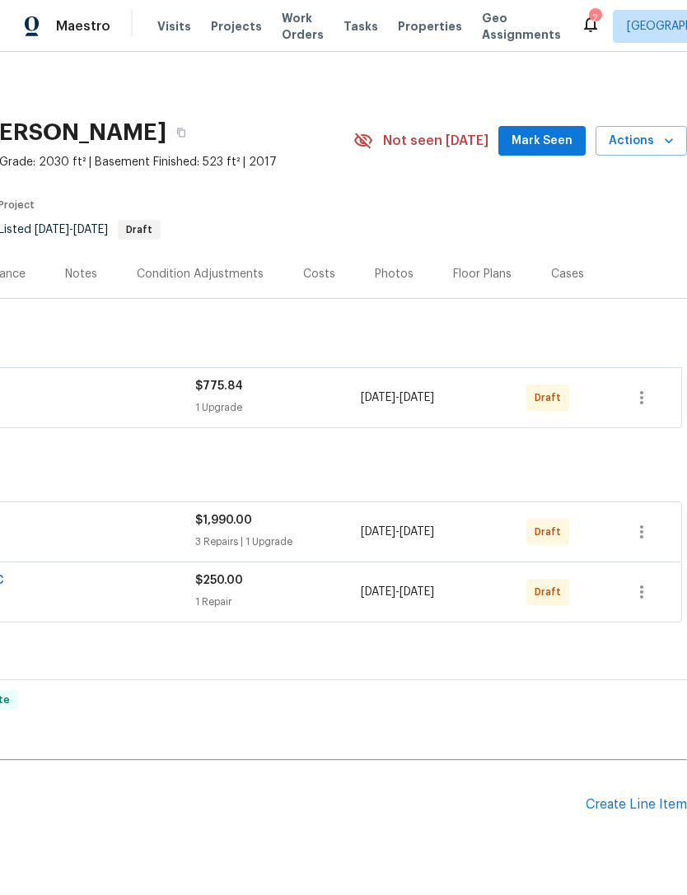
scroll to position [0, 244]
click at [635, 522] on icon "button" at bounding box center [641, 532] width 20 height 20
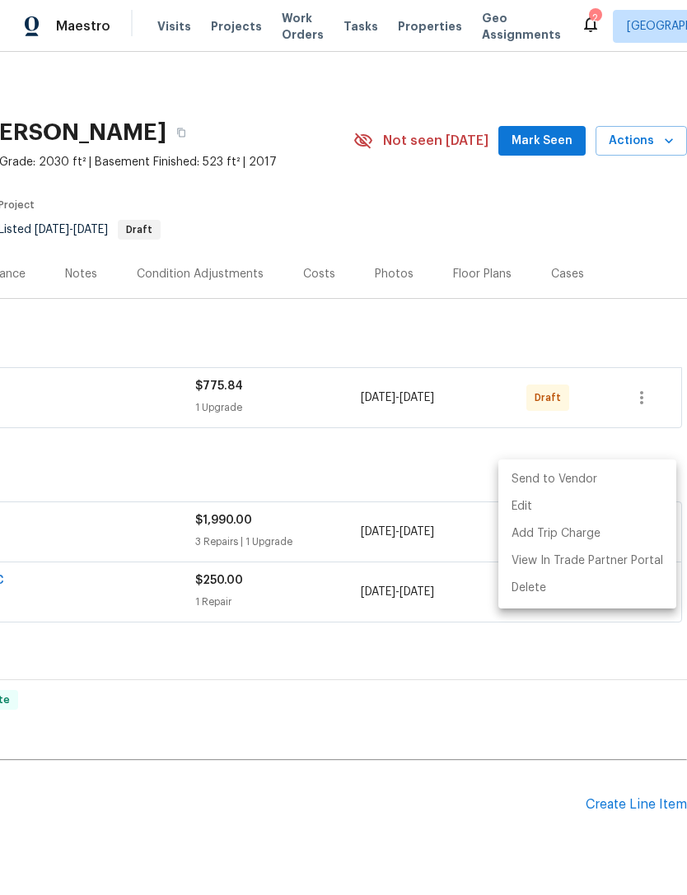
click at [589, 481] on li "Send to Vendor" at bounding box center [587, 479] width 178 height 27
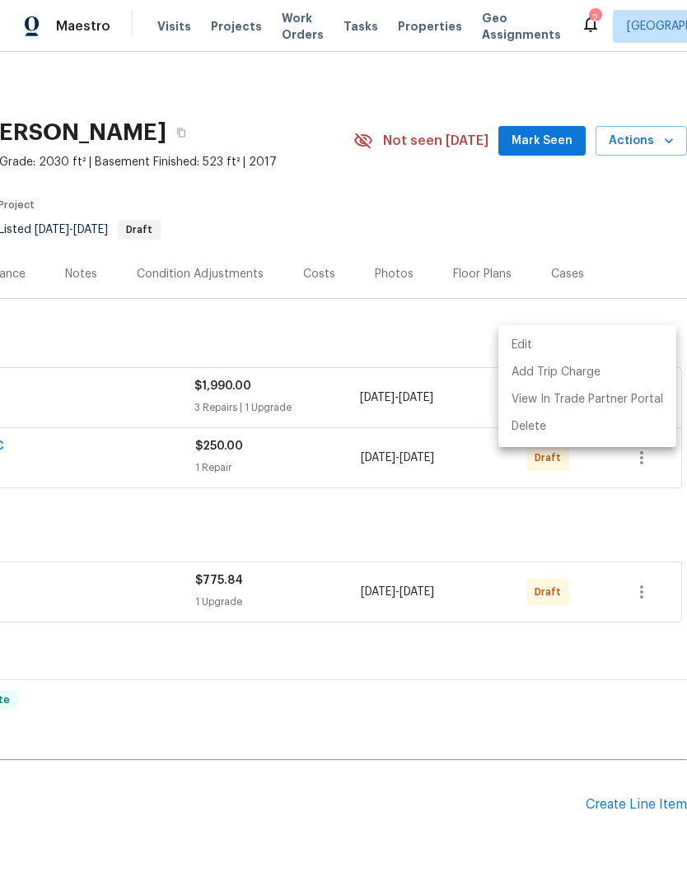
click at [455, 488] on div at bounding box center [343, 447] width 687 height 895
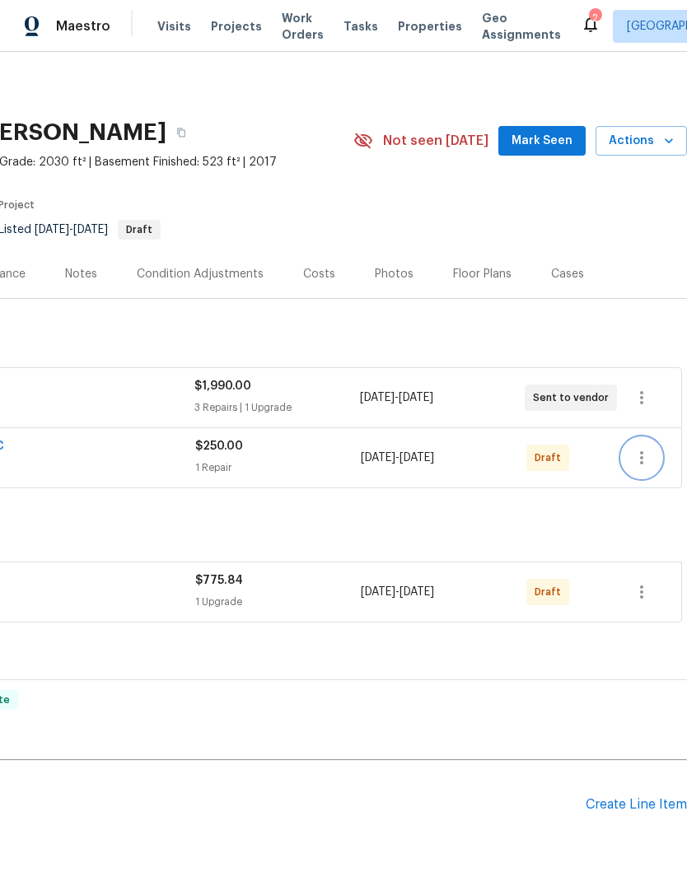
click at [641, 451] on icon "button" at bounding box center [641, 457] width 3 height 13
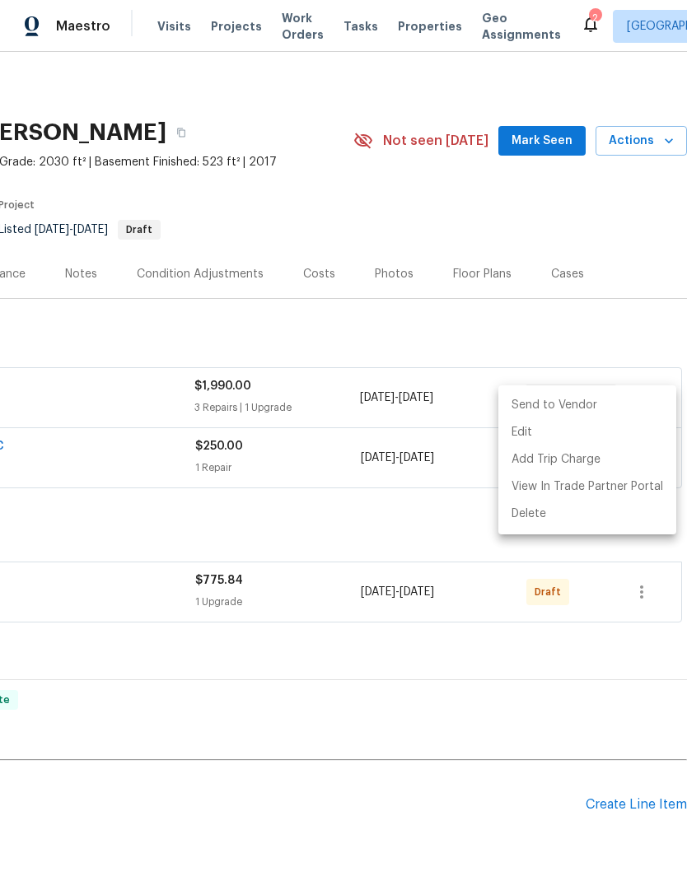
click at [584, 403] on li "Send to Vendor" at bounding box center [587, 405] width 178 height 27
click at [508, 629] on div at bounding box center [343, 447] width 687 height 895
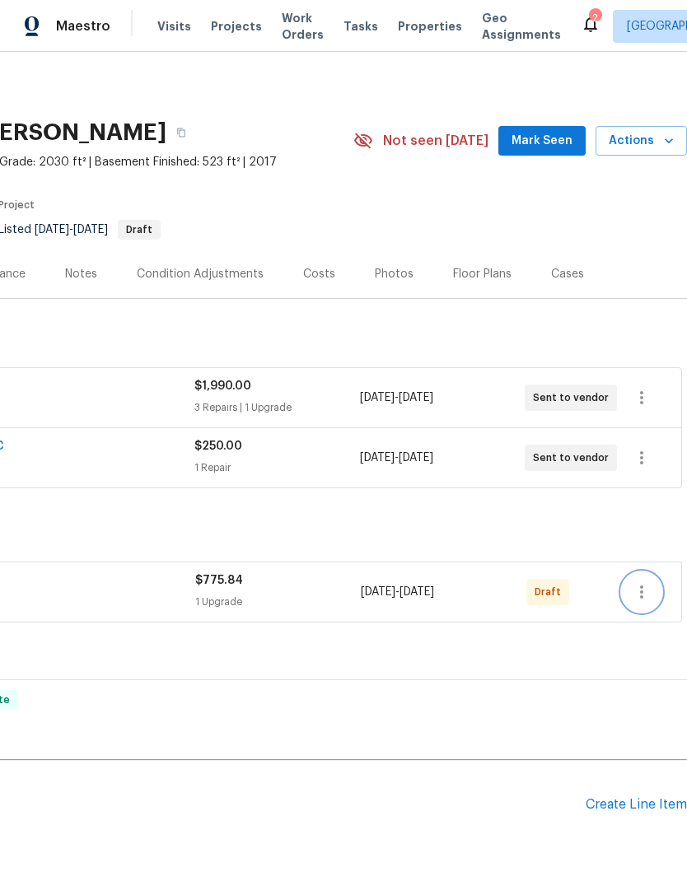
click at [653, 572] on button "button" at bounding box center [641, 592] width 40 height 40
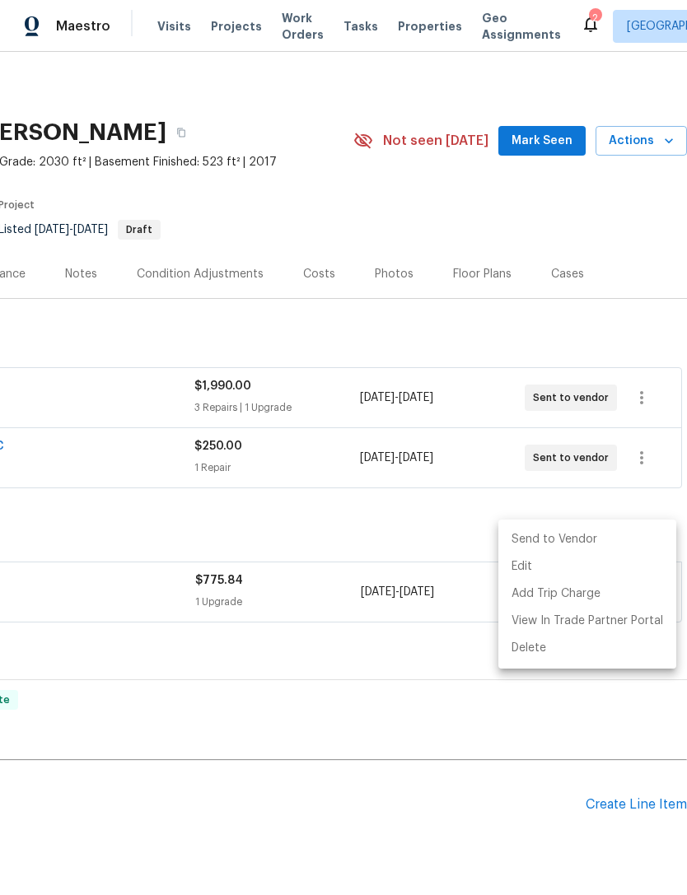
click at [599, 533] on li "Send to Vendor" at bounding box center [587, 539] width 178 height 27
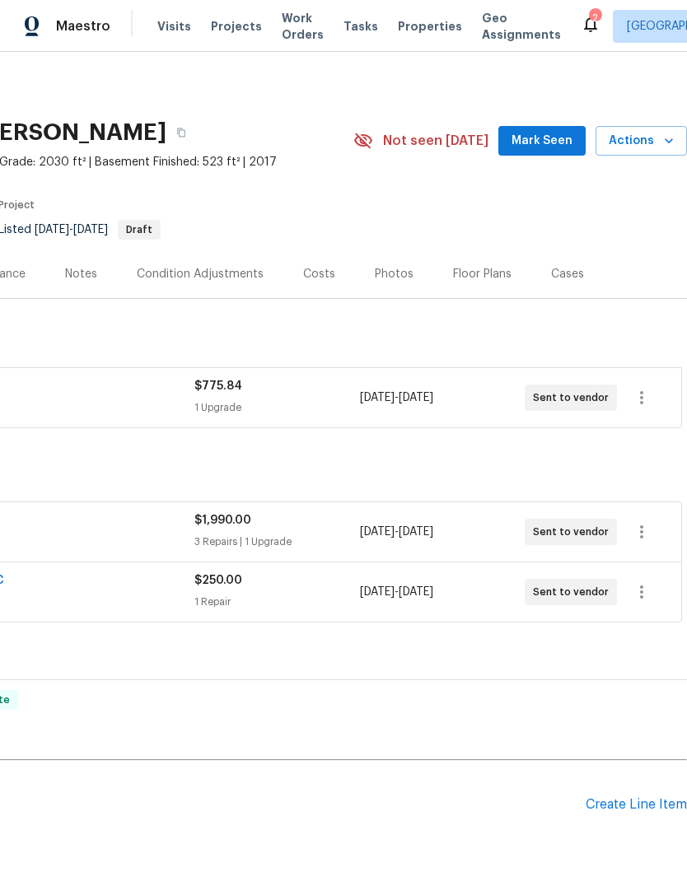
click at [373, 766] on h2 "Pending Line Items" at bounding box center [170, 804] width 829 height 77
click at [564, 133] on span "Mark Seen" at bounding box center [541, 141] width 61 height 21
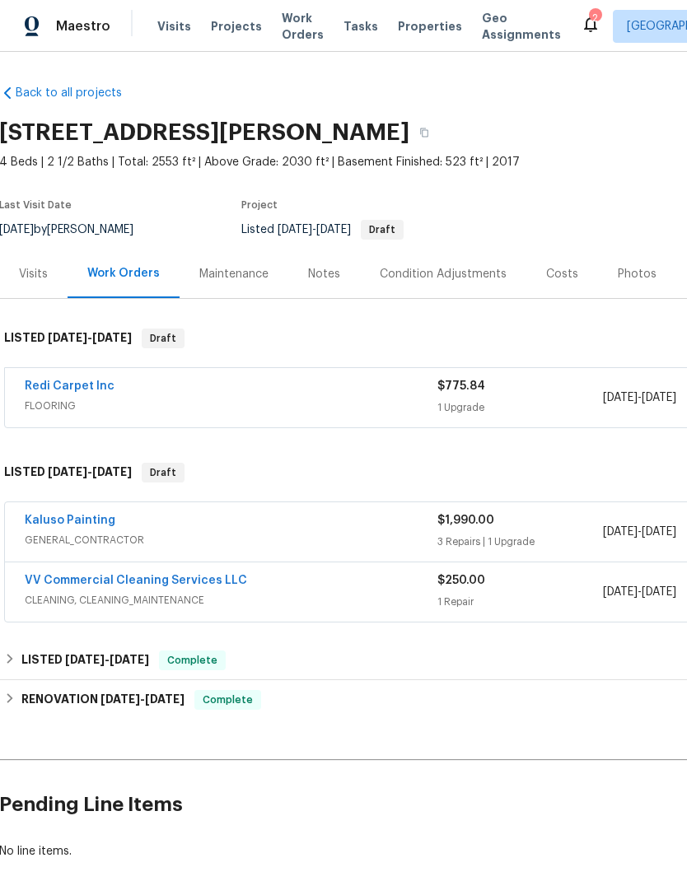
scroll to position [0, 1]
click at [439, 132] on button "button" at bounding box center [424, 133] width 30 height 30
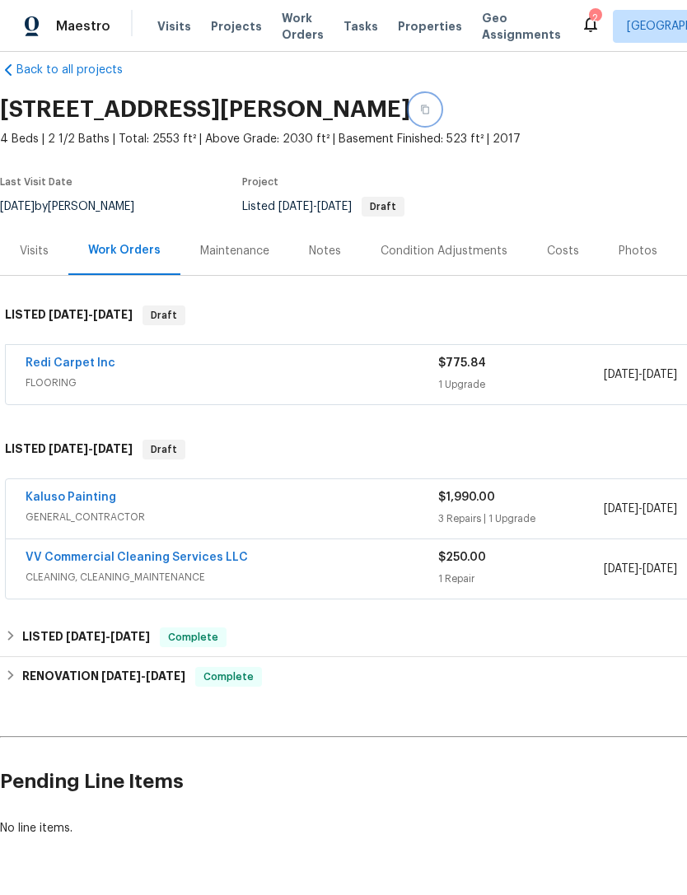
scroll to position [23, 0]
